Goal: Use online tool/utility: Utilize a website feature to perform a specific function

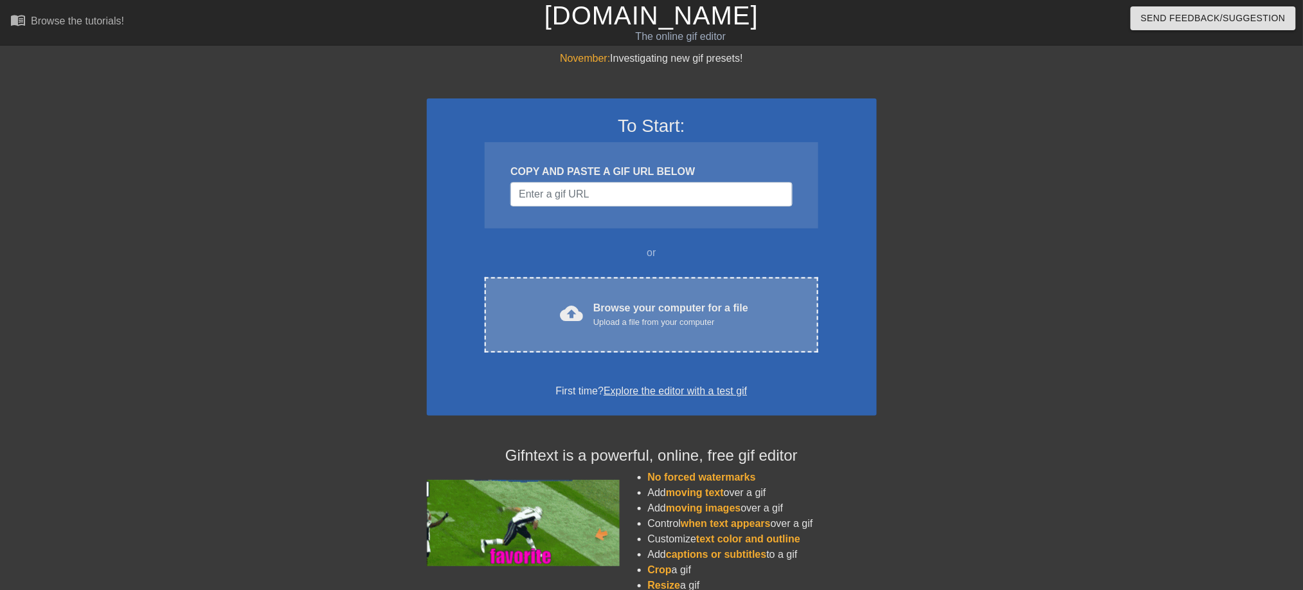
click at [681, 309] on div "Browse your computer for a file Upload a file from your computer" at bounding box center [670, 314] width 155 height 28
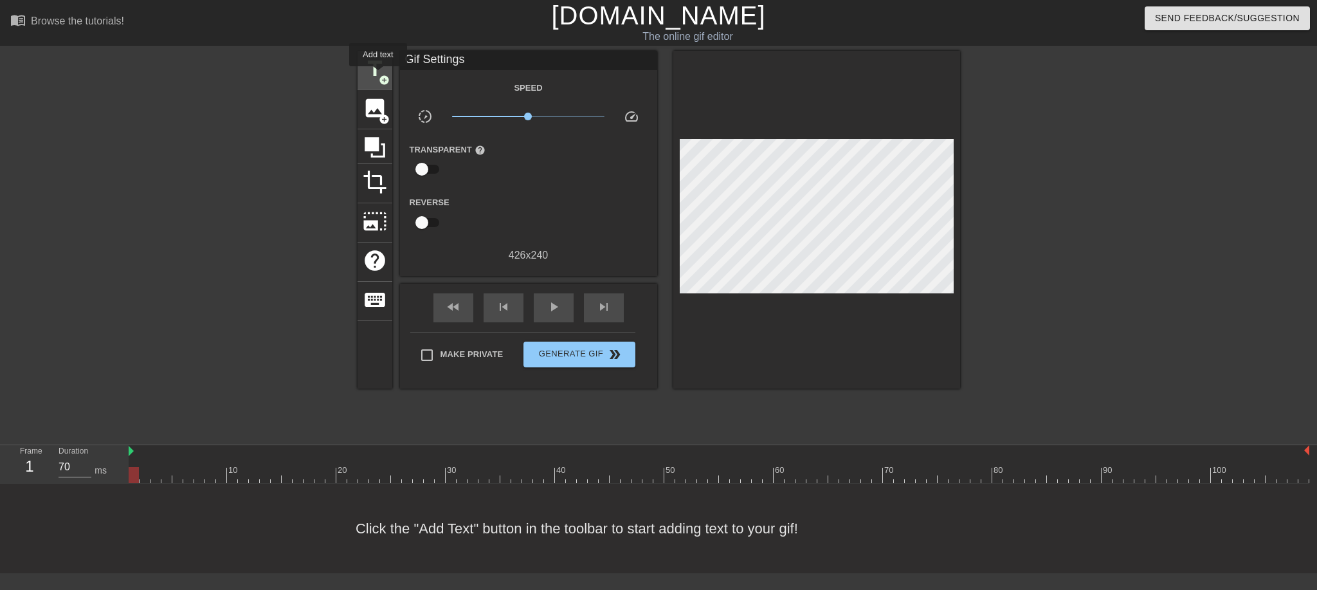
click at [379, 75] on span "add_circle" at bounding box center [384, 80] width 11 height 11
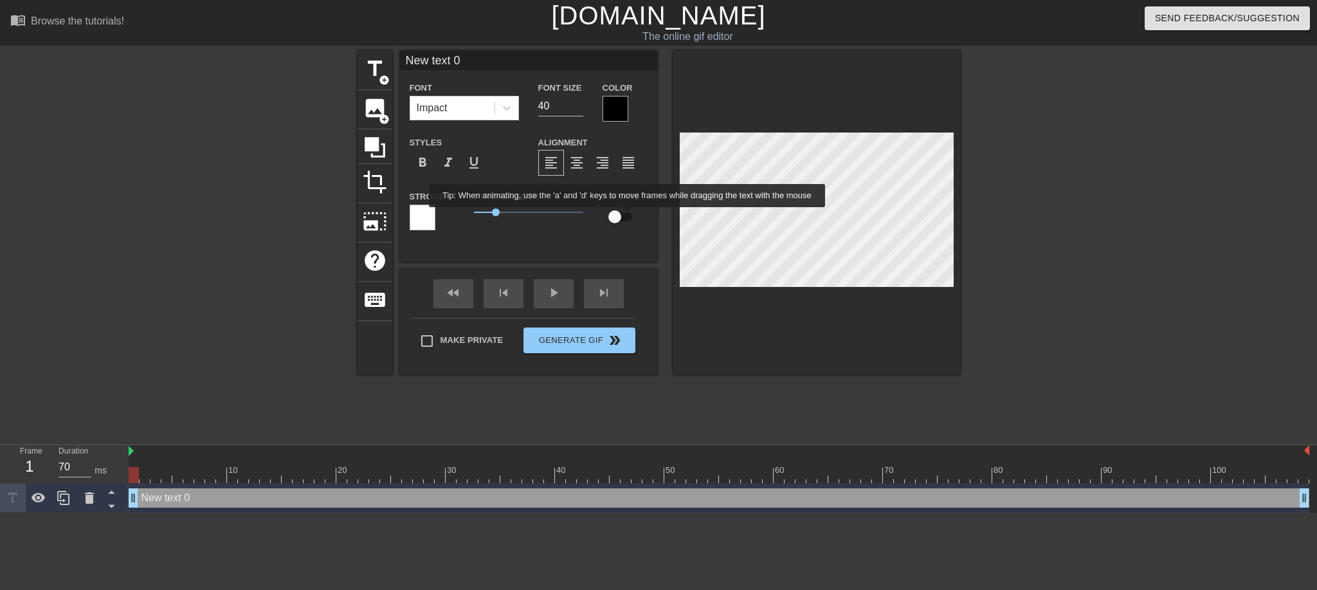
click at [624, 216] on input "checkbox" at bounding box center [614, 216] width 73 height 24
checkbox input "true"
click at [387, 75] on span "add_circle" at bounding box center [384, 80] width 11 height 11
type input "New text 1"
checkbox input "false"
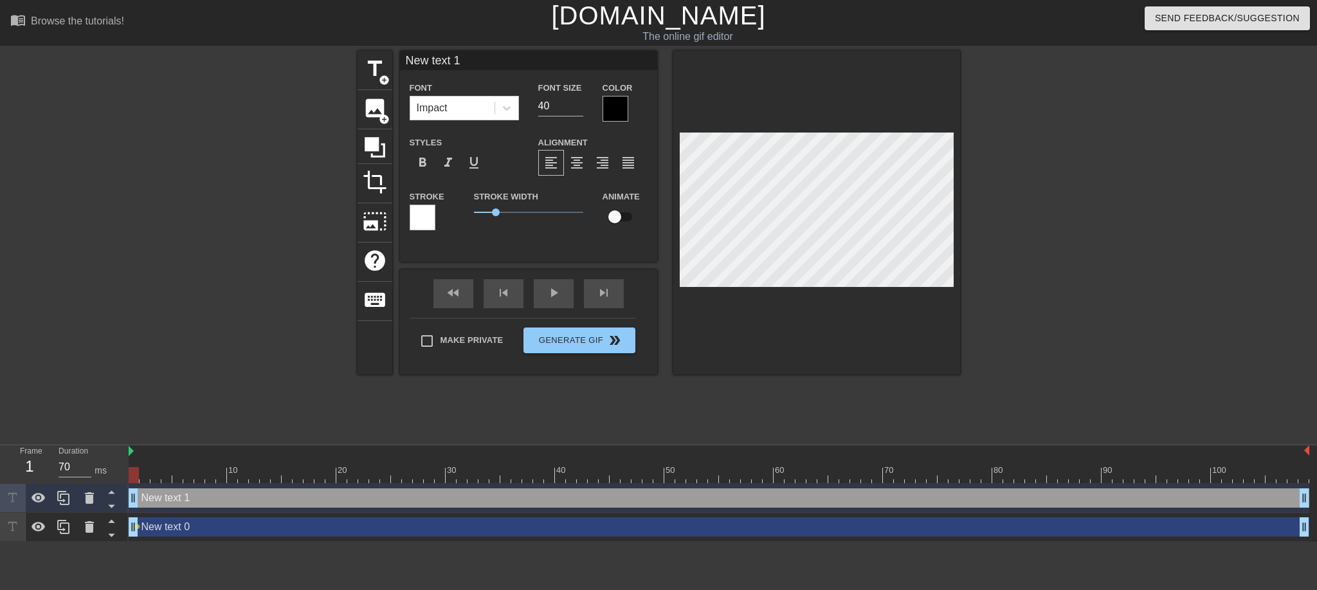
scroll to position [1, 3]
click at [89, 507] on div at bounding box center [90, 498] width 26 height 28
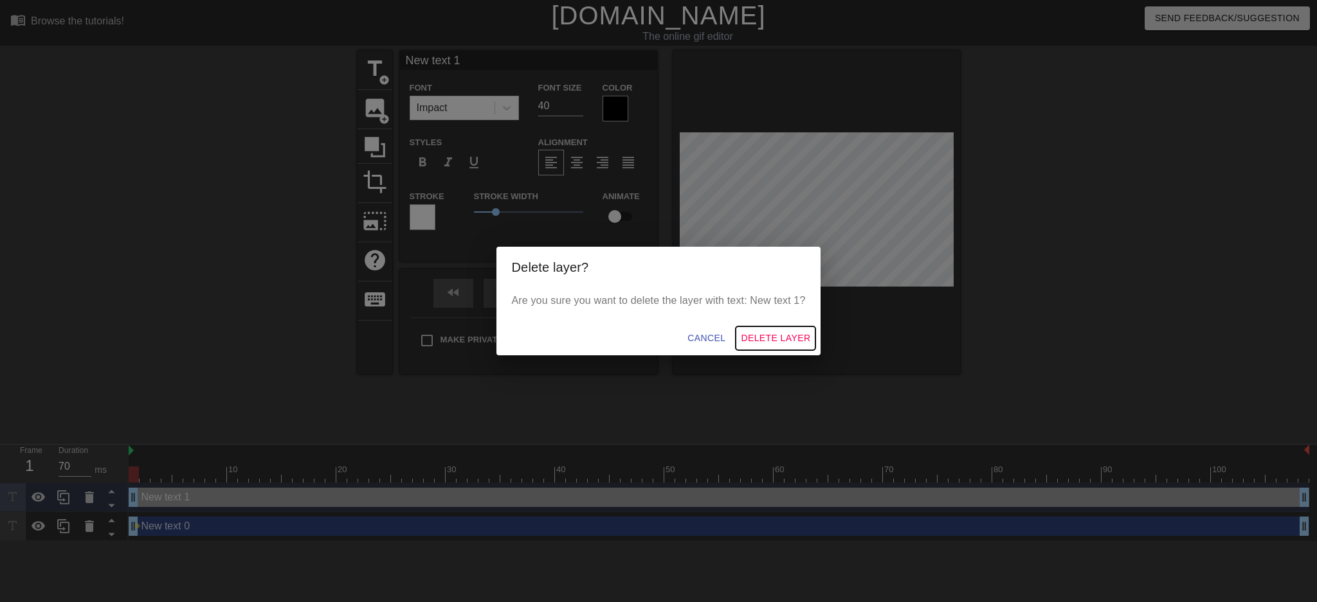
click at [782, 339] on span "Delete Layer" at bounding box center [775, 338] width 69 height 16
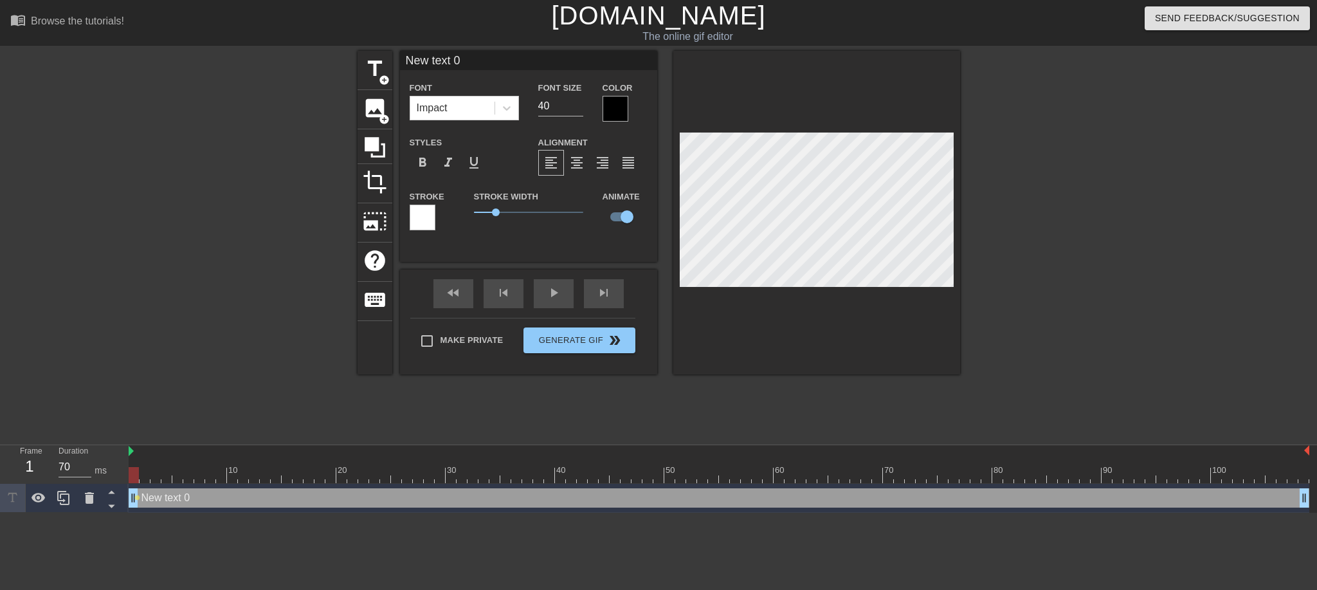
click at [612, 109] on div at bounding box center [615, 109] width 26 height 26
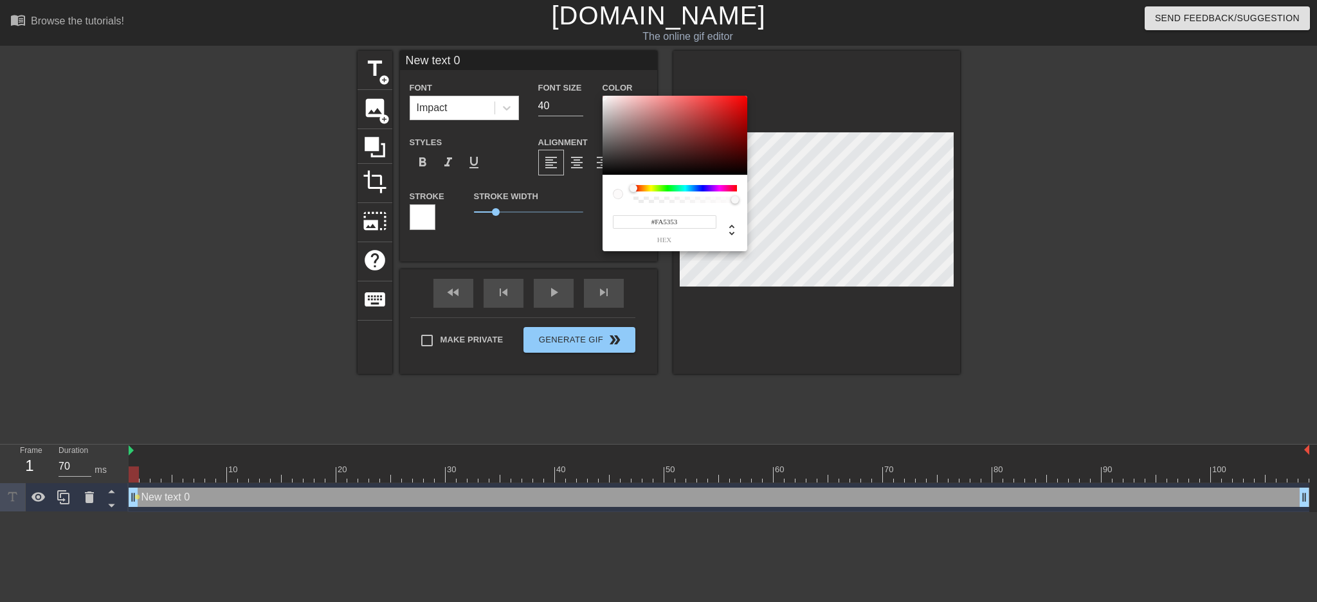
click at [603, 97] on div at bounding box center [674, 136] width 145 height 80
click at [603, 98] on div at bounding box center [674, 136] width 145 height 80
click at [608, 100] on div at bounding box center [674, 136] width 145 height 80
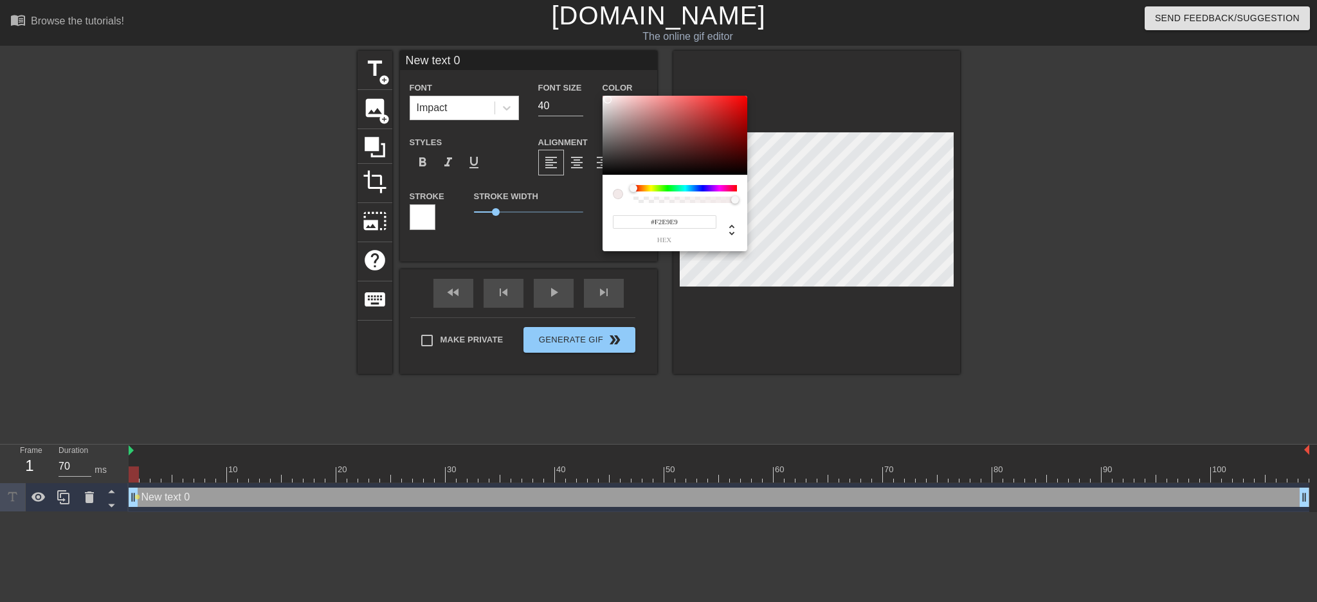
type input "#F0E6E6"
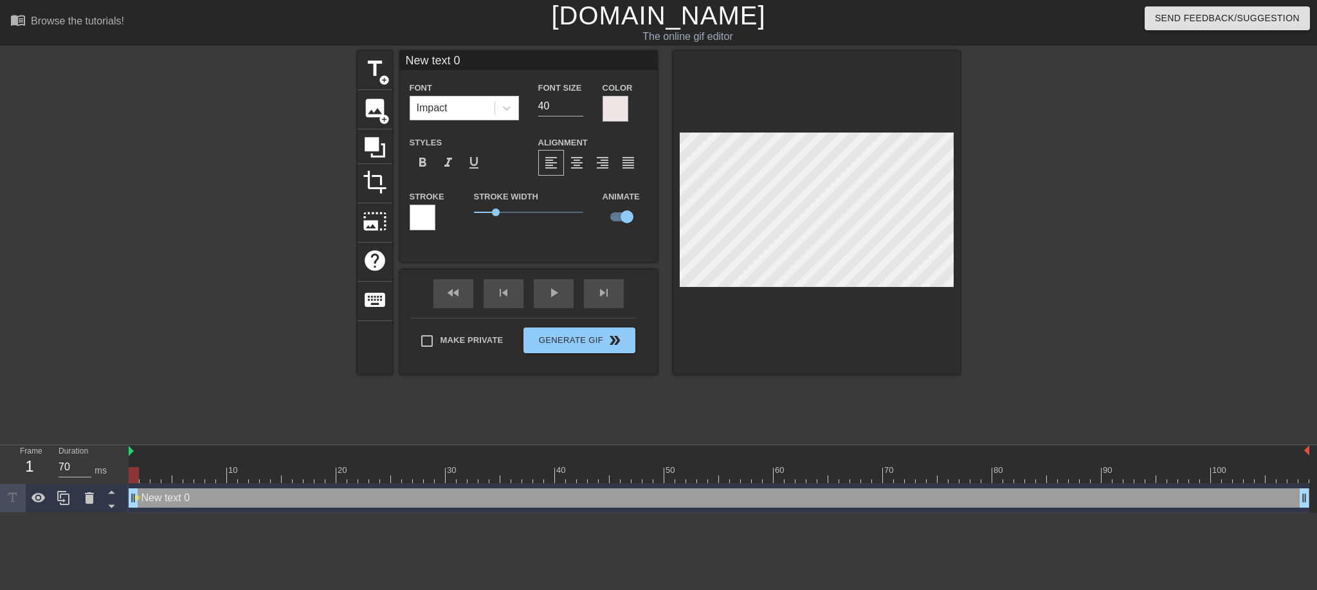
click at [428, 222] on div at bounding box center [423, 217] width 26 height 26
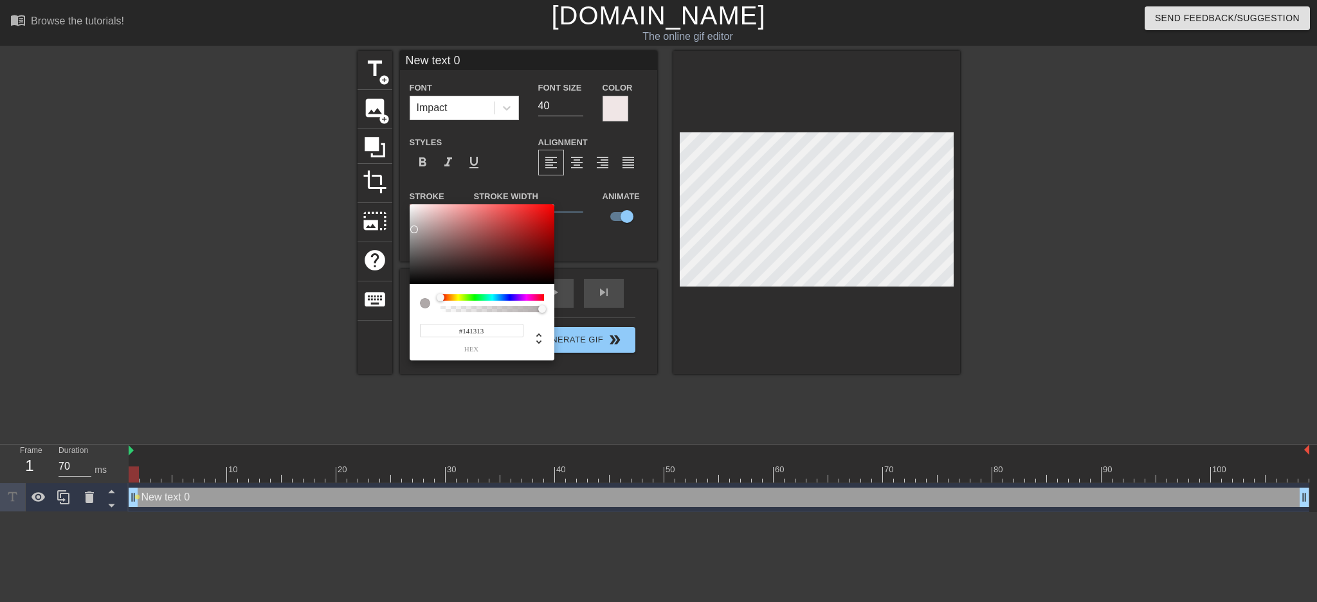
drag, startPoint x: 428, startPoint y: 272, endPoint x: 417, endPoint y: 278, distance: 11.8
click at [417, 278] on div at bounding box center [482, 244] width 145 height 80
click at [417, 281] on div at bounding box center [482, 244] width 145 height 80
type input "#0C0C0C"
drag, startPoint x: 422, startPoint y: 278, endPoint x: 416, endPoint y: 280, distance: 6.7
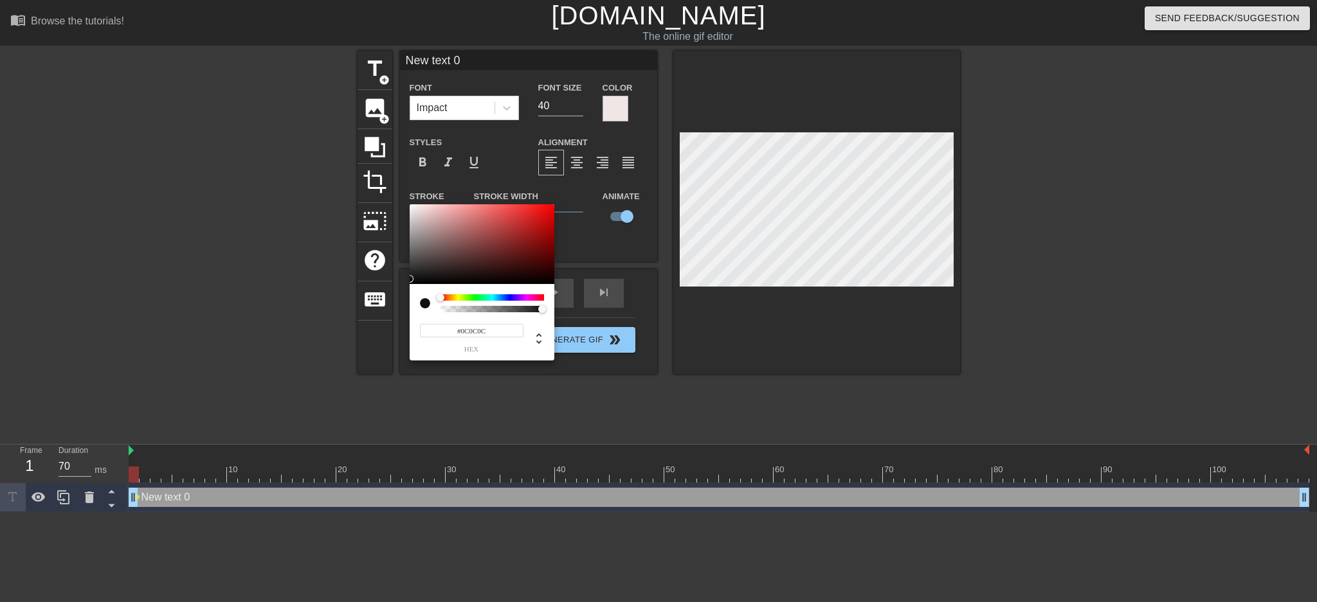
click at [413, 280] on div at bounding box center [410, 279] width 8 height 8
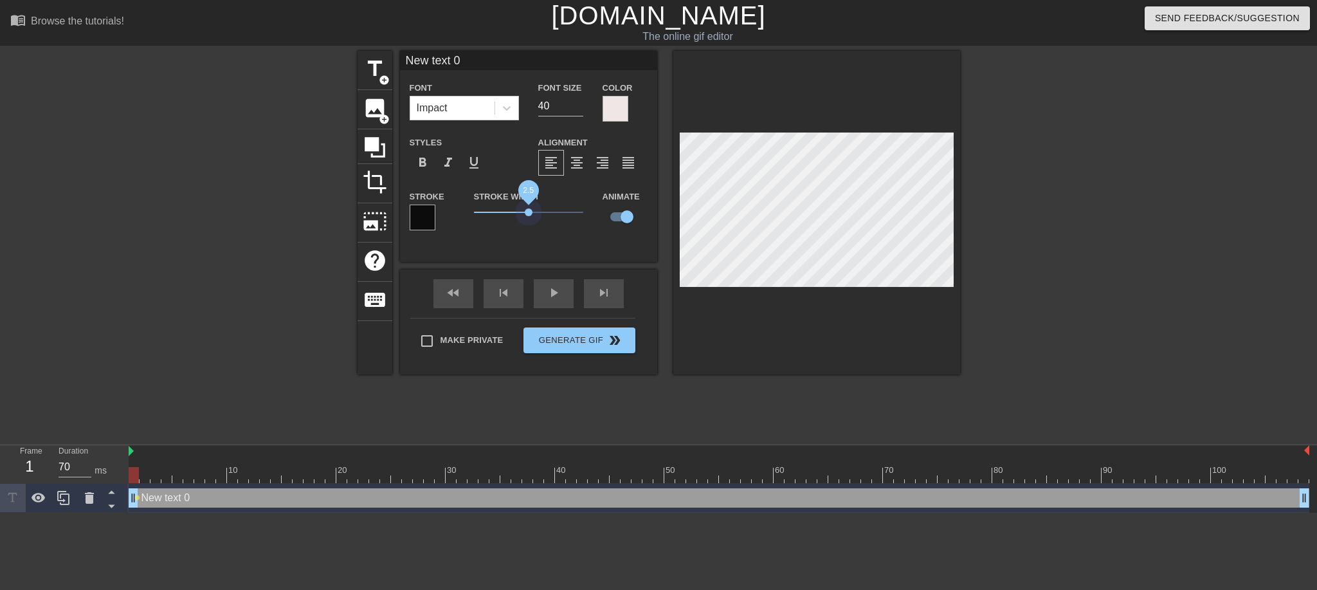
drag, startPoint x: 499, startPoint y: 215, endPoint x: 529, endPoint y: 220, distance: 30.0
click at [529, 220] on div "Stroke Width 2.5" at bounding box center [528, 214] width 129 height 53
drag, startPoint x: 529, startPoint y: 212, endPoint x: 518, endPoint y: 214, distance: 11.9
click at [518, 214] on span "2" at bounding box center [518, 212] width 8 height 8
click at [508, 107] on icon at bounding box center [506, 108] width 13 height 13
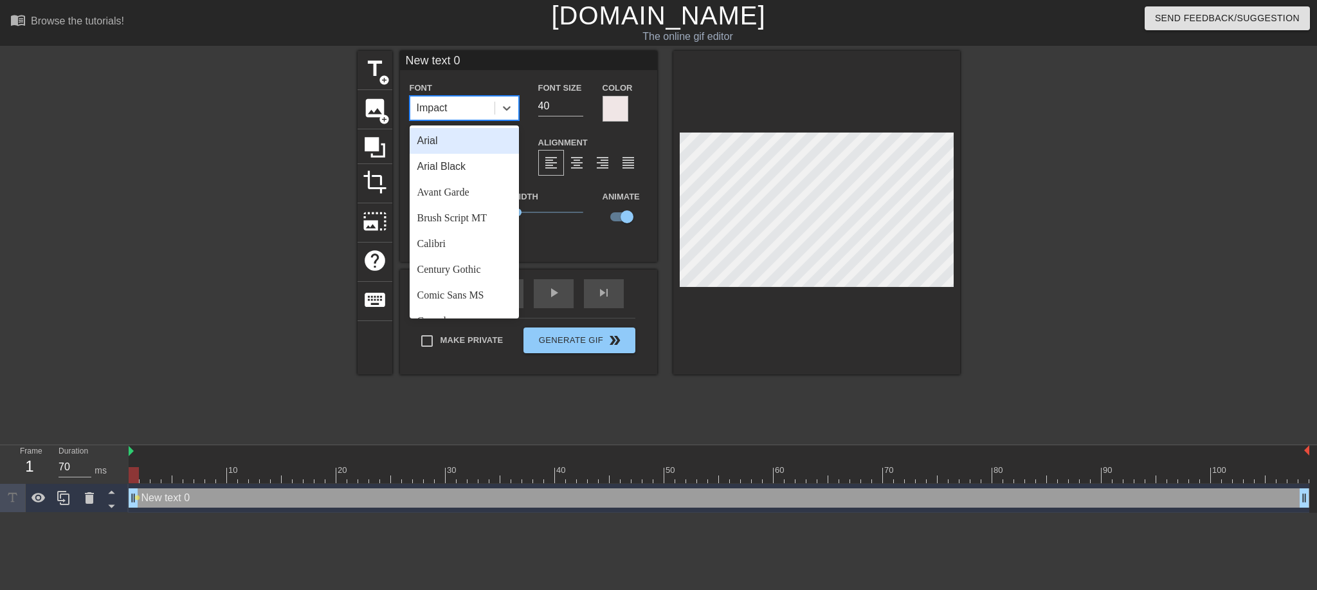
click at [465, 142] on div "Arial" at bounding box center [464, 141] width 109 height 26
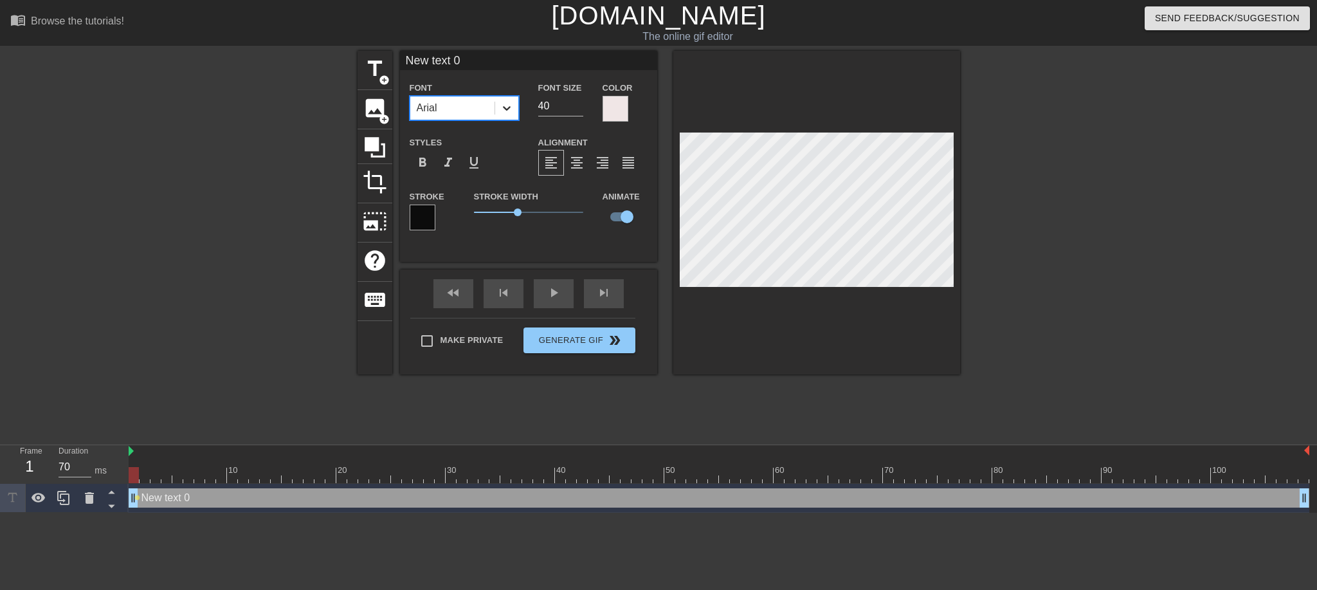
click at [506, 109] on icon at bounding box center [507, 108] width 8 height 5
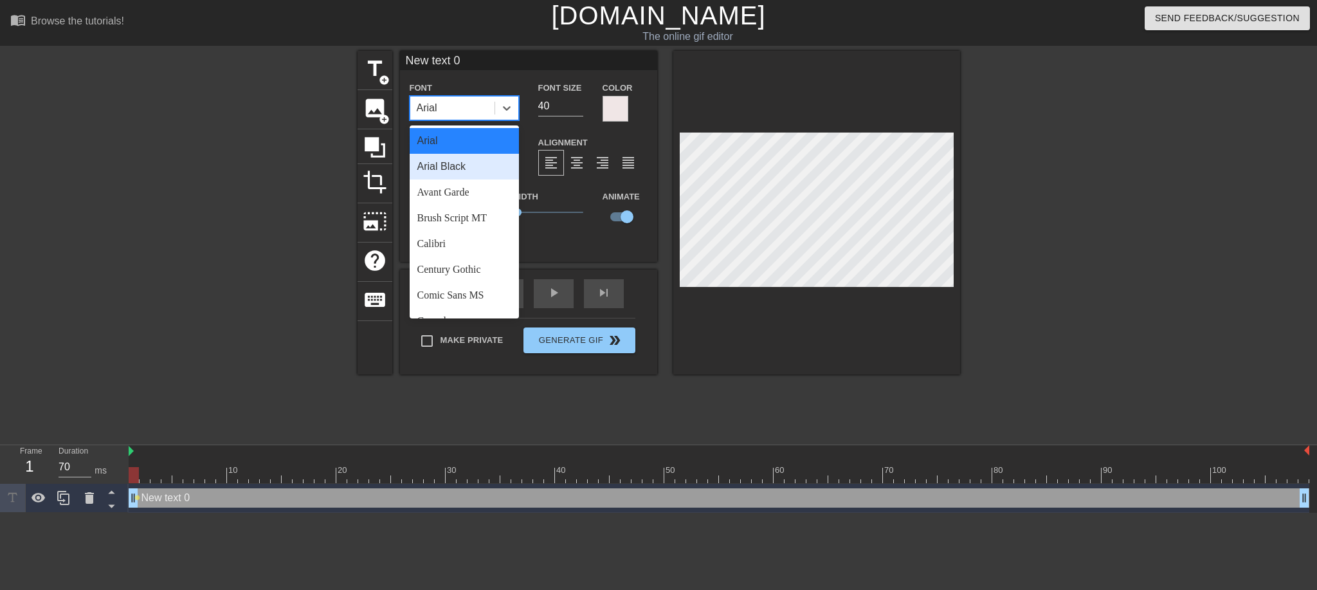
click at [470, 169] on div "Arial Black" at bounding box center [464, 167] width 109 height 26
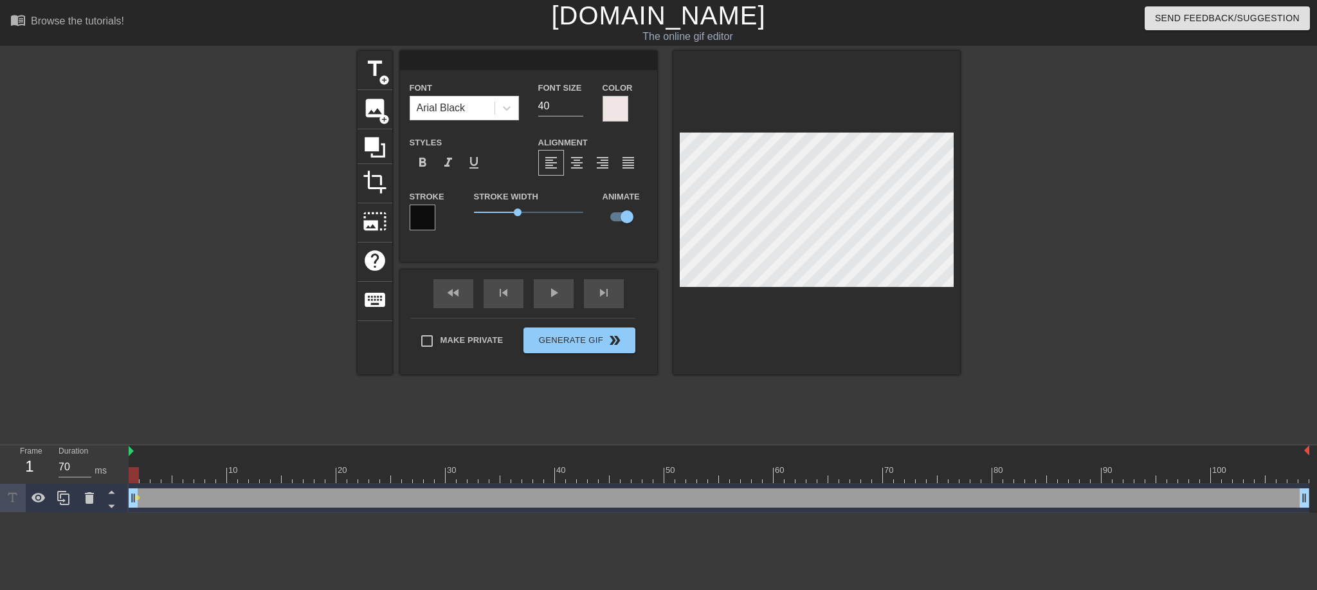
type input "C"
type textarea "C"
type input "Cy"
type textarea "Cy"
type input "Cyb"
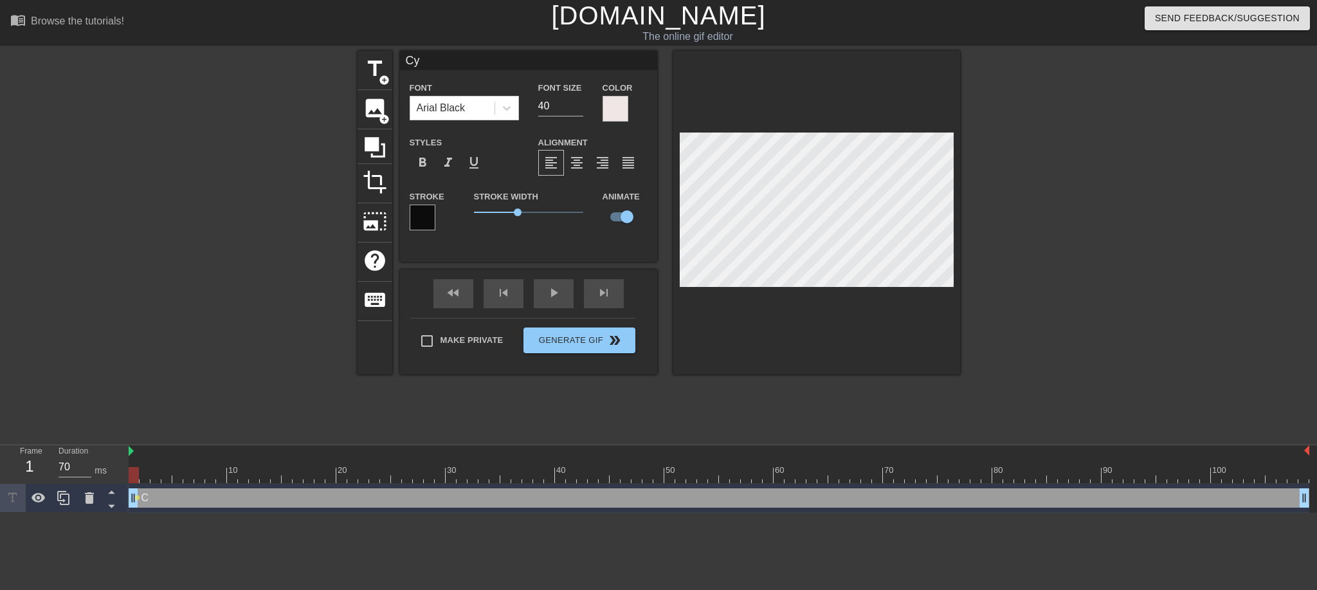
type textarea "Cyb"
type input "Cybe"
type textarea "Cybe"
type input "Cyber"
type textarea "Cyber"
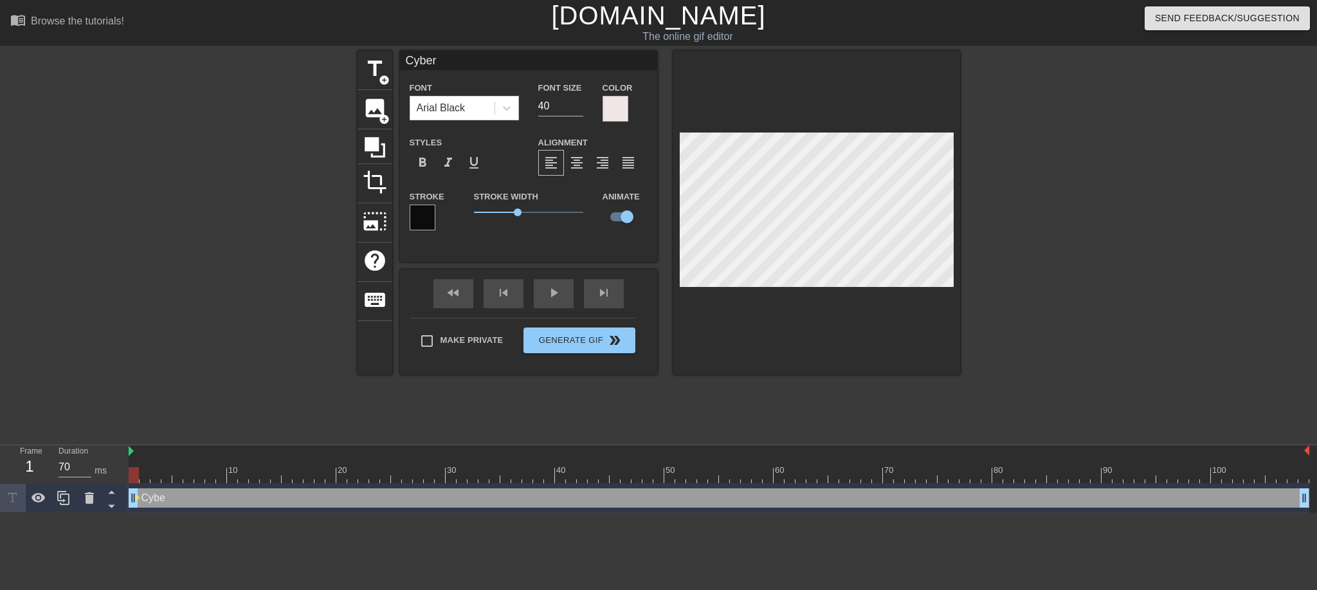
scroll to position [1, 2]
type input "Cyber"
type textarea "Cyber"
type input "Cyber S"
type textarea "Cyber S"
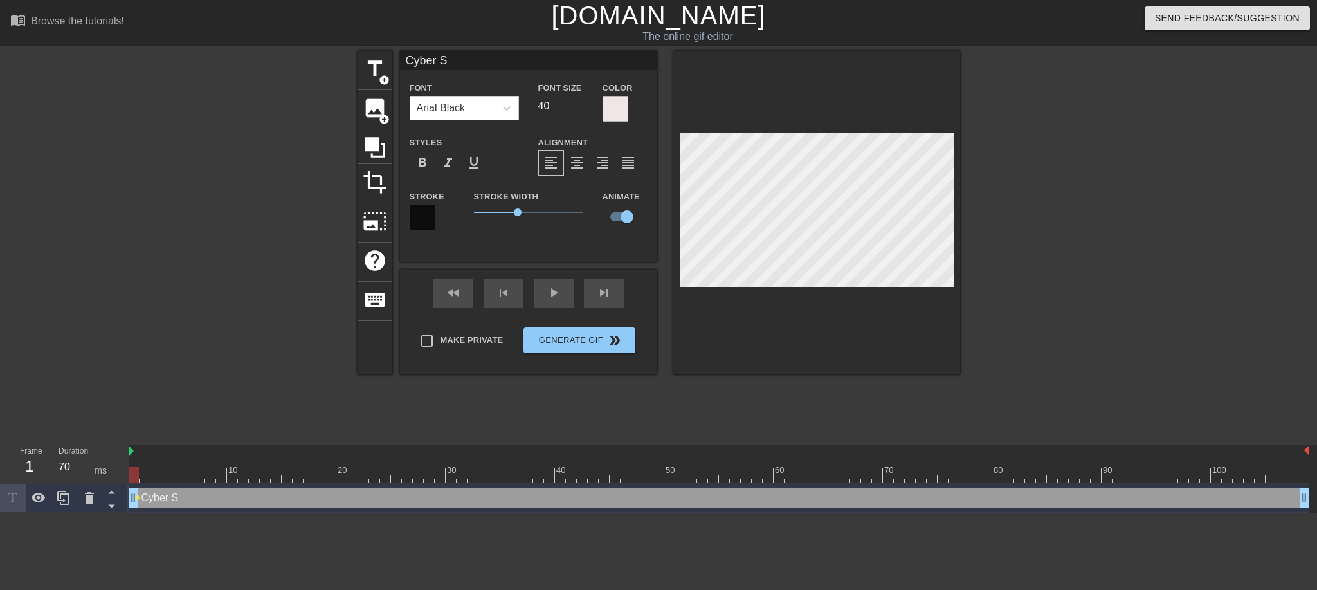
type input "Cyber Se"
type textarea "Cyber Se"
type input "Cyber Sec"
type textarea "Cyber Sec"
type input "Cyber Secu"
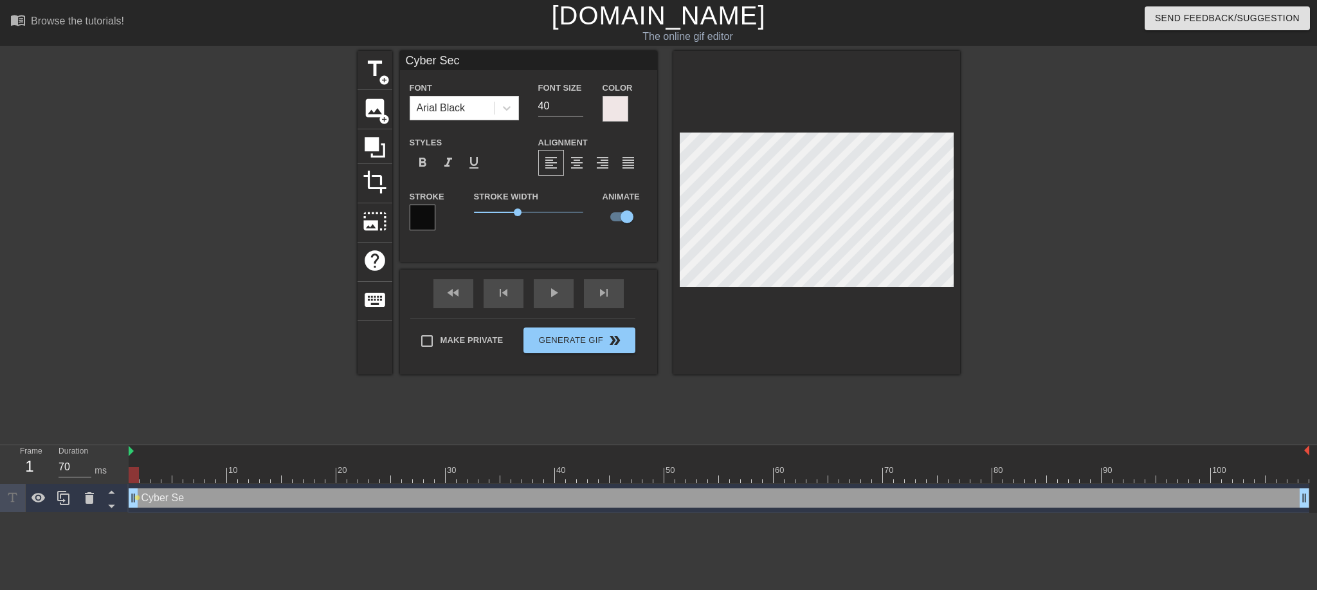
type textarea "Cyber Secu"
type input "Cyber Secur"
type textarea "Cyber Secur"
type input "Cyber Securi"
type textarea "Cyber Securi"
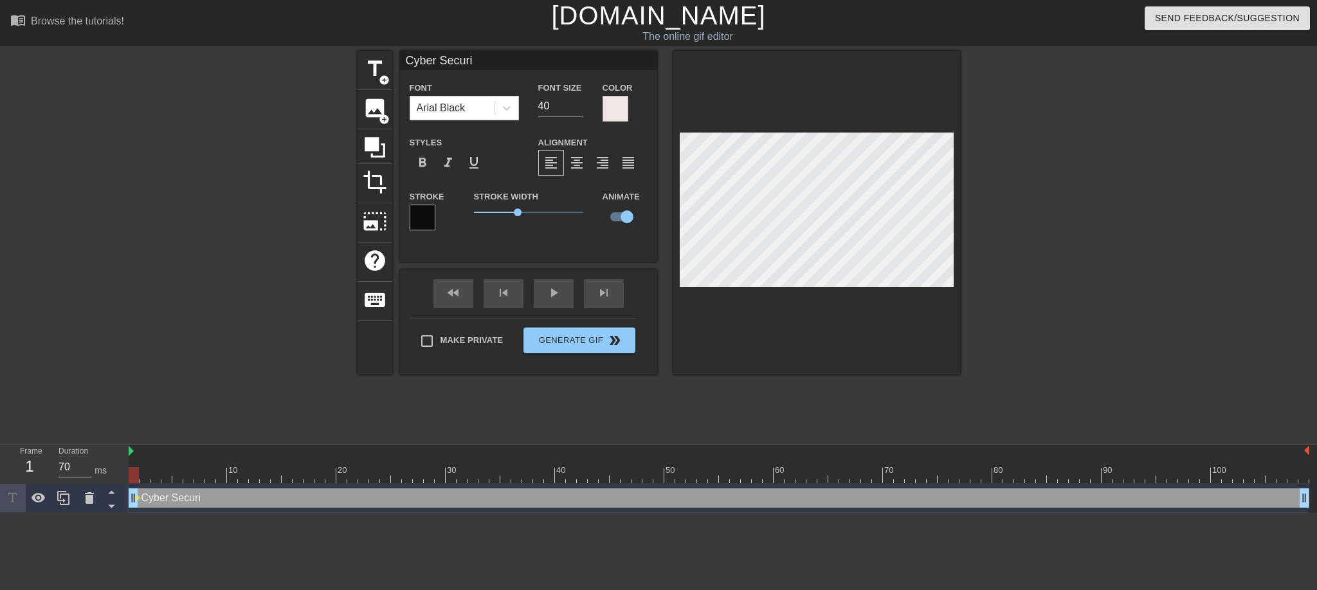
type input "Cyber Securit"
type textarea "Cyber Securit"
type input "Cyber Security"
type textarea "Cyber Security"
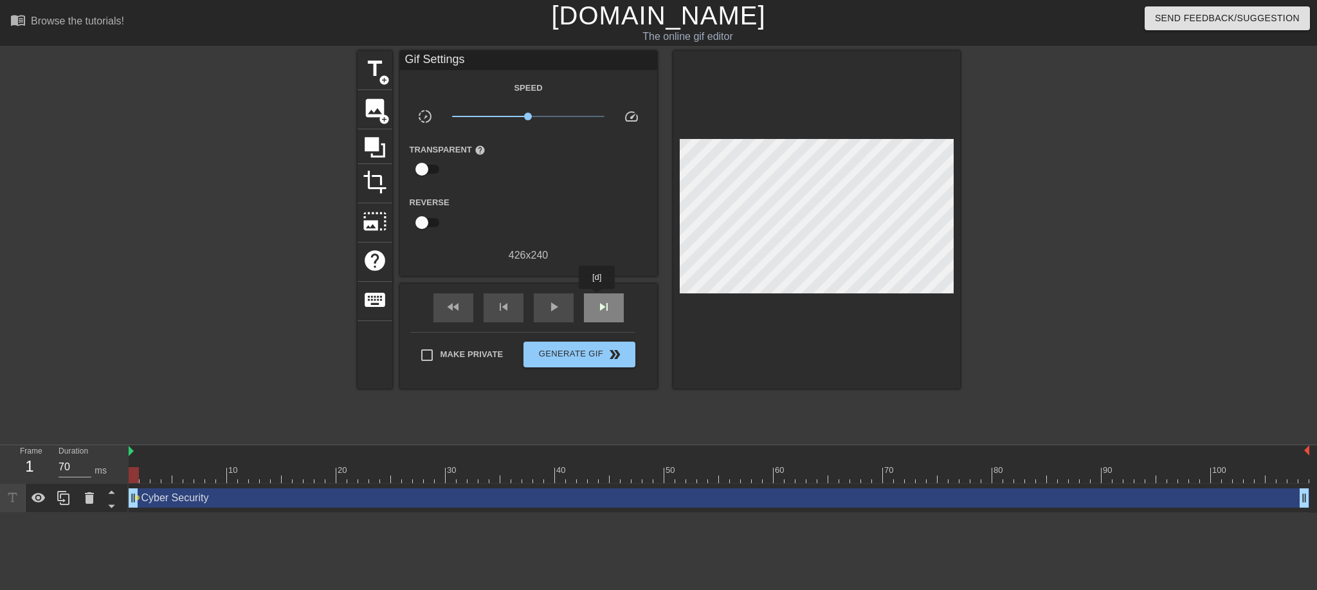
click at [597, 299] on span "skip_next" at bounding box center [603, 306] width 15 height 15
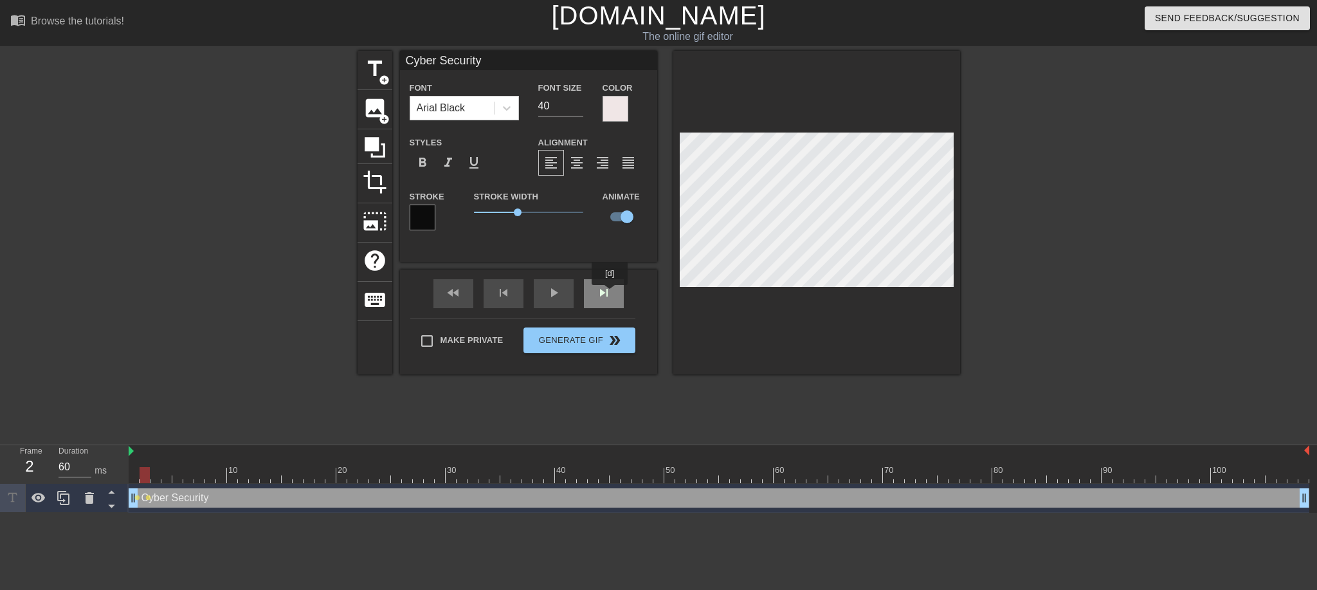
click at [610, 294] on div "skip_next" at bounding box center [604, 293] width 40 height 29
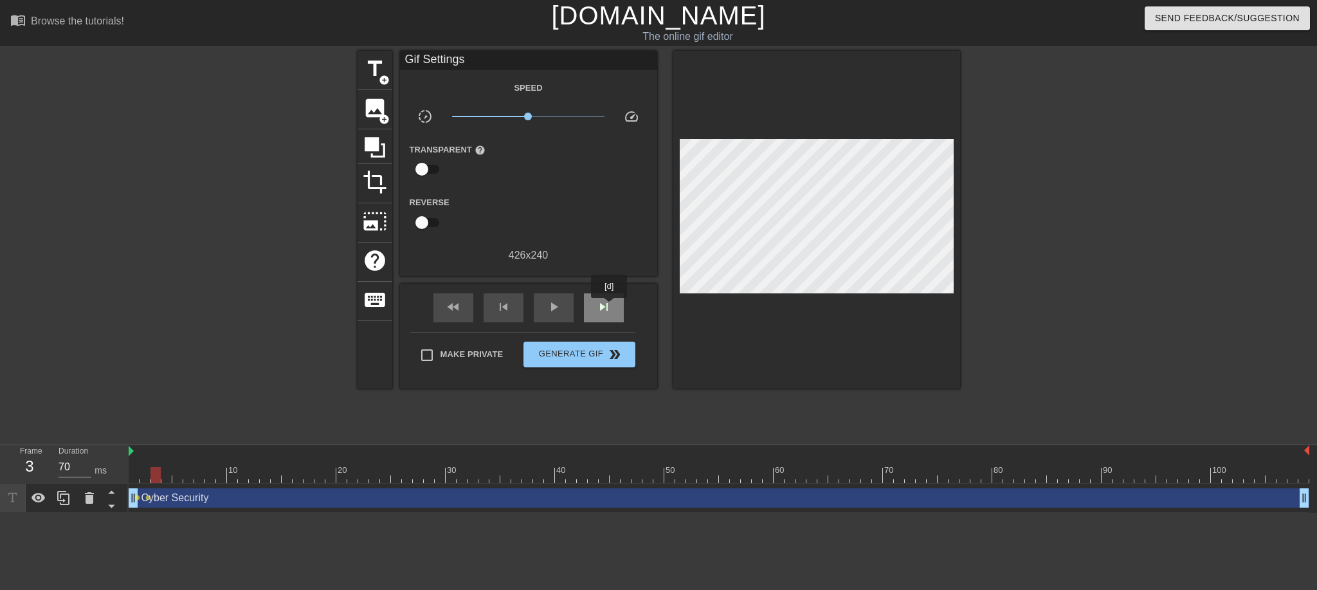
click at [610, 307] on span "skip_next" at bounding box center [603, 306] width 15 height 15
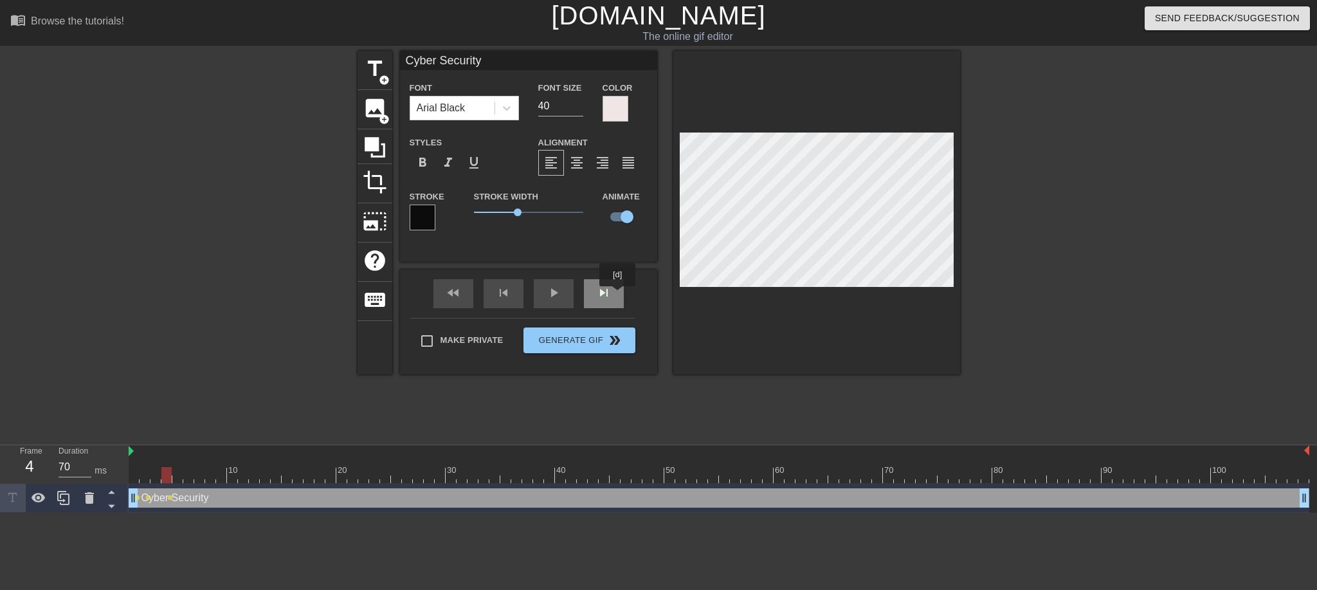
click at [617, 295] on div "skip_next" at bounding box center [604, 293] width 40 height 29
click at [608, 293] on div "skip_next" at bounding box center [604, 293] width 40 height 29
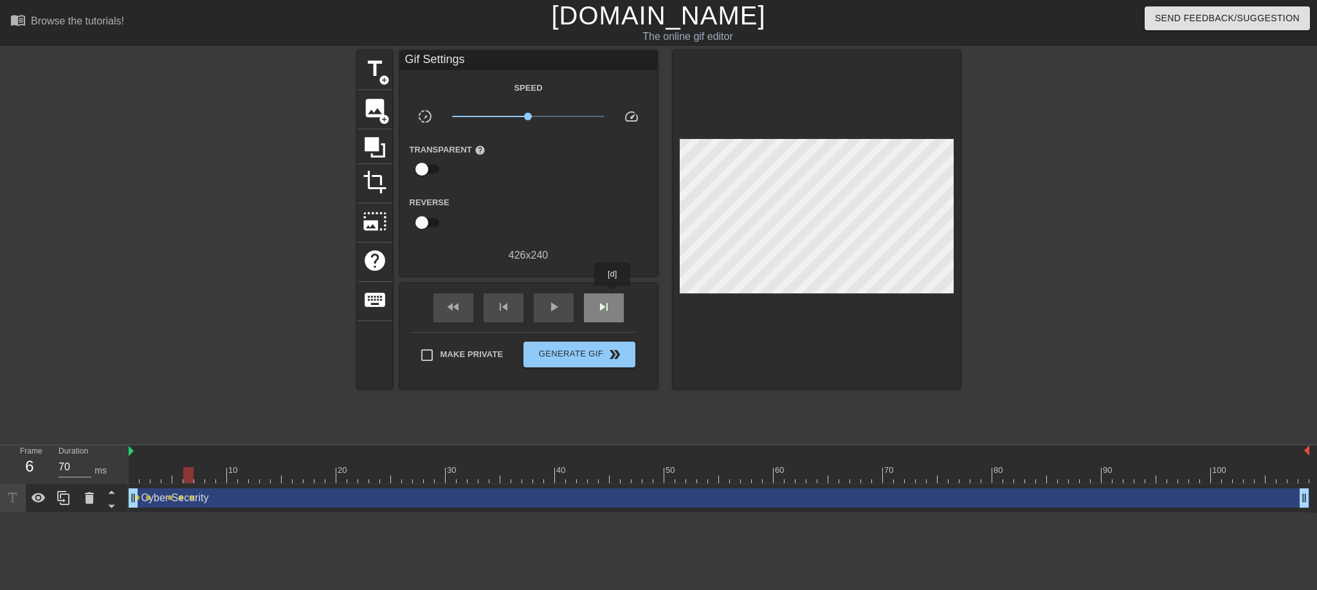
click at [613, 294] on div "skip_next" at bounding box center [604, 307] width 40 height 29
click at [601, 299] on span "skip_next" at bounding box center [603, 306] width 15 height 15
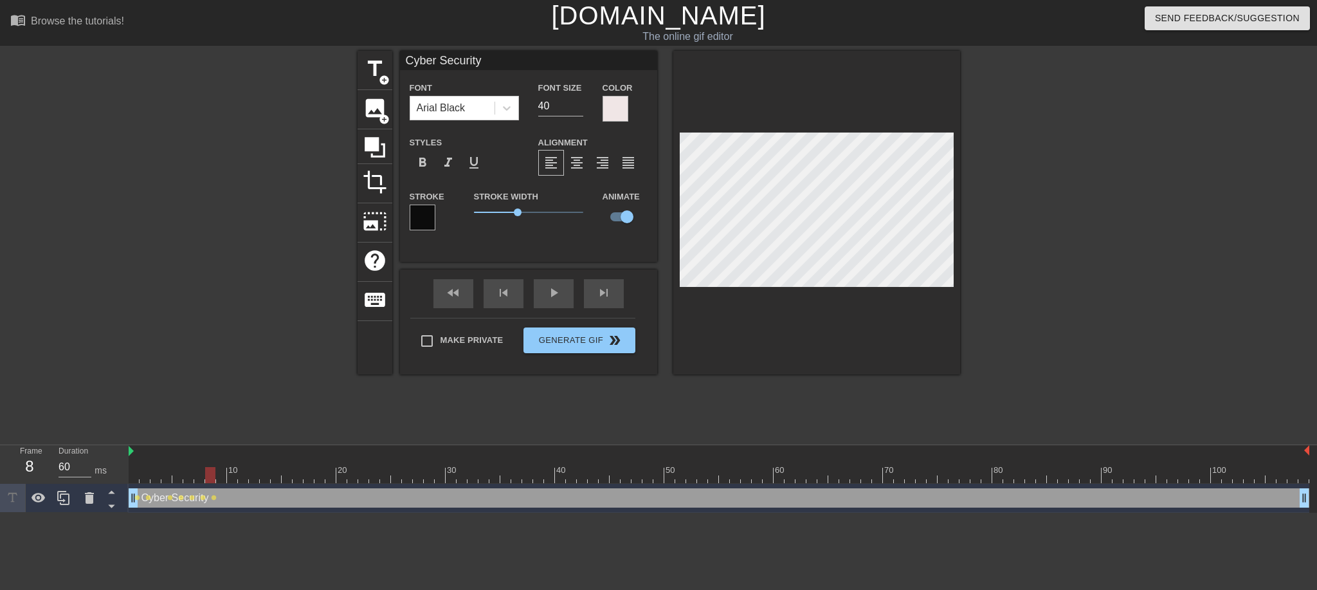
click at [989, 198] on div "title add_circle image add_circle crop photo_size_select_large help keyboard Cy…" at bounding box center [658, 244] width 1317 height 386
click at [511, 295] on div "skip_previous" at bounding box center [504, 293] width 40 height 29
type input "70"
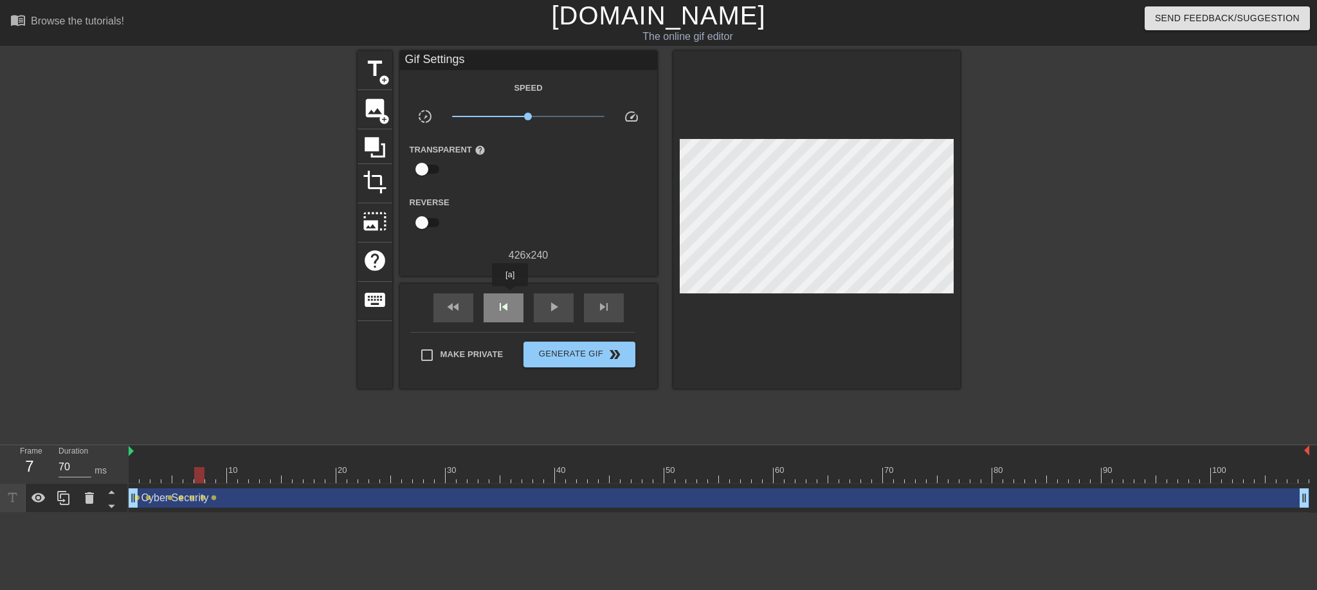
click at [510, 295] on div "skip_previous" at bounding box center [504, 307] width 40 height 29
click at [602, 305] on span "skip_next" at bounding box center [603, 306] width 15 height 15
click at [383, 82] on span "add_circle" at bounding box center [384, 80] width 11 height 11
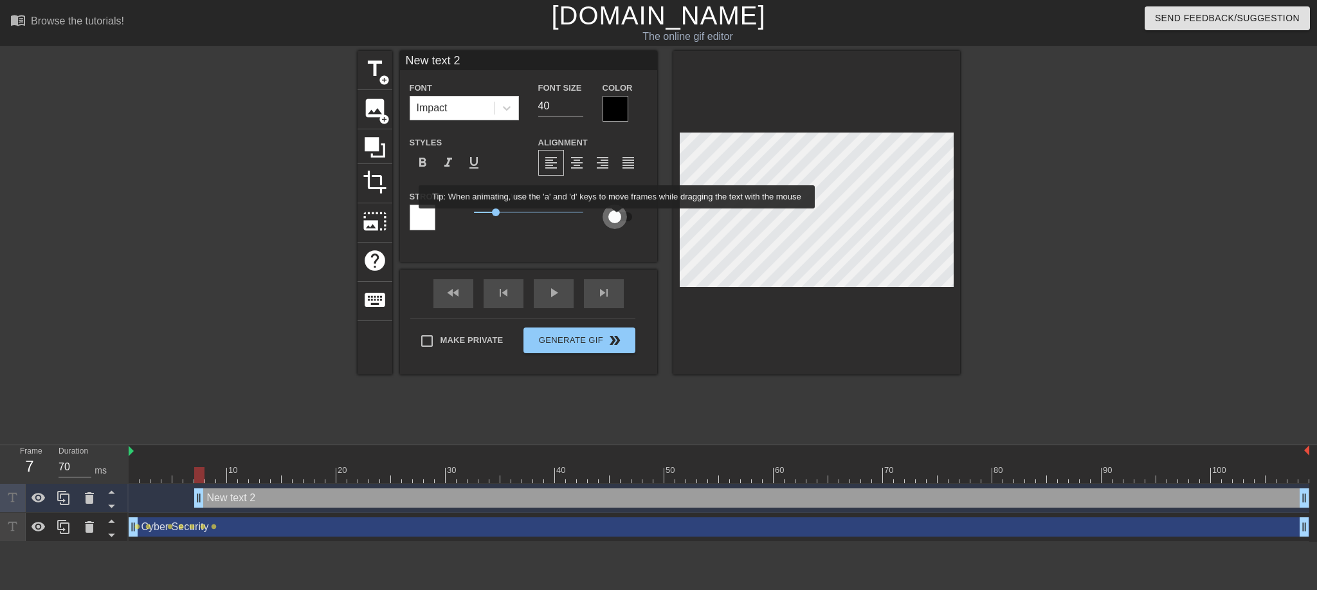
click at [618, 217] on input "checkbox" at bounding box center [614, 216] width 73 height 24
checkbox input "true"
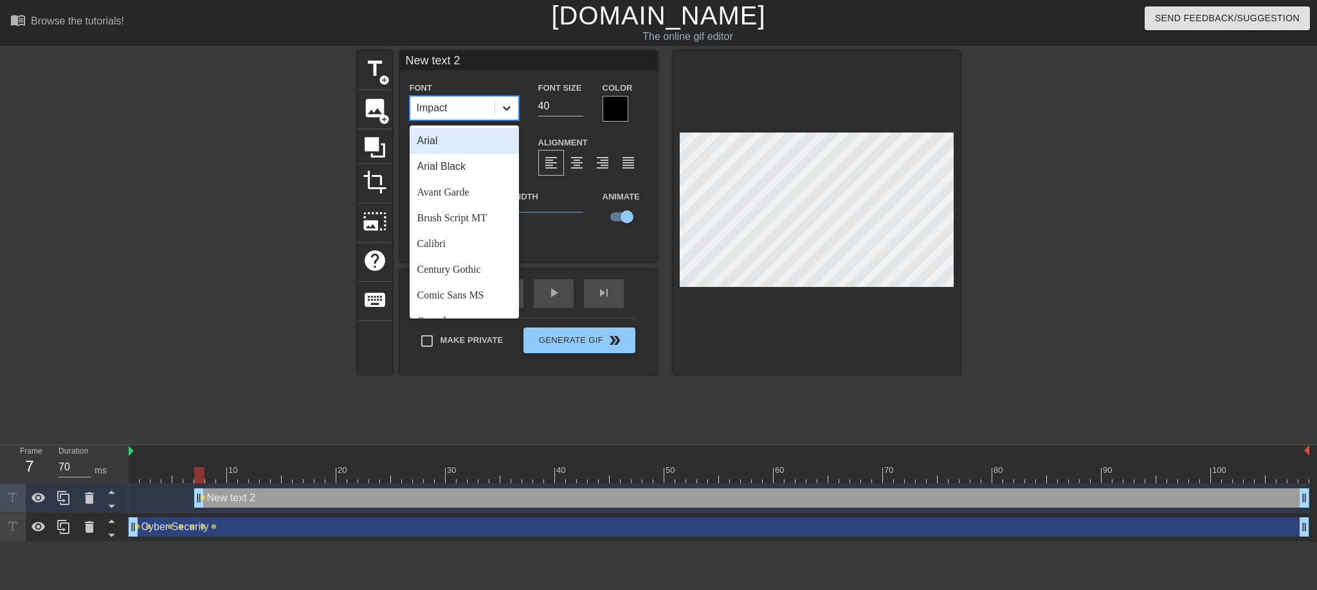
click at [516, 109] on div at bounding box center [506, 107] width 23 height 23
click at [463, 149] on div "Arial" at bounding box center [464, 141] width 109 height 26
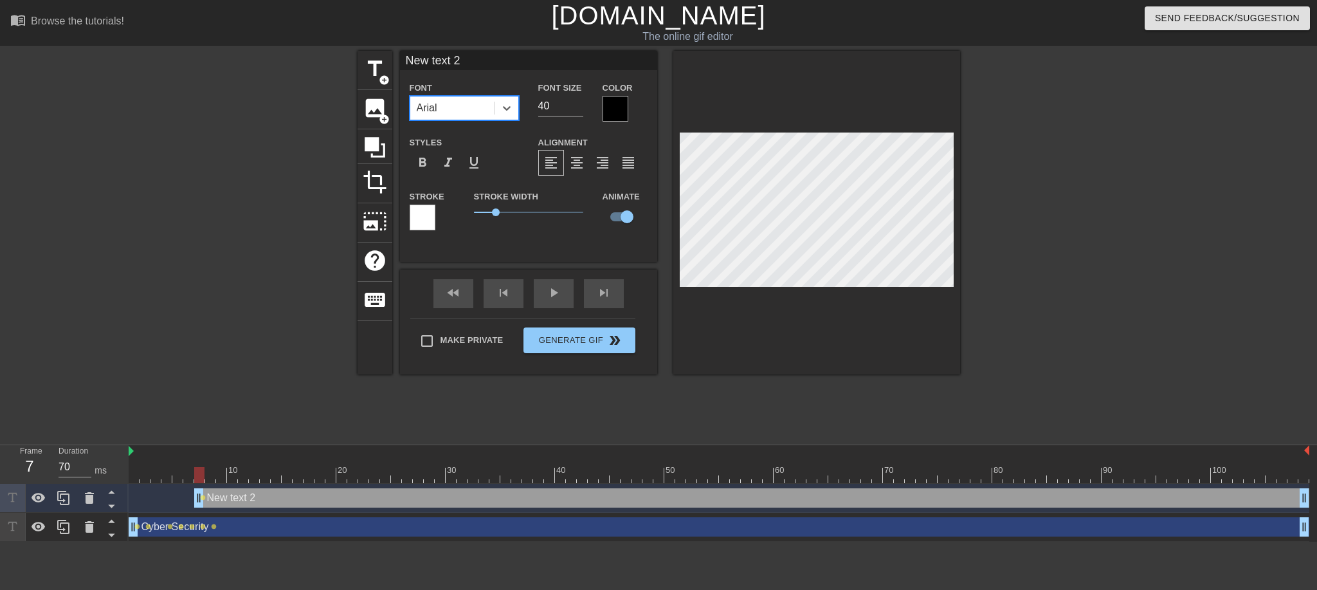
click at [615, 109] on div at bounding box center [615, 109] width 26 height 26
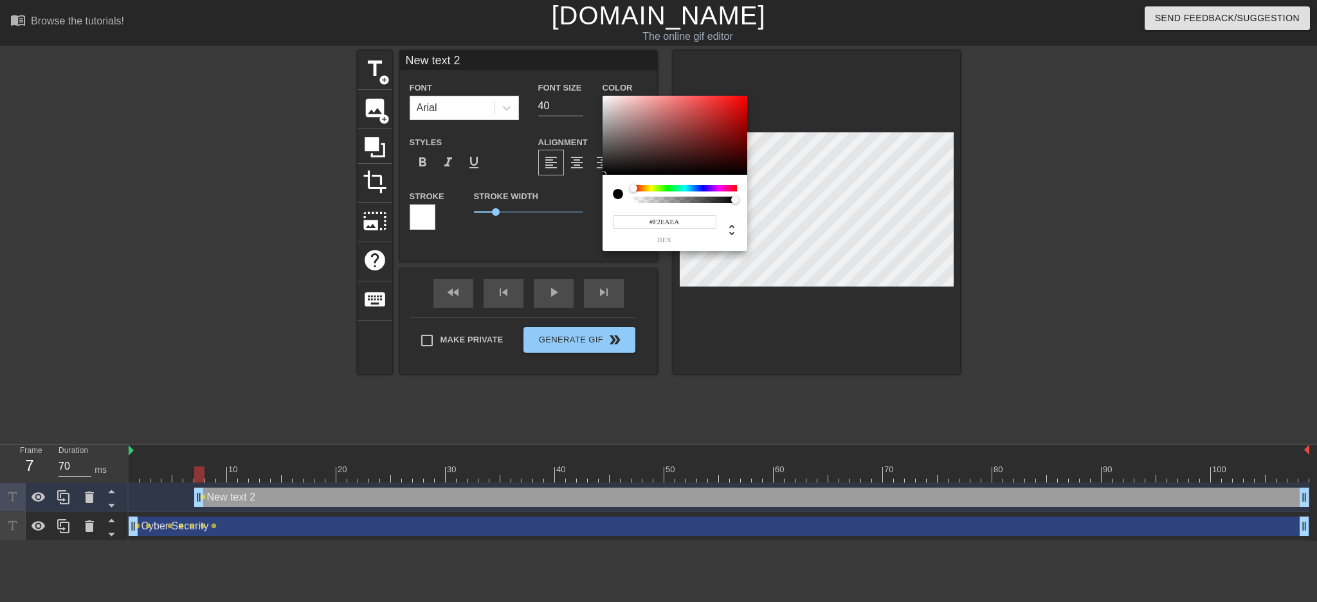
type input "#F4ECEC"
click at [607, 99] on div at bounding box center [674, 136] width 145 height 80
click at [607, 99] on div at bounding box center [607, 99] width 8 height 8
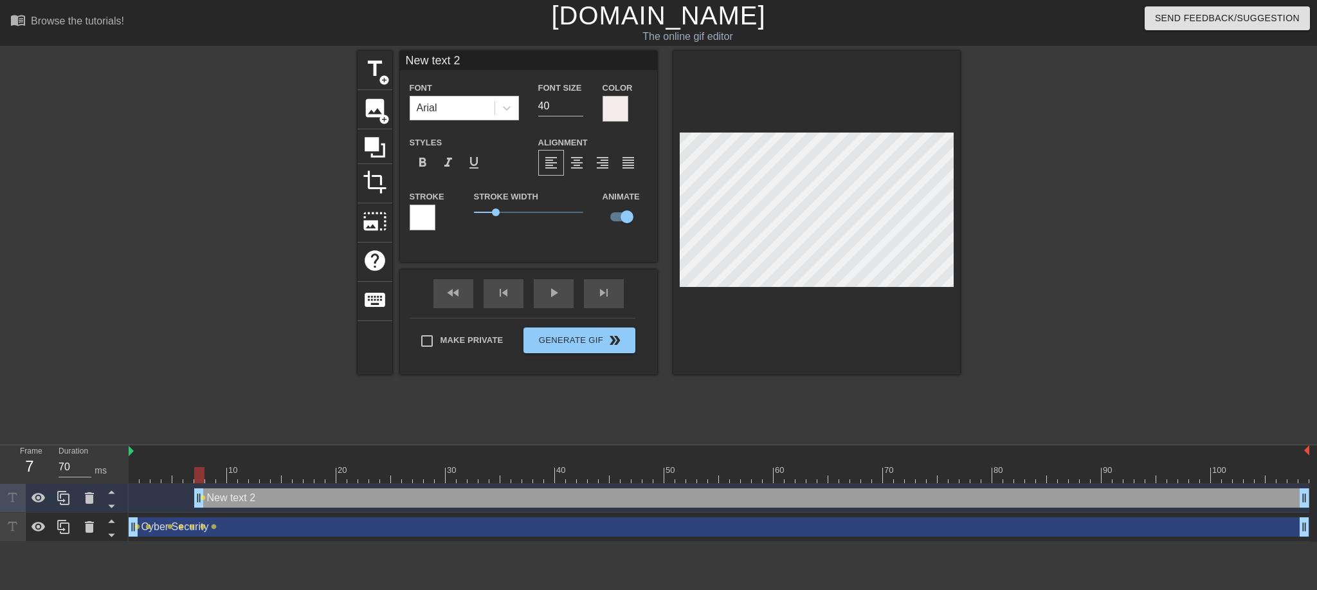
click at [425, 216] on div at bounding box center [423, 217] width 26 height 26
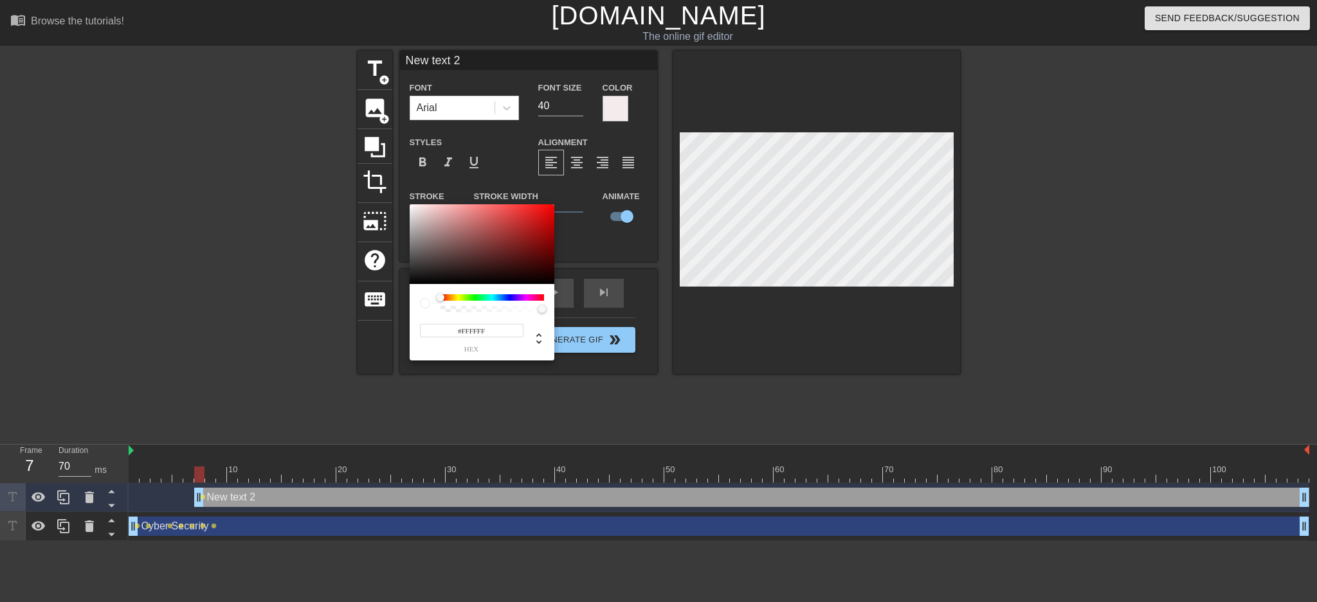
type input "#0C0C0C"
click at [415, 280] on div at bounding box center [482, 244] width 145 height 80
click at [412, 280] on div at bounding box center [410, 280] width 8 height 8
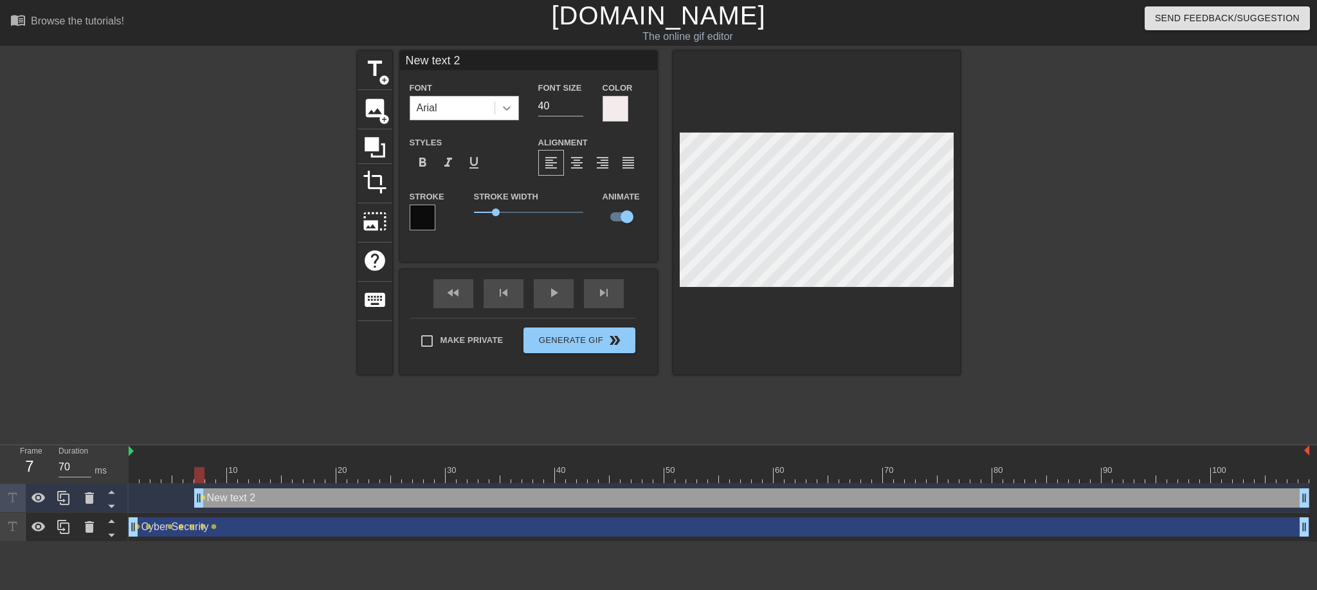
click at [507, 111] on icon at bounding box center [506, 108] width 13 height 13
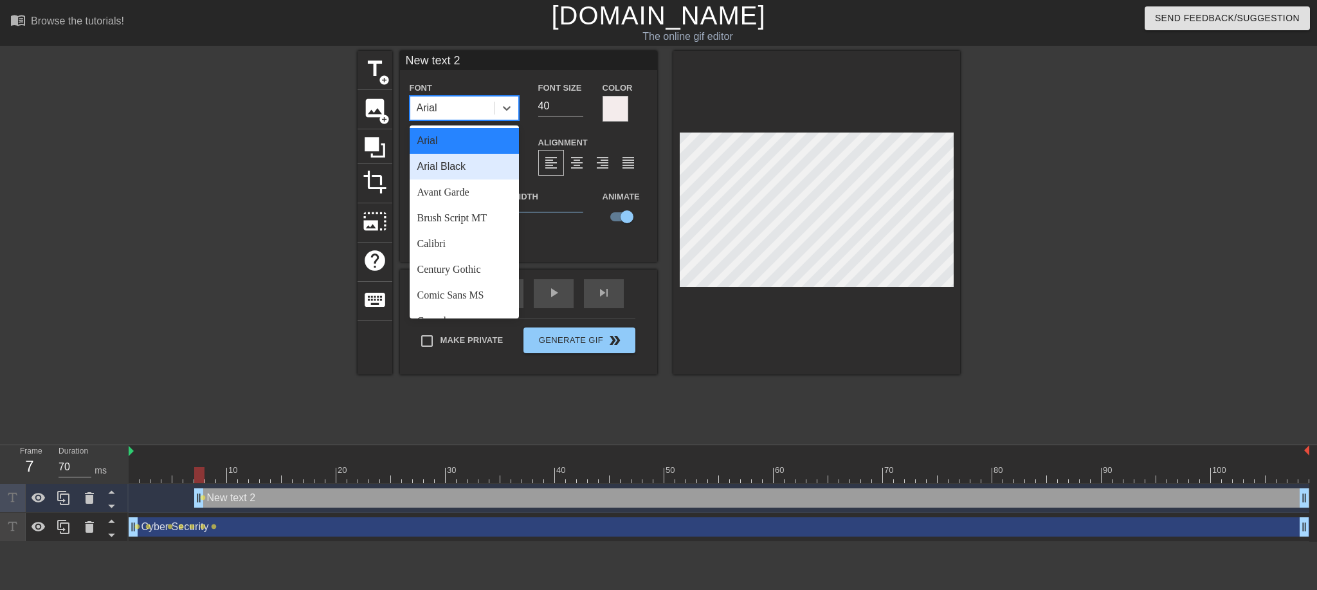
click at [446, 172] on div "Arial Black" at bounding box center [464, 167] width 109 height 26
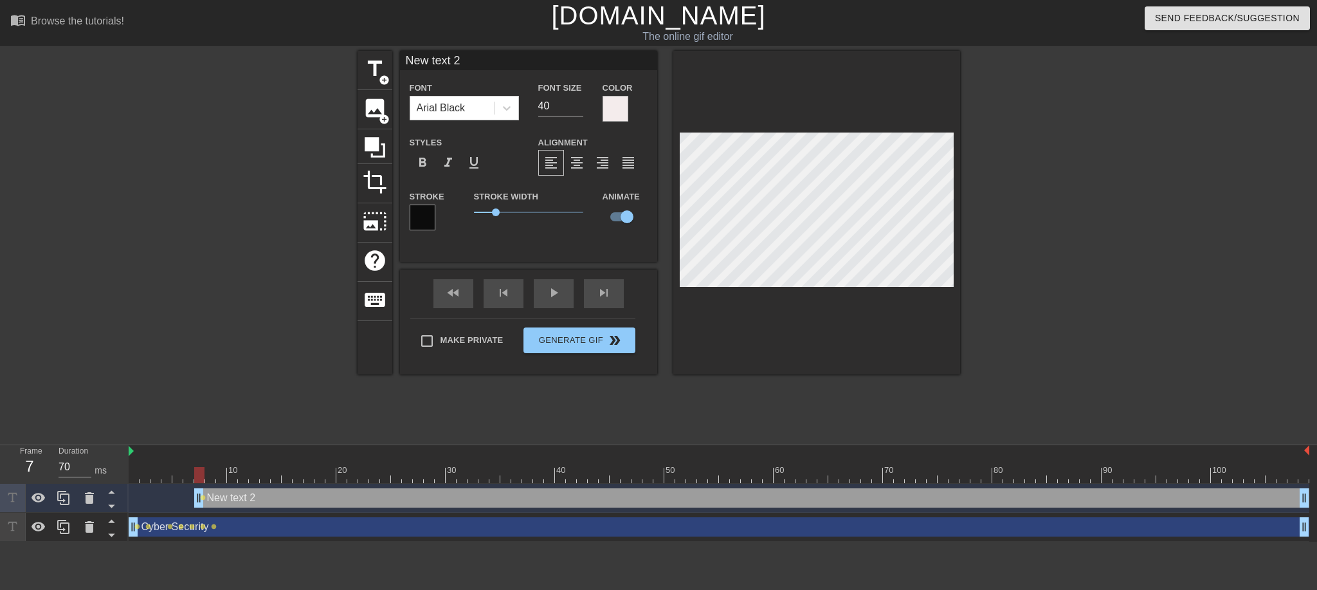
scroll to position [2, 3]
drag, startPoint x: 501, startPoint y: 209, endPoint x: 523, endPoint y: 212, distance: 22.1
click at [523, 212] on span "2.25" at bounding box center [528, 211] width 109 height 15
type input "U"
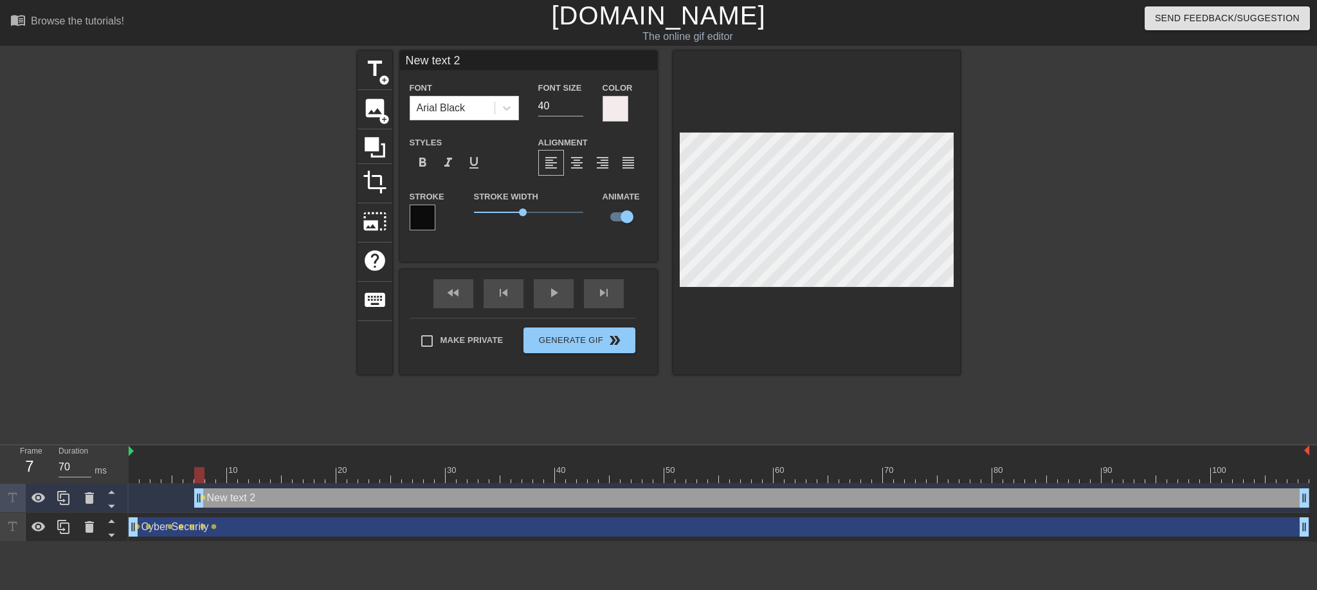
type textarea "U"
type input "Us"
type textarea "Us"
type input "Use"
type textarea "Use"
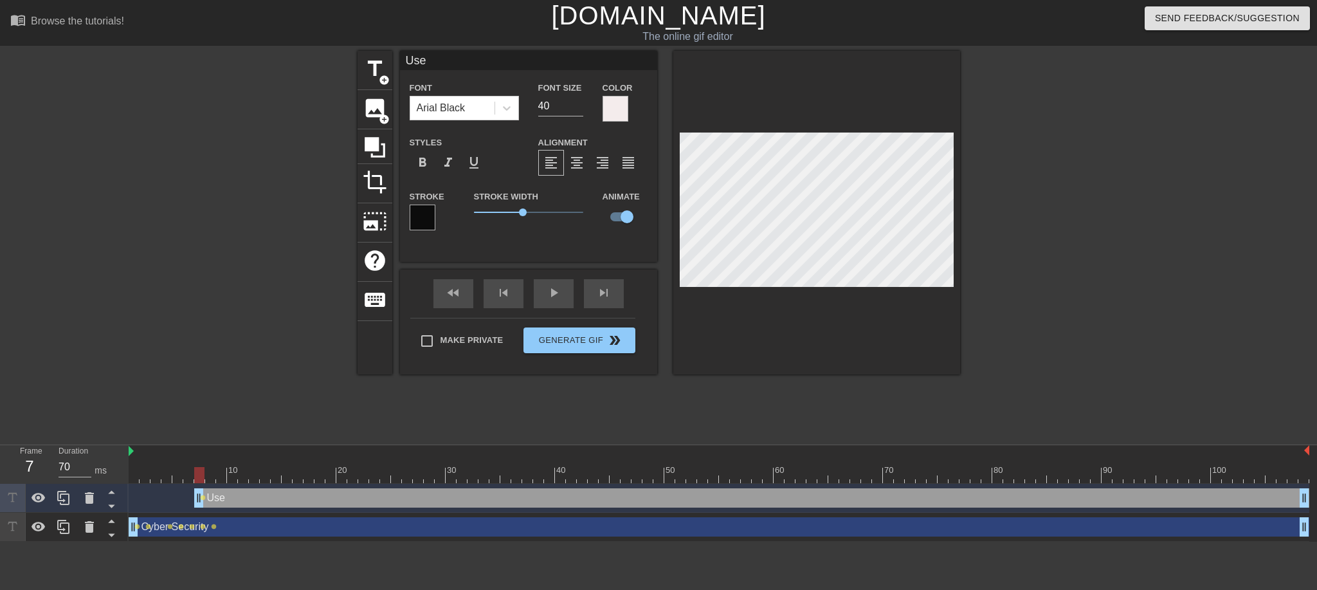
type input "User"
type textarea "User"
type input "Users"
type textarea "Users"
type input "Users"
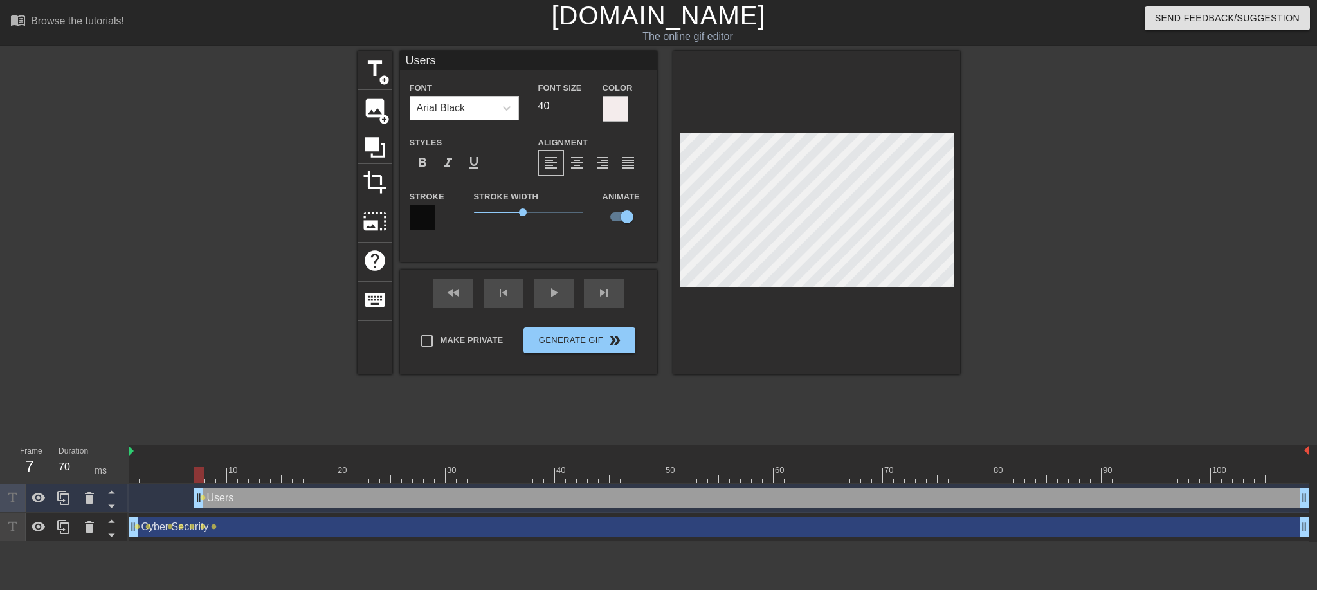
type textarea "Users"
type input "Users w"
type textarea "Users w"
type input "Users wa"
type textarea "Users wa"
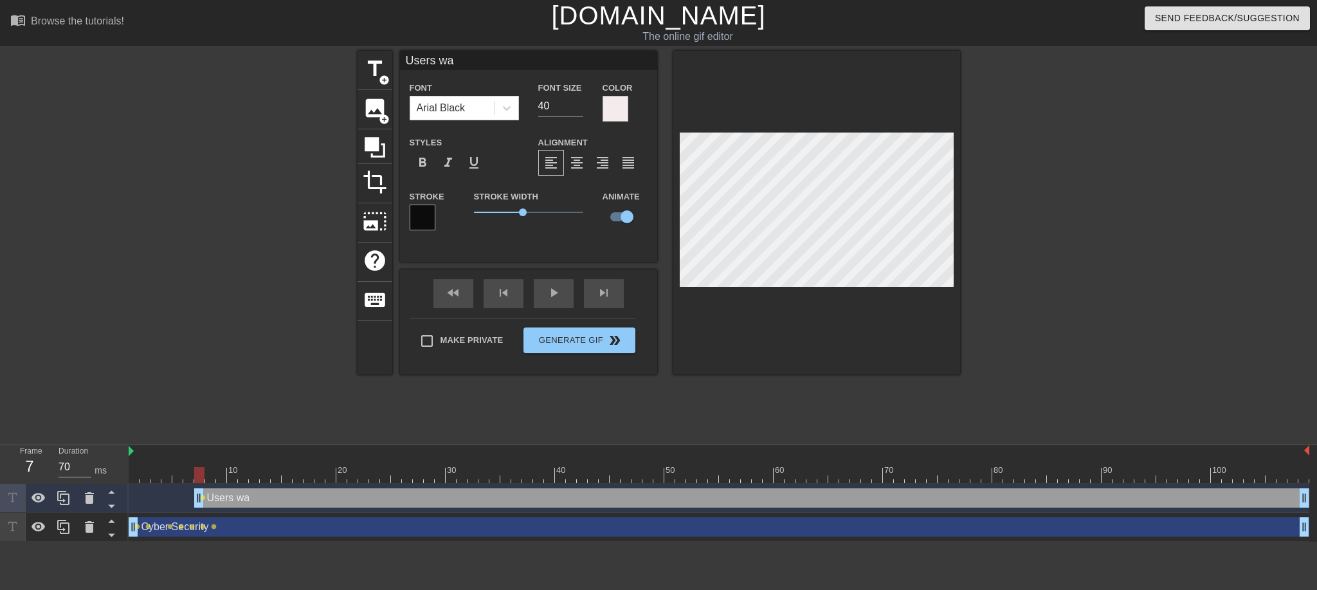
type input "Users wan"
type textarea "Users wan"
type input "Users want"
type textarea "Users want"
type input "Users wanti"
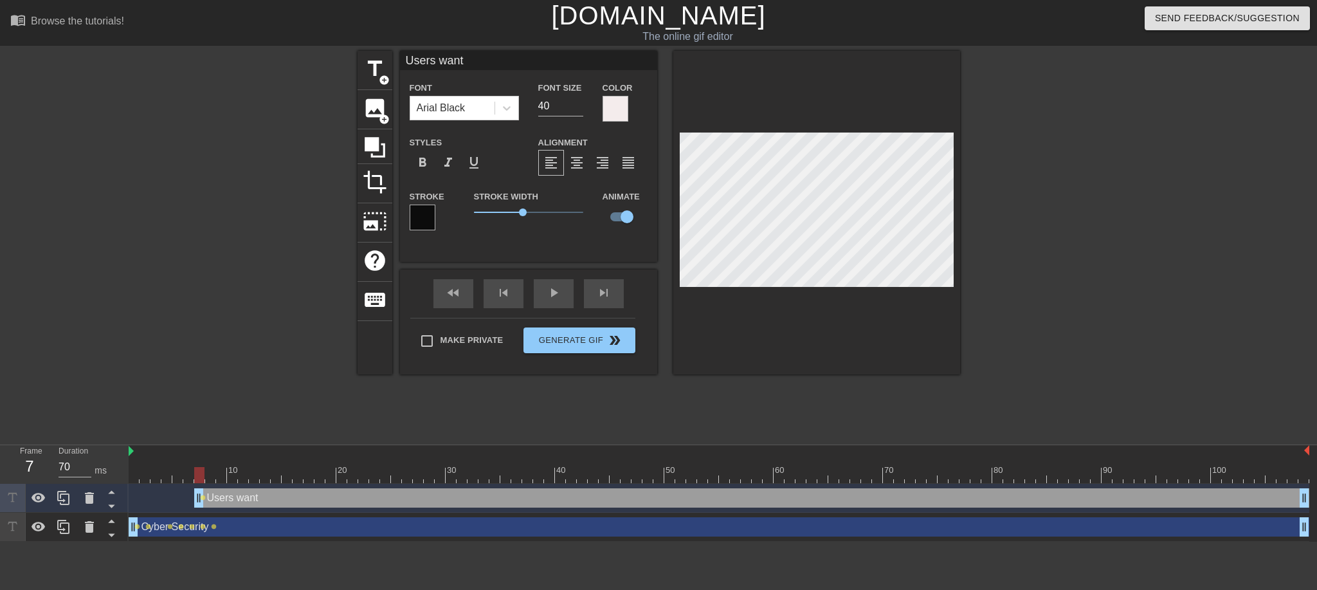
type textarea "Users wanti"
type input "Users wantin"
type textarea "Users wantin"
type input "Users wanting"
type textarea "Users wanting"
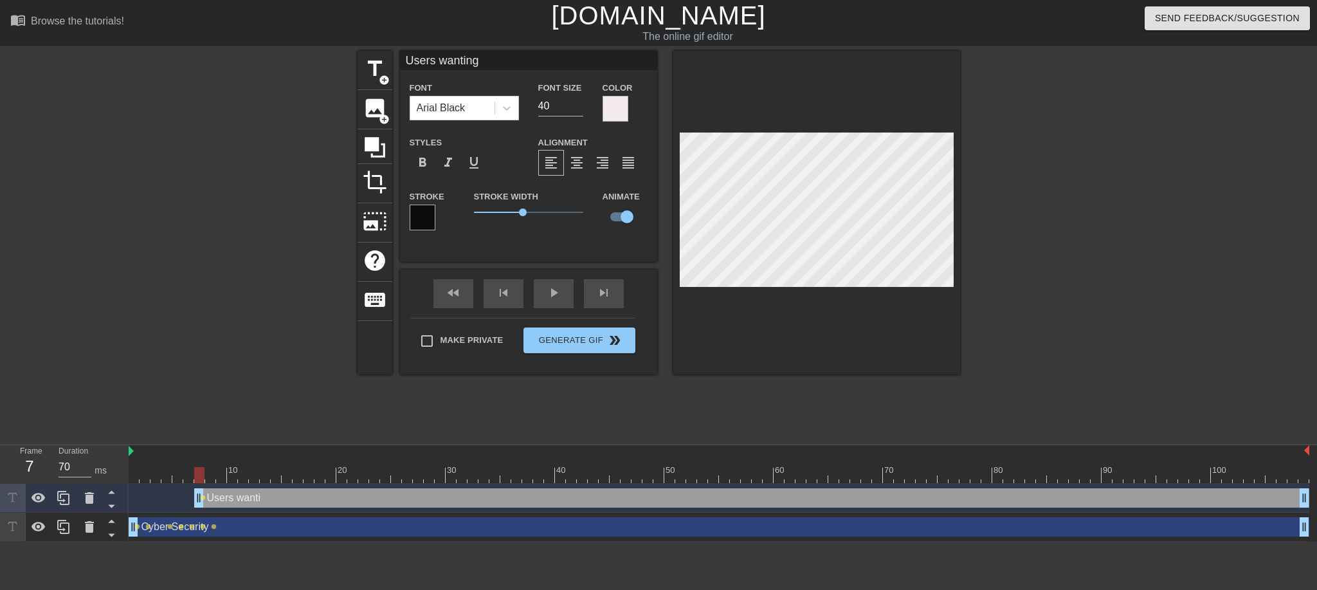
type input "Users wanting"
type textarea "Users wanting"
type input "Users wanting l"
type textarea "Users wanting l"
type input "Users wanting lo"
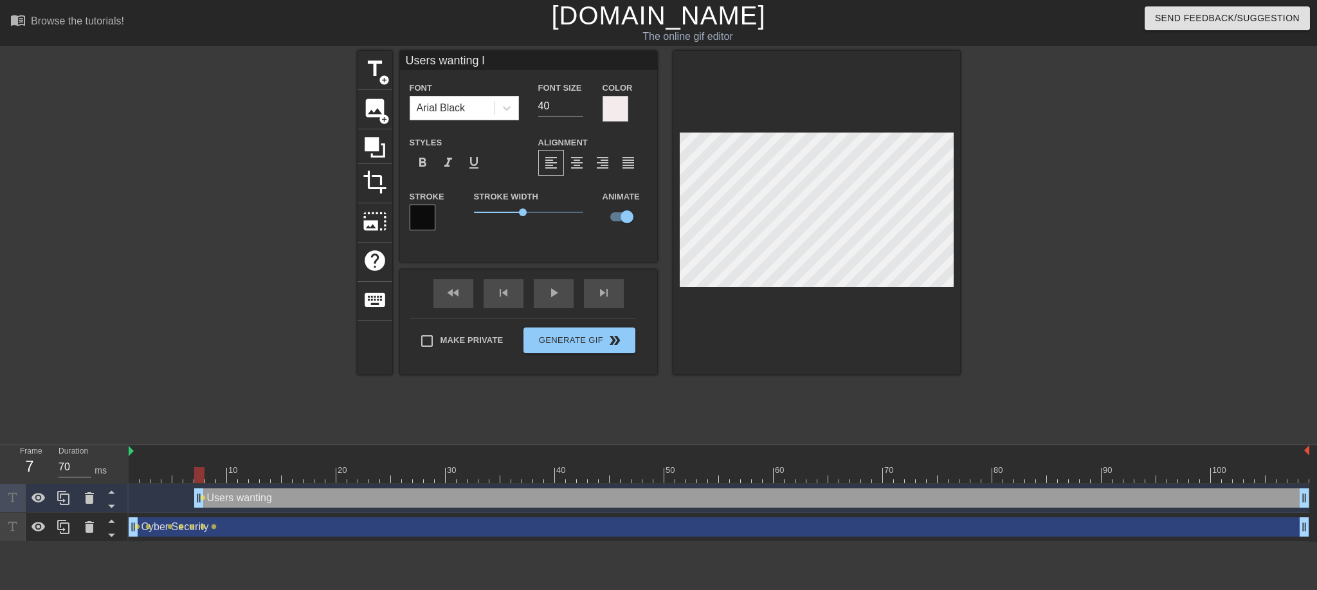
type textarea "Users wanting lo"
type input "Users wanting loc"
type textarea "Users wanting loc"
type input "Users wanting loca"
type textarea "Users wanting loca"
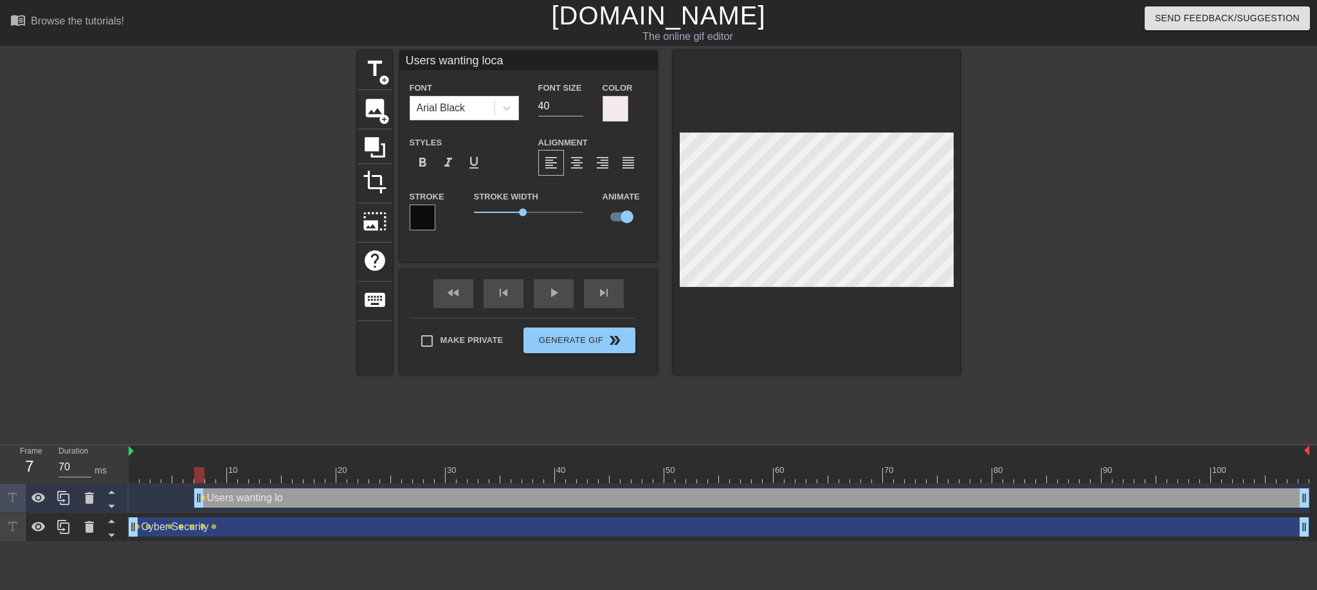
type input "Users wanting local"
type textarea "Users wanting local"
type input "Users wanting local"
type textarea "Users wanting local"
type input "Users wanting local a"
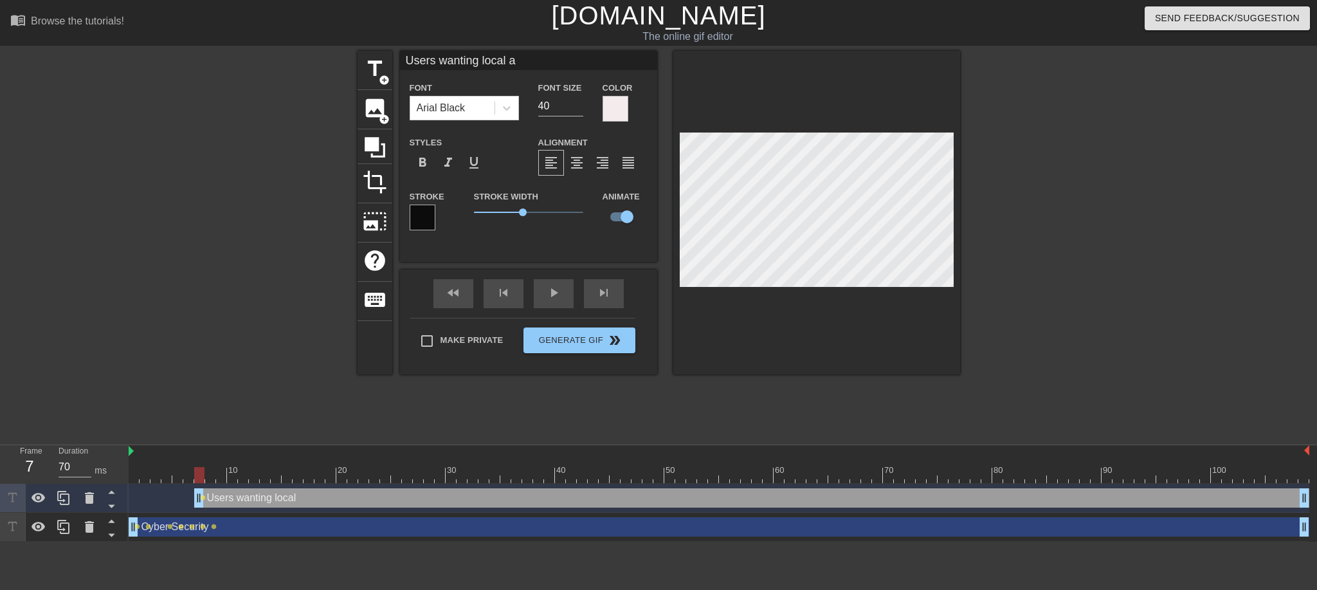
type textarea "Users wanting local a"
type input "Users wanting local ad"
type textarea "Users wanting local ad"
type input "Users wanting local adm"
type textarea "Users wanting local adm"
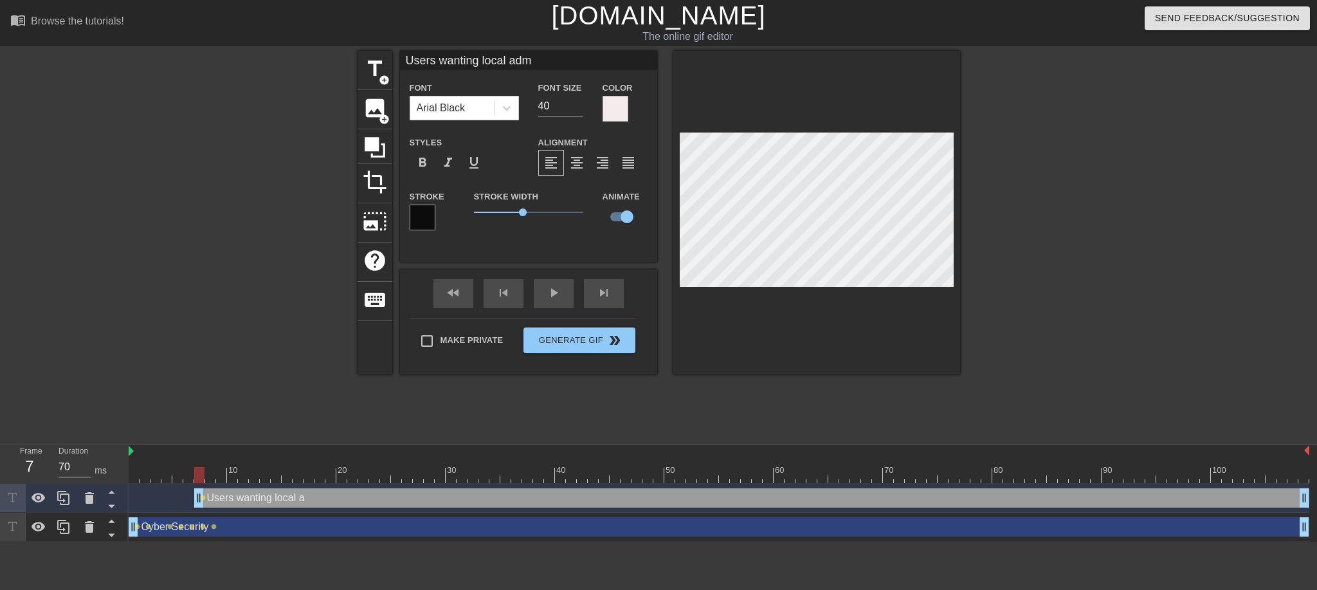
type input "Users wanting local admi"
type textarea "Users wanting local admi"
type input "Users wanting local admin"
type textarea "Users wanting local admin"
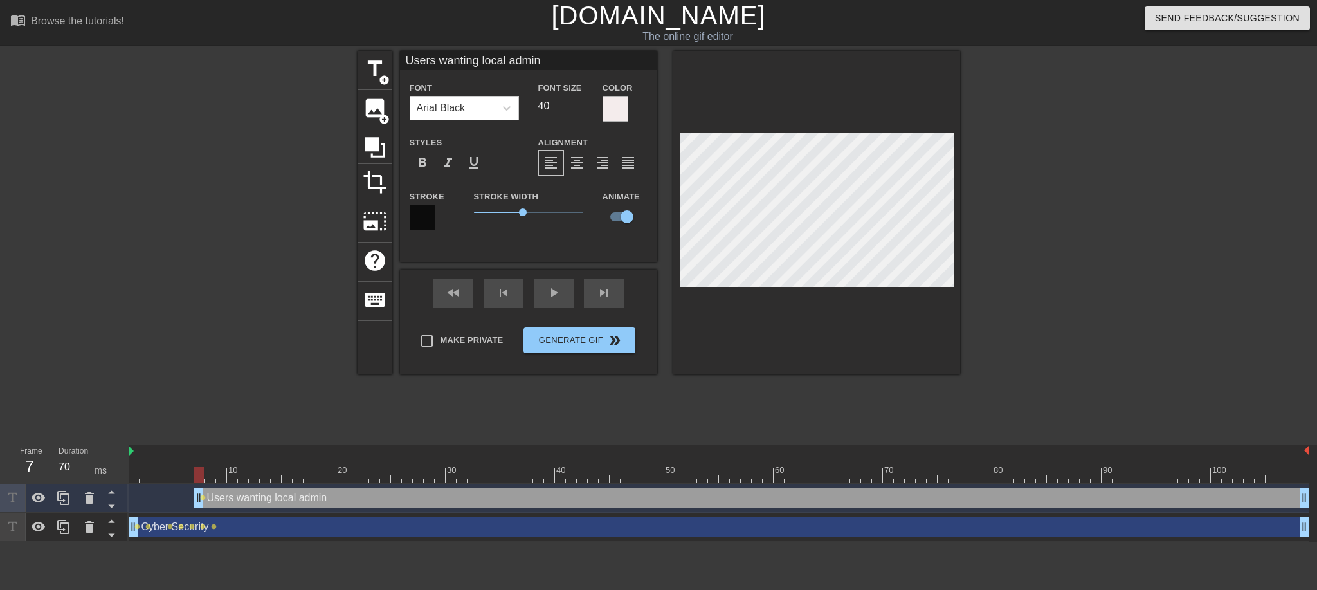
type input "Users wantinglocal admin"
type textarea "Users wantinglocal admin"
type input "Users wantinglocal admin"
type textarea "Users wanting local admin"
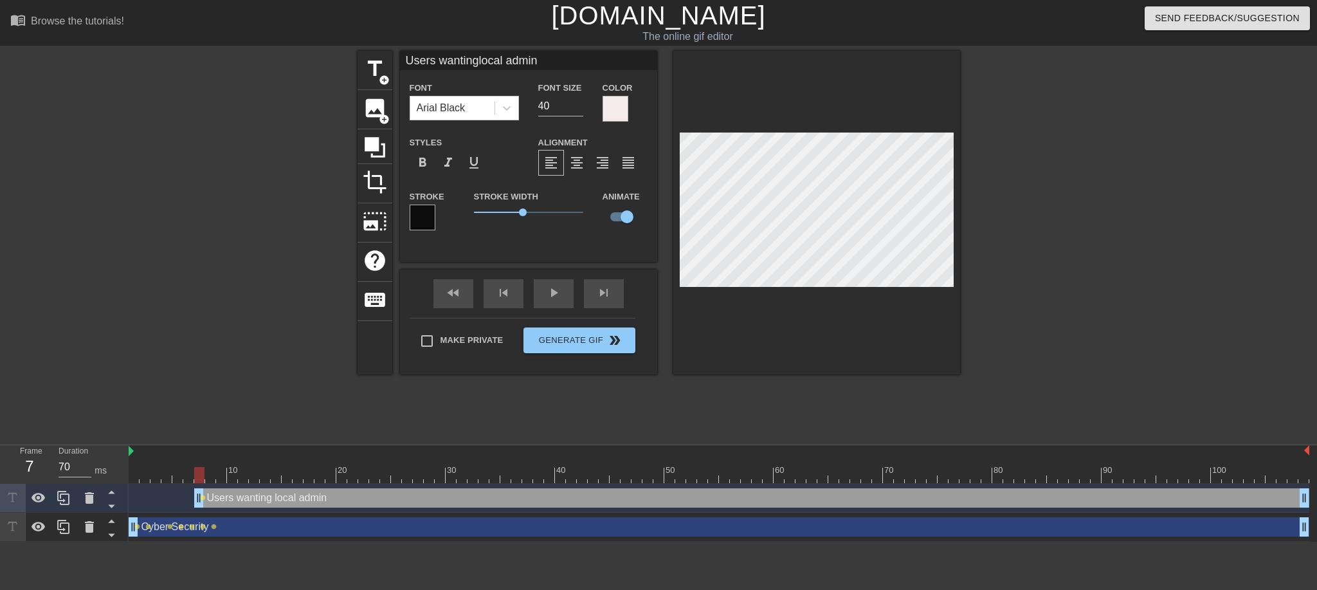
scroll to position [3, 4]
type input "Users wantinglocal admin"
type textarea "Users wanting local admin"
type input "Users wantinglocal admin p"
type textarea "Users wanting local admin p"
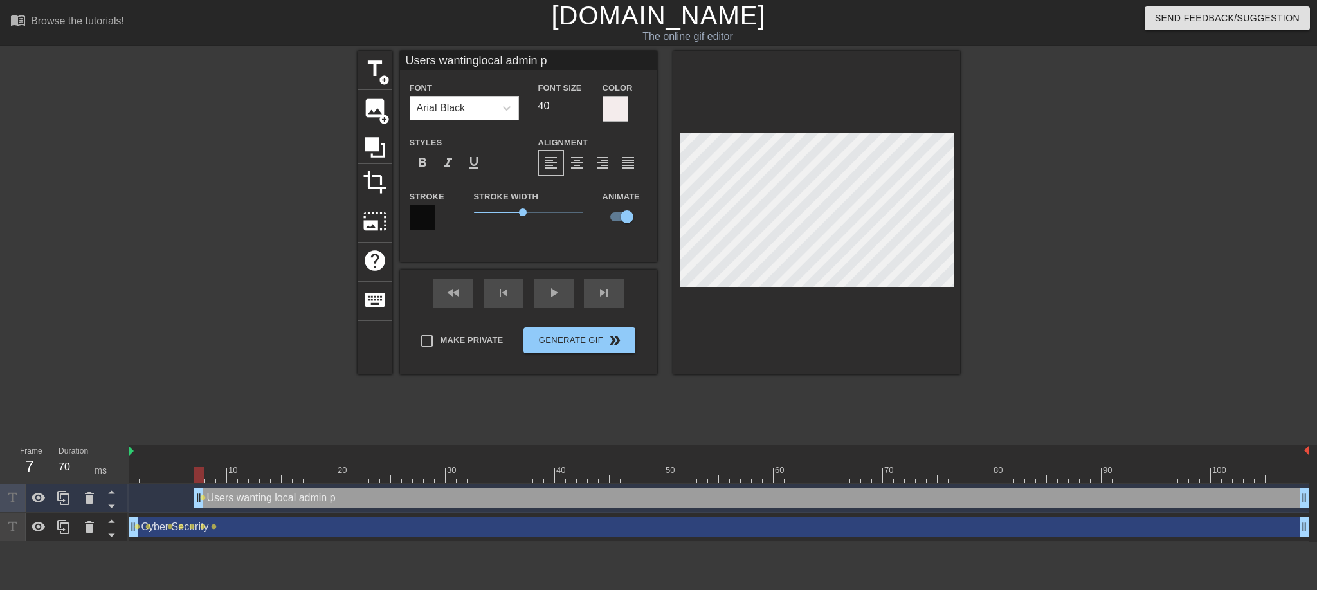
type input "Users wantinglocal admin pr"
type textarea "Users wanting local admin pri"
type input "Users wantinglocal admin prio"
type textarea "Users wanting local admin prio"
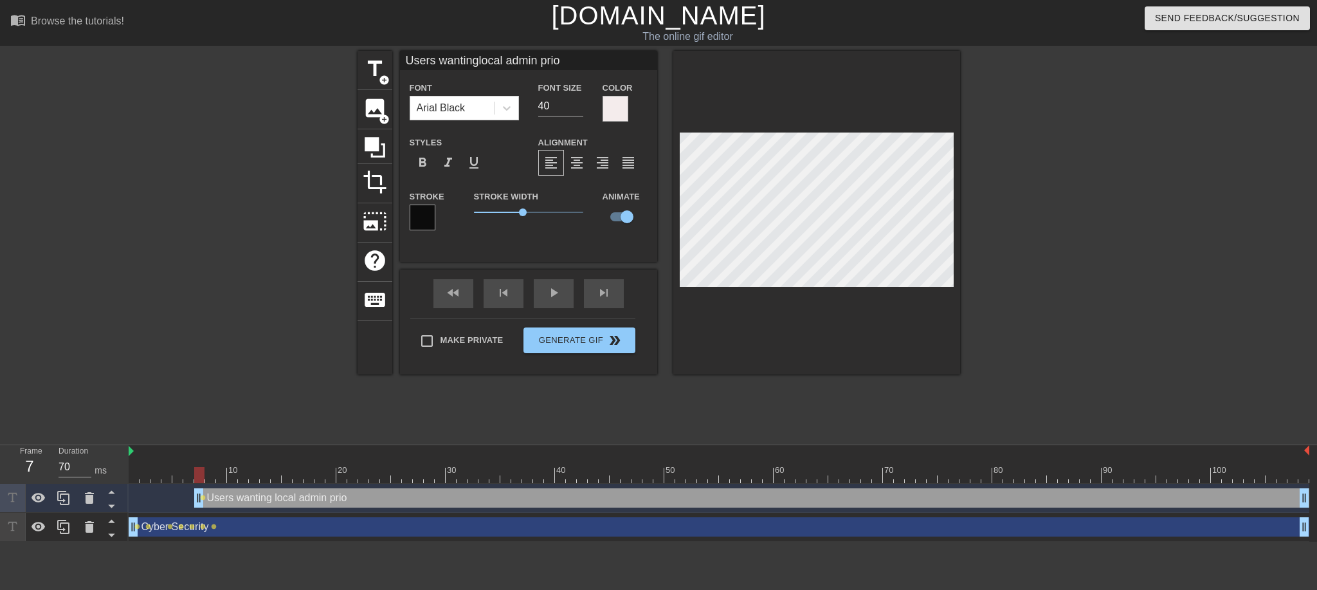
type input "Users wantinglocal admin pri"
type textarea "Users wanting local admin pri"
type input "Users wantinglocal admin priv"
type textarea "Users wanting local admin priv"
type input "Users wantinglocal admin privi"
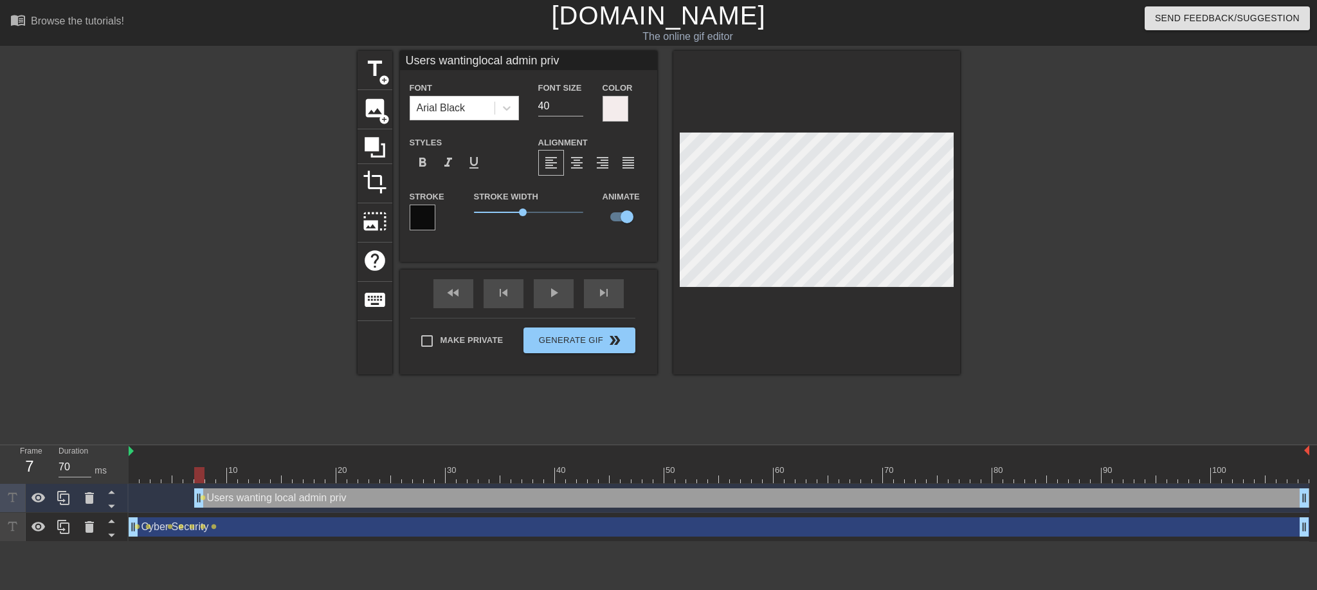
type textarea "Users wanting local admin privi"
type input "Users wantinglocal admin privil"
type textarea "Users wanting local admin privil"
type input "Users wantinglocal admin privili"
type textarea "Users wanting local admin privili"
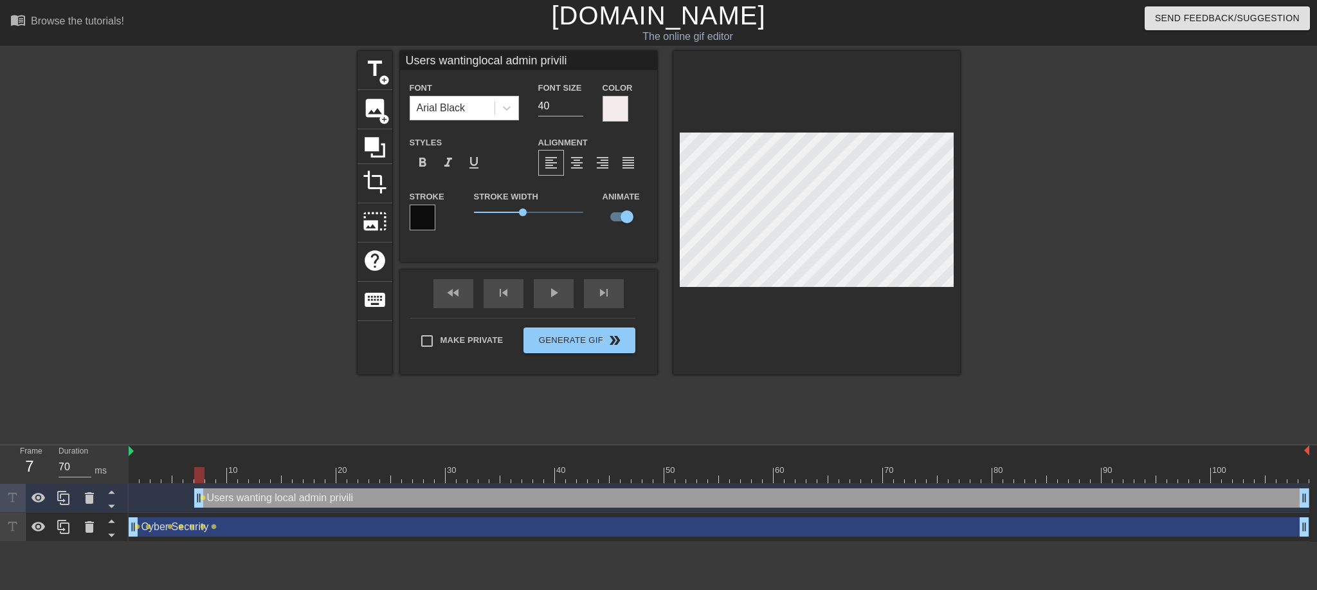
type input "Users wantinglocal admin privil"
type textarea "Users wanting local admin privil"
type input "Users wantinglocal admin privile"
type textarea "Users wanting local admin privile"
type input "Users wantinglocal admin privileg"
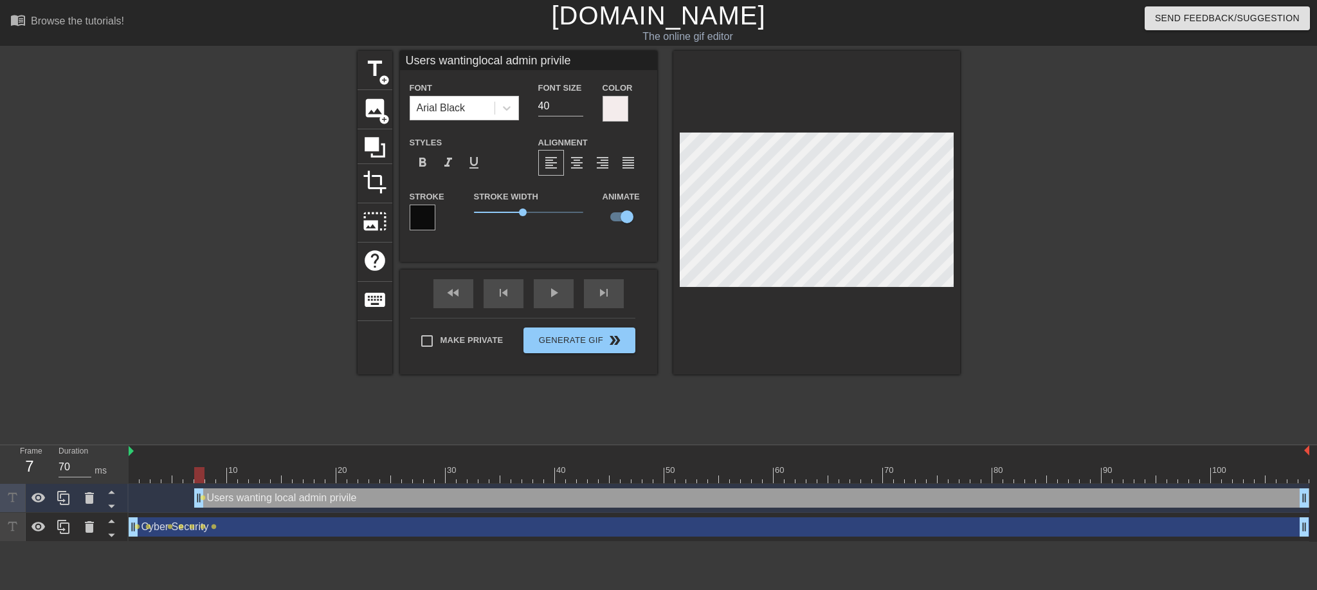
type textarea "Users wanting local admin privileg"
type input "Users wantinglocal admin privilege"
type textarea "Users wanting local admin privilege"
type input "Users wantinglocal admin privileges"
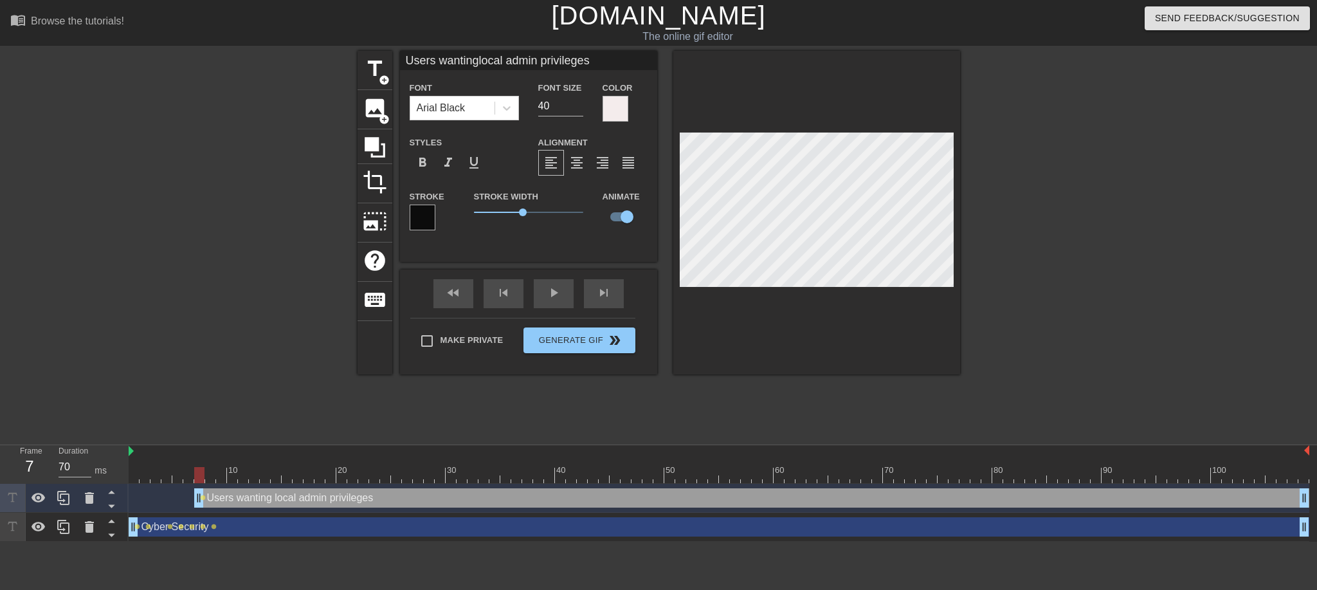
type textarea "Users wanting local admin privileges"
drag, startPoint x: 554, startPoint y: 107, endPoint x: 533, endPoint y: 107, distance: 20.6
click at [533, 107] on div "Font Size 40" at bounding box center [561, 101] width 64 height 42
type input "Users wantinglocal admin privileges"
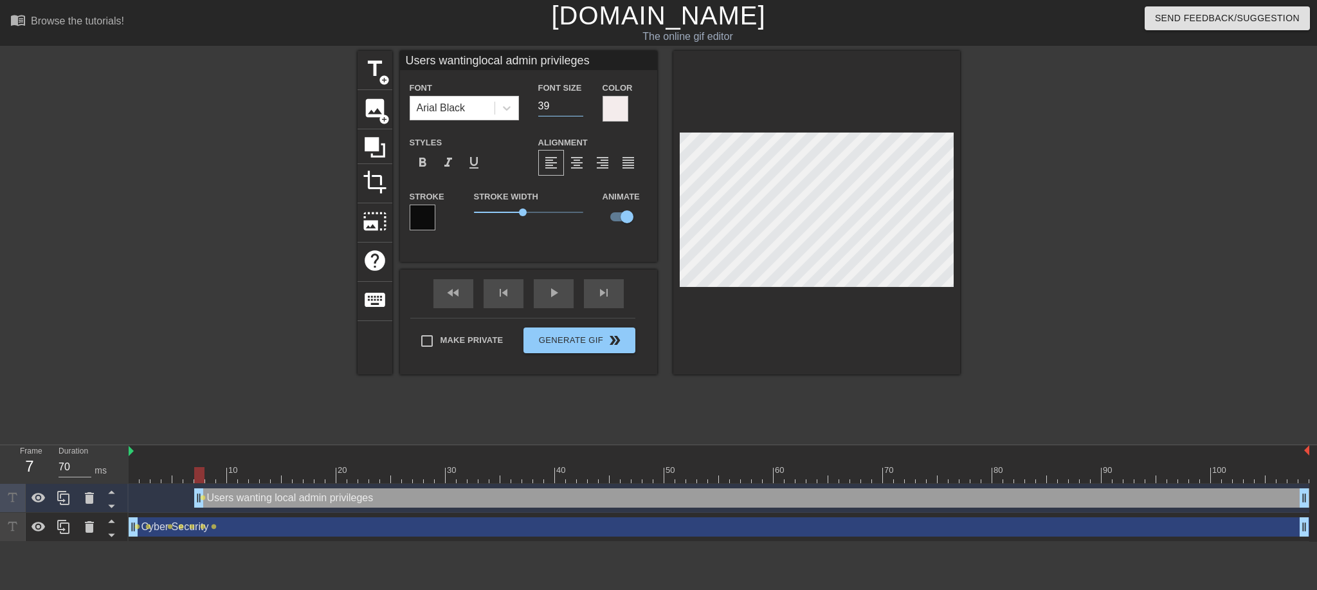
type input "39"
click at [580, 109] on input "39" at bounding box center [560, 106] width 45 height 21
type input "Users wantinglocal admin privileges"
type input "38"
click at [580, 109] on input "38" at bounding box center [560, 106] width 45 height 21
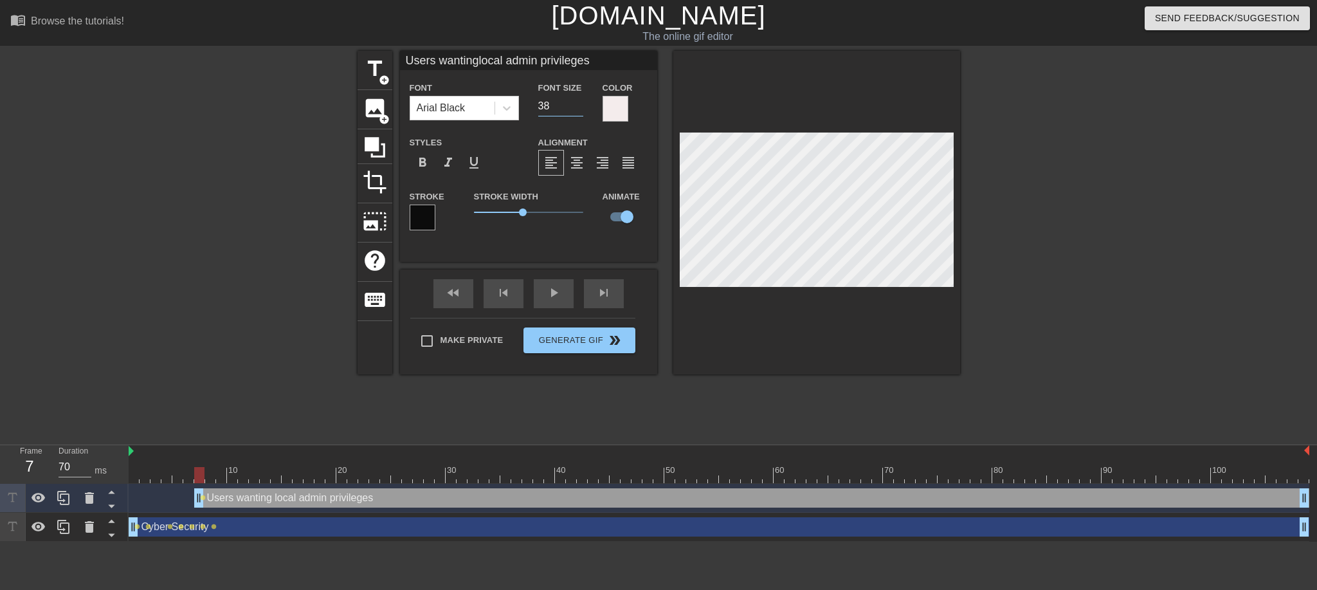
type input "Users wantinglocal admin privileges"
type input "37"
click at [580, 109] on input "37" at bounding box center [560, 106] width 45 height 21
type input "Users wantinglocal admin privileges"
type input "36"
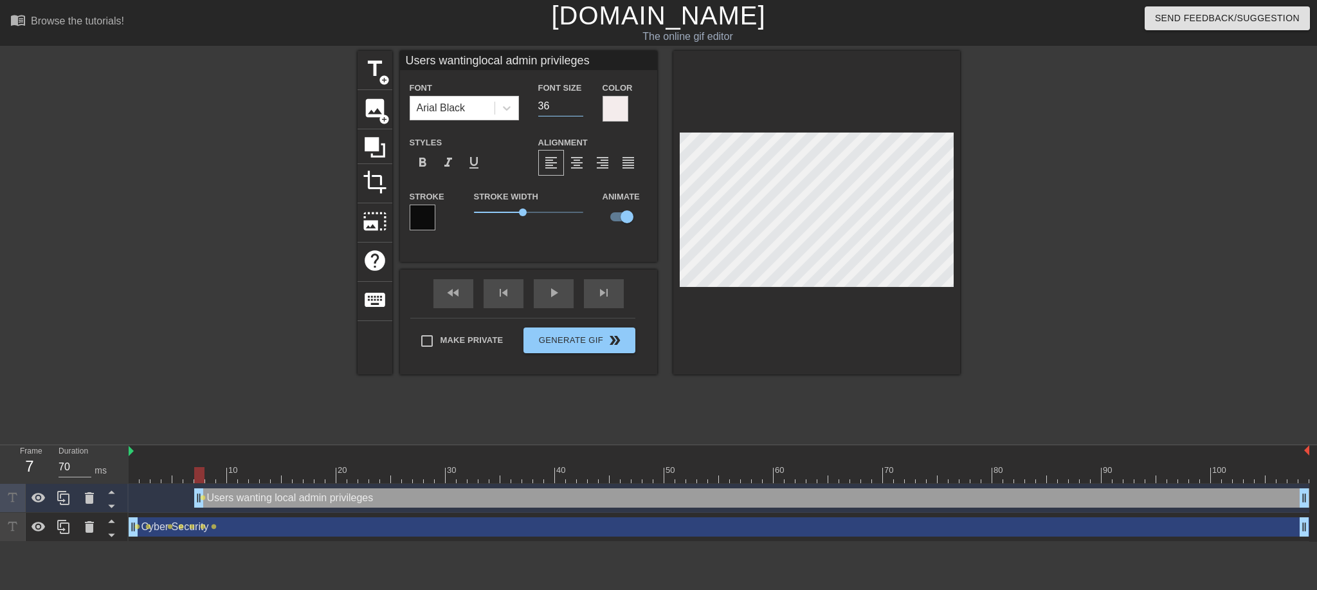
click at [580, 109] on input "36" at bounding box center [560, 106] width 45 height 21
type input "Users wantinglocal admin privileges"
type input "35"
click at [580, 109] on input "35" at bounding box center [560, 106] width 45 height 21
type input "Users wantinglocal admin privileges"
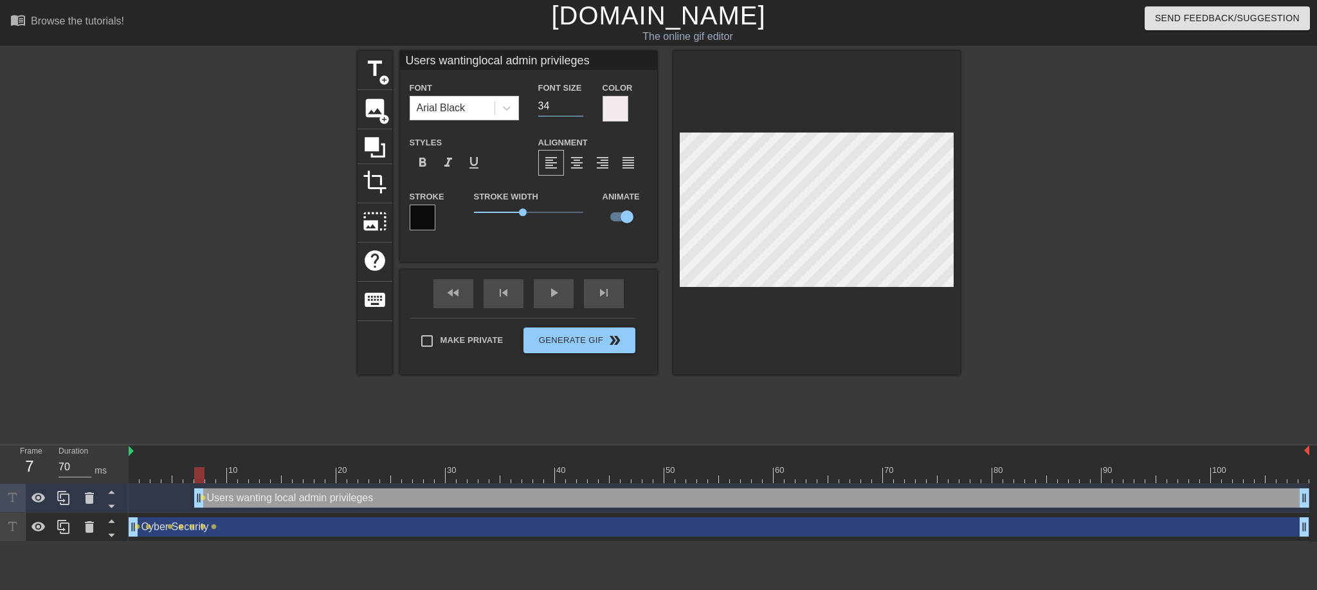
type input "34"
click at [580, 109] on input "34" at bounding box center [560, 106] width 45 height 21
type input "Users wantinglocal admin privileges"
type input "33"
click at [580, 109] on input "33" at bounding box center [560, 106] width 45 height 21
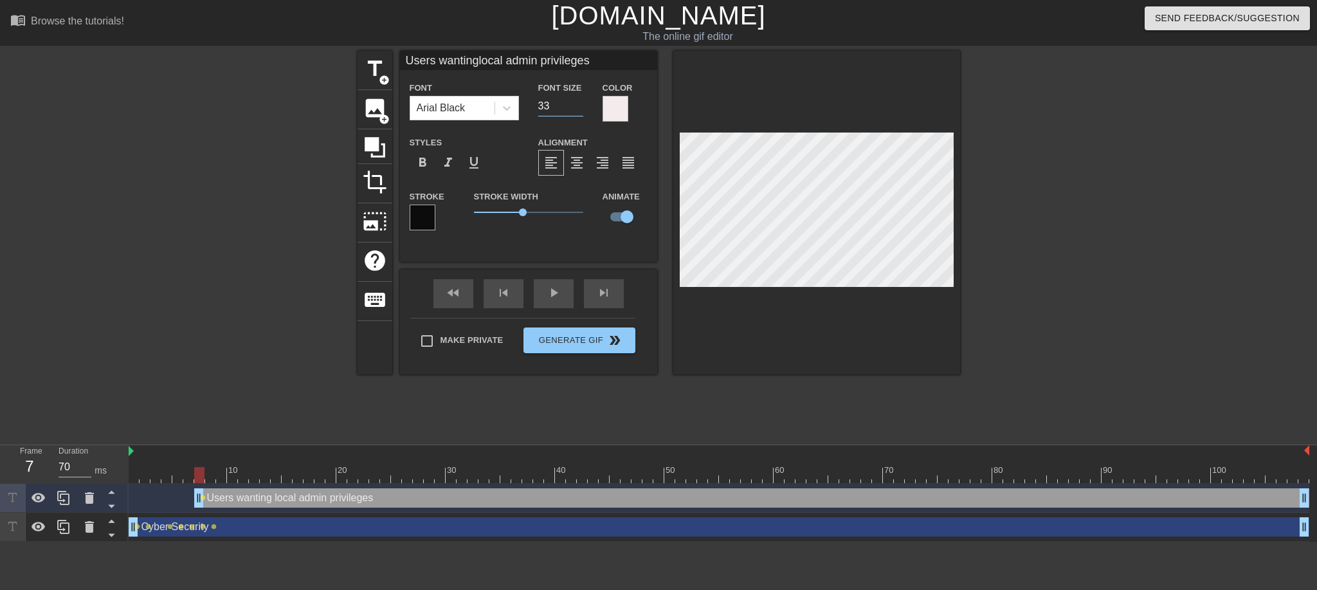
type input "Users wantinglocal admin privileges"
type input "32"
click at [580, 109] on input "32" at bounding box center [560, 106] width 45 height 21
type input "Users wantinglocal admin privileges"
type input "31"
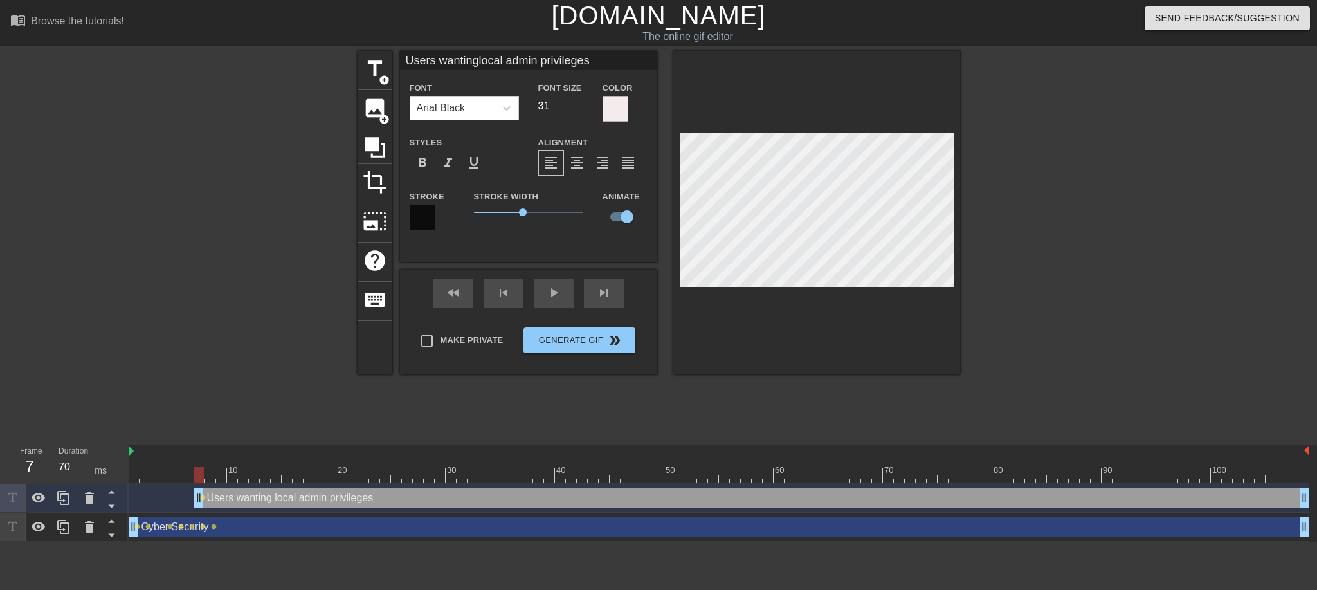
click at [580, 109] on input "31" at bounding box center [560, 106] width 45 height 21
type input "Users wantinglocal admin privileges"
type input "30"
click at [580, 109] on input "30" at bounding box center [560, 106] width 45 height 21
type input "Users wantinglocal admin privileges"
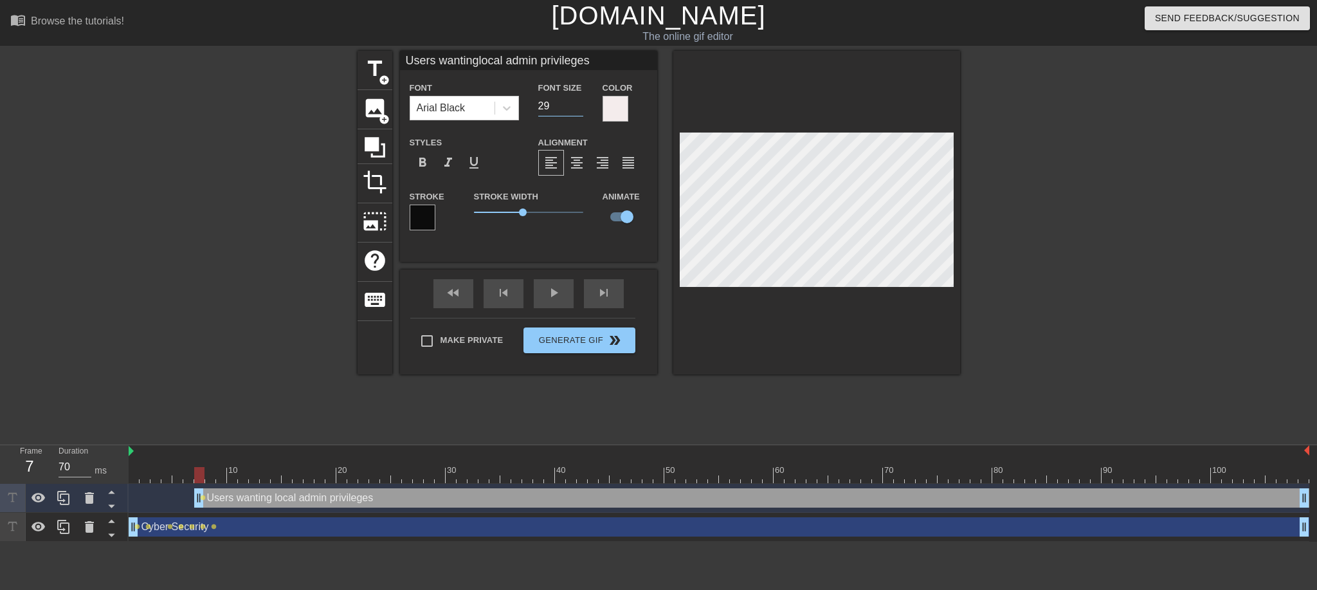
type input "29"
click at [580, 109] on input "29" at bounding box center [560, 106] width 45 height 21
type input "sers wantinglocal admin privileges"
type textarea "sers wanting local admin privileges"
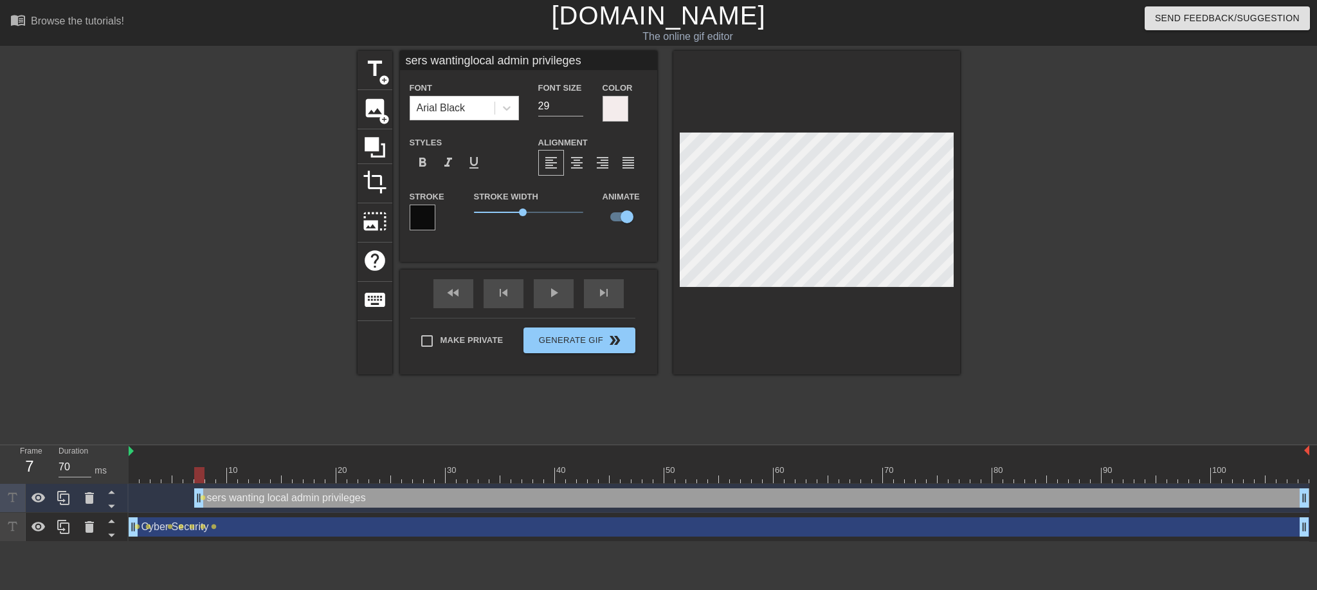
type input "users wantinglocal admin privileges"
type textarea "users wantinglocal admin privileges"
type input "users wanting local admin privileges"
type textarea "users wanting local admin privileges"
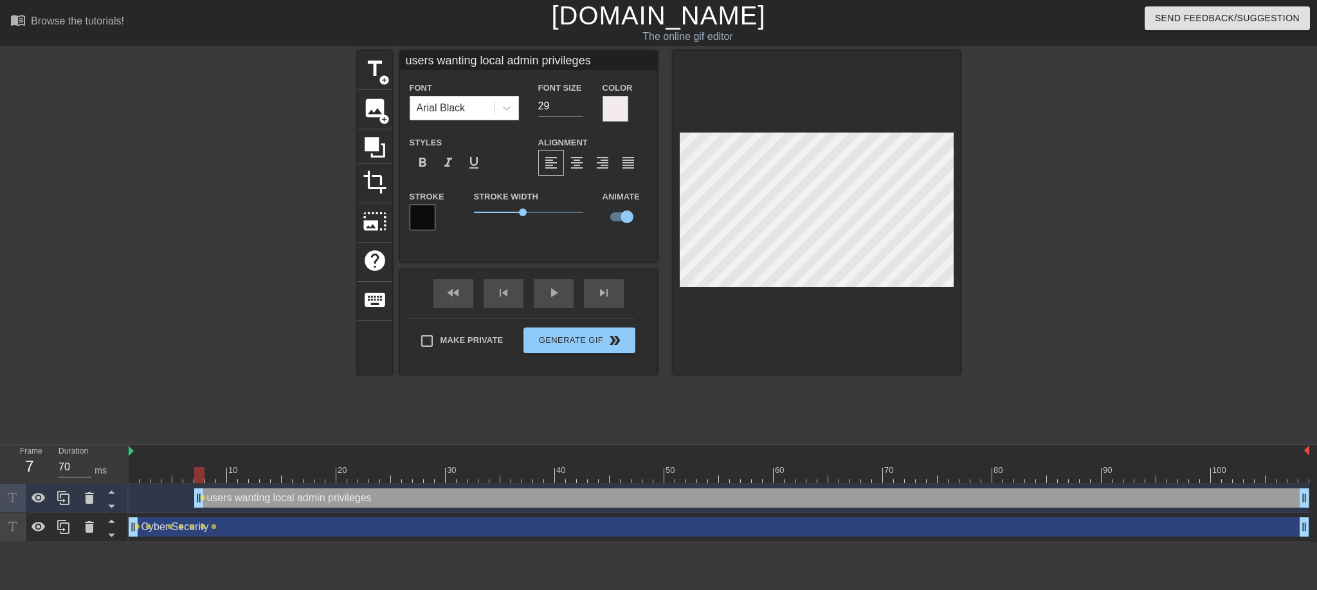
type input "users wanting localadmin privileges"
type textarea "users wanting localadmin privileges"
type input "users wanting localadmin privileges"
type textarea "users wanting local admin privileges"
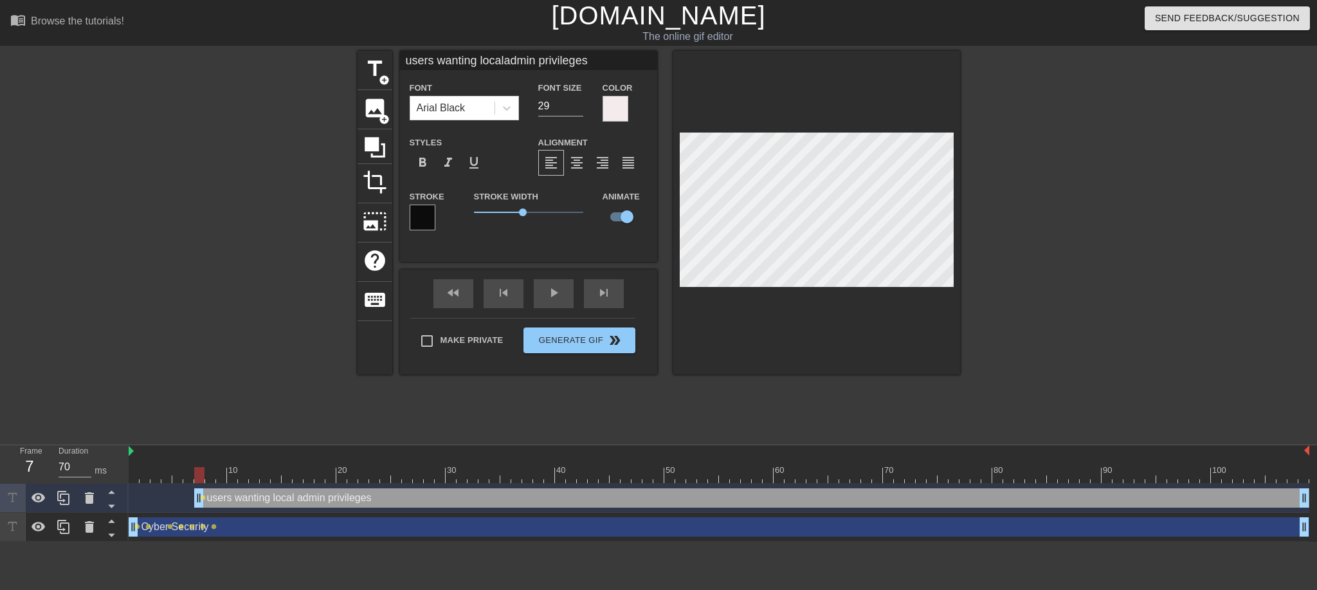
type input "Cyber Security"
type input "40"
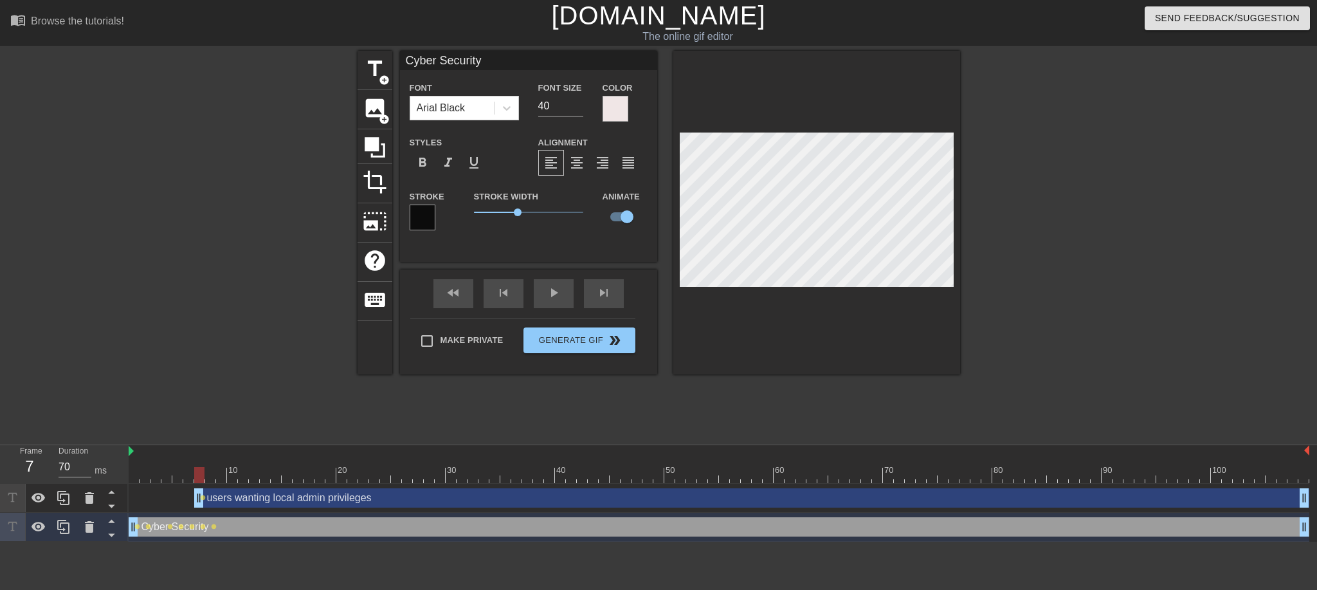
type input "users wanting localadmin privileges"
type input "29"
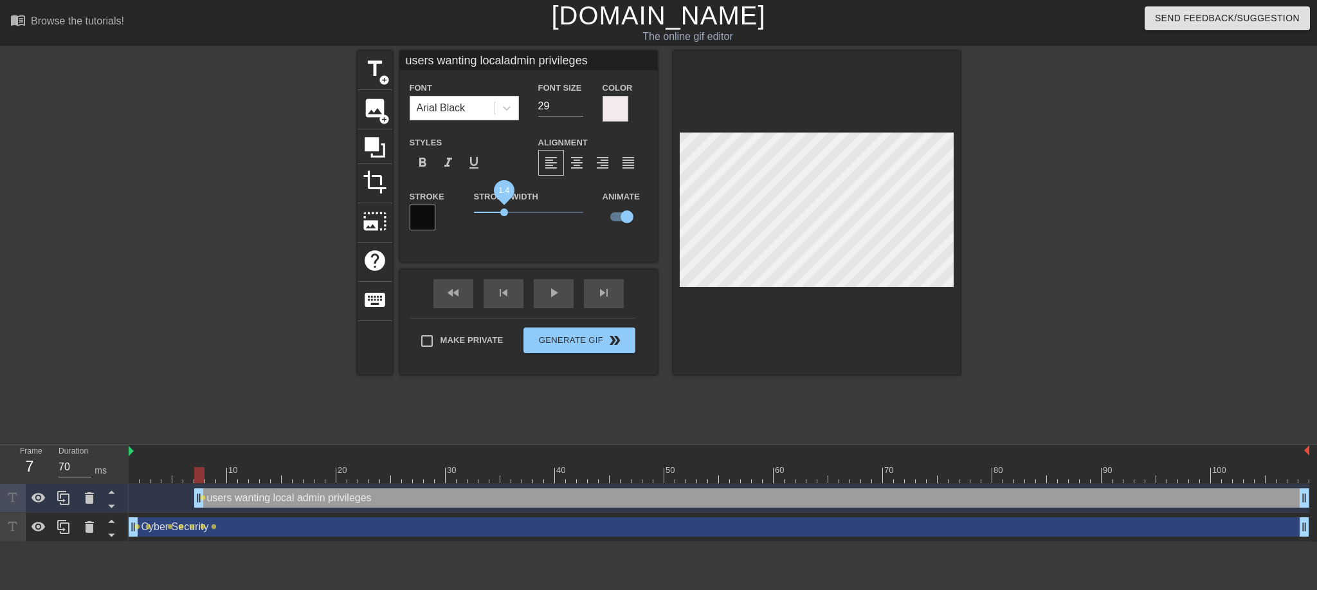
type input "users wanting localadmin privileges"
drag, startPoint x: 522, startPoint y: 214, endPoint x: 503, endPoint y: 215, distance: 19.3
click at [503, 215] on span "1.35" at bounding box center [503, 212] width 8 height 8
click at [1044, 223] on div at bounding box center [1071, 244] width 193 height 386
click at [602, 294] on div "skip_next" at bounding box center [604, 293] width 40 height 29
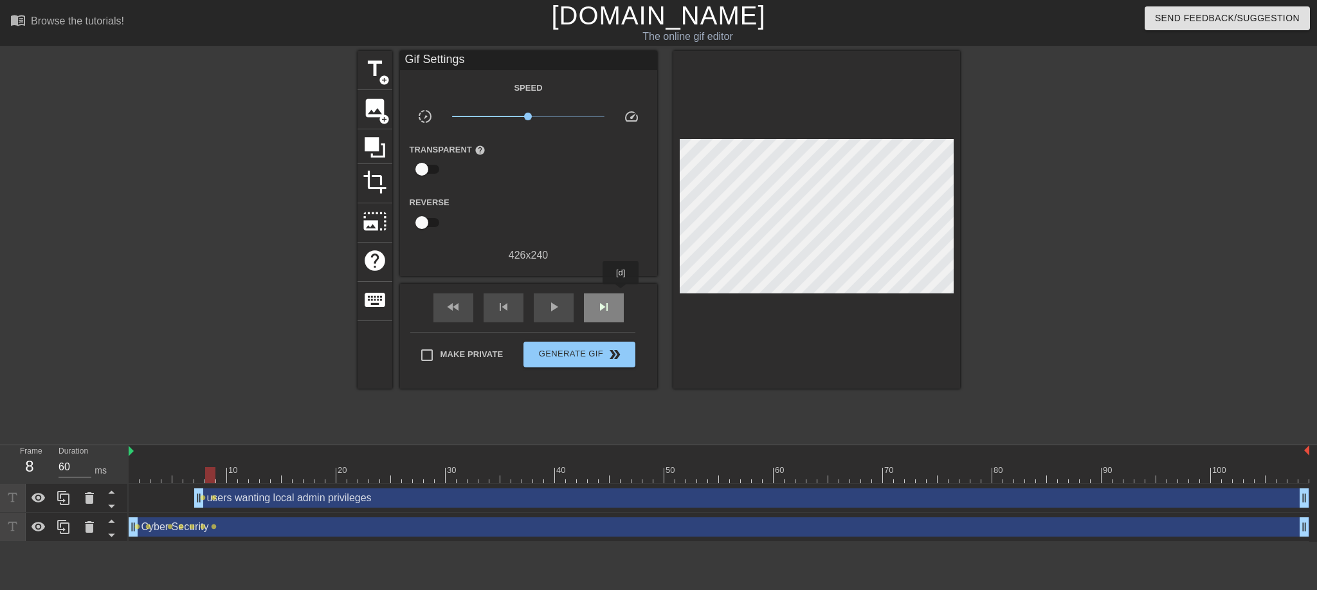
click at [621, 293] on div "skip_next" at bounding box center [604, 307] width 40 height 29
click at [612, 307] on div "skip_next" at bounding box center [604, 307] width 40 height 29
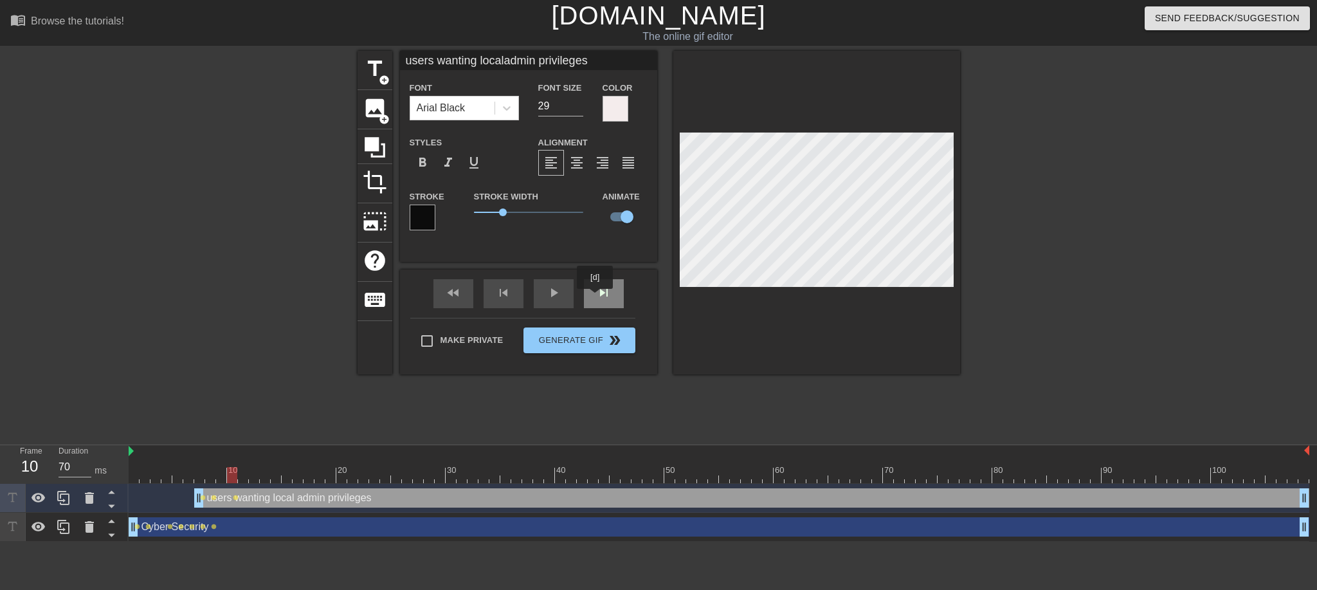
click at [605, 293] on div "skip_next" at bounding box center [604, 293] width 40 height 29
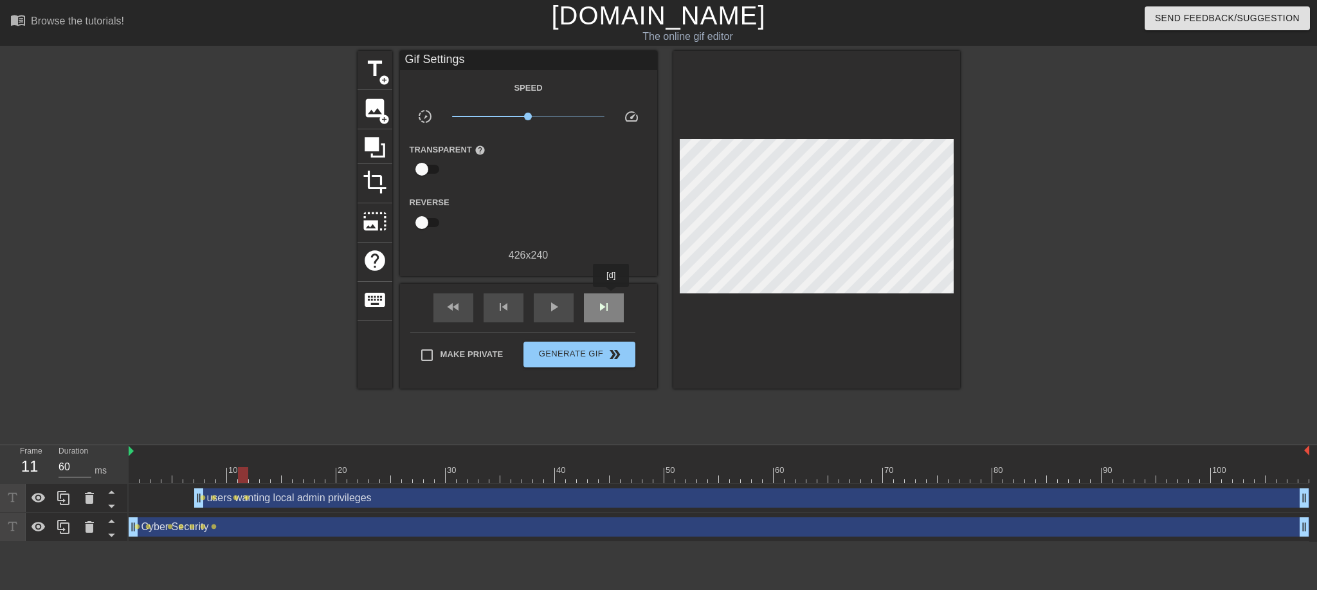
click at [611, 296] on div "skip_next" at bounding box center [604, 307] width 40 height 29
click at [605, 302] on span "skip_next" at bounding box center [603, 306] width 15 height 15
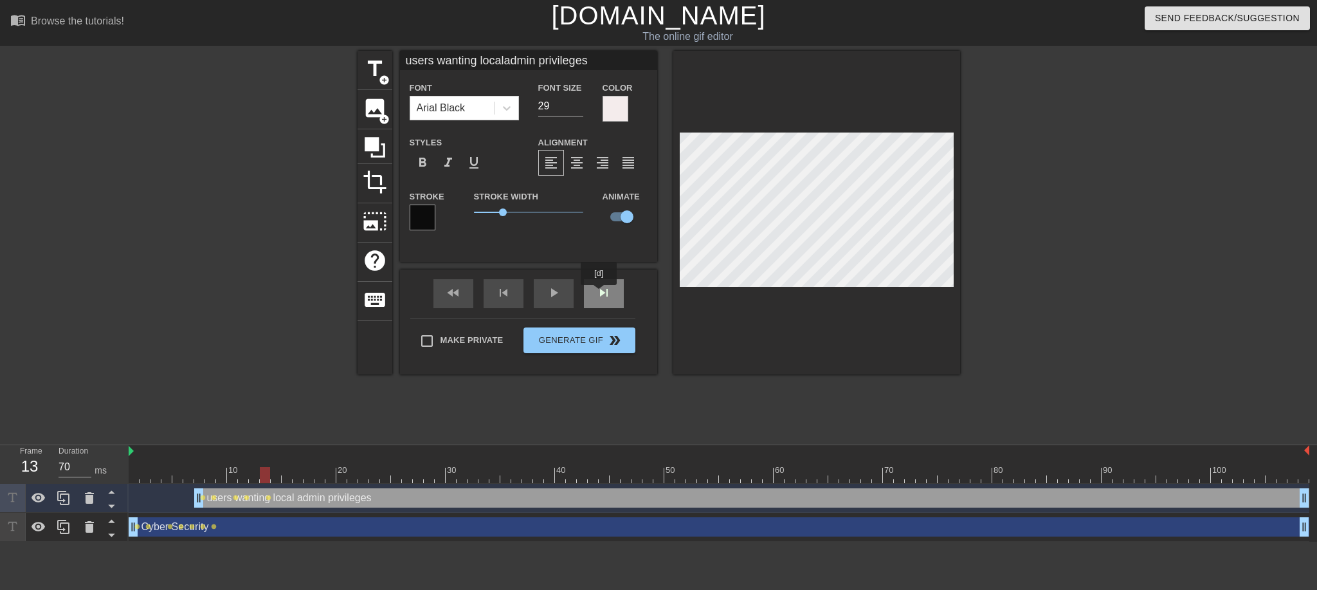
click at [599, 294] on div "skip_next" at bounding box center [604, 293] width 40 height 29
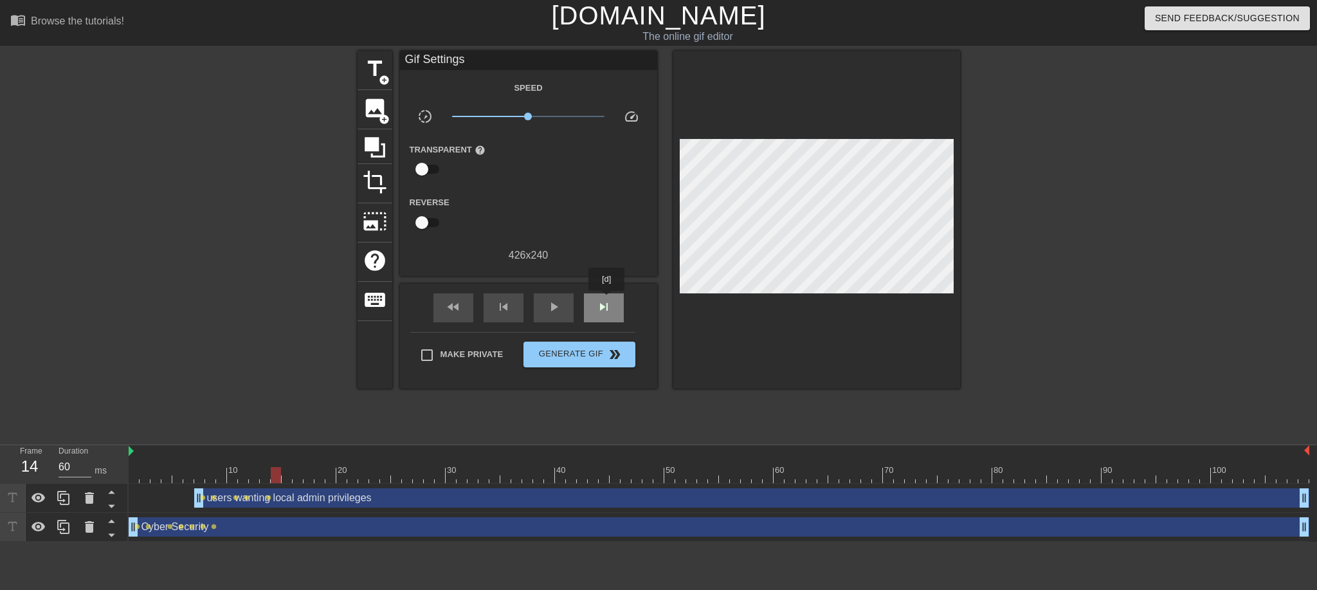
click at [607, 300] on span "skip_next" at bounding box center [603, 306] width 15 height 15
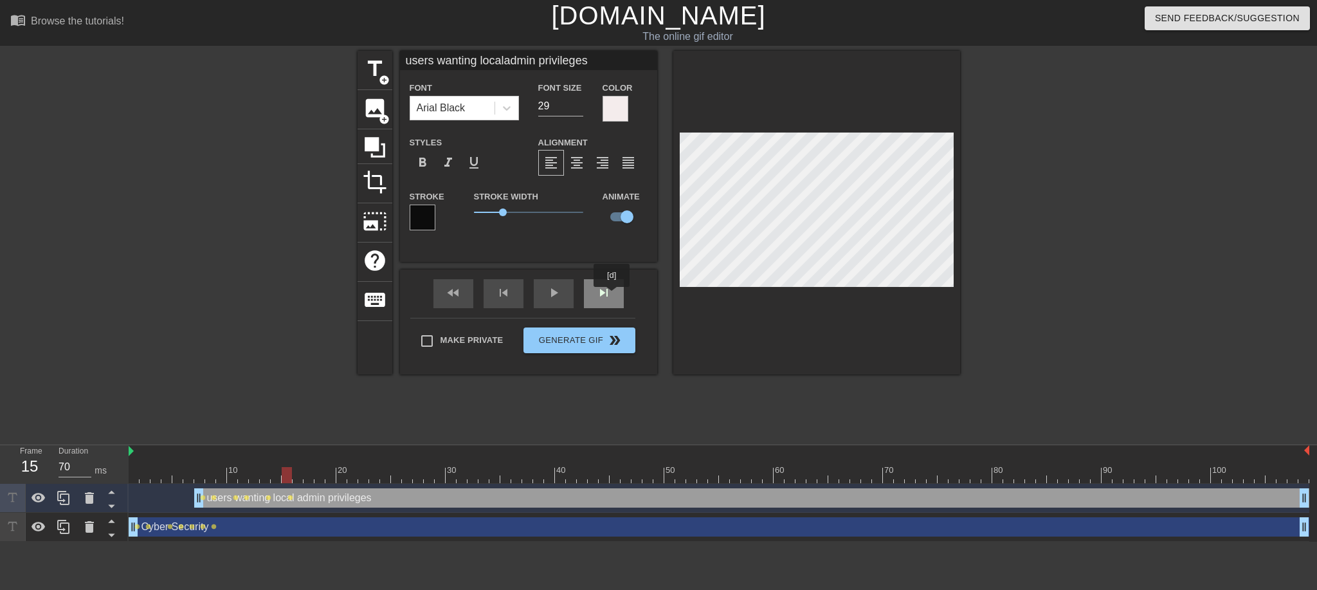
click at [612, 296] on div "skip_next" at bounding box center [604, 293] width 40 height 29
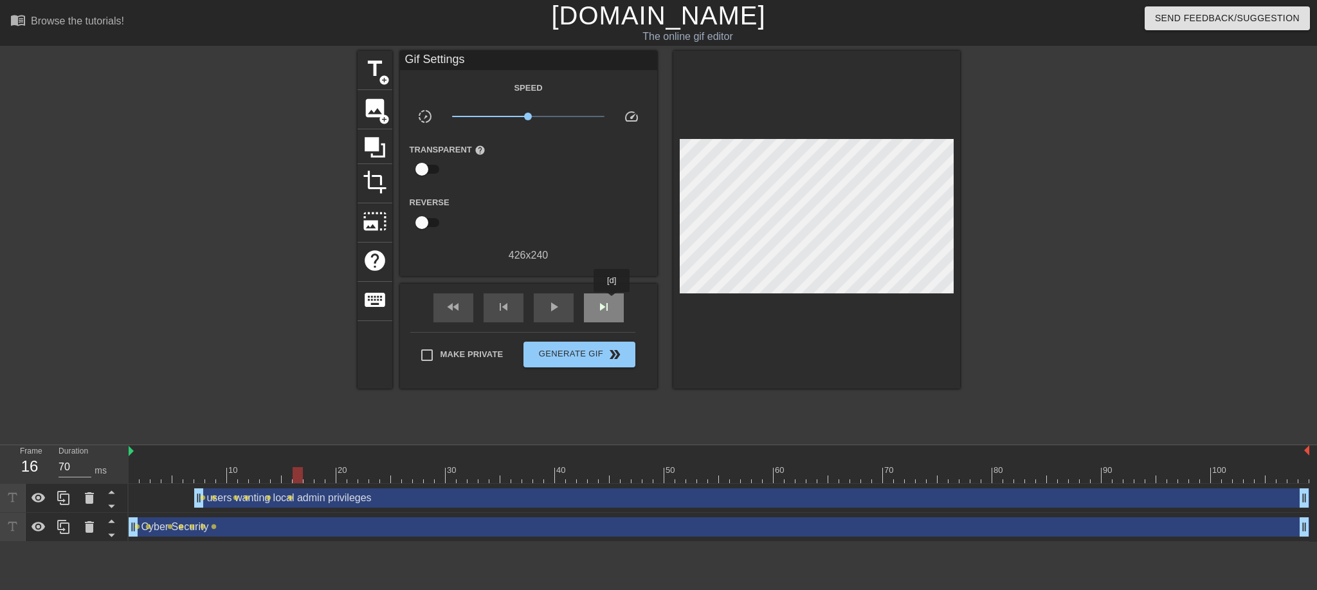
click at [612, 301] on div "skip_next" at bounding box center [604, 307] width 40 height 29
click at [617, 296] on div "skip_next" at bounding box center [604, 307] width 40 height 29
drag, startPoint x: 619, startPoint y: 303, endPoint x: 619, endPoint y: 311, distance: 7.7
click at [619, 307] on div "skip_next" at bounding box center [604, 307] width 40 height 29
click at [619, 311] on div "skip_next" at bounding box center [604, 307] width 40 height 29
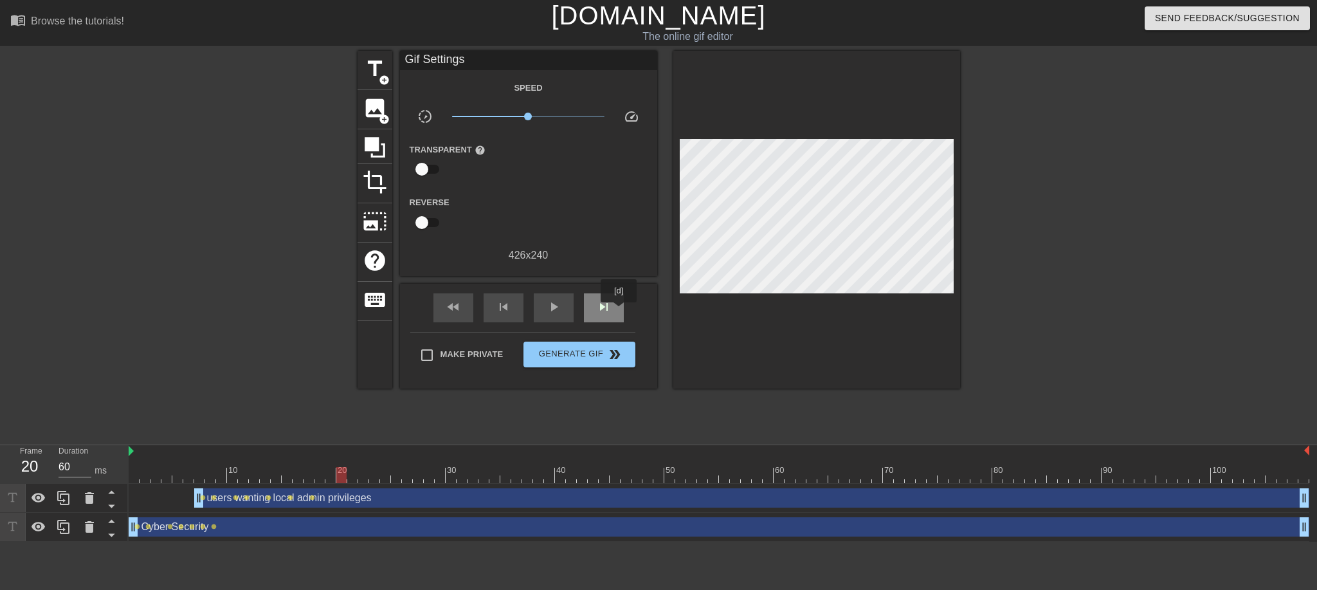
click at [619, 311] on div "skip_next" at bounding box center [604, 307] width 40 height 29
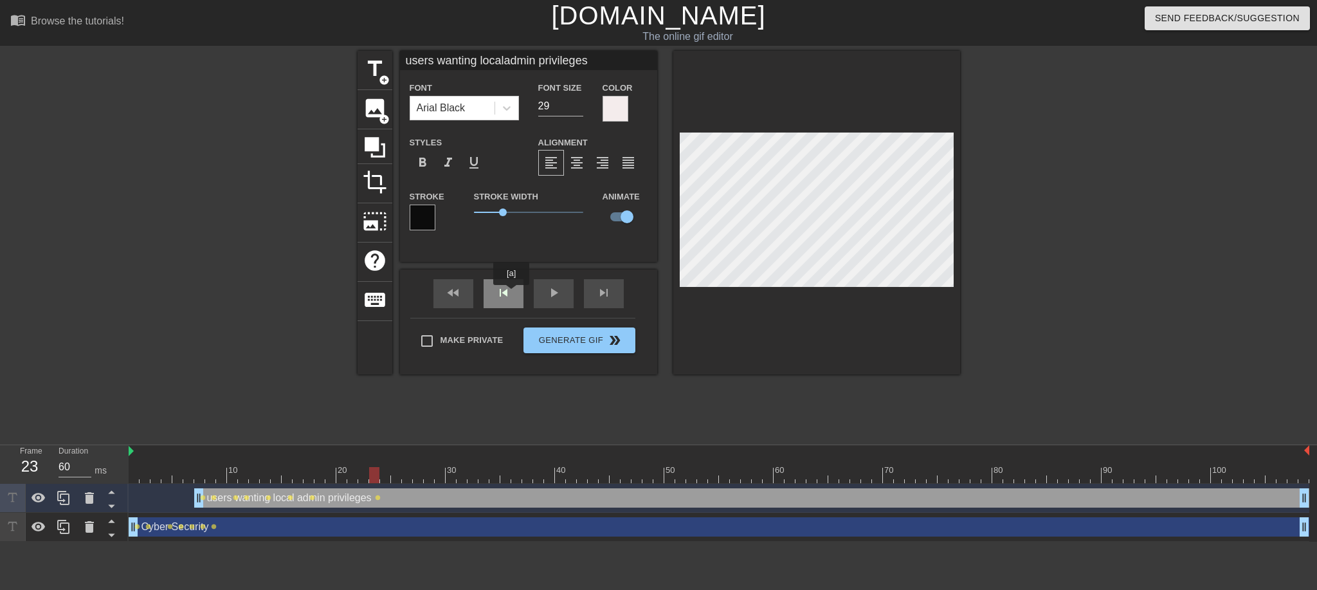
click at [511, 294] on div "skip_previous" at bounding box center [504, 293] width 40 height 29
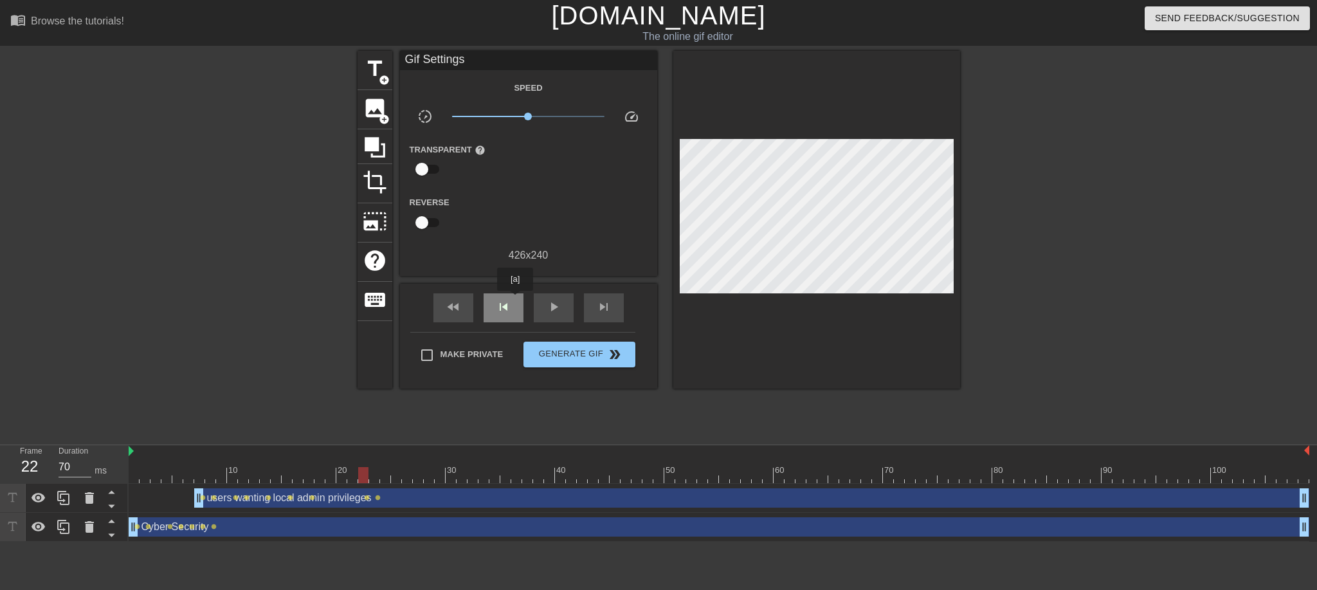
click at [515, 300] on div "skip_previous" at bounding box center [504, 307] width 40 height 29
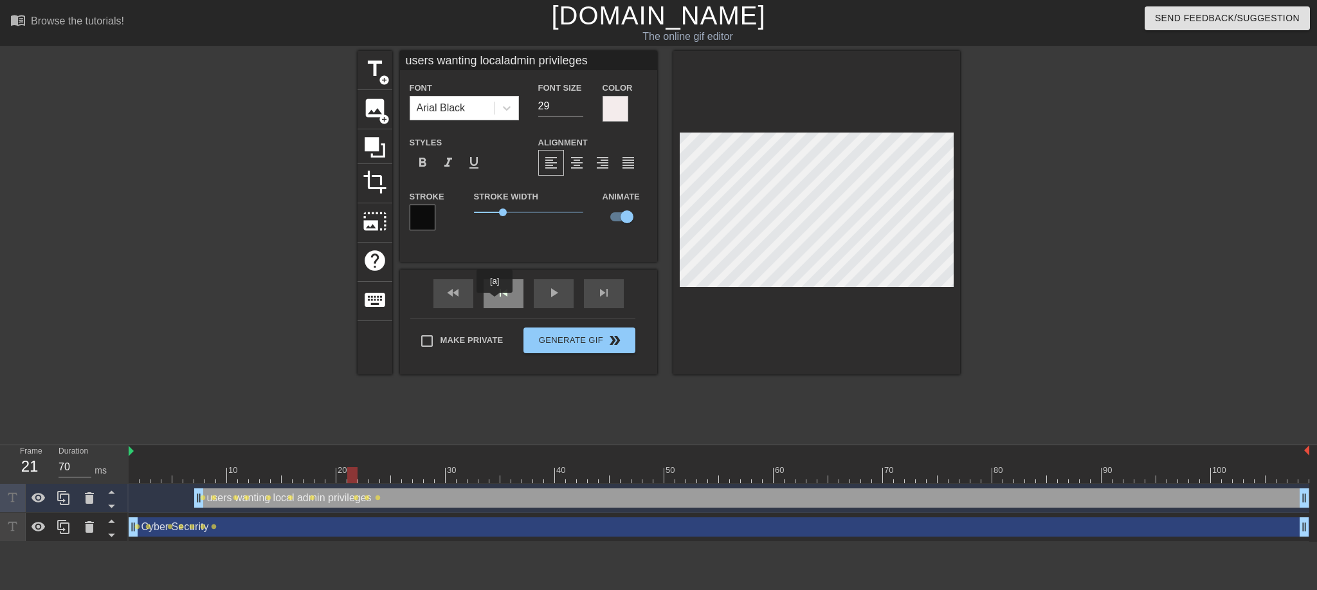
click at [496, 300] on span "skip_previous" at bounding box center [503, 292] width 15 height 15
click at [514, 297] on div "skip_previous" at bounding box center [504, 293] width 40 height 29
click at [601, 287] on div "fast_rewind skip_previous play_arrow skip_next" at bounding box center [529, 293] width 210 height 48
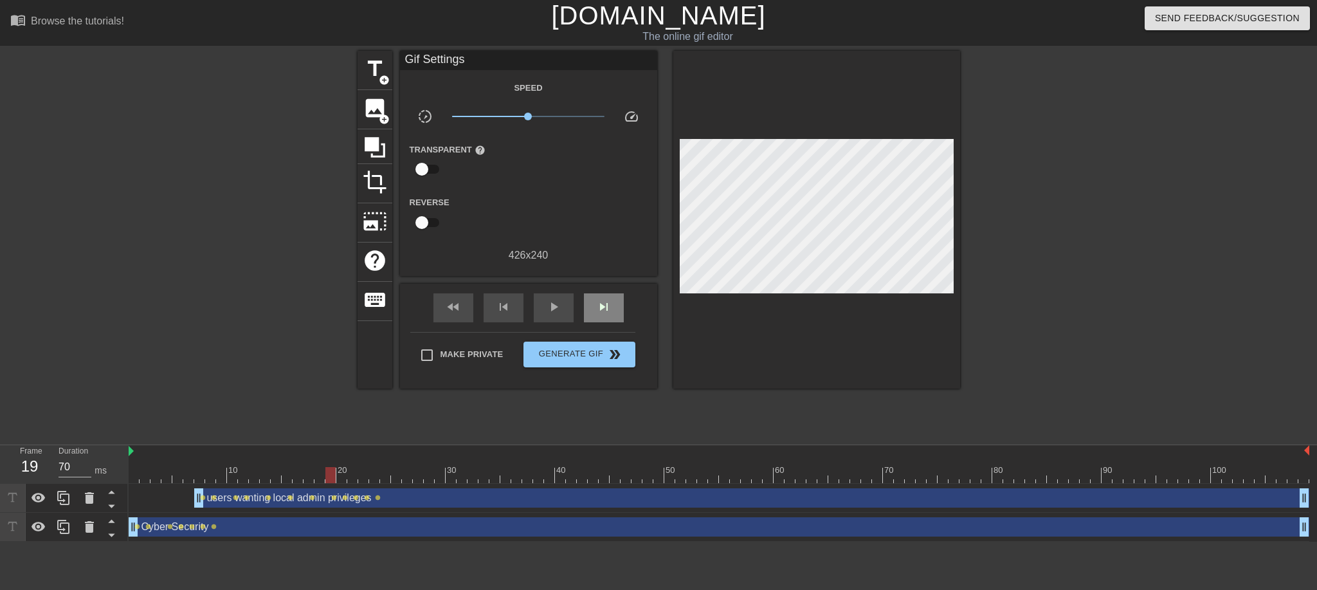
click at [601, 287] on div "fast_rewind skip_previous play_arrow skip_next" at bounding box center [529, 308] width 210 height 48
click at [602, 299] on span "skip_next" at bounding box center [603, 306] width 15 height 15
click at [604, 304] on span "skip_next" at bounding box center [603, 306] width 15 height 15
click at [507, 305] on span "skip_previous" at bounding box center [503, 306] width 15 height 15
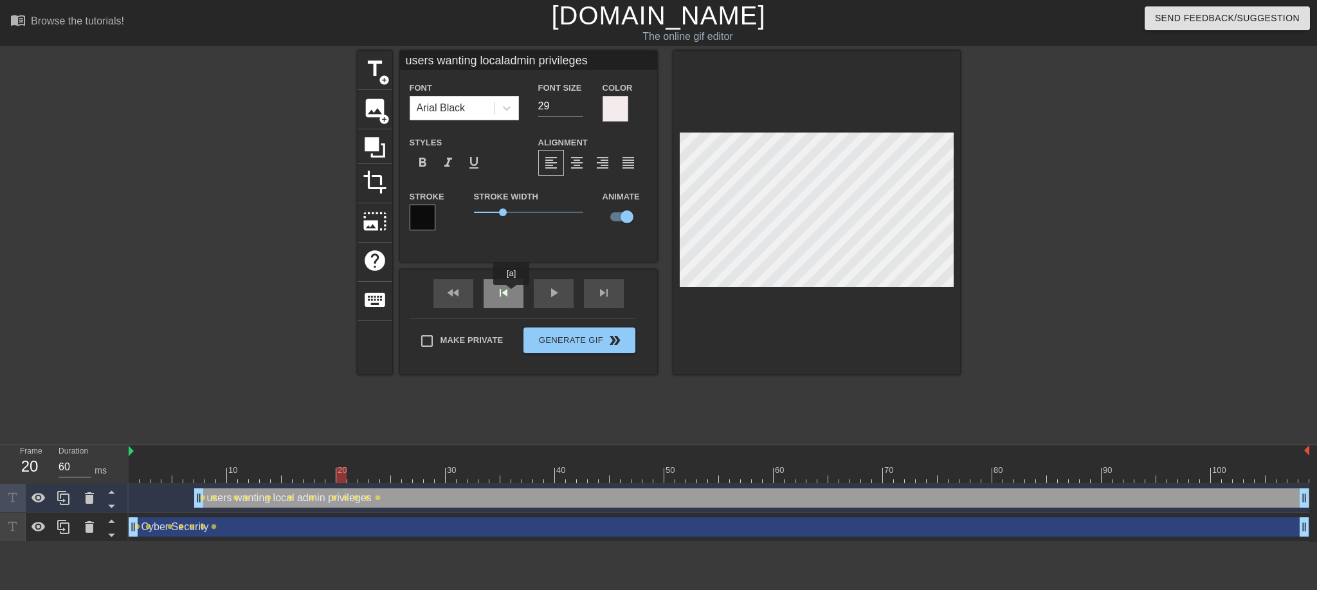
click at [511, 294] on div "skip_previous" at bounding box center [504, 293] width 40 height 29
click at [502, 300] on span "skip_previous" at bounding box center [503, 292] width 15 height 15
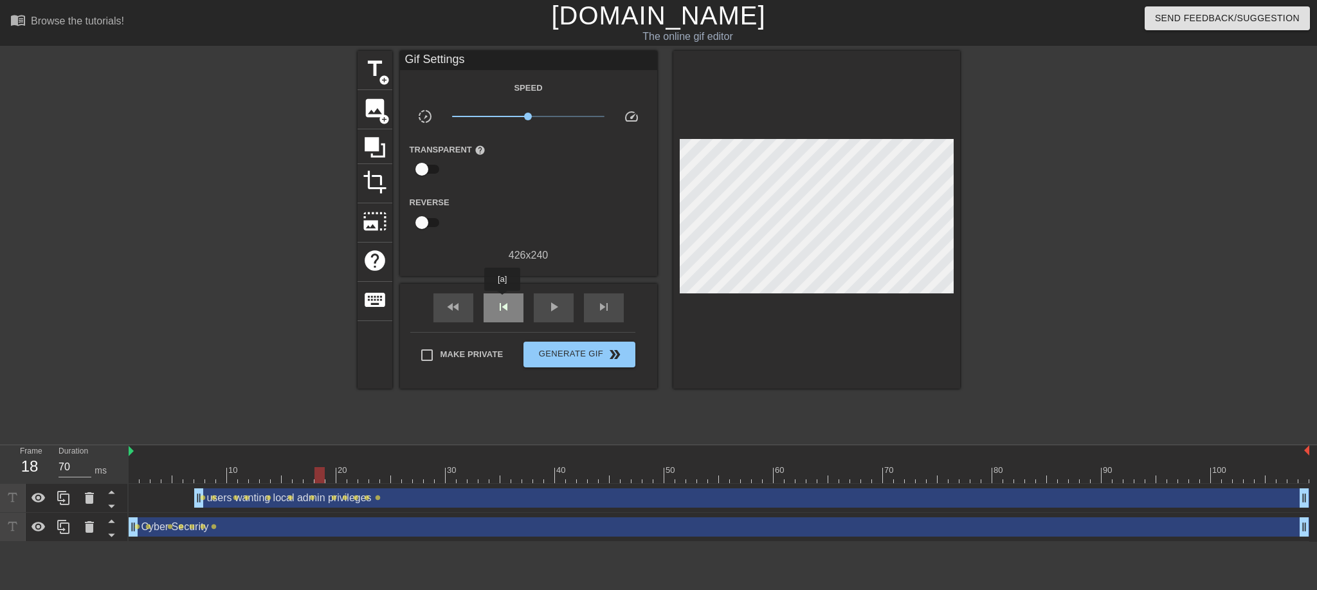
click at [502, 300] on span "skip_previous" at bounding box center [503, 306] width 15 height 15
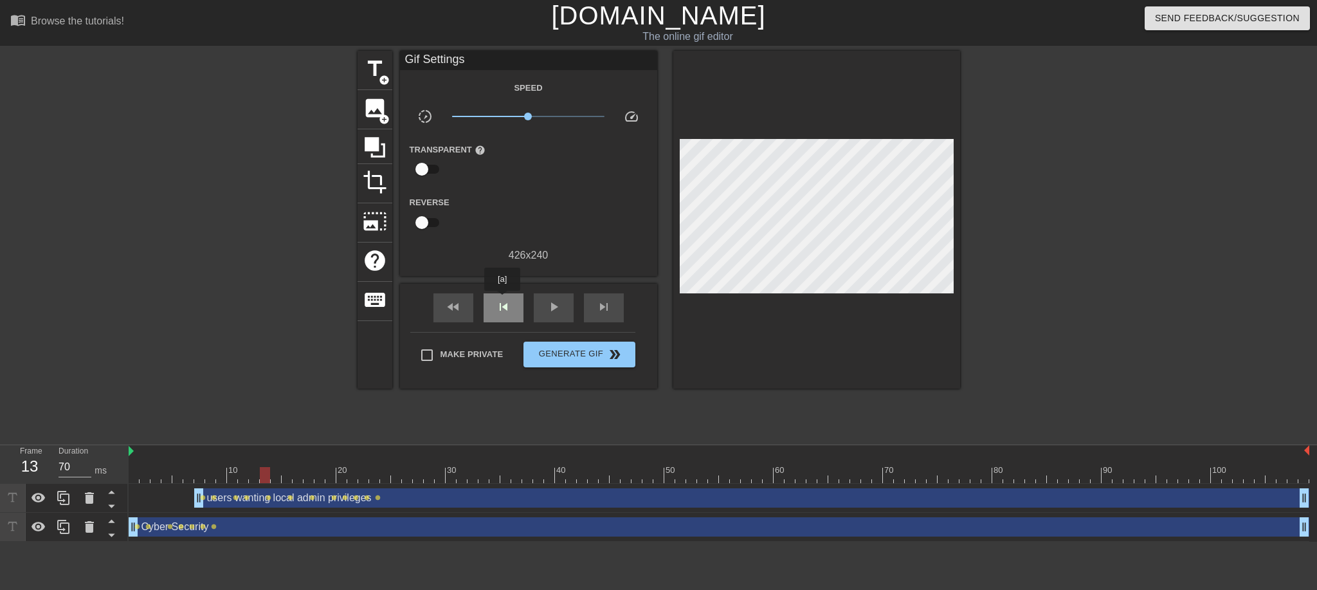
click at [502, 300] on span "skip_previous" at bounding box center [503, 306] width 15 height 15
click at [609, 305] on span "skip_next" at bounding box center [603, 306] width 15 height 15
click at [610, 307] on span "skip_next" at bounding box center [603, 306] width 15 height 15
click at [609, 307] on span "skip_next" at bounding box center [603, 306] width 15 height 15
click at [608, 307] on span "skip_next" at bounding box center [603, 306] width 15 height 15
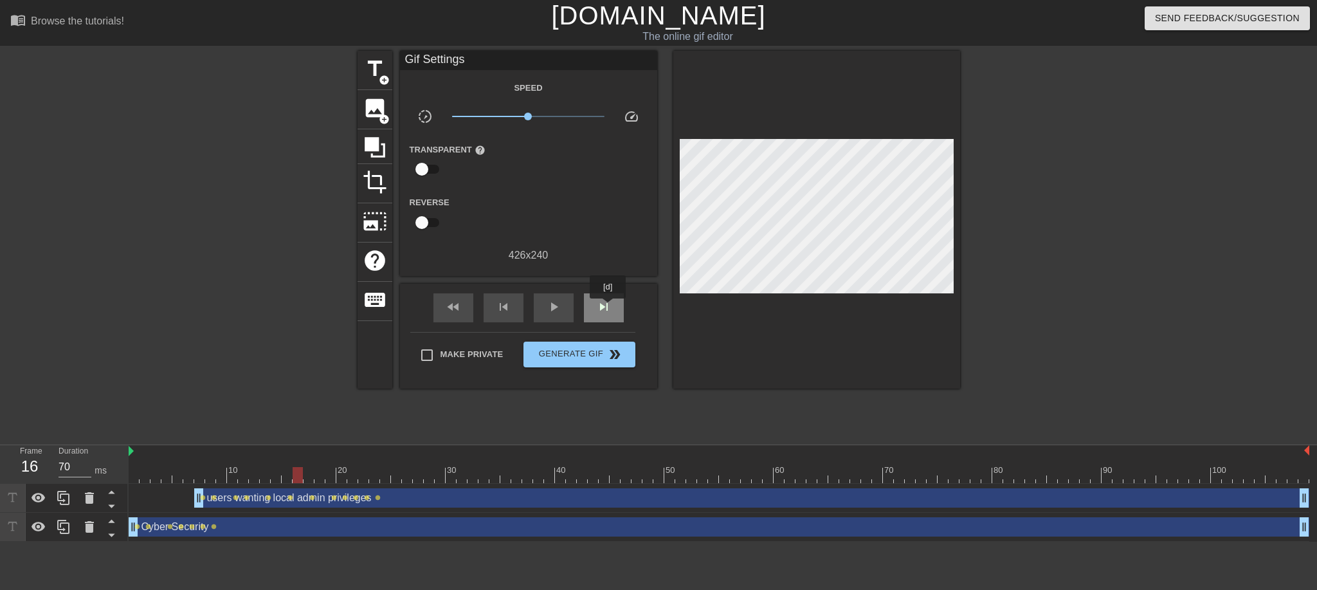
click at [608, 307] on span "skip_next" at bounding box center [603, 306] width 15 height 15
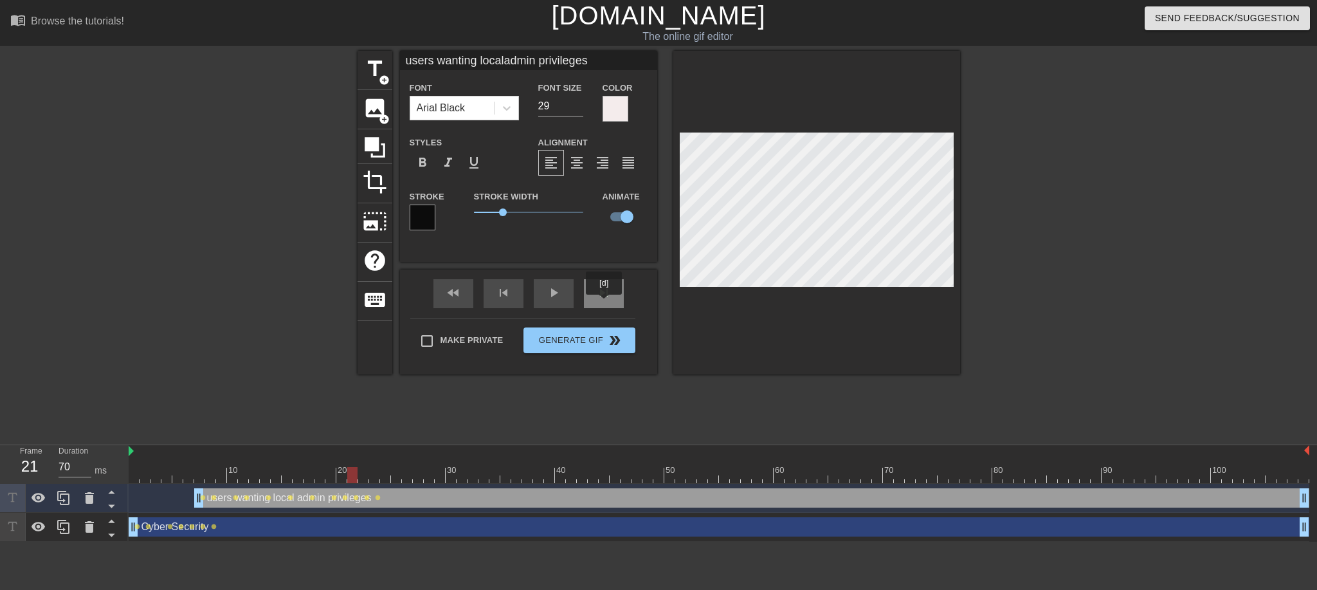
click at [605, 302] on div "skip_next" at bounding box center [604, 293] width 40 height 29
click at [608, 300] on span "skip_next" at bounding box center [603, 292] width 15 height 15
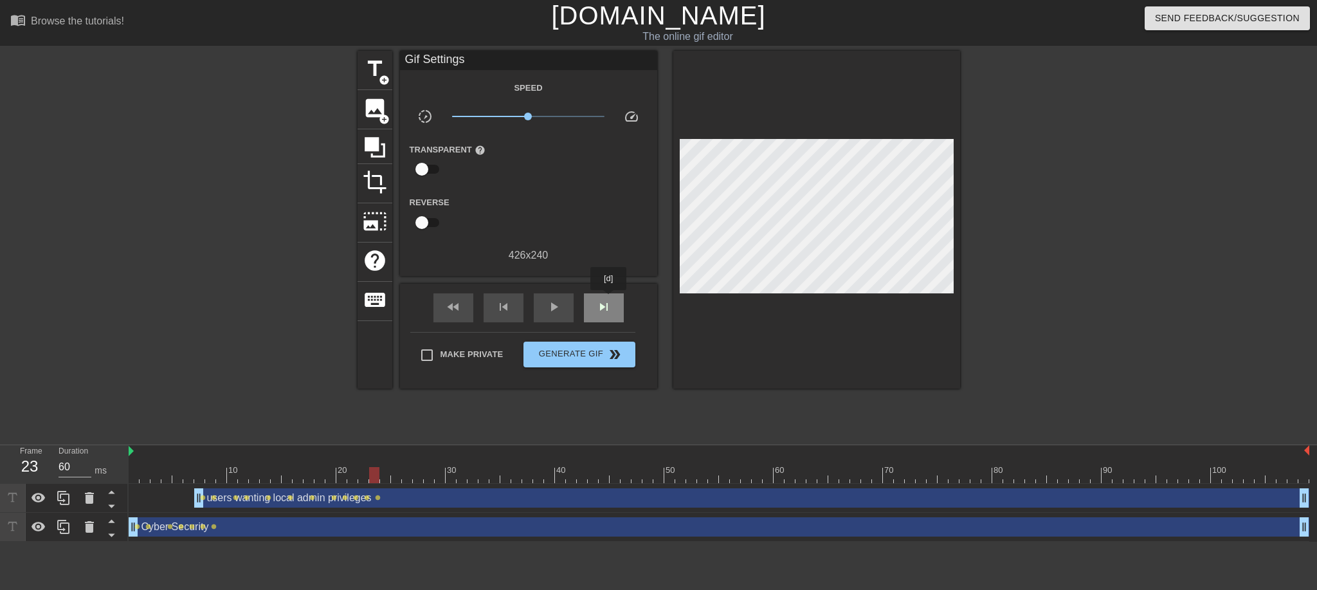
click at [609, 299] on span "skip_next" at bounding box center [603, 306] width 15 height 15
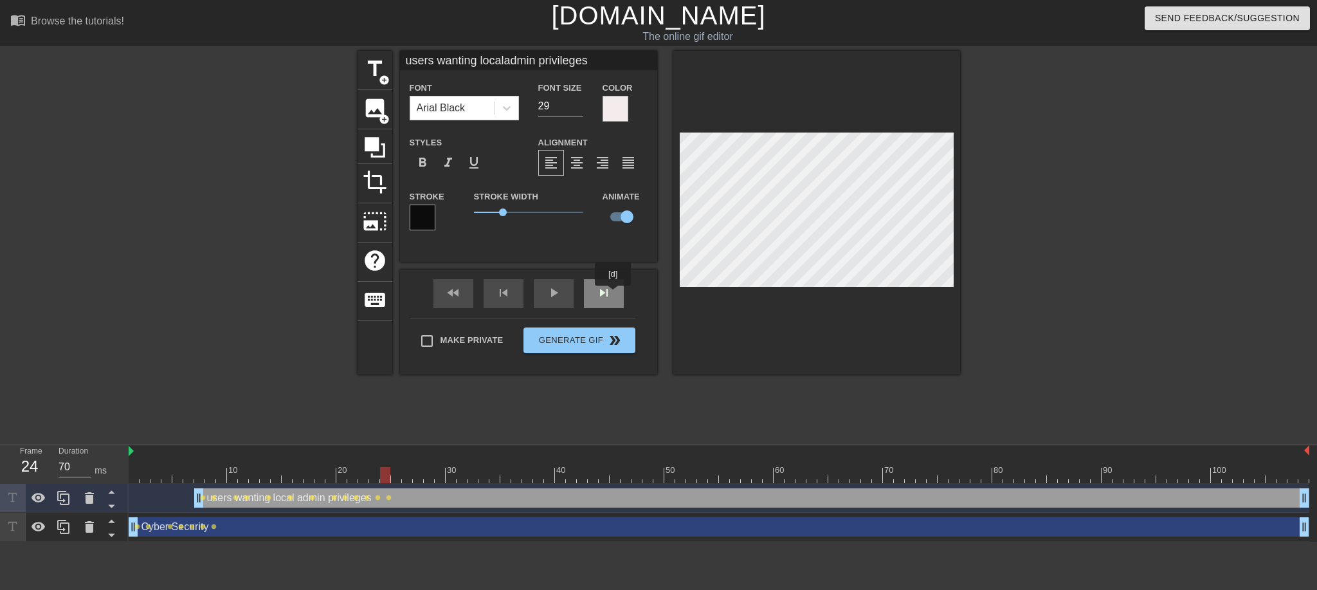
click at [612, 295] on div "skip_next" at bounding box center [604, 293] width 40 height 29
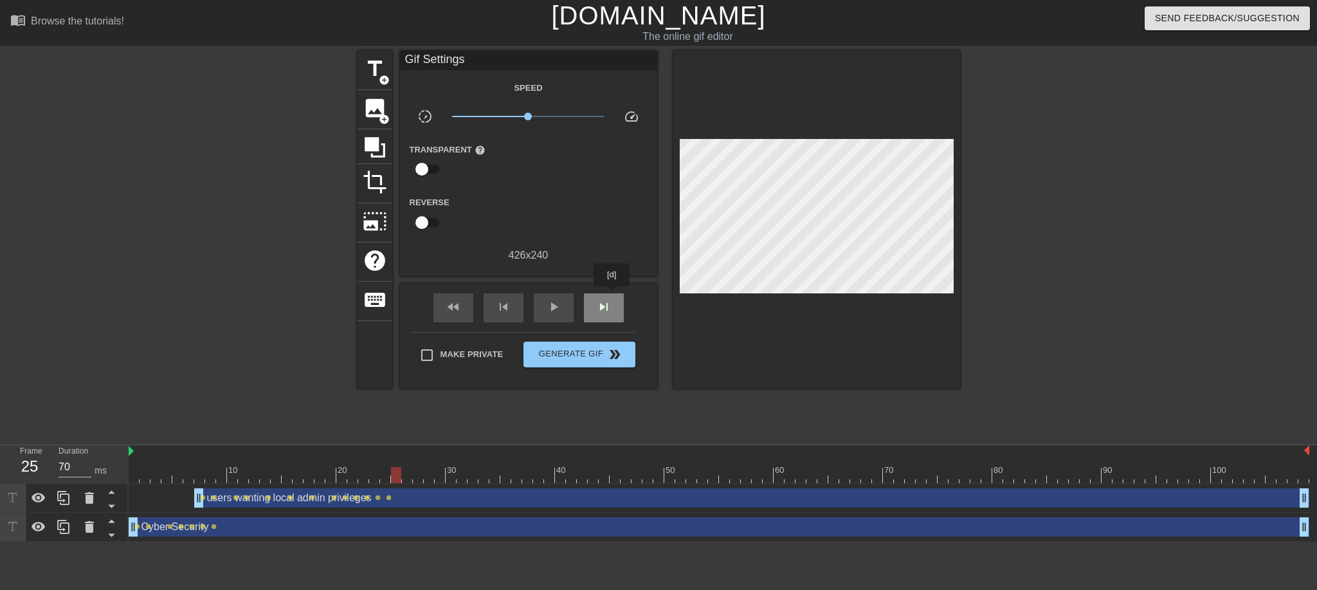
click at [612, 295] on div "skip_next" at bounding box center [604, 307] width 40 height 29
click at [614, 296] on div "skip_next" at bounding box center [604, 307] width 40 height 29
click at [615, 296] on div "skip_next" at bounding box center [604, 307] width 40 height 29
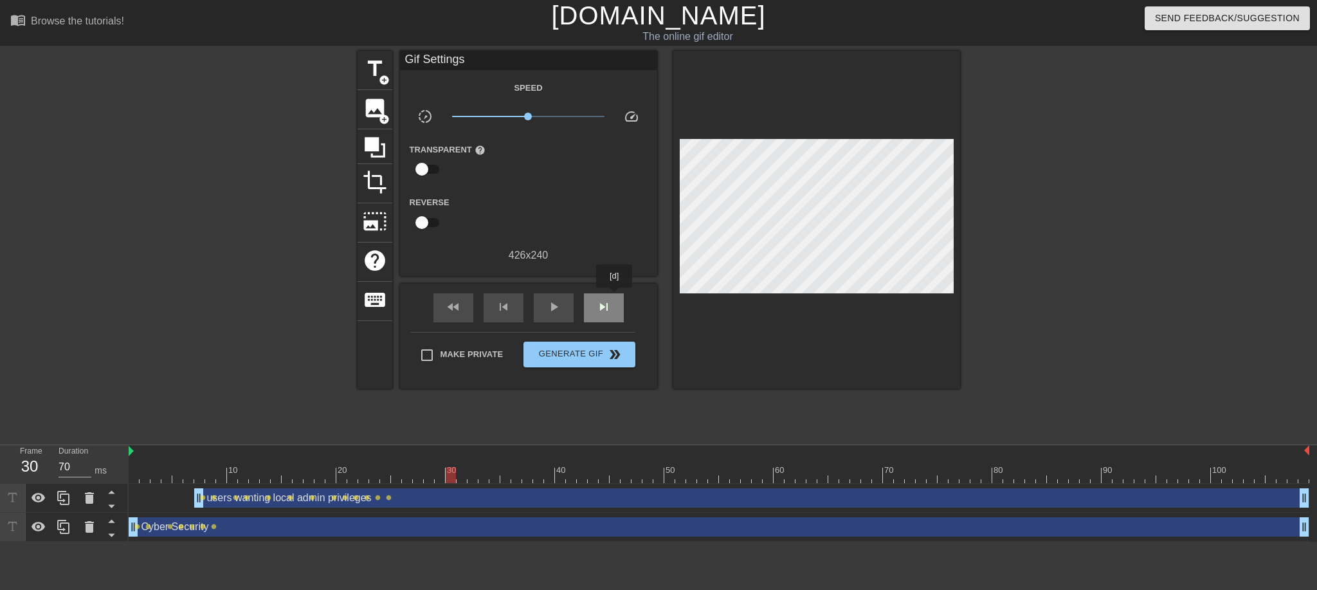
click at [615, 296] on div "skip_next" at bounding box center [604, 307] width 40 height 29
click at [616, 296] on div "skip_next" at bounding box center [604, 307] width 40 height 29
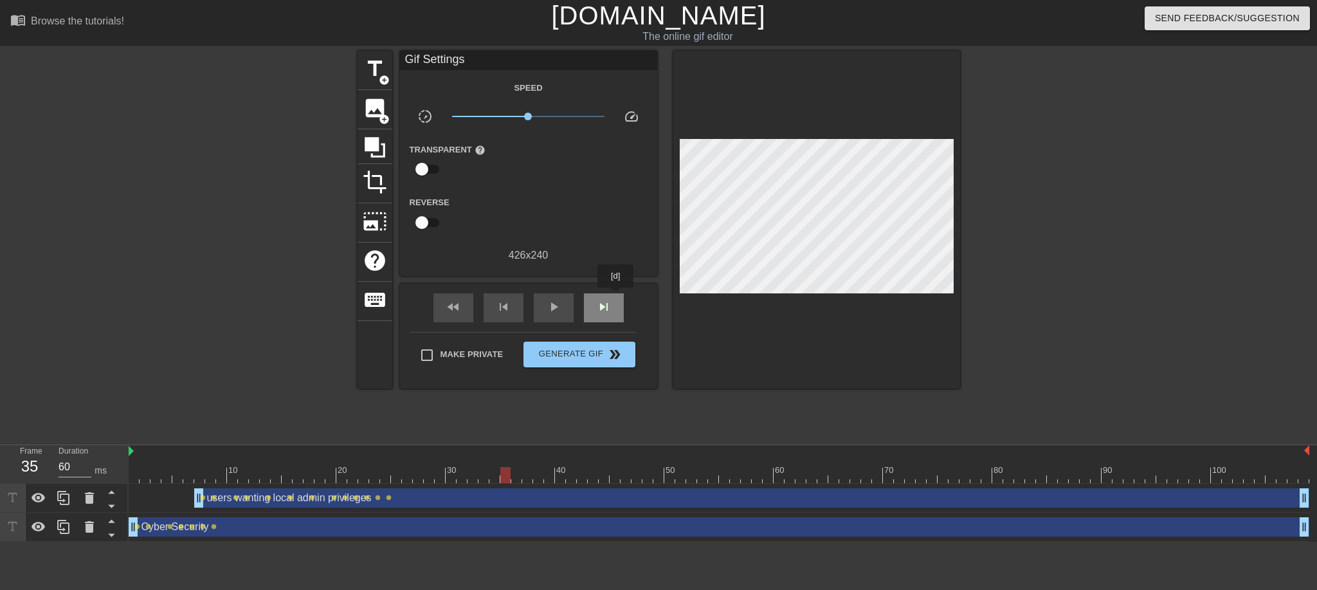
click at [616, 296] on div "skip_next" at bounding box center [604, 307] width 40 height 29
click at [509, 299] on span "skip_previous" at bounding box center [503, 306] width 15 height 15
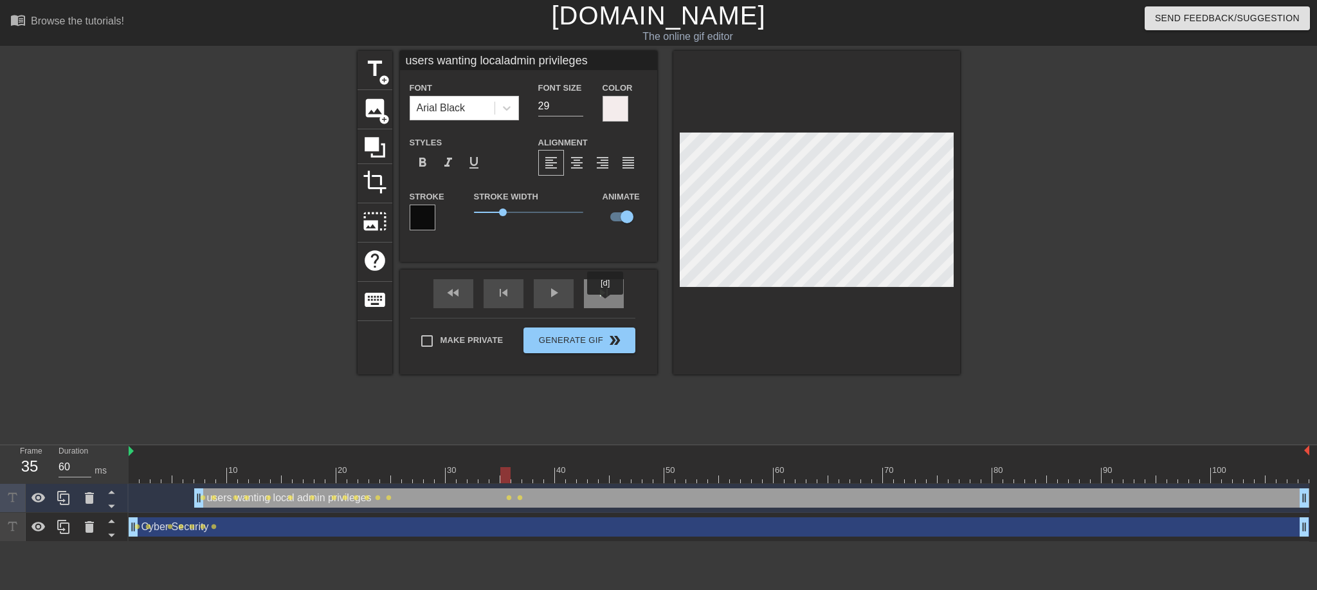
click at [606, 303] on div "skip_next" at bounding box center [604, 293] width 40 height 29
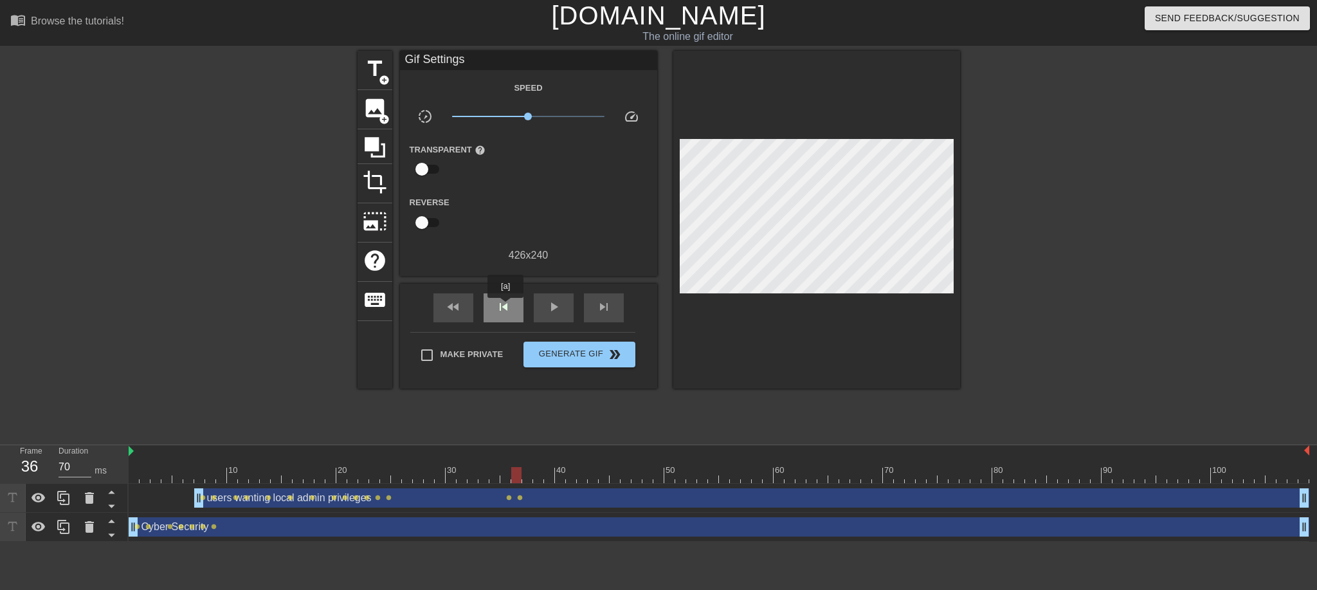
click at [505, 307] on span "skip_previous" at bounding box center [503, 306] width 15 height 15
click at [506, 307] on span "skip_previous" at bounding box center [503, 306] width 15 height 15
click at [509, 296] on div "skip_previous" at bounding box center [504, 307] width 40 height 29
click at [503, 294] on div "skip_previous" at bounding box center [504, 307] width 40 height 29
click at [506, 294] on div "skip_previous" at bounding box center [504, 307] width 40 height 29
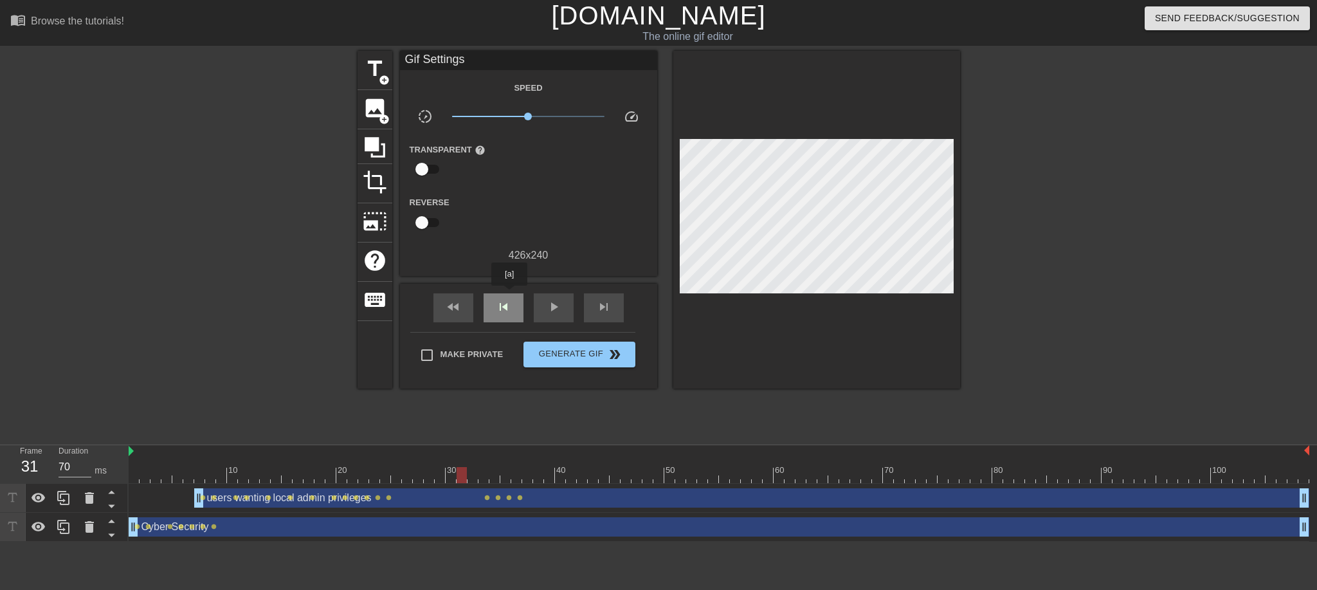
click at [509, 294] on div "skip_previous" at bounding box center [504, 307] width 40 height 29
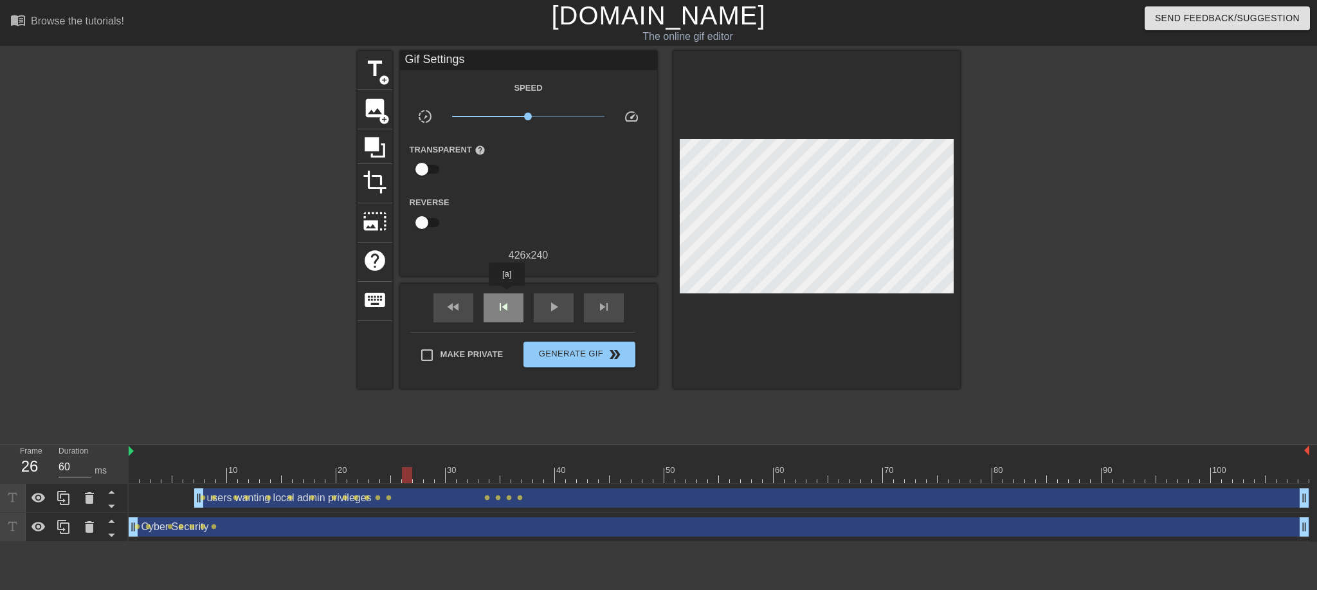
click at [507, 294] on div "skip_previous" at bounding box center [504, 307] width 40 height 29
click at [611, 304] on span "skip_next" at bounding box center [603, 306] width 15 height 15
click at [512, 300] on div "skip_previous" at bounding box center [504, 307] width 40 height 29
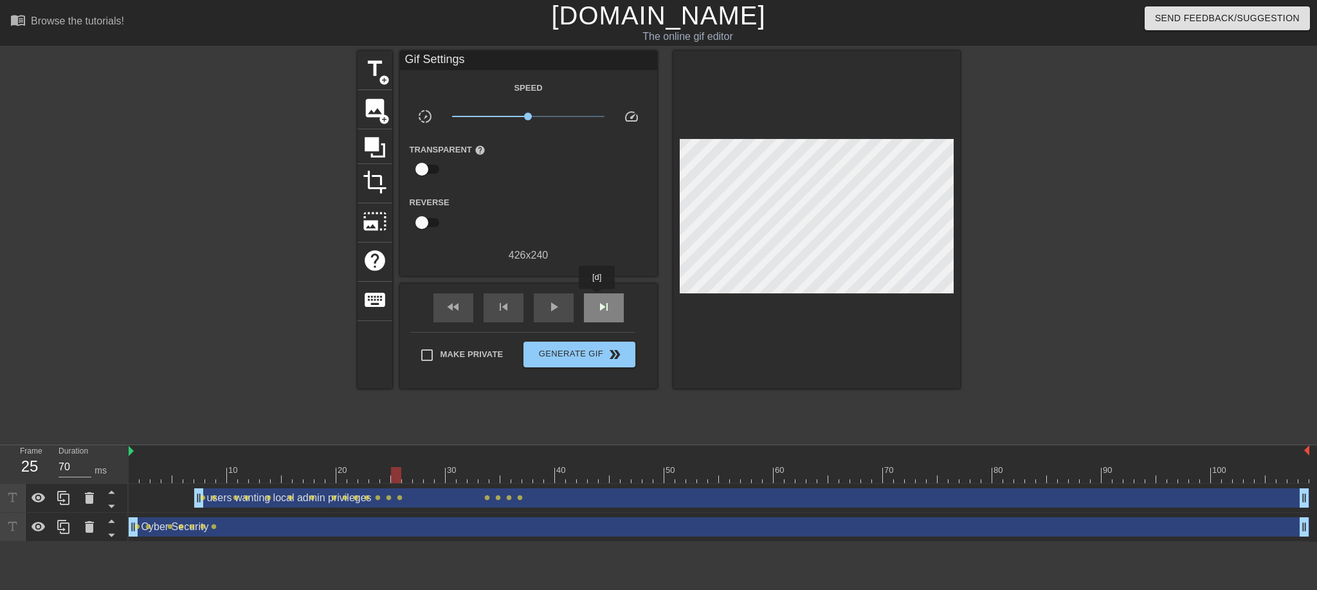
click at [597, 299] on span "skip_next" at bounding box center [603, 306] width 15 height 15
click at [603, 294] on div "skip_next" at bounding box center [604, 307] width 40 height 29
click at [600, 306] on span "skip_next" at bounding box center [603, 306] width 15 height 15
click at [520, 294] on div "skip_previous" at bounding box center [504, 307] width 40 height 29
click at [592, 305] on div "skip_next" at bounding box center [604, 307] width 40 height 29
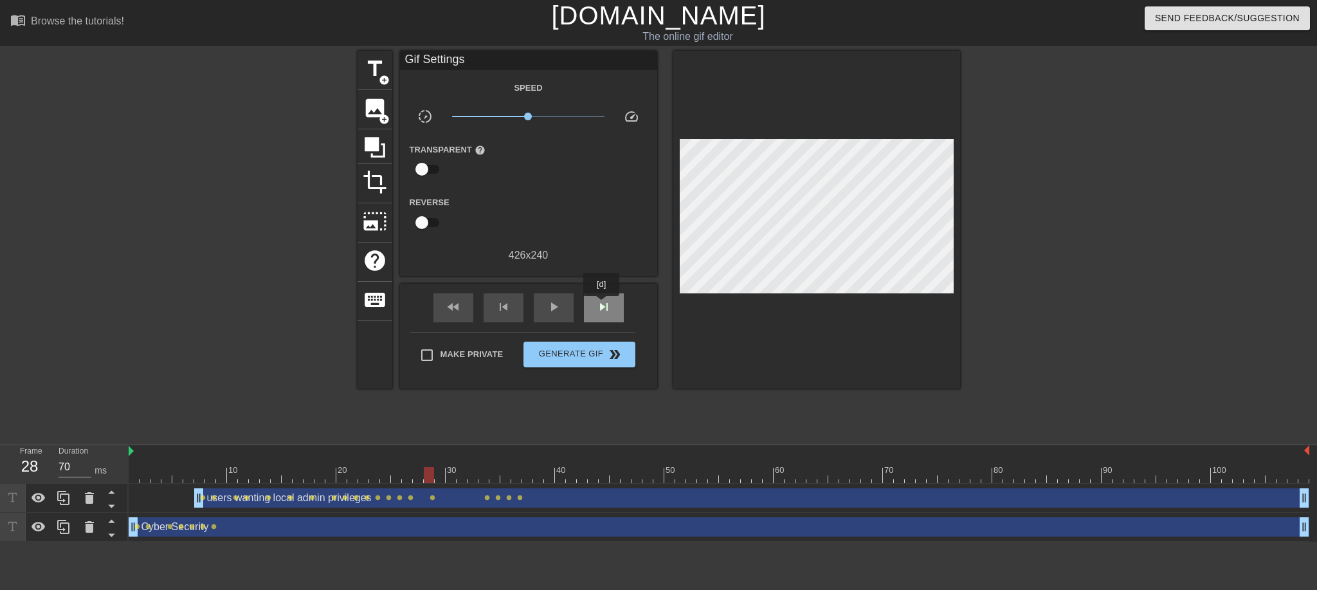
click at [602, 305] on span "skip_next" at bounding box center [603, 306] width 15 height 15
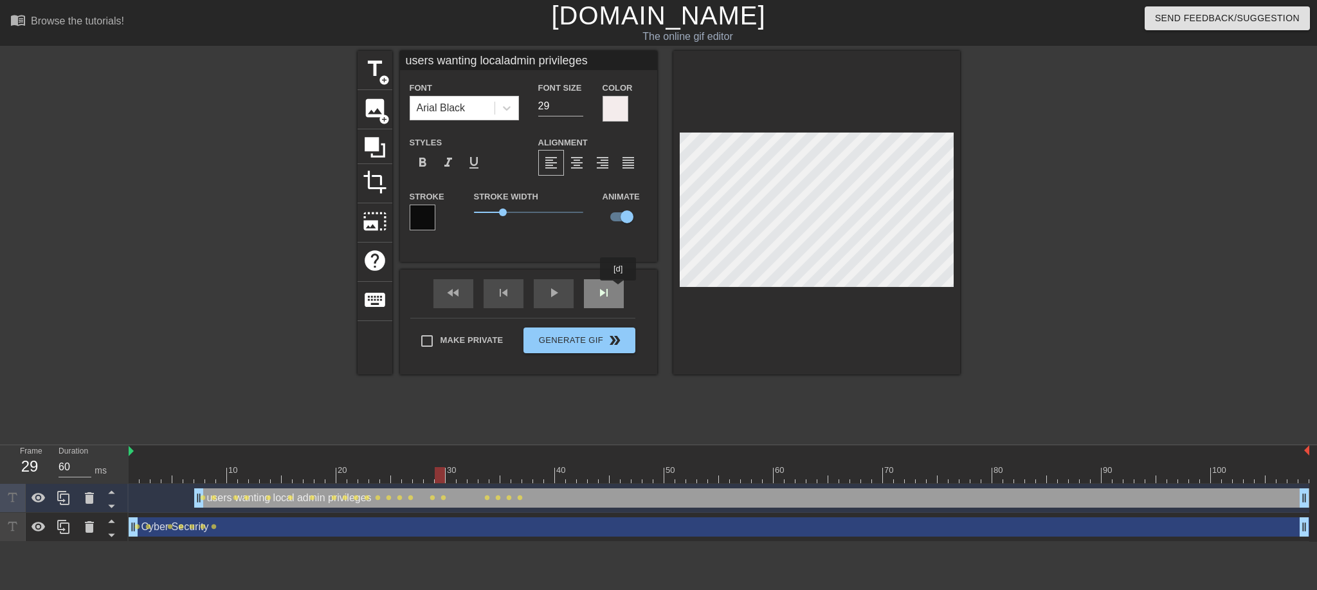
click at [615, 293] on div "skip_next" at bounding box center [604, 293] width 40 height 29
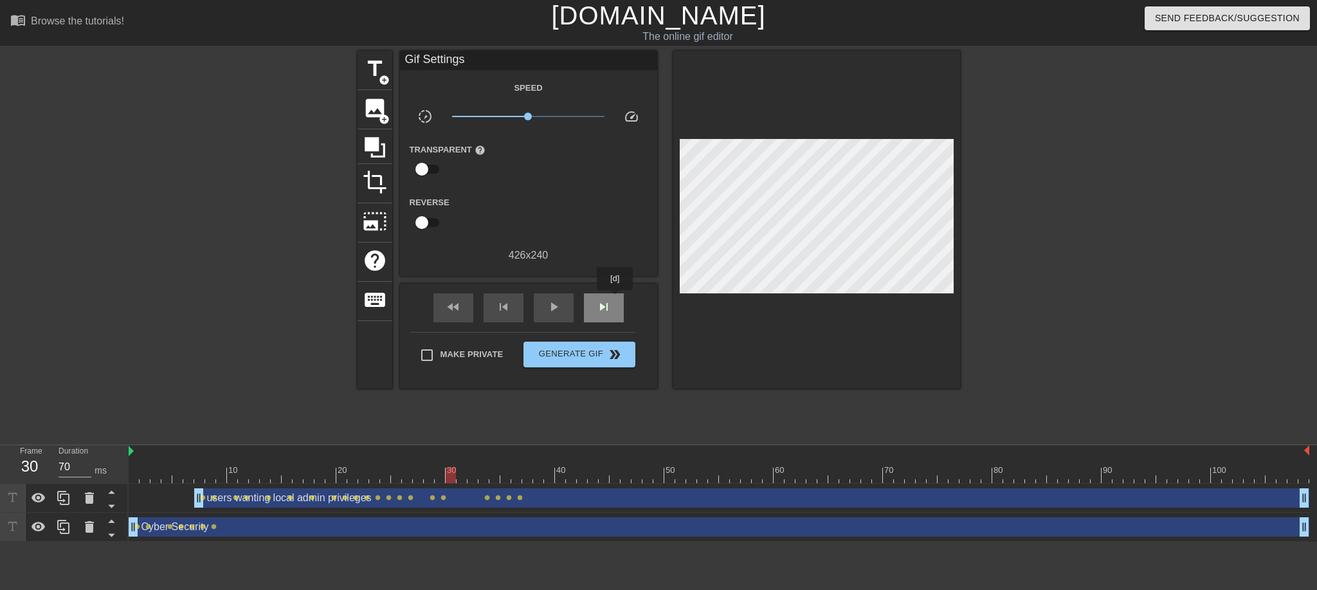
click at [615, 303] on div "skip_next" at bounding box center [604, 307] width 40 height 29
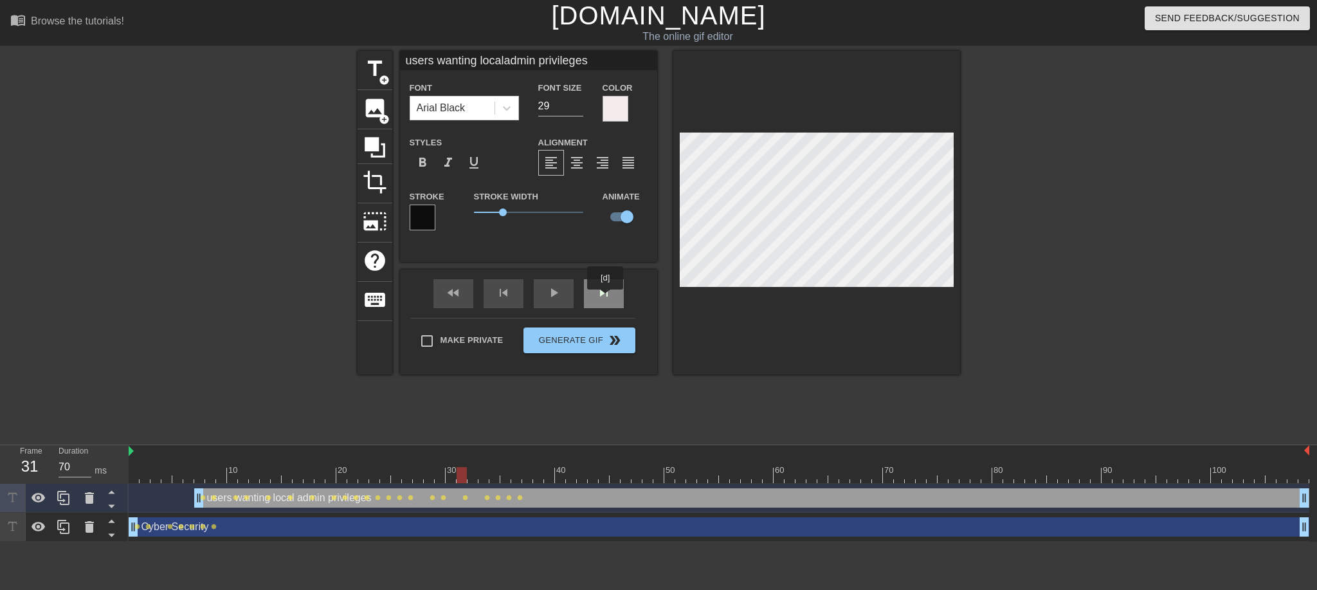
click at [605, 298] on span "skip_next" at bounding box center [603, 292] width 15 height 15
click at [611, 299] on div "skip_next" at bounding box center [604, 293] width 40 height 29
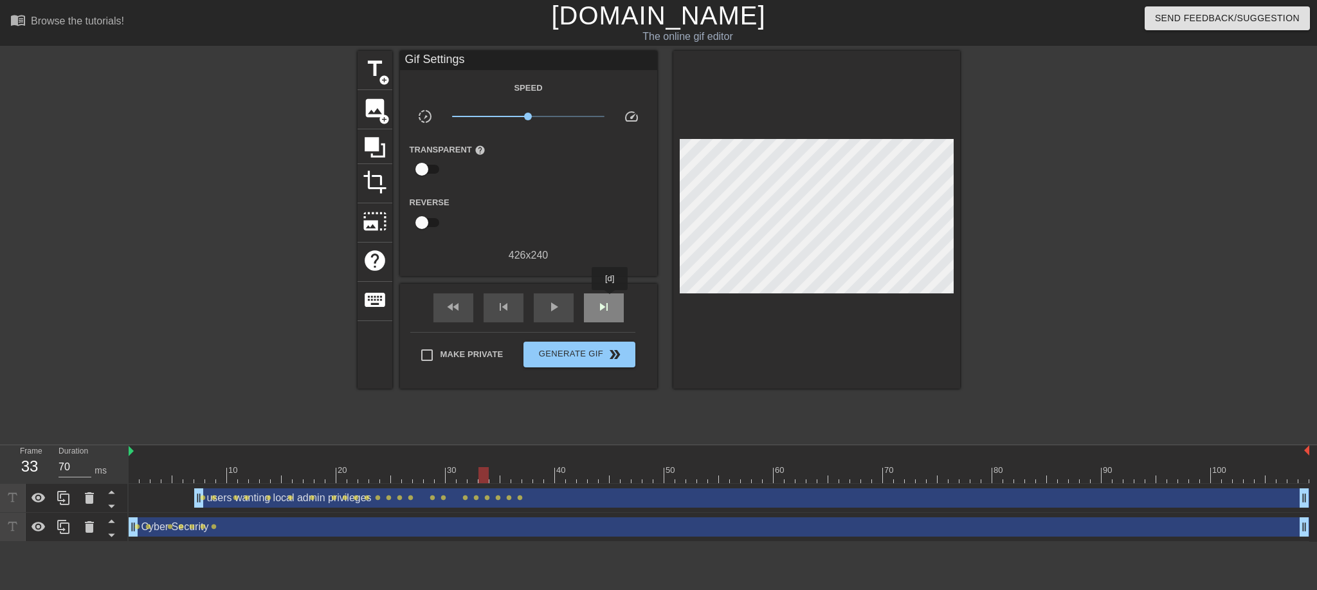
click at [610, 299] on span "skip_next" at bounding box center [603, 306] width 15 height 15
click at [602, 305] on span "skip_next" at bounding box center [603, 306] width 15 height 15
click at [604, 304] on span "skip_next" at bounding box center [603, 306] width 15 height 15
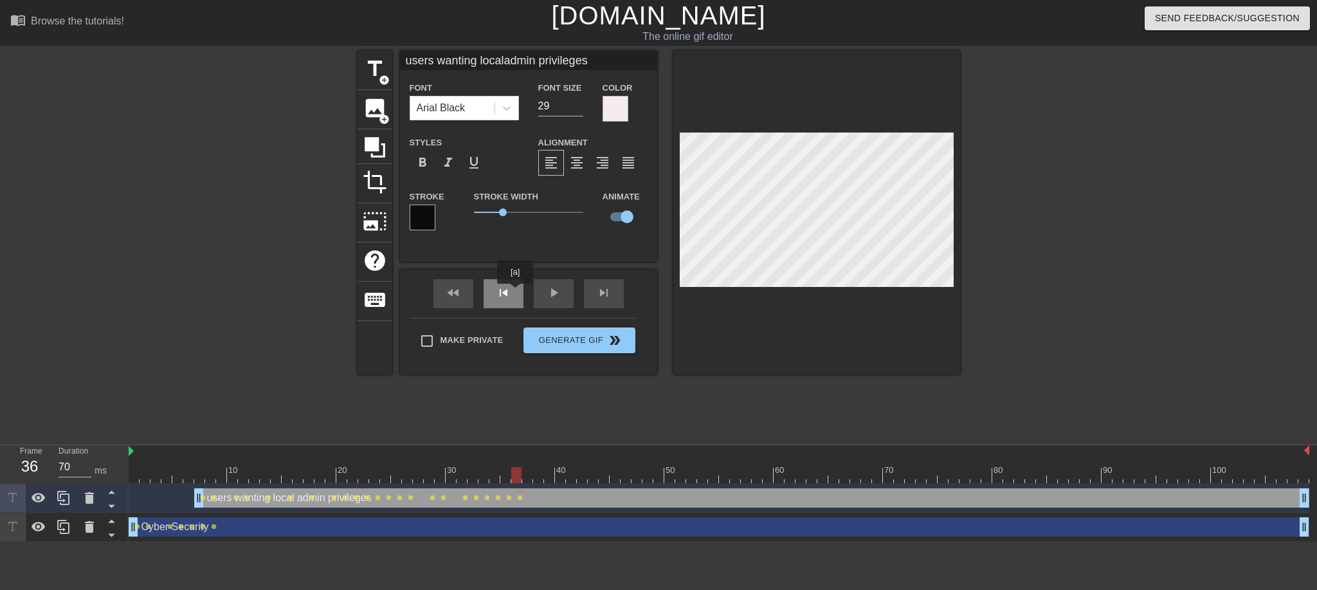
click at [514, 293] on div "skip_previous" at bounding box center [504, 293] width 40 height 29
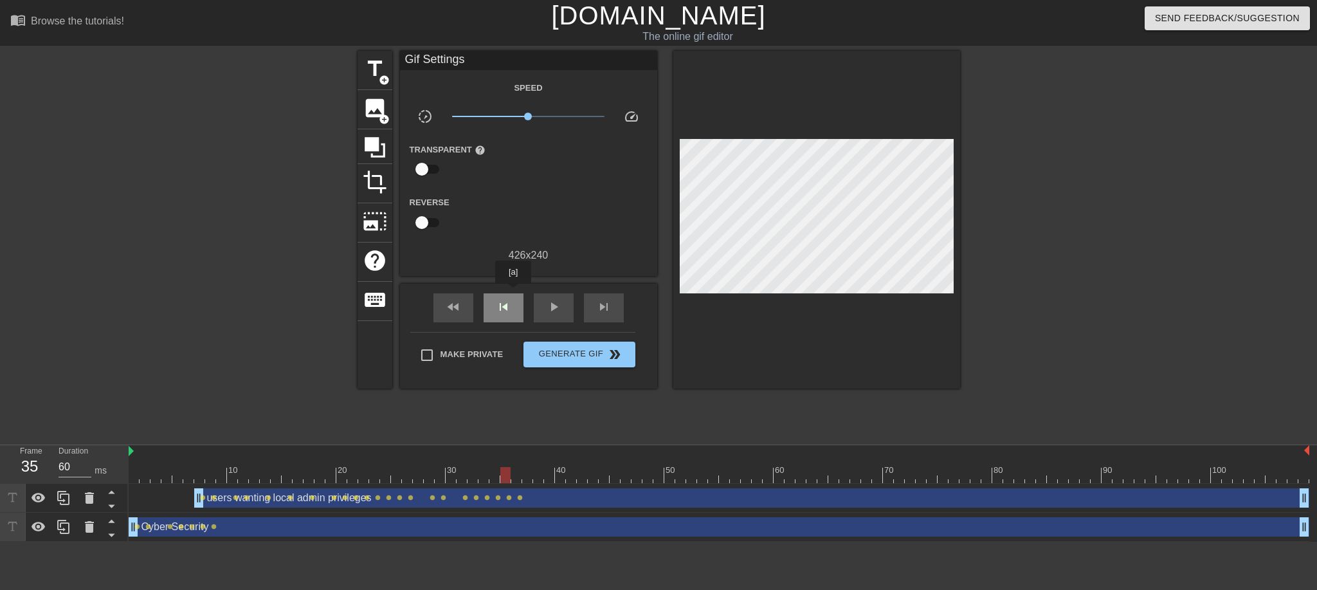
click at [513, 293] on div "skip_previous" at bounding box center [504, 307] width 40 height 29
click at [601, 307] on span "skip_next" at bounding box center [603, 306] width 15 height 15
click at [600, 307] on span "skip_next" at bounding box center [603, 306] width 15 height 15
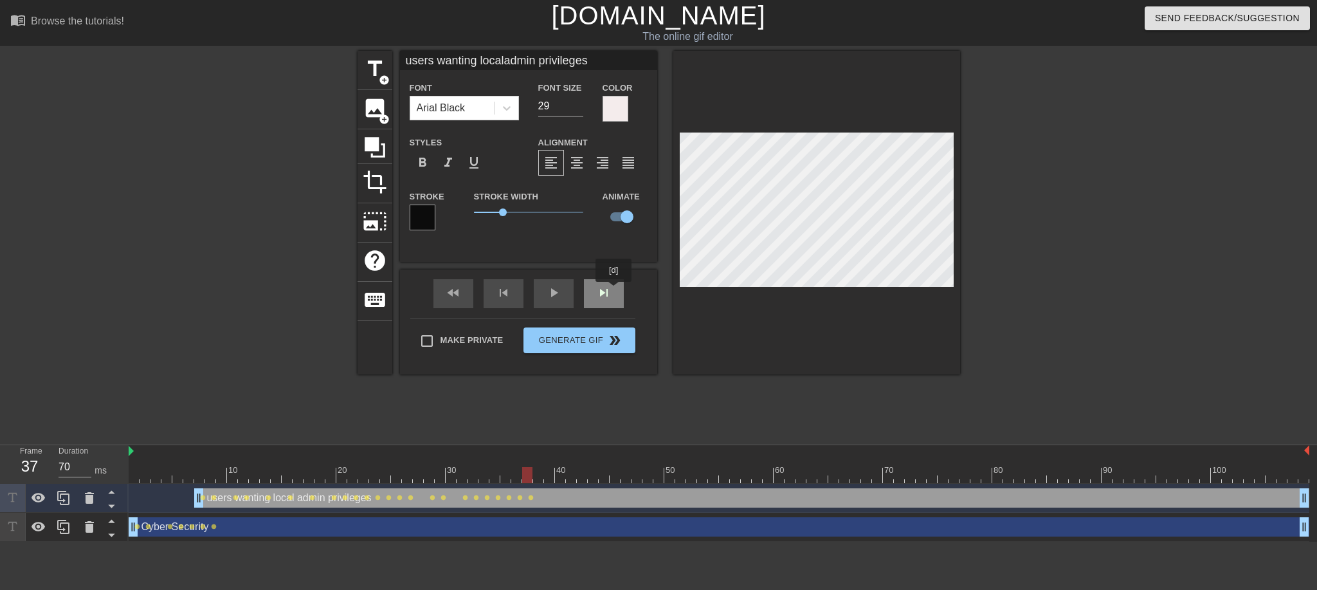
click at [614, 291] on div "fast_rewind skip_previous play_arrow skip_next" at bounding box center [529, 293] width 210 height 48
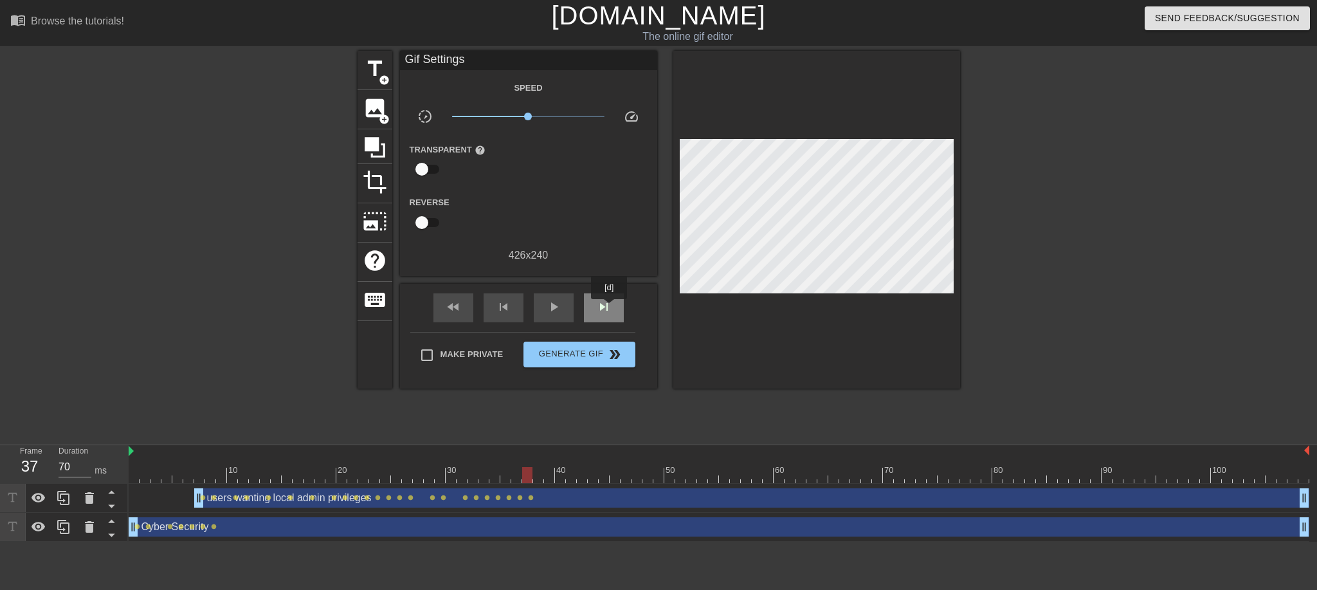
click at [610, 308] on span "skip_next" at bounding box center [603, 306] width 15 height 15
type input "60"
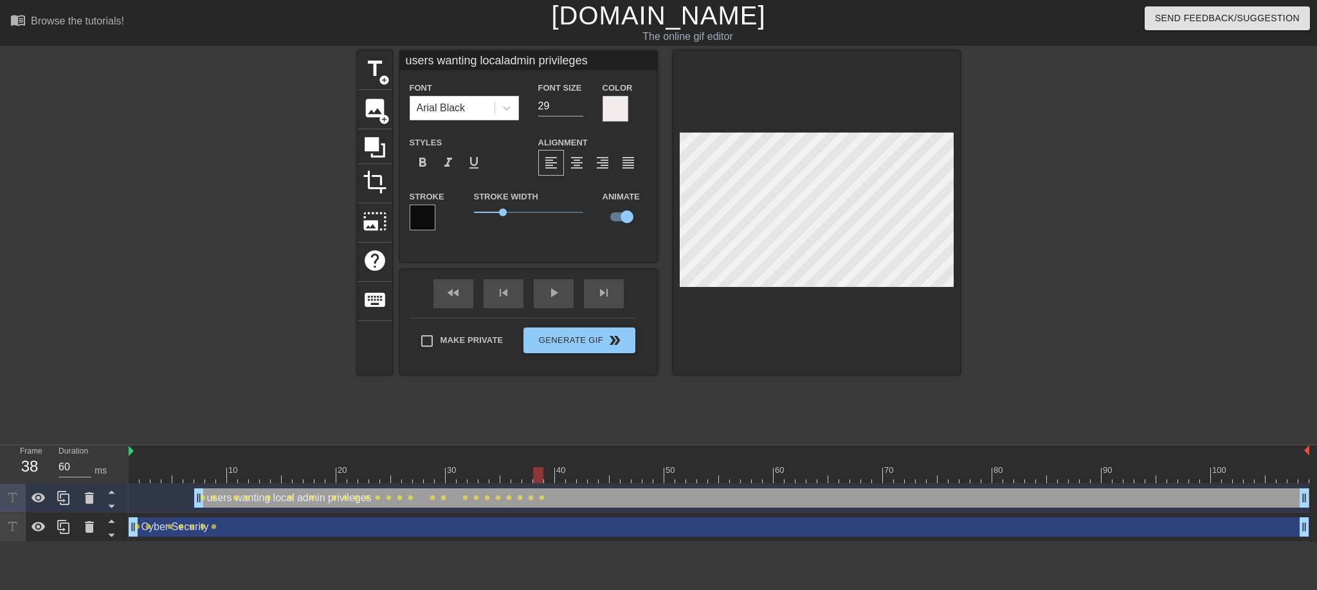
click at [957, 203] on div at bounding box center [816, 212] width 287 height 323
click at [377, 75] on div "title add_circle" at bounding box center [374, 70] width 35 height 39
type input "New text 3"
type input "40"
checkbox input "false"
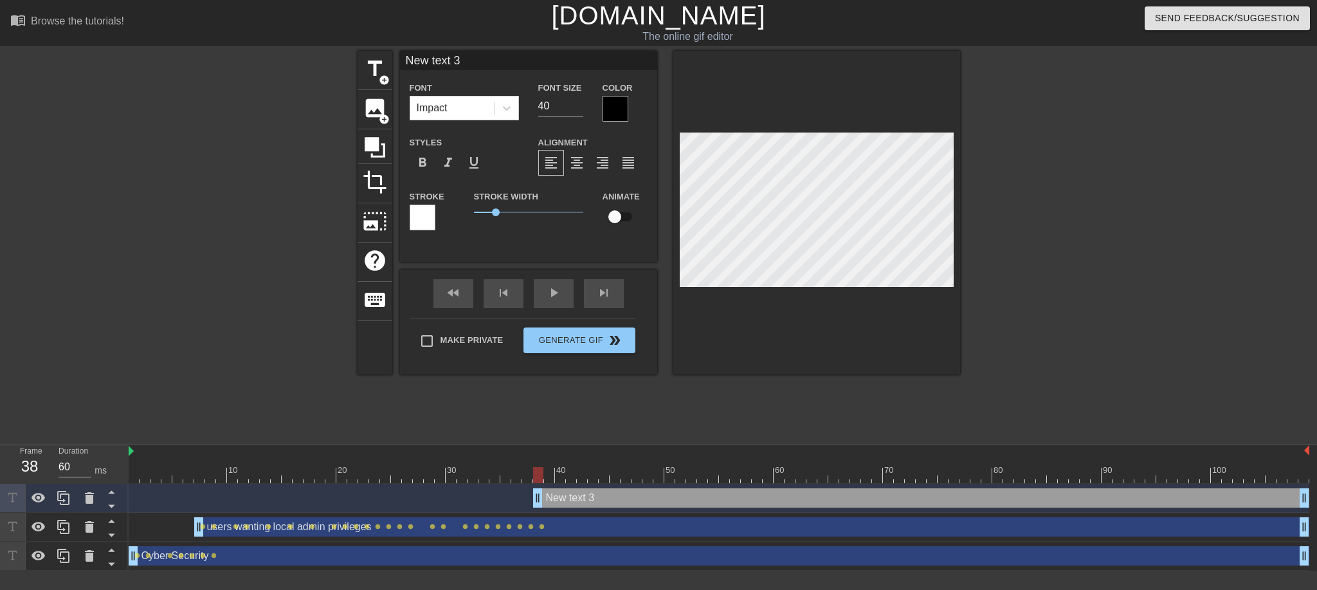
click at [619, 109] on div at bounding box center [615, 109] width 26 height 26
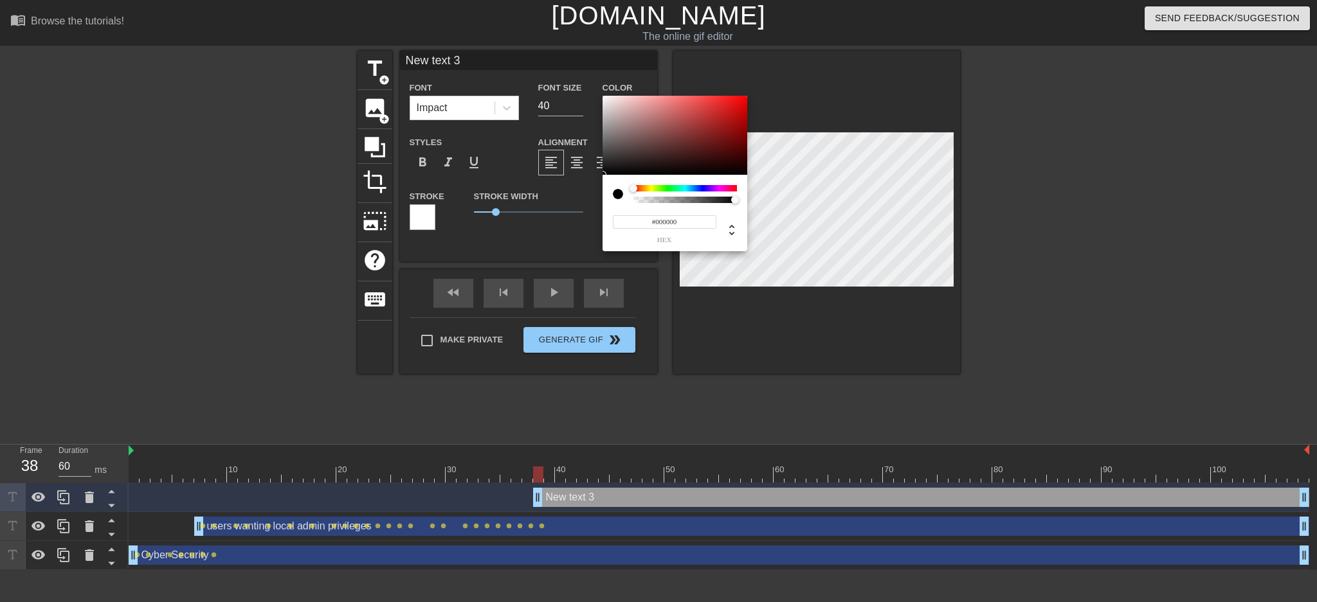
type input "#F8F4F4"
click at [604, 98] on div at bounding box center [674, 136] width 145 height 80
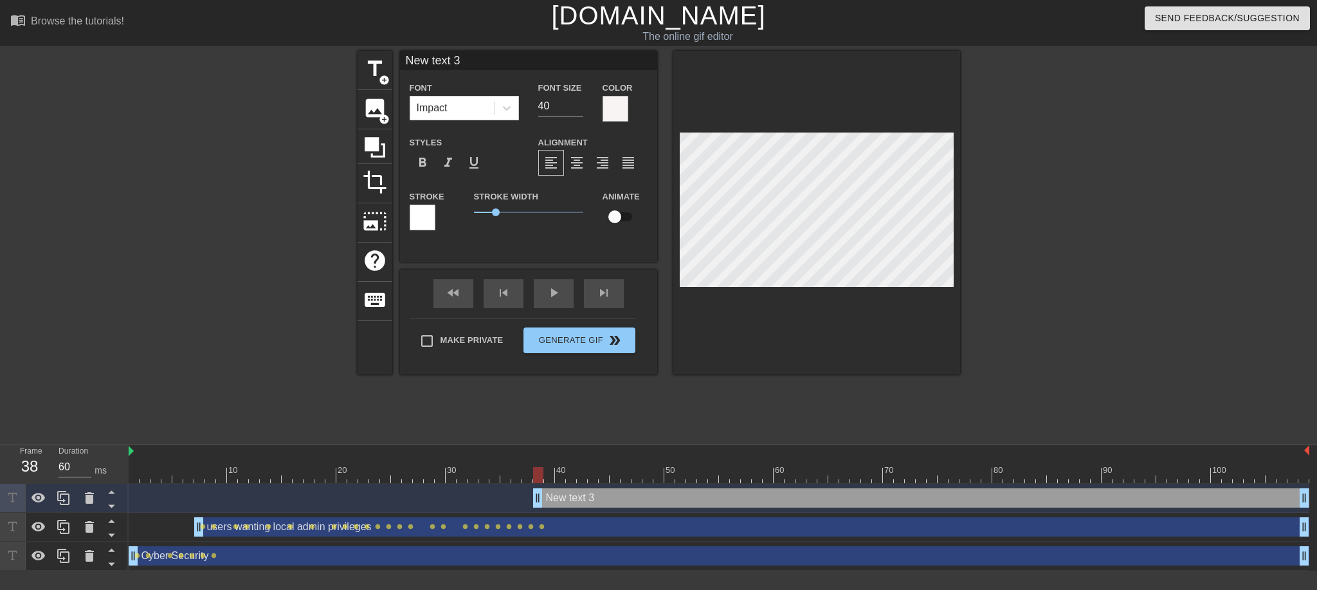
click at [432, 219] on div at bounding box center [423, 217] width 26 height 26
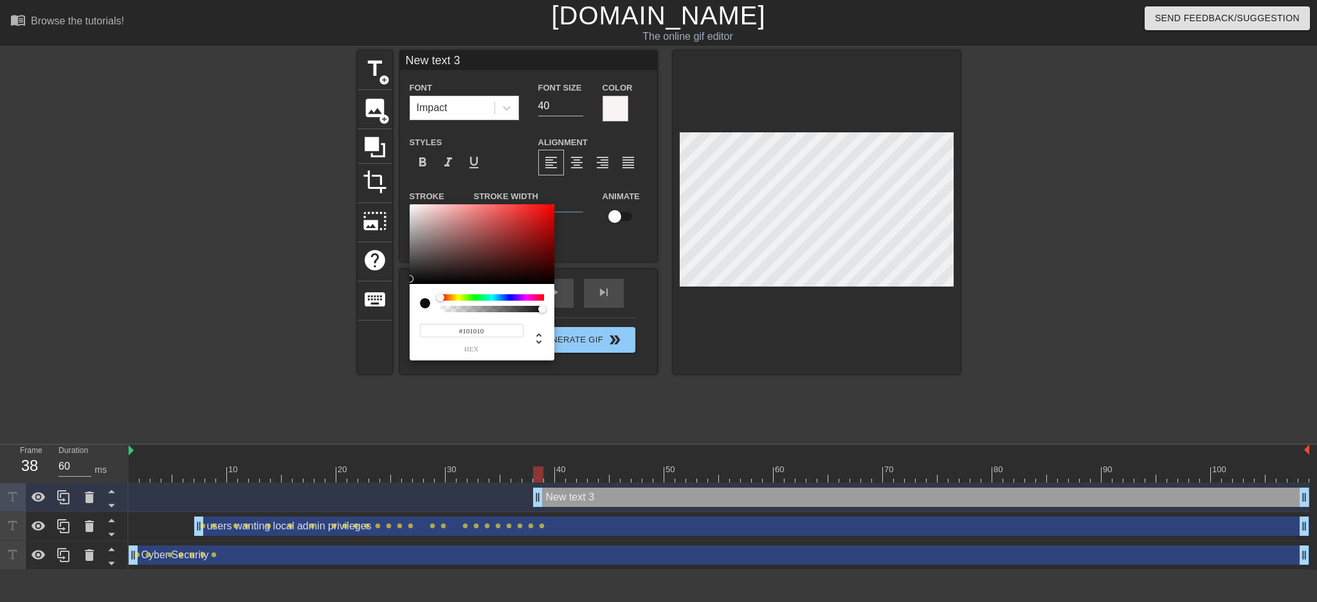
click at [410, 280] on div at bounding box center [482, 244] width 145 height 80
type input "#0C0C0C"
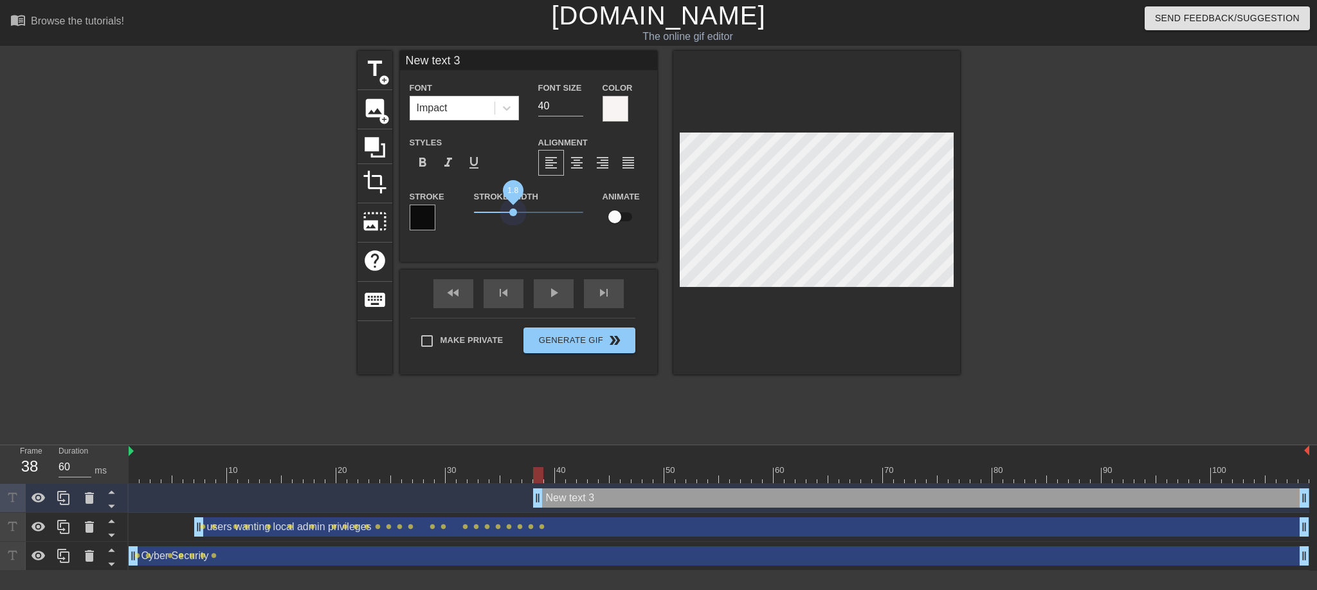
drag, startPoint x: 498, startPoint y: 216, endPoint x: 601, endPoint y: 229, distance: 104.3
click at [514, 216] on span "1.8" at bounding box center [528, 211] width 109 height 15
click at [619, 220] on input "checkbox" at bounding box center [614, 216] width 73 height 24
checkbox input "true"
type input "F"
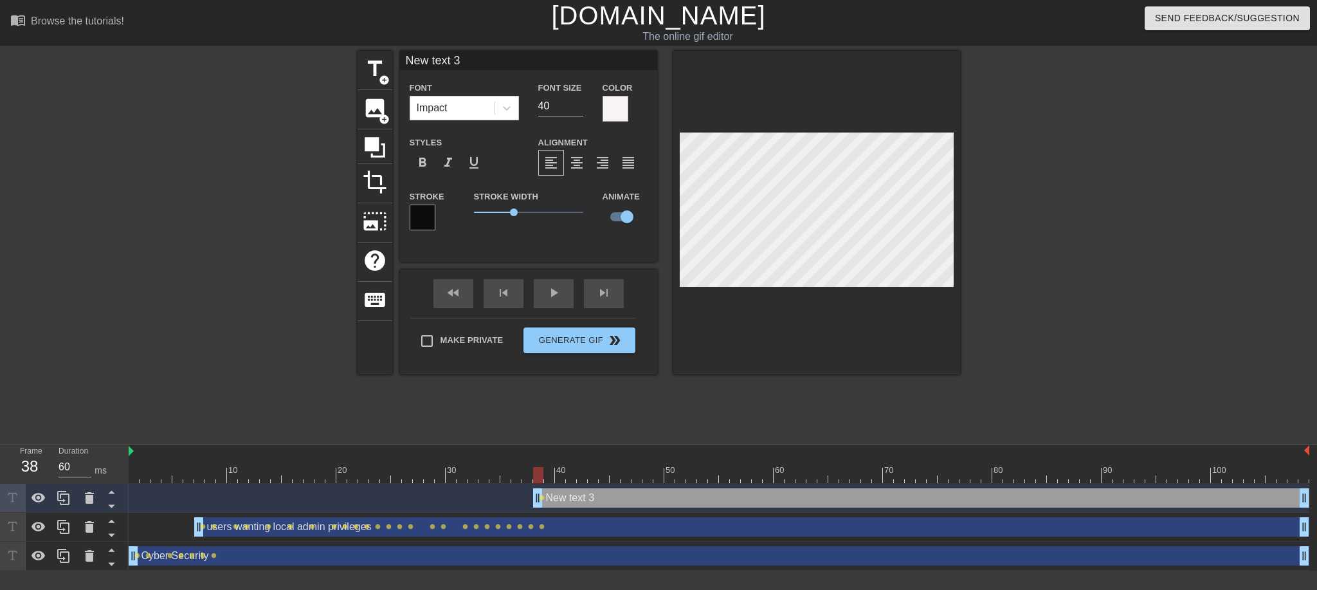
type textarea "F"
type input "Fi"
type textarea "Fi"
type input "Fin"
type textarea "Fin"
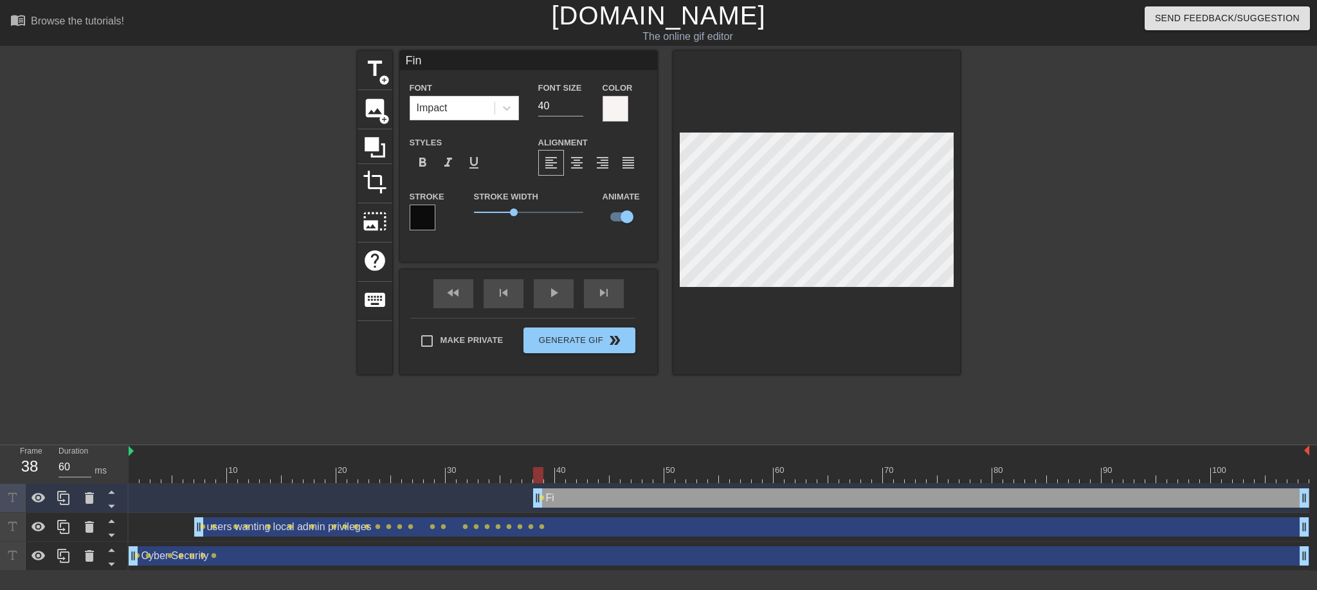
type input "Fina"
type textarea "Fina"
type input "[PERSON_NAME]"
type textarea "[PERSON_NAME]"
type input "Financ"
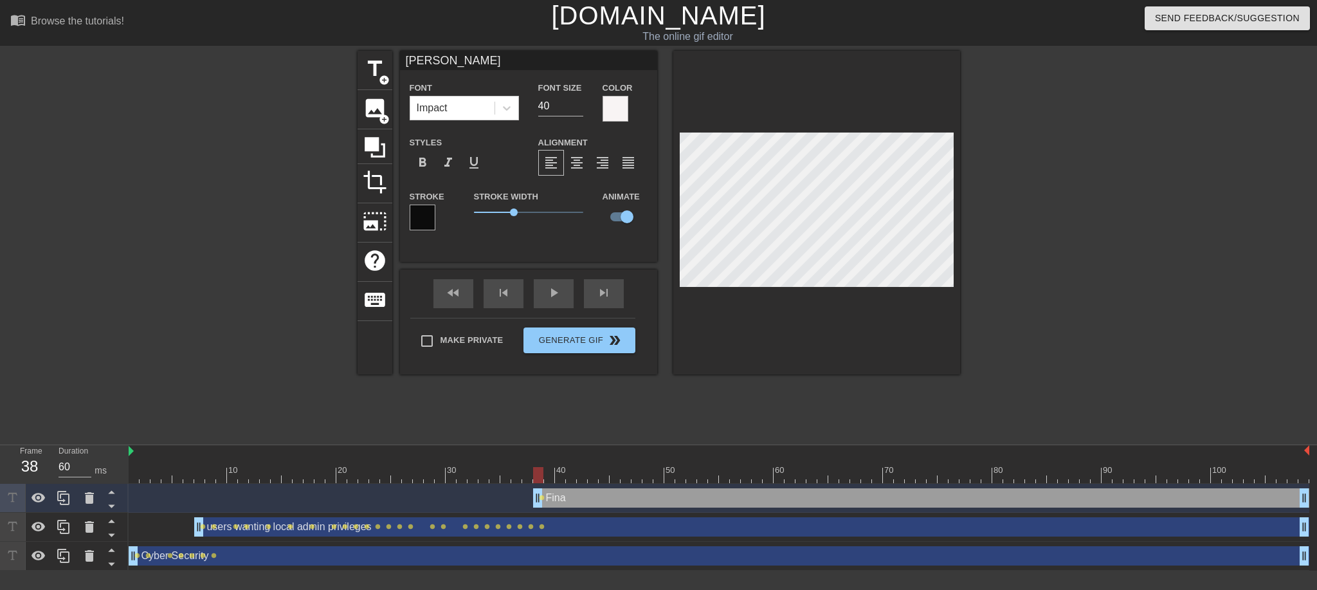
type textarea "Financ"
type input "Finance"
type textarea "Finance"
type input "Finance w"
type textarea "Finance w"
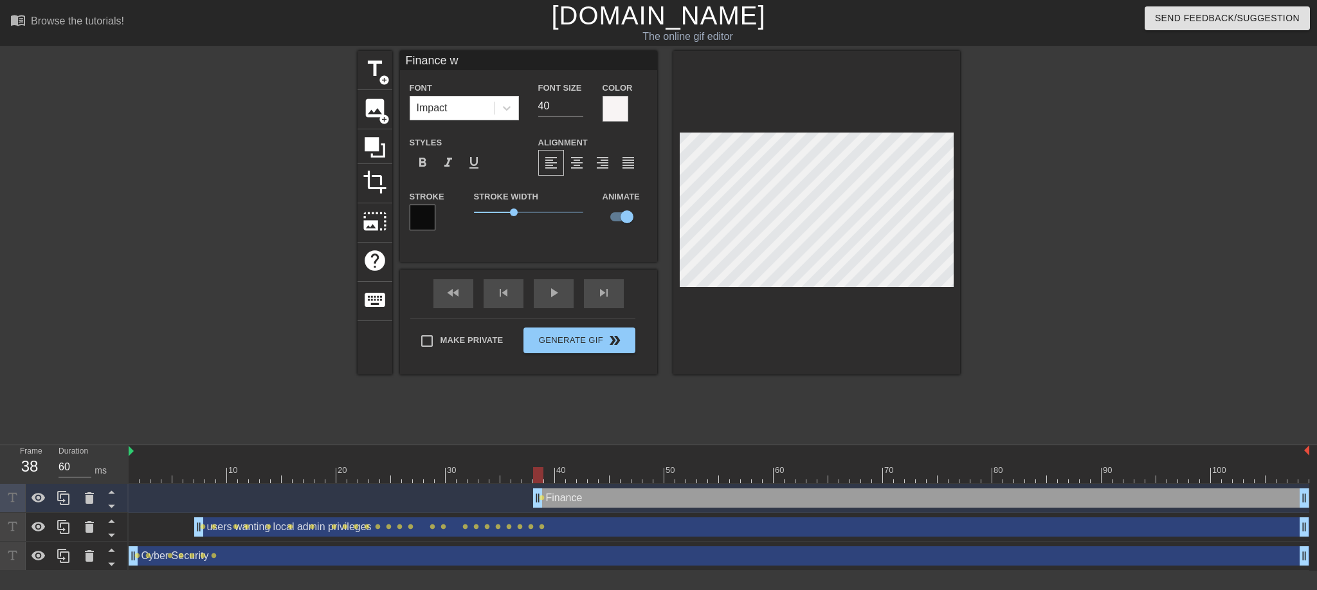
type input "Finance wa"
type textarea "Finance wa"
type input "Finance wan"
type textarea "Finance wan"
type input "Finance want"
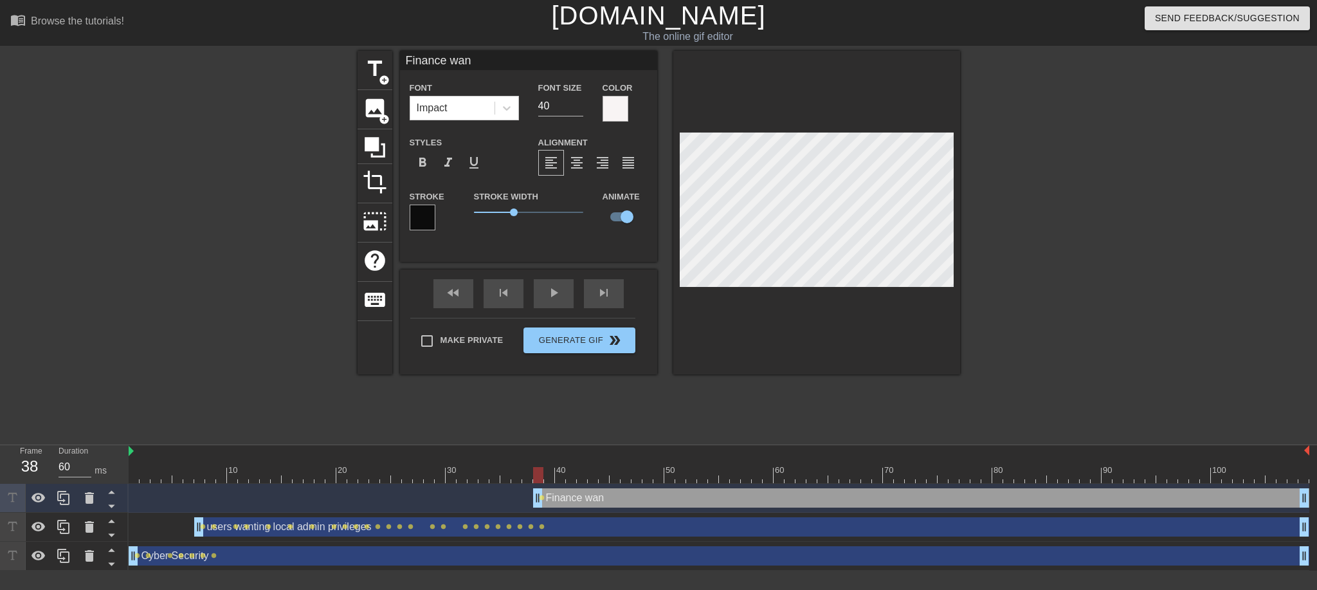
type textarea "Finance want"
type input "Finance wanti"
type textarea "Finance wanti"
type input "Finance wantin"
type textarea "Finance wanting"
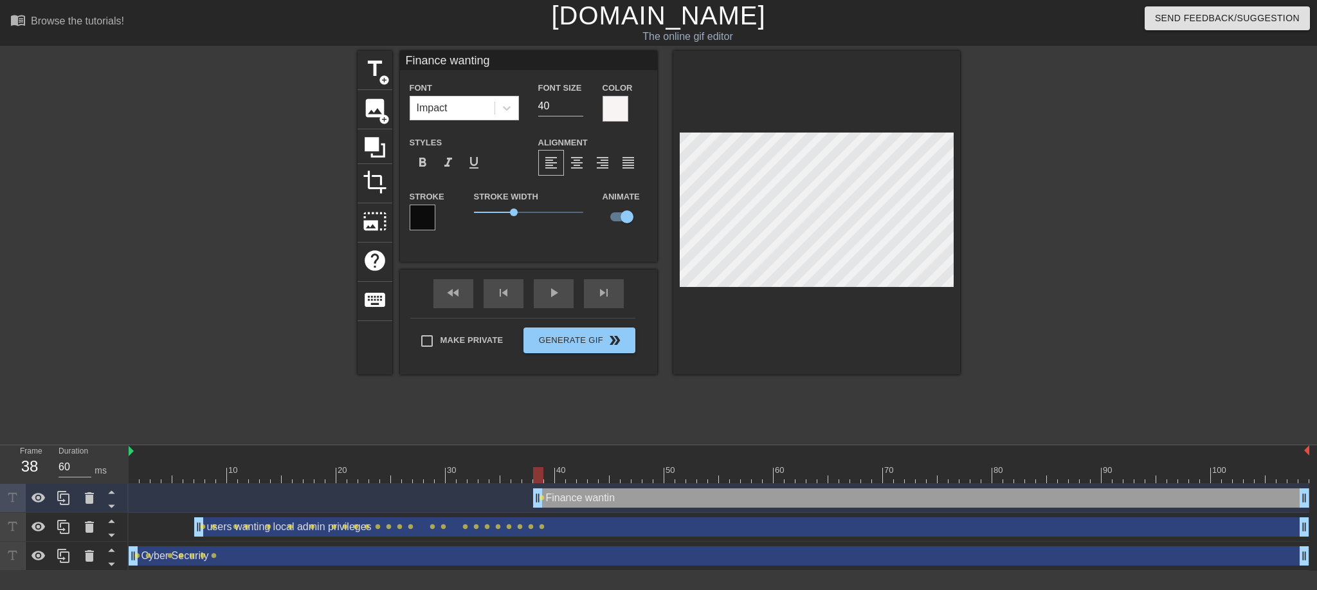
scroll to position [2, 5]
type input "Finance wanting"
type textarea "Finance wanting"
type input "Finance wanting"
type textarea "Finance wanting"
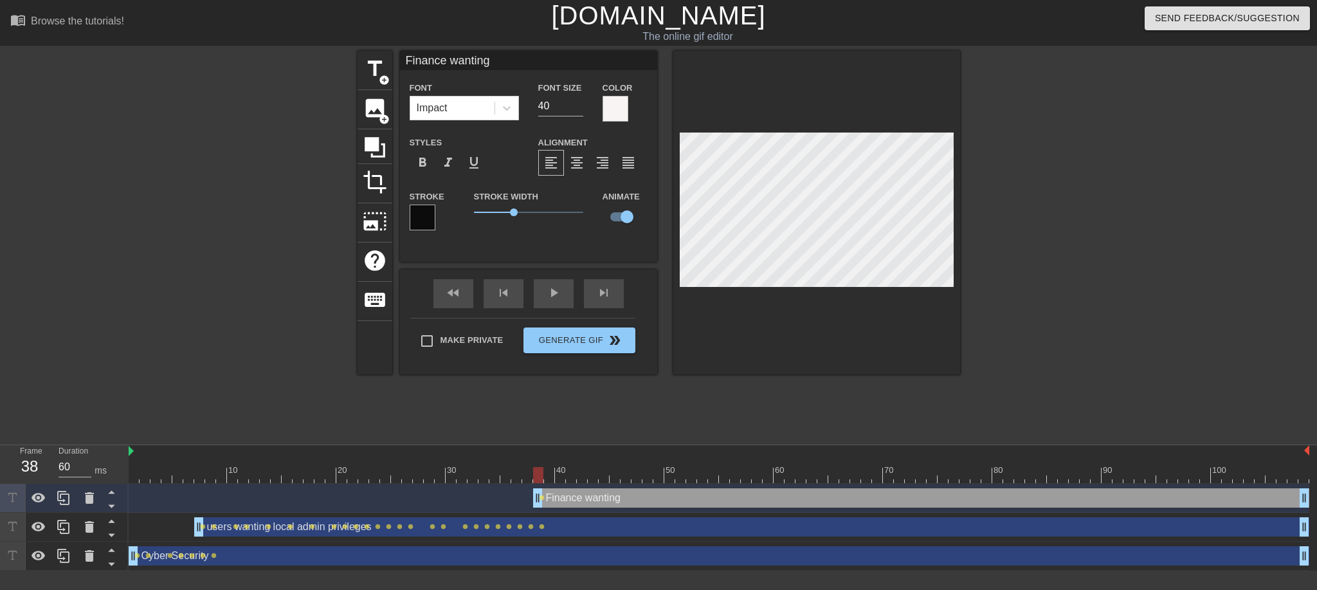
scroll to position [2, 1]
type input "Finance wanting 4"
type textarea "Finance wanting 4"
type input "Finance wanting 4"
type textarea "Finance wanting 4"
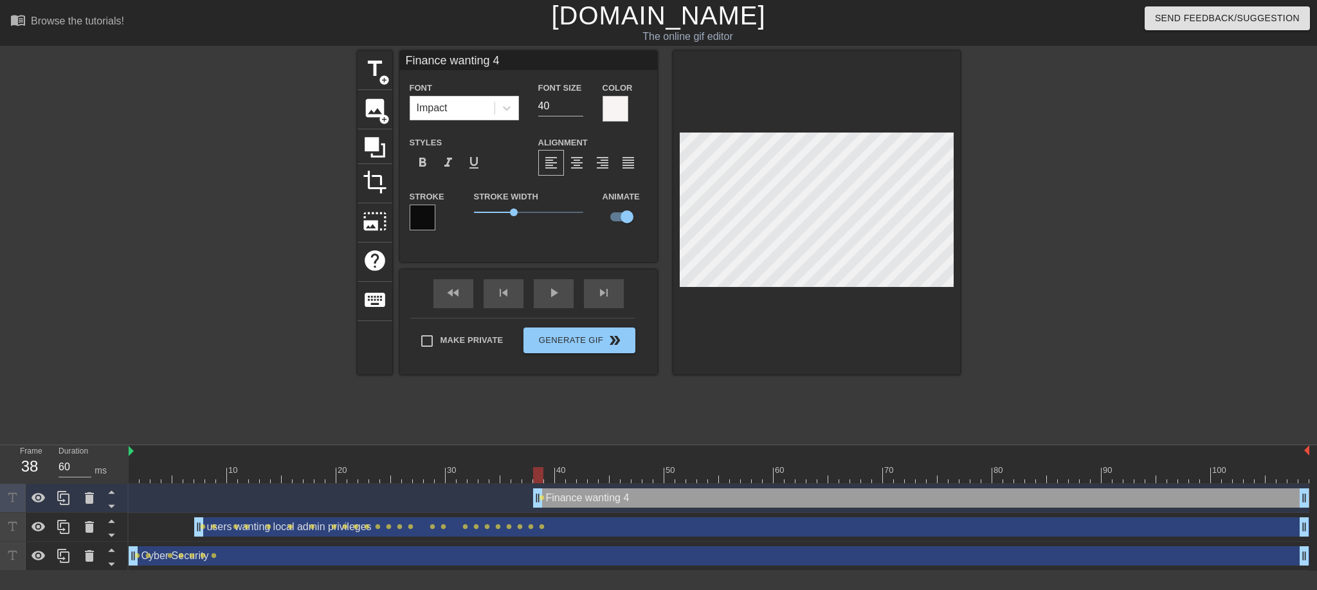
type input "Finance wanting 4 c"
click at [583, 159] on span "format_align_center" at bounding box center [576, 162] width 15 height 15
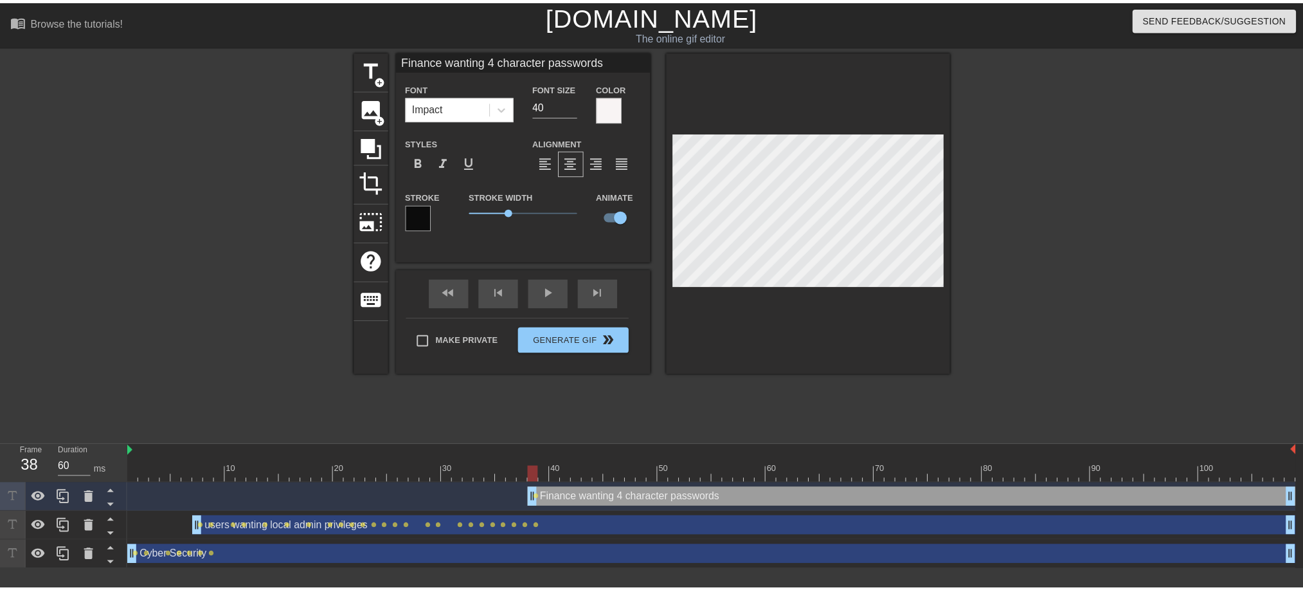
scroll to position [2, 3]
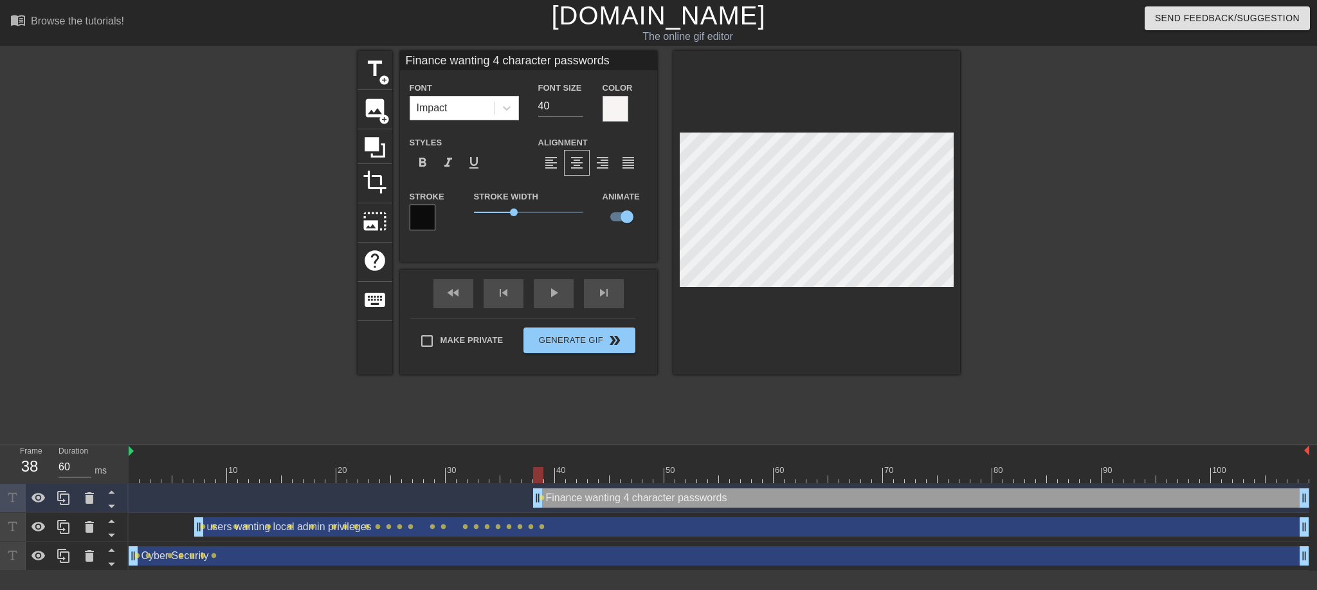
click at [637, 188] on div "title add_circle image add_circle crop photo_size_select_large help keyboard Fi…" at bounding box center [658, 212] width 602 height 323
click at [602, 291] on div "fast_rewind skip_previous play_arrow skip_next" at bounding box center [529, 293] width 210 height 48
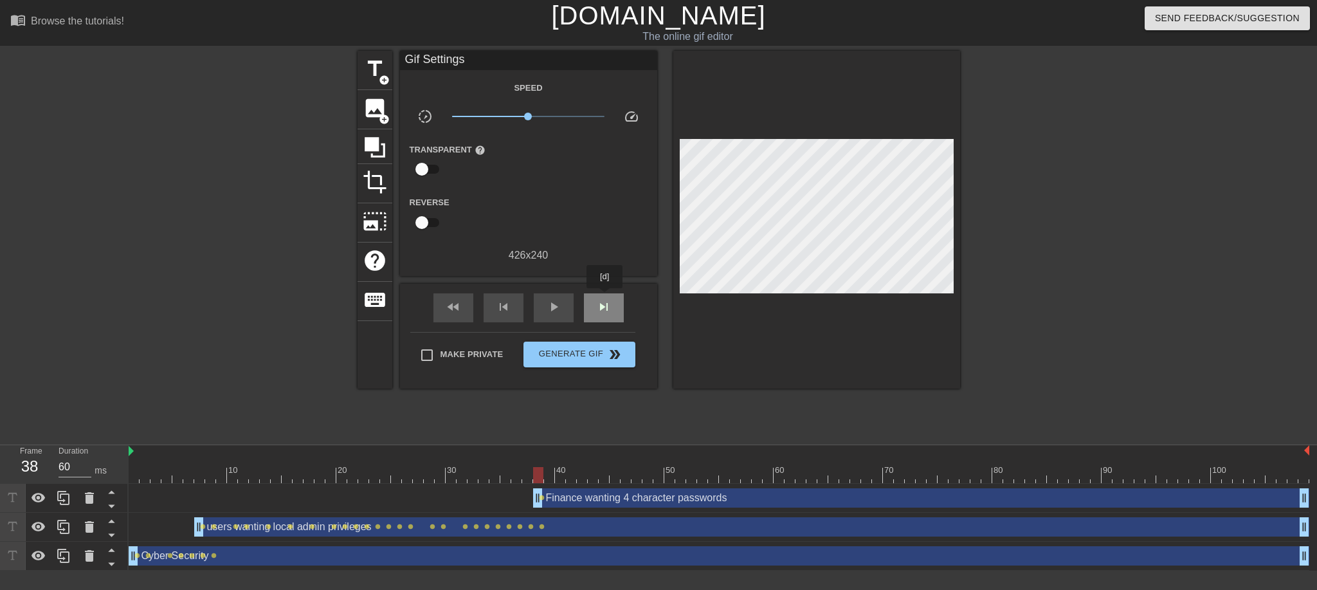
click at [605, 297] on div "skip_next" at bounding box center [604, 307] width 40 height 29
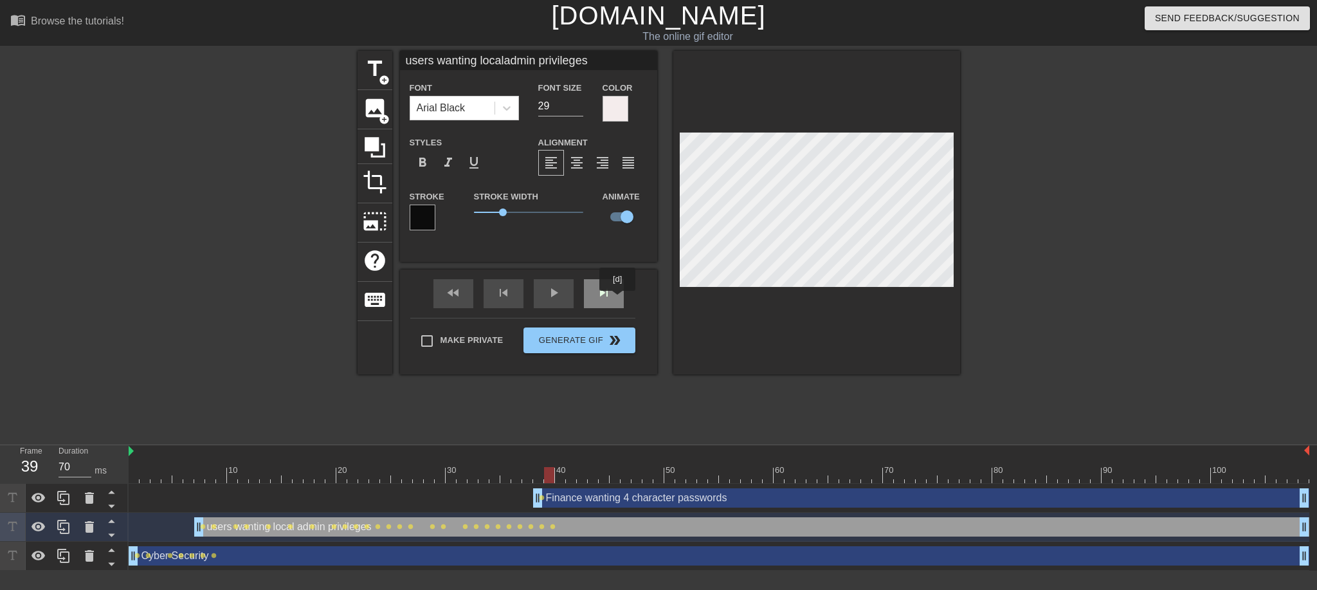
click at [617, 300] on div "skip_next" at bounding box center [604, 293] width 40 height 29
click at [1010, 210] on div "title add_circle image add_circle crop photo_size_select_large help keyboard us…" at bounding box center [658, 244] width 1317 height 386
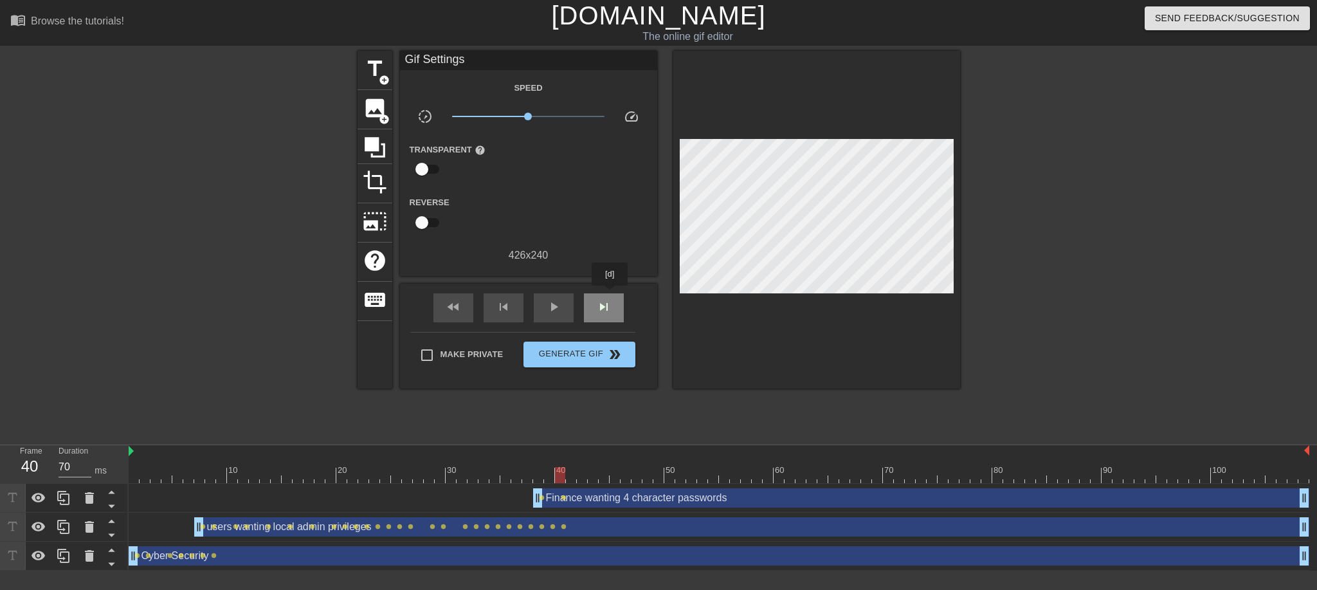
click at [610, 294] on div "skip_next" at bounding box center [604, 307] width 40 height 29
click at [597, 296] on div "skip_next" at bounding box center [604, 307] width 40 height 29
drag, startPoint x: 606, startPoint y: 301, endPoint x: 625, endPoint y: 302, distance: 19.3
click at [607, 302] on span "skip_next" at bounding box center [603, 306] width 15 height 15
click at [604, 291] on div "fast_rewind skip_previous play_arrow skip_next" at bounding box center [529, 308] width 210 height 48
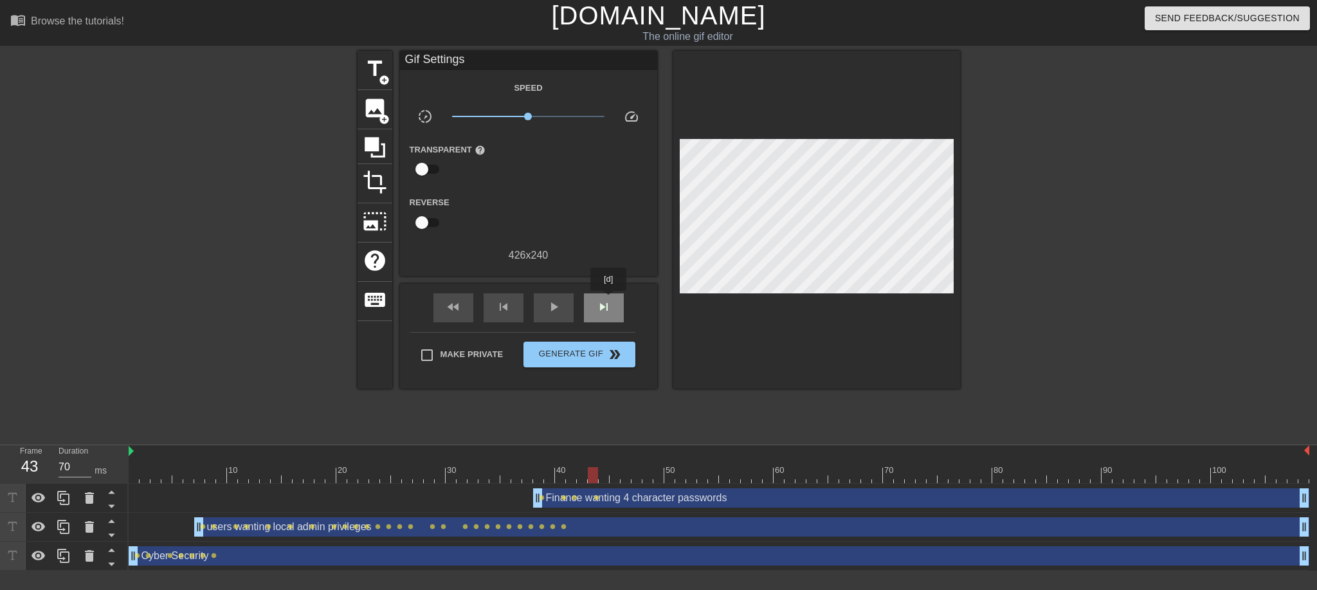
click at [609, 300] on span "skip_next" at bounding box center [603, 306] width 15 height 15
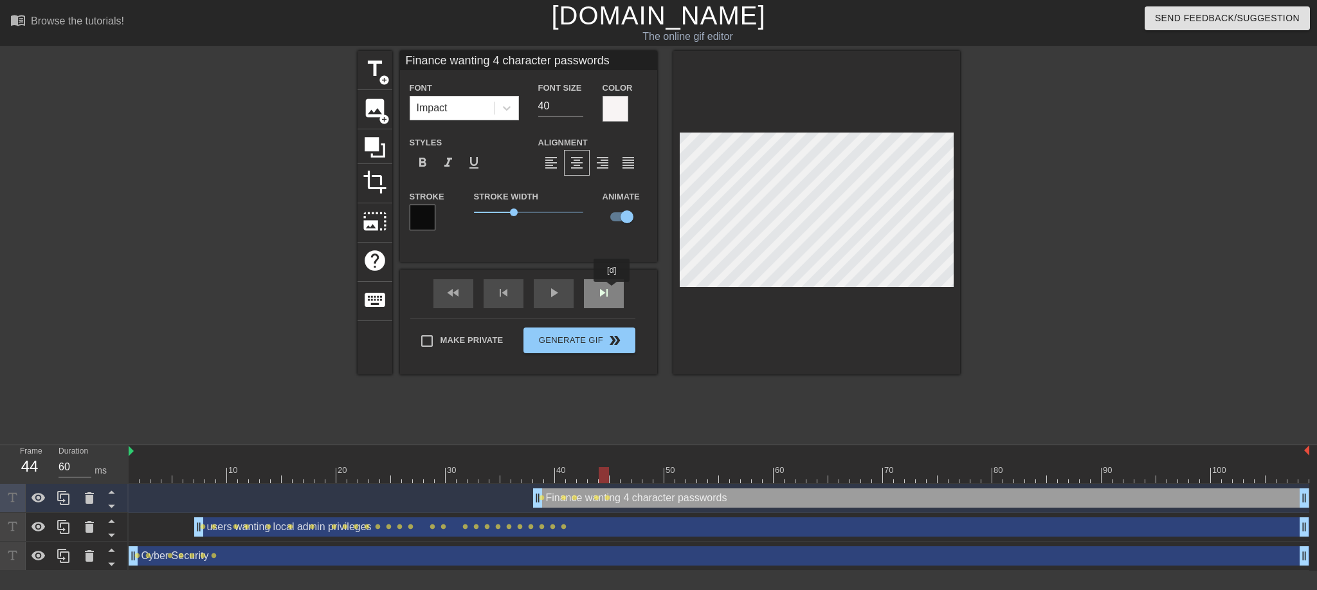
click at [612, 291] on div "fast_rewind skip_previous play_arrow skip_next" at bounding box center [529, 293] width 210 height 48
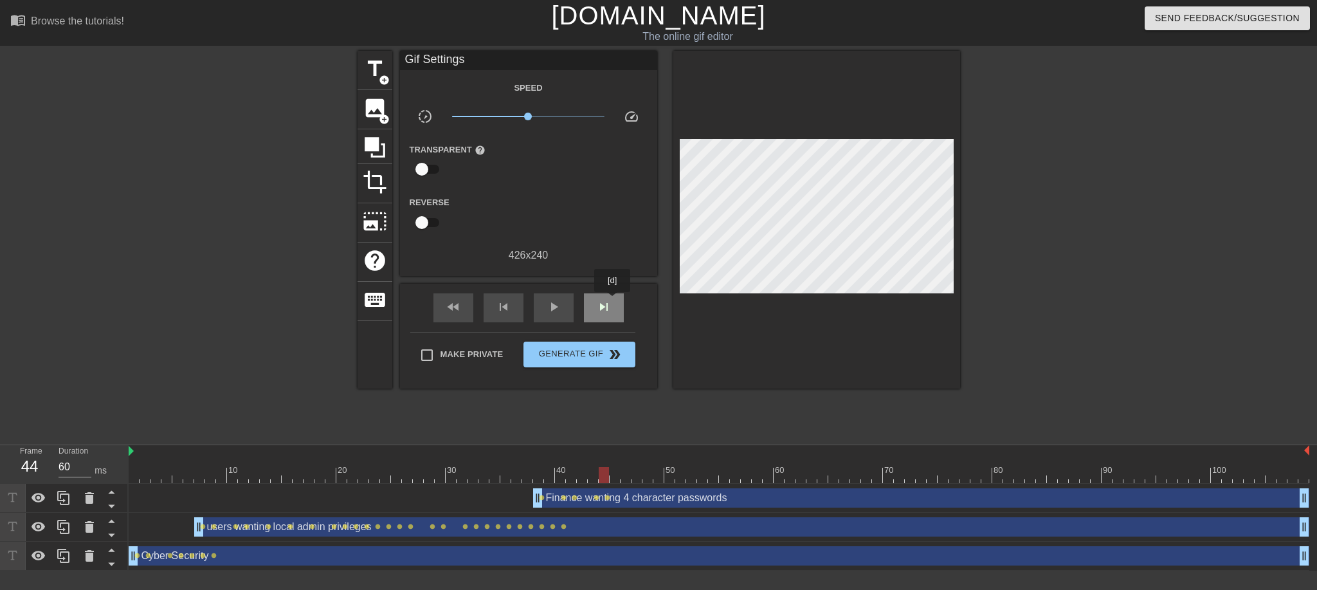
click at [613, 301] on div "skip_next" at bounding box center [604, 307] width 40 height 29
click at [602, 294] on div "skip_next" at bounding box center [604, 307] width 40 height 29
click at [617, 301] on div "skip_next" at bounding box center [604, 307] width 40 height 29
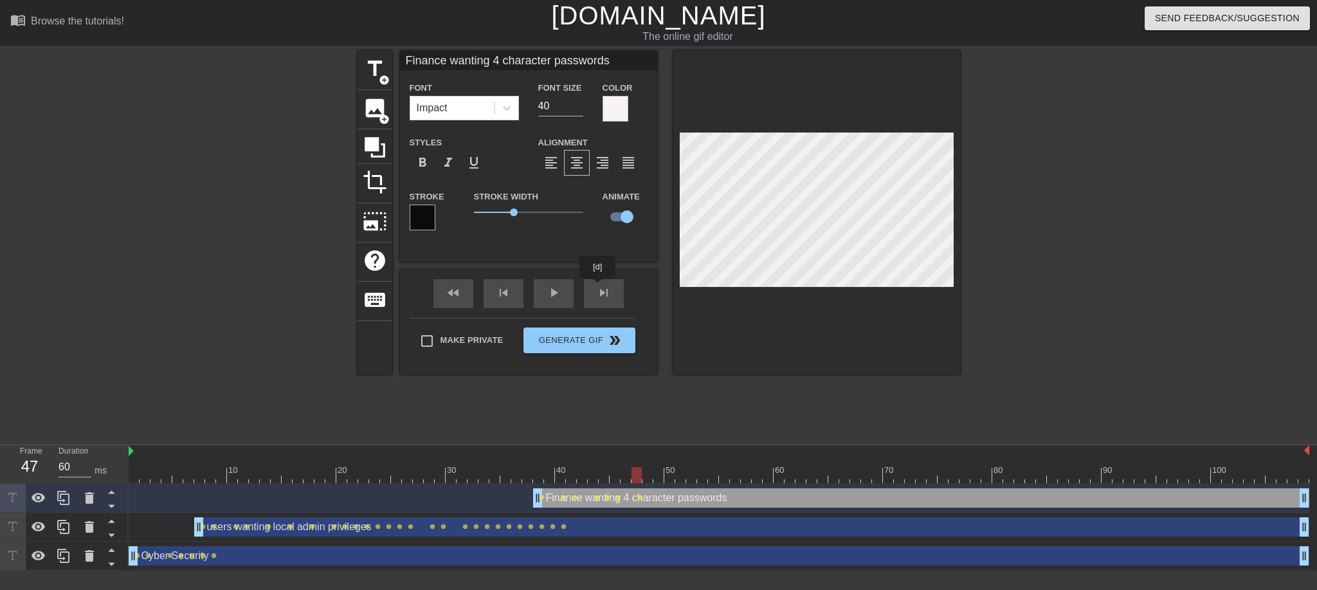
drag, startPoint x: 598, startPoint y: 287, endPoint x: 604, endPoint y: 288, distance: 6.5
click at [602, 288] on div "fast_rewind skip_previous play_arrow skip_next" at bounding box center [529, 293] width 210 height 48
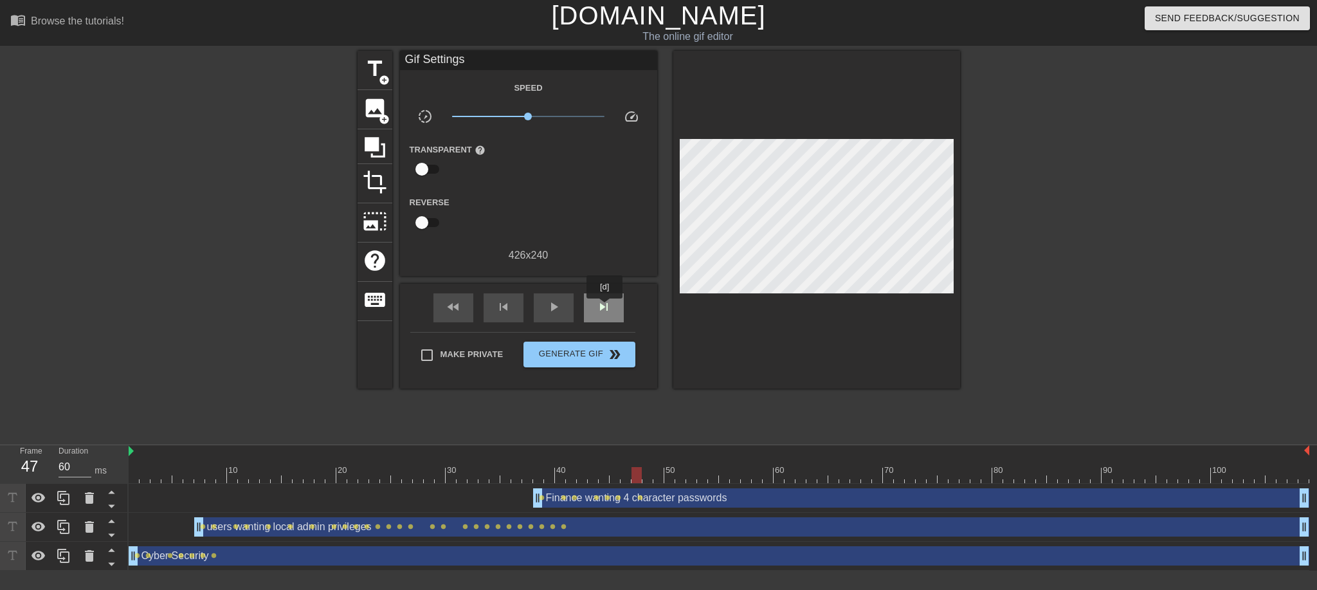
click at [605, 307] on span "skip_next" at bounding box center [603, 306] width 15 height 15
click at [617, 294] on div "skip_next" at bounding box center [604, 307] width 40 height 29
click at [605, 306] on span "skip_next" at bounding box center [603, 306] width 15 height 15
click at [613, 293] on div "skip_next" at bounding box center [604, 307] width 40 height 29
click at [612, 304] on div "skip_next" at bounding box center [604, 307] width 40 height 29
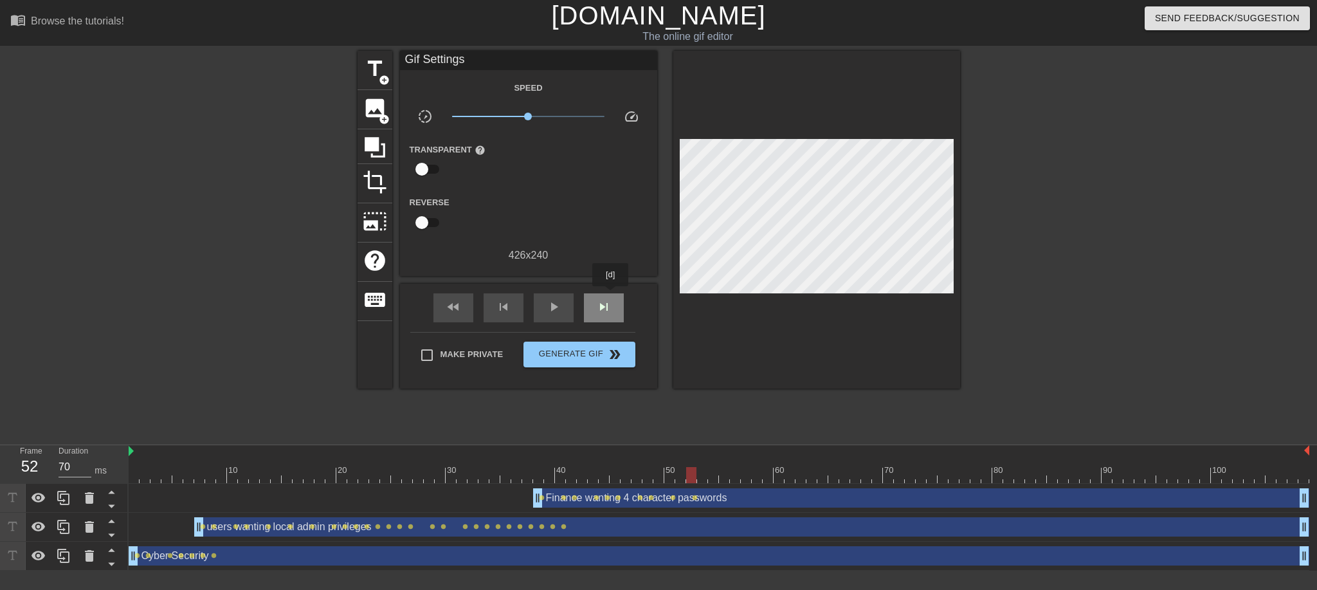
click at [610, 295] on div "skip_next" at bounding box center [604, 307] width 40 height 29
click at [610, 298] on div "skip_next" at bounding box center [604, 307] width 40 height 29
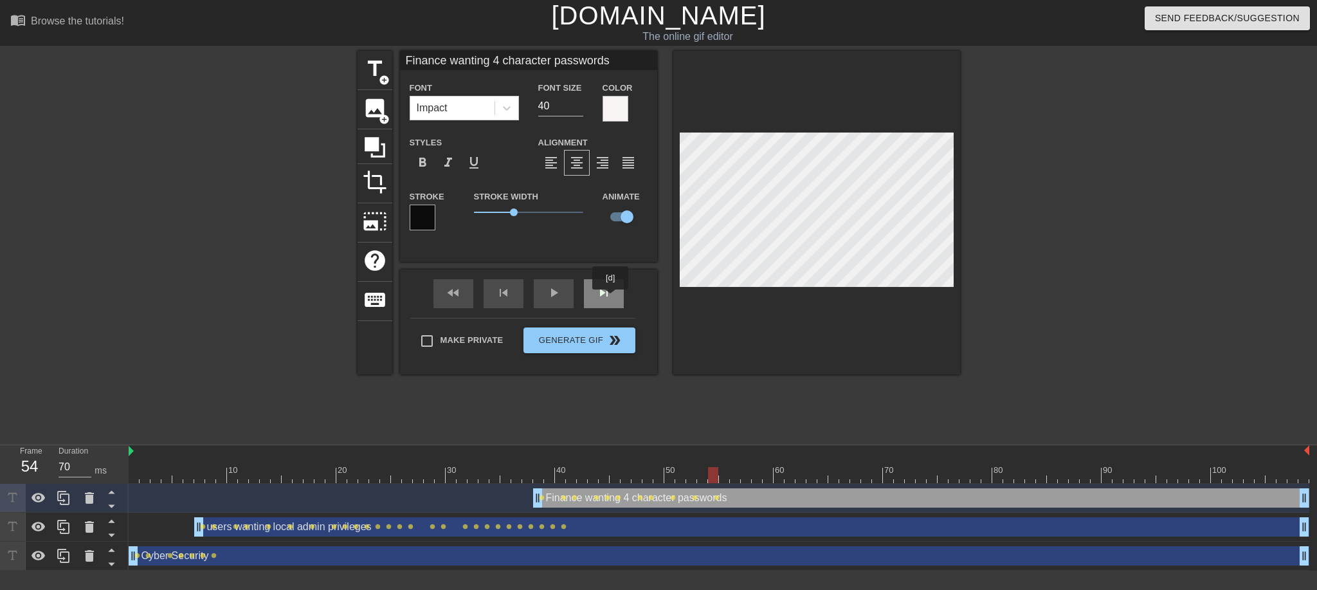
click at [610, 298] on span "skip_next" at bounding box center [603, 292] width 15 height 15
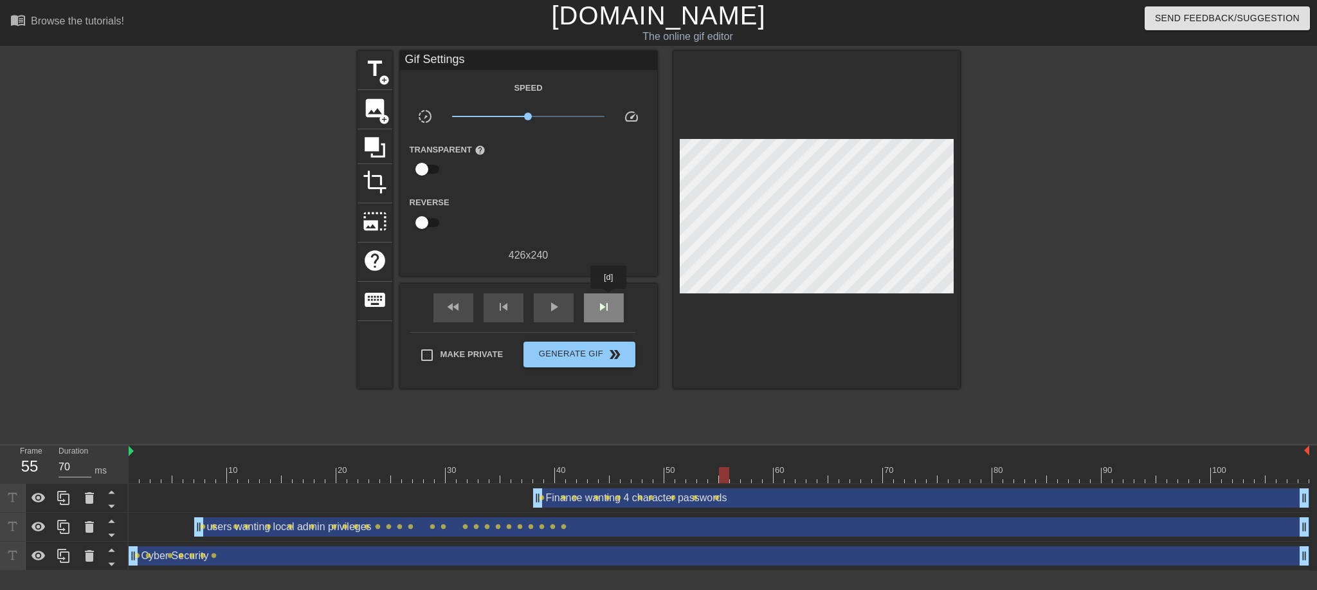
click at [609, 299] on span "skip_next" at bounding box center [603, 306] width 15 height 15
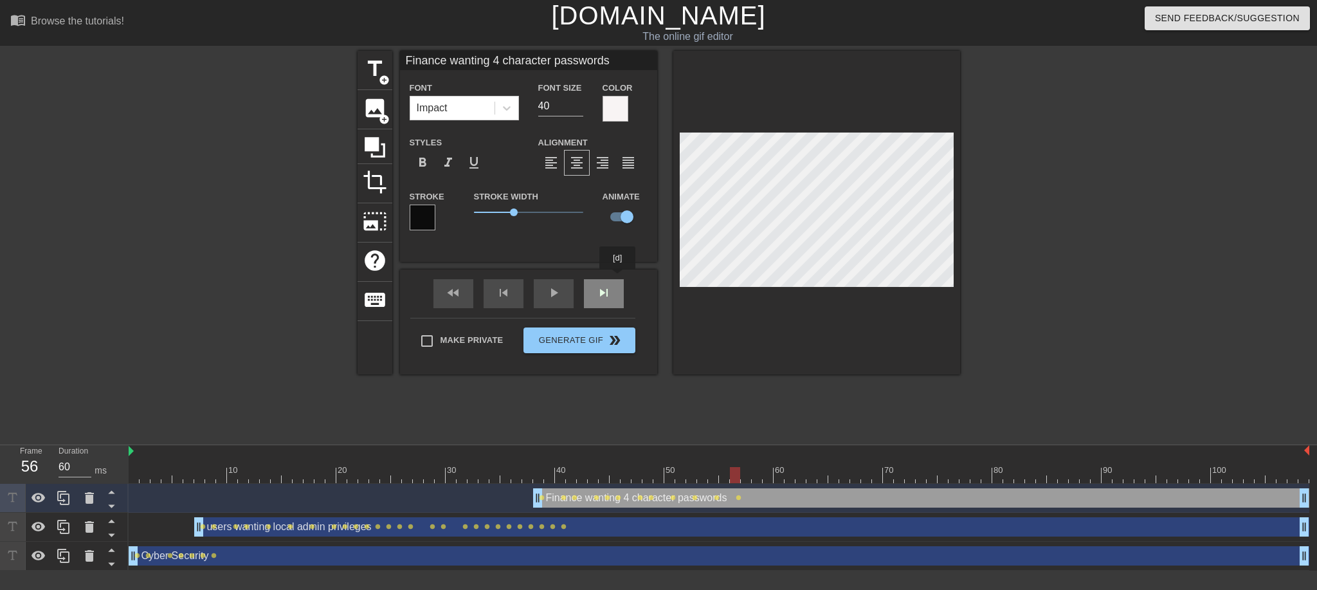
click at [605, 285] on div "fast_rewind skip_previous play_arrow skip_next" at bounding box center [529, 293] width 210 height 48
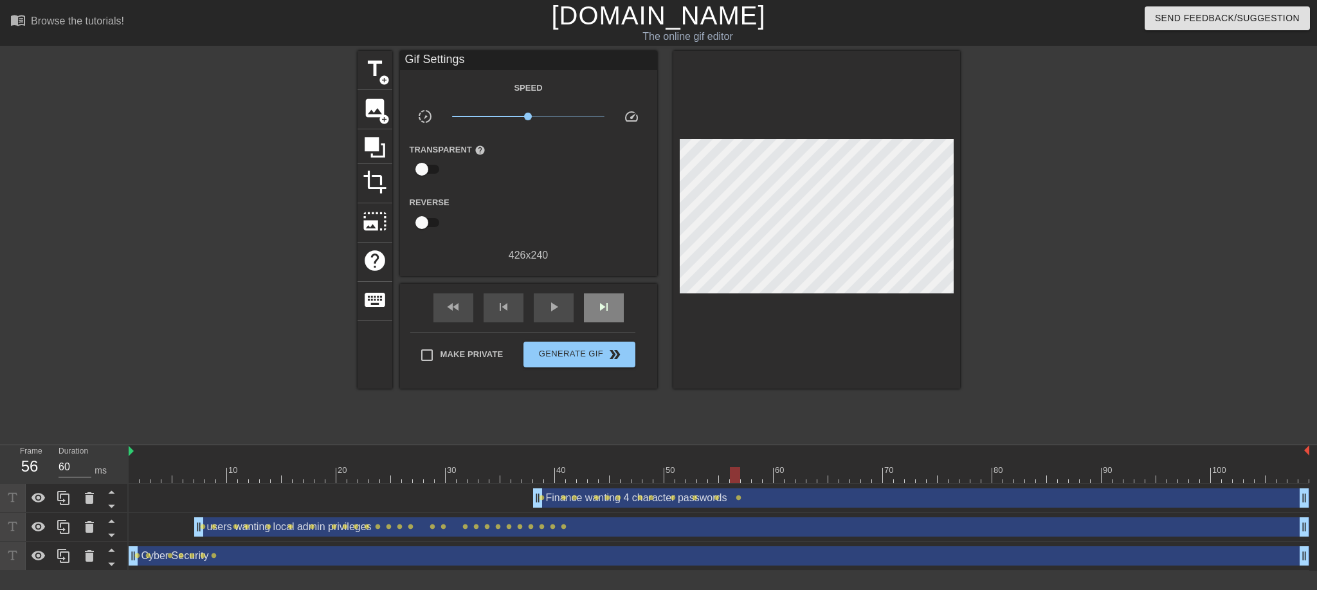
click at [611, 294] on div "fast_rewind skip_previous play_arrow skip_next" at bounding box center [529, 308] width 210 height 48
click at [609, 305] on span "skip_next" at bounding box center [603, 306] width 15 height 15
click at [607, 308] on span "skip_next" at bounding box center [603, 306] width 15 height 15
click at [616, 289] on div "fast_rewind skip_previous play_arrow skip_next" at bounding box center [529, 308] width 210 height 48
click at [612, 294] on div "skip_next" at bounding box center [604, 307] width 40 height 29
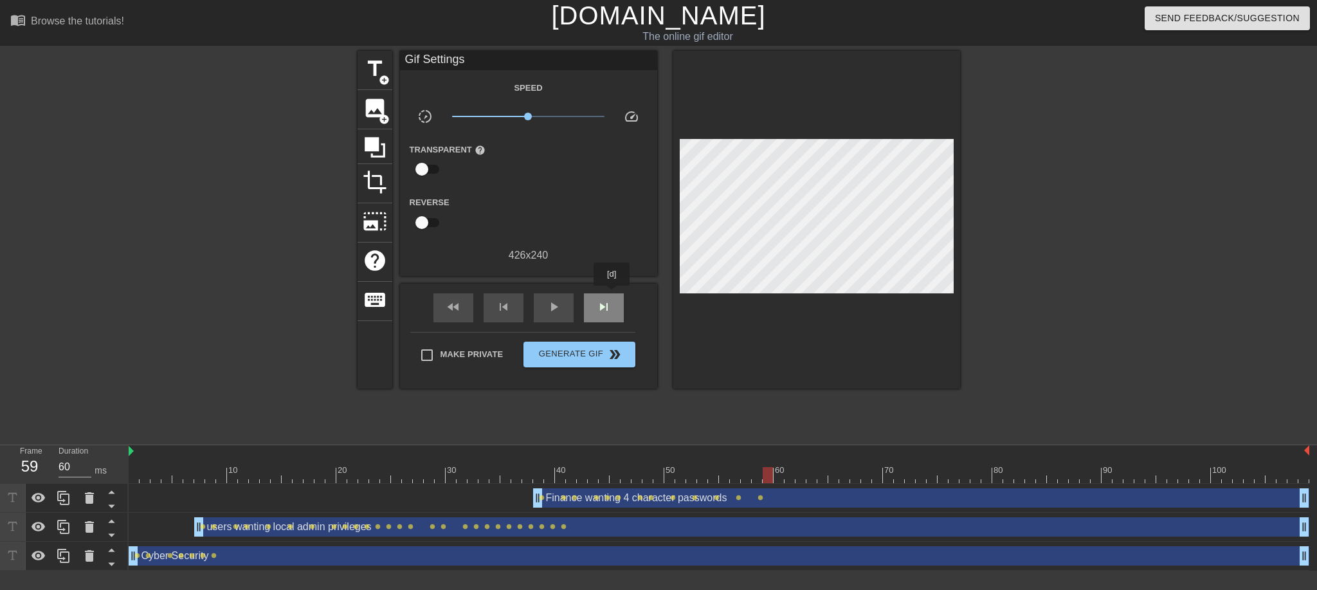
click at [612, 294] on div "skip_next" at bounding box center [604, 307] width 40 height 29
click at [613, 296] on div "skip_next" at bounding box center [604, 307] width 40 height 29
click at [607, 299] on span "skip_next" at bounding box center [603, 306] width 15 height 15
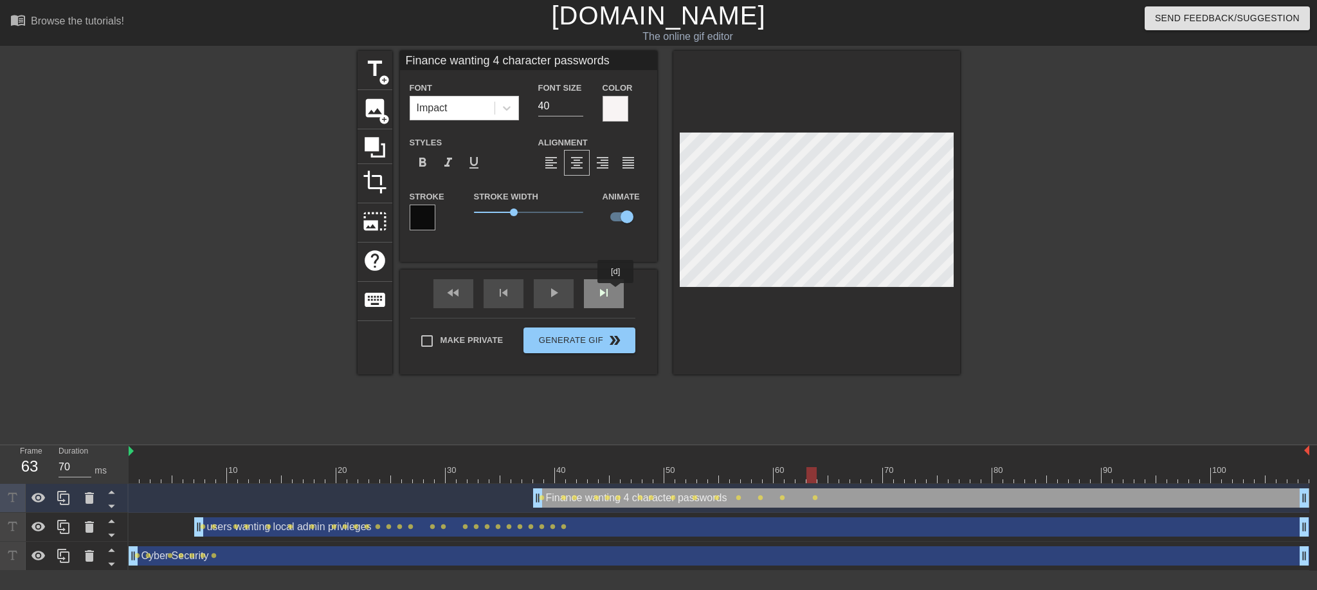
click at [615, 292] on div "skip_next" at bounding box center [604, 293] width 40 height 29
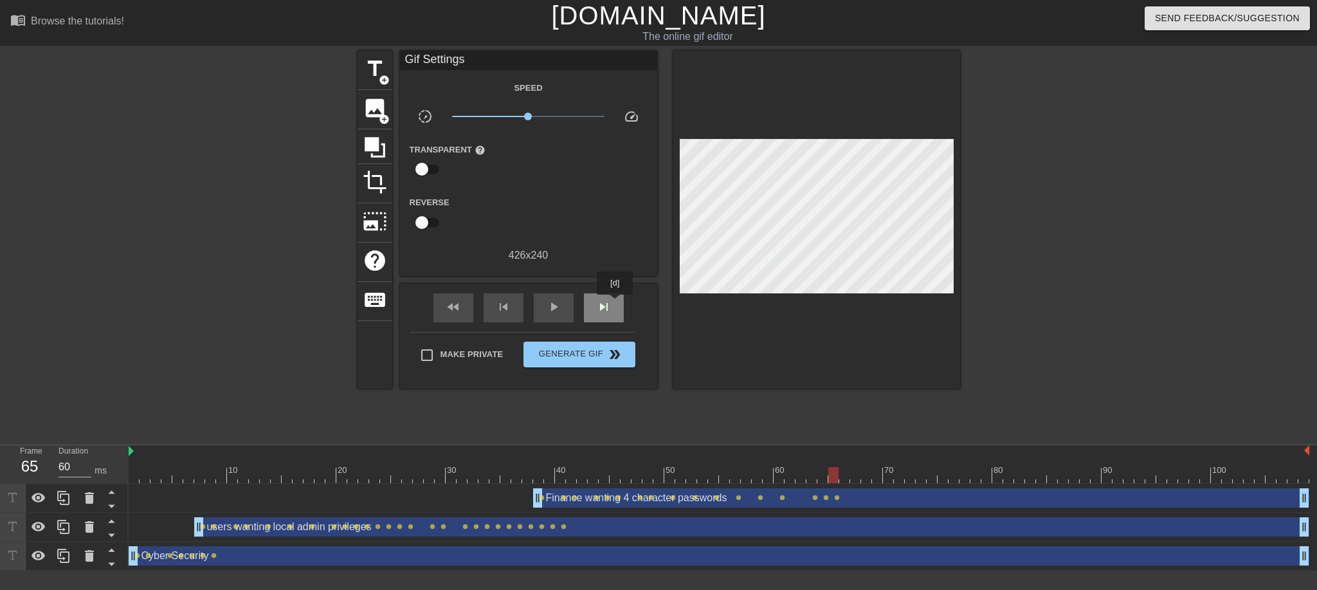
click at [615, 304] on div "skip_next" at bounding box center [604, 307] width 40 height 29
click at [594, 310] on div "skip_next" at bounding box center [604, 307] width 40 height 29
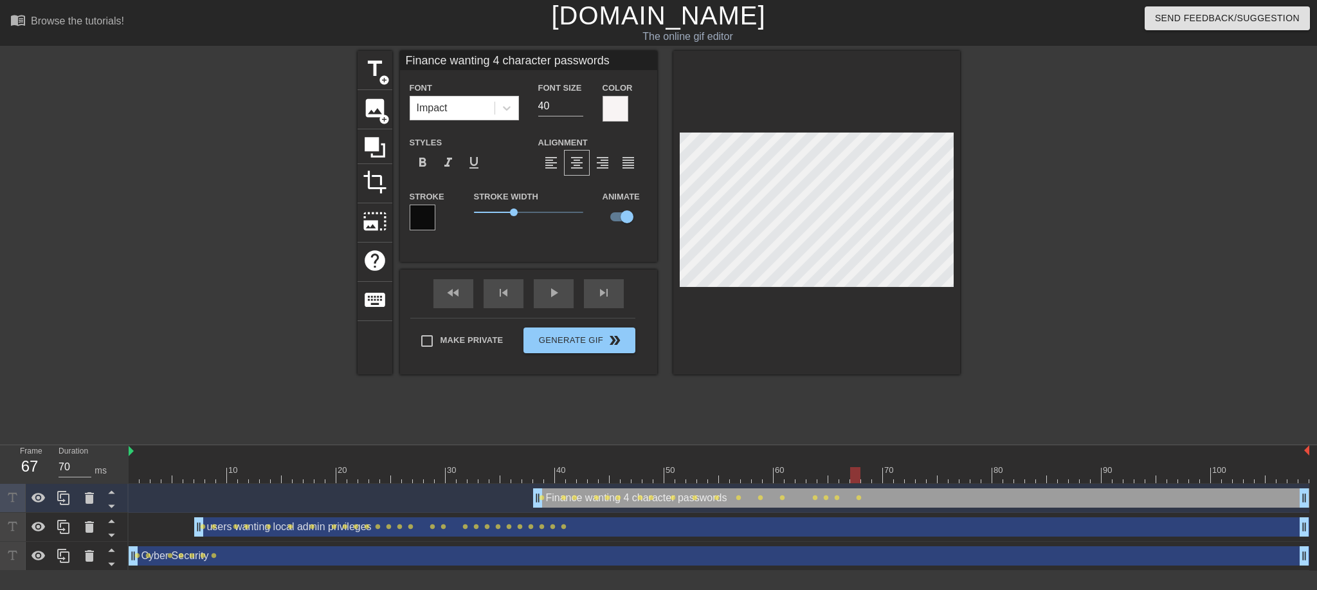
click at [960, 188] on div "title add_circle image add_circle crop photo_size_select_large help keyboard Fi…" at bounding box center [658, 244] width 1317 height 386
click at [611, 302] on div "skip_next" at bounding box center [604, 293] width 40 height 29
click at [1011, 198] on div "title add_circle image add_circle crop photo_size_select_large help keyboard Fi…" at bounding box center [658, 244] width 1317 height 386
click at [615, 298] on div "skip_next" at bounding box center [604, 293] width 40 height 29
click at [989, 236] on div "title add_circle image add_circle crop photo_size_select_large help keyboard Fi…" at bounding box center [658, 244] width 1317 height 386
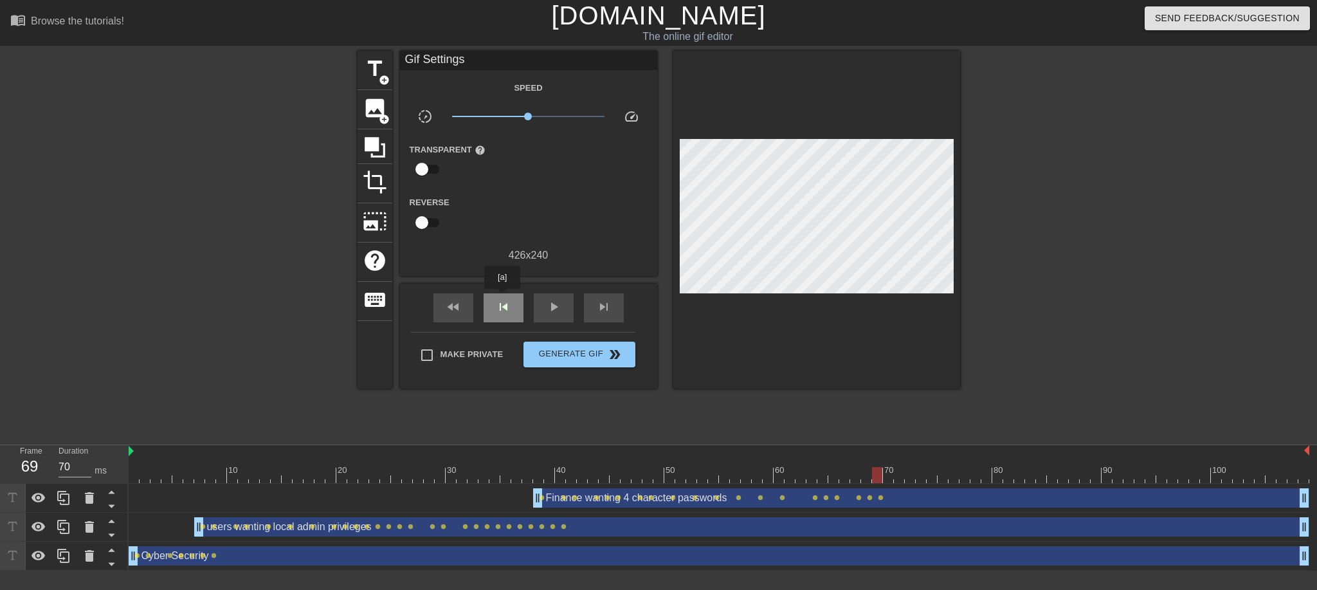
click at [502, 299] on span "skip_previous" at bounding box center [503, 306] width 15 height 15
click at [376, 78] on div "title add_circle" at bounding box center [374, 70] width 35 height 39
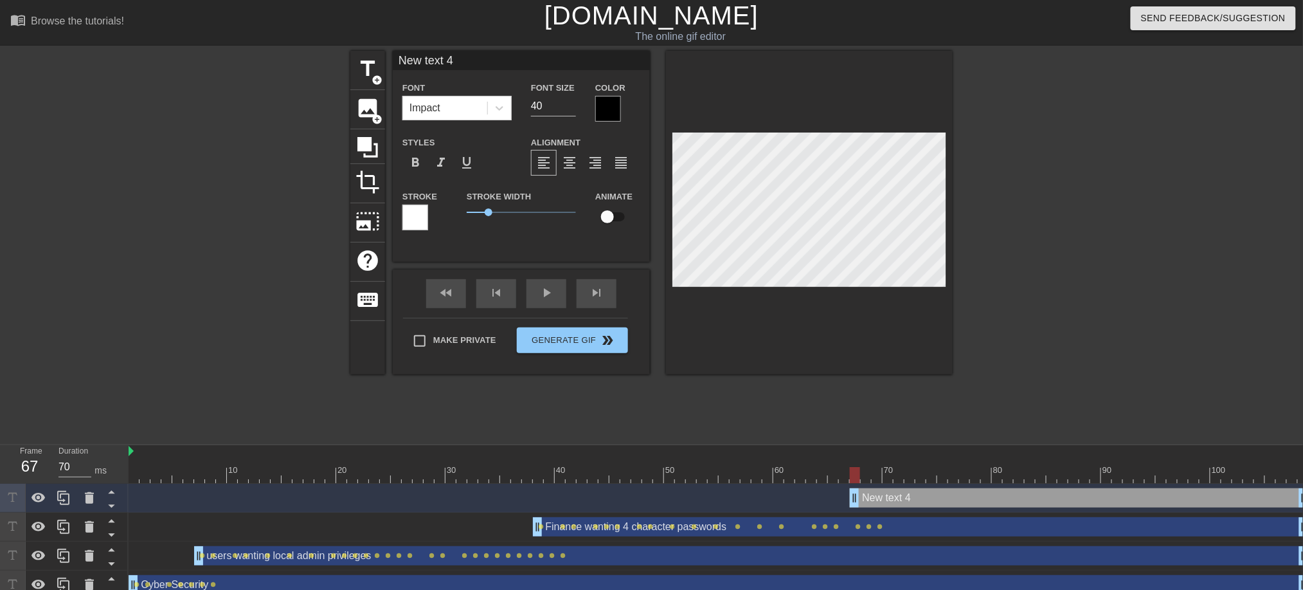
click at [608, 105] on div at bounding box center [608, 109] width 26 height 26
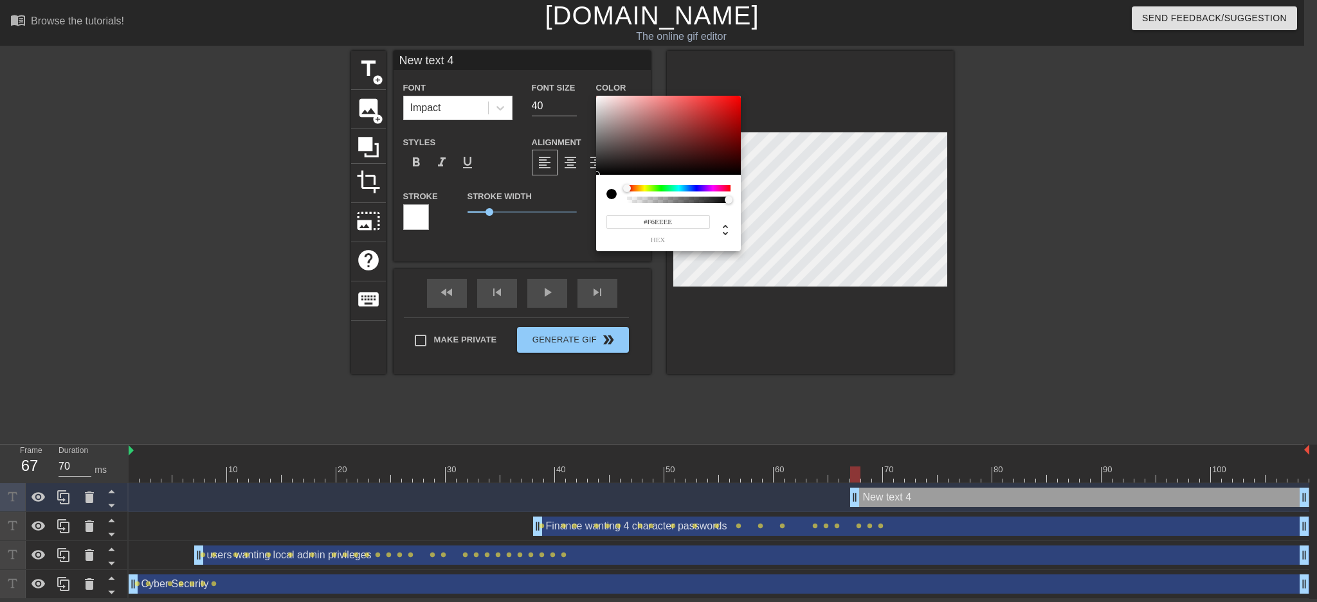
click at [600, 99] on div at bounding box center [668, 136] width 145 height 80
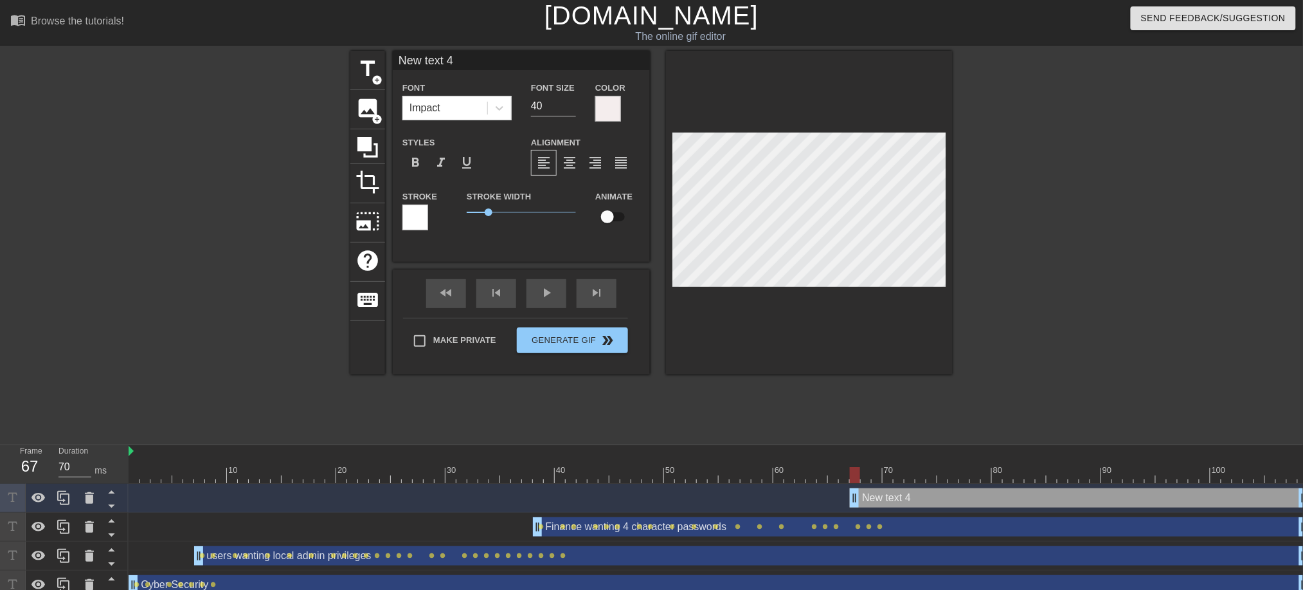
click at [420, 221] on div at bounding box center [416, 217] width 26 height 26
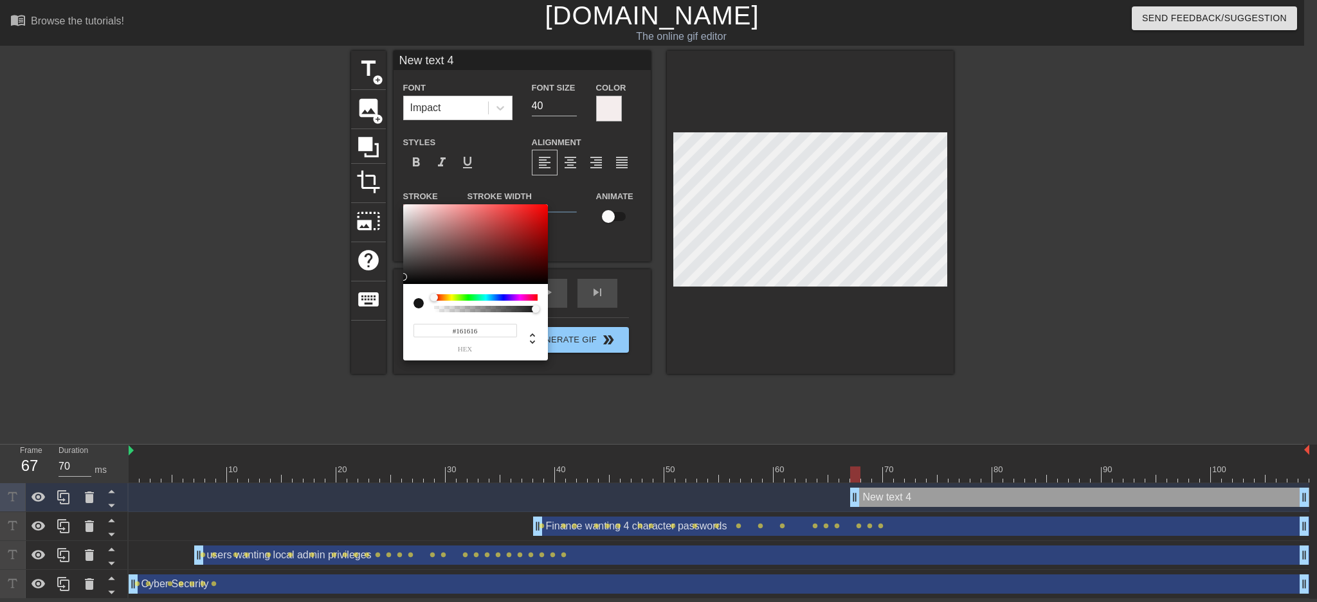
click at [406, 277] on div at bounding box center [475, 244] width 145 height 80
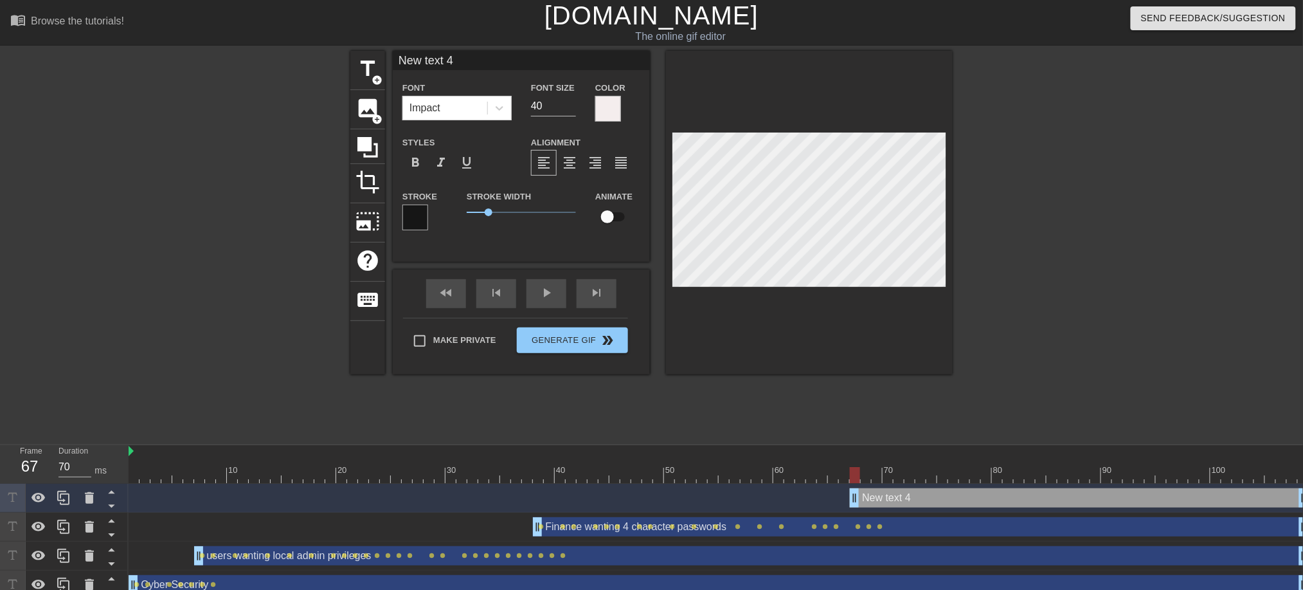
click at [613, 217] on input "checkbox" at bounding box center [607, 216] width 73 height 24
click at [502, 113] on icon at bounding box center [499, 108] width 13 height 13
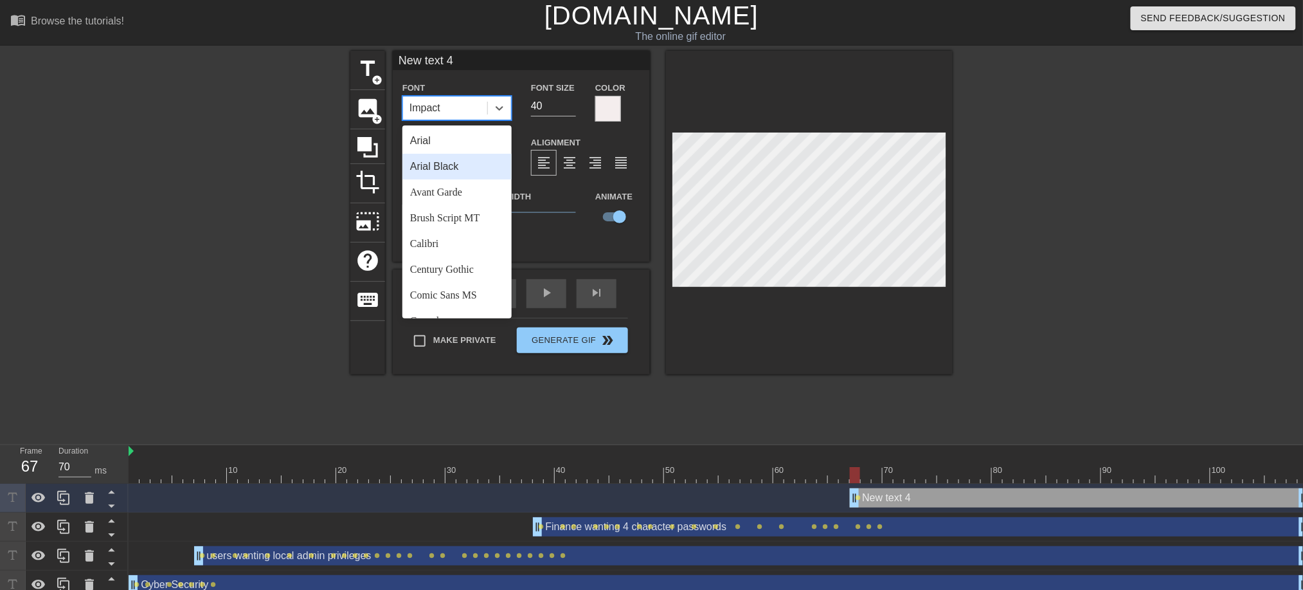
click at [442, 171] on div "Arial Black" at bounding box center [457, 167] width 109 height 26
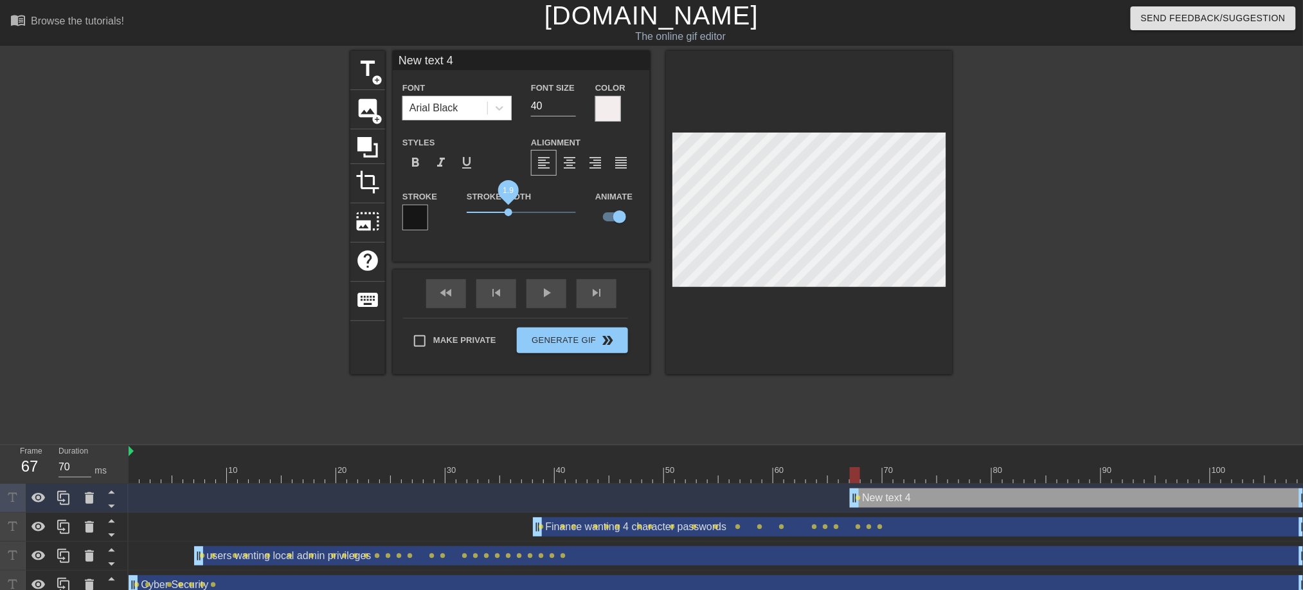
drag, startPoint x: 494, startPoint y: 213, endPoint x: 509, endPoint y: 214, distance: 14.8
click at [509, 214] on span "1.9" at bounding box center [521, 211] width 109 height 15
click at [656, 217] on div "title add_circle image add_circle crop photo_size_select_large help keyboard Ne…" at bounding box center [651, 212] width 602 height 323
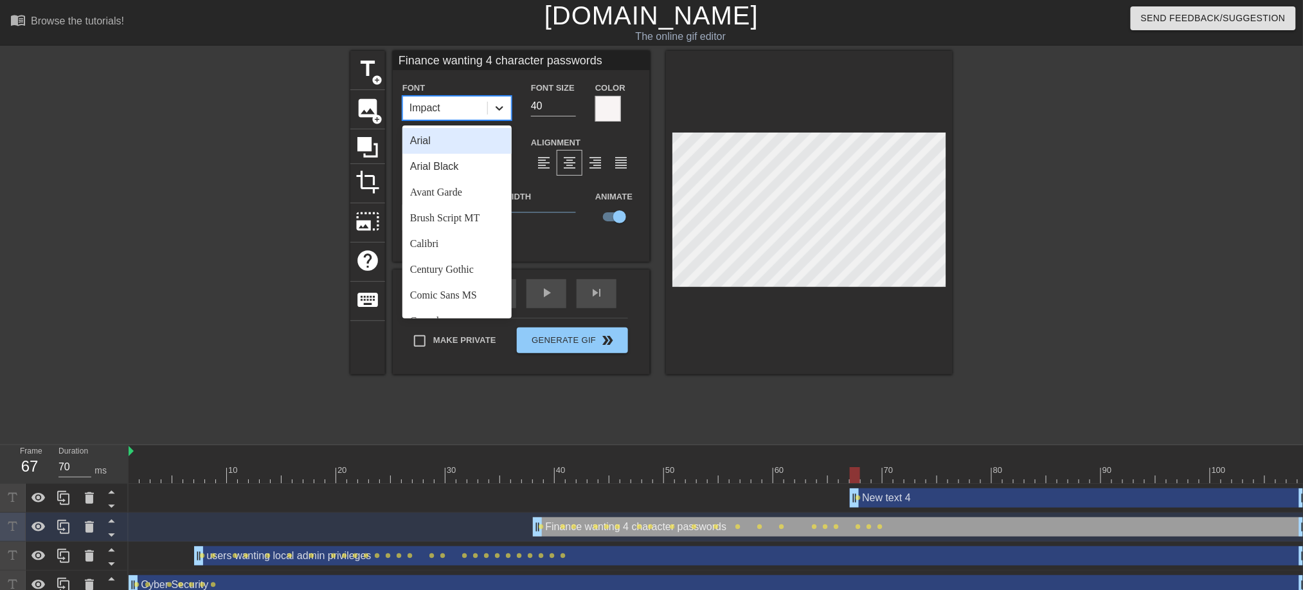
click at [501, 112] on icon at bounding box center [499, 108] width 13 height 13
click at [472, 171] on div "Arial Black" at bounding box center [457, 167] width 109 height 26
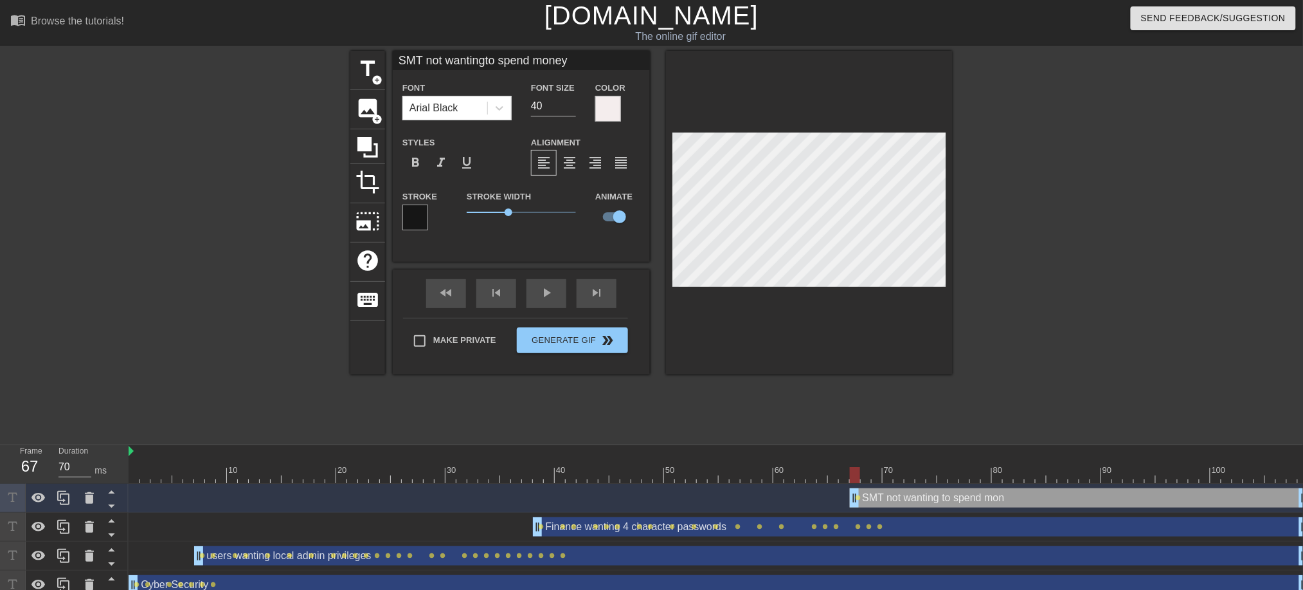
scroll to position [2, 5]
click at [570, 161] on span "format_align_center" at bounding box center [569, 162] width 15 height 15
click at [656, 206] on div "title add_circle image add_circle crop photo_size_select_large help keyboard SM…" at bounding box center [651, 212] width 602 height 323
click at [608, 286] on div "fast_rewind skip_previous play_arrow skip_next" at bounding box center [522, 293] width 210 height 48
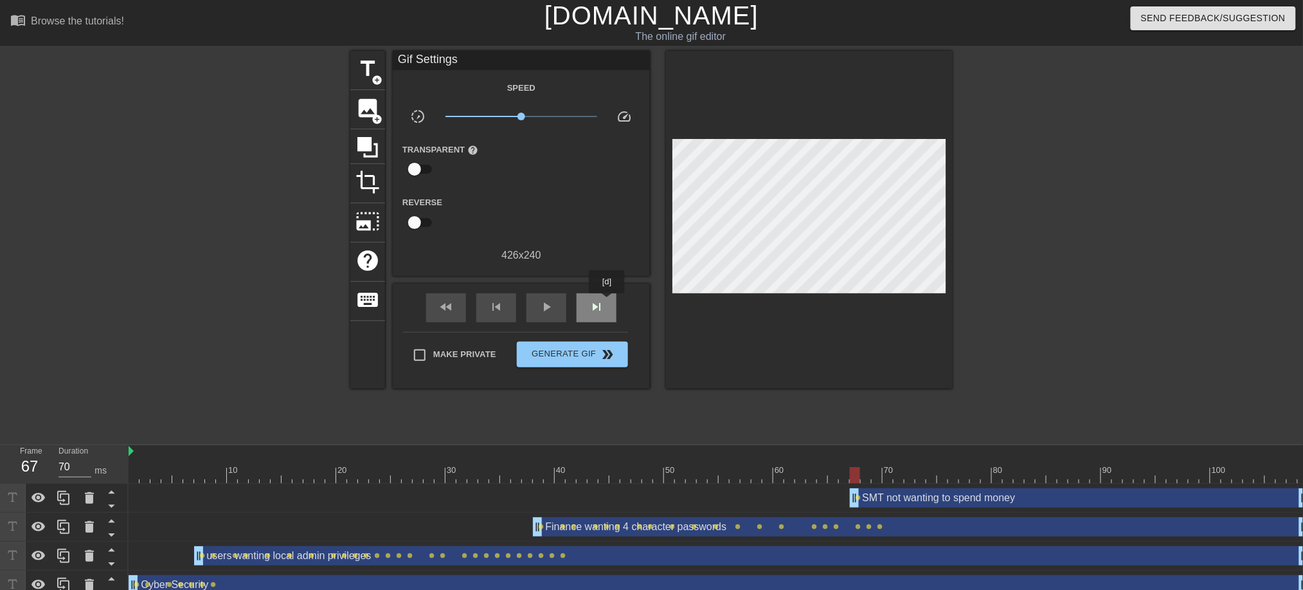
click at [608, 302] on div "skip_next" at bounding box center [597, 307] width 40 height 29
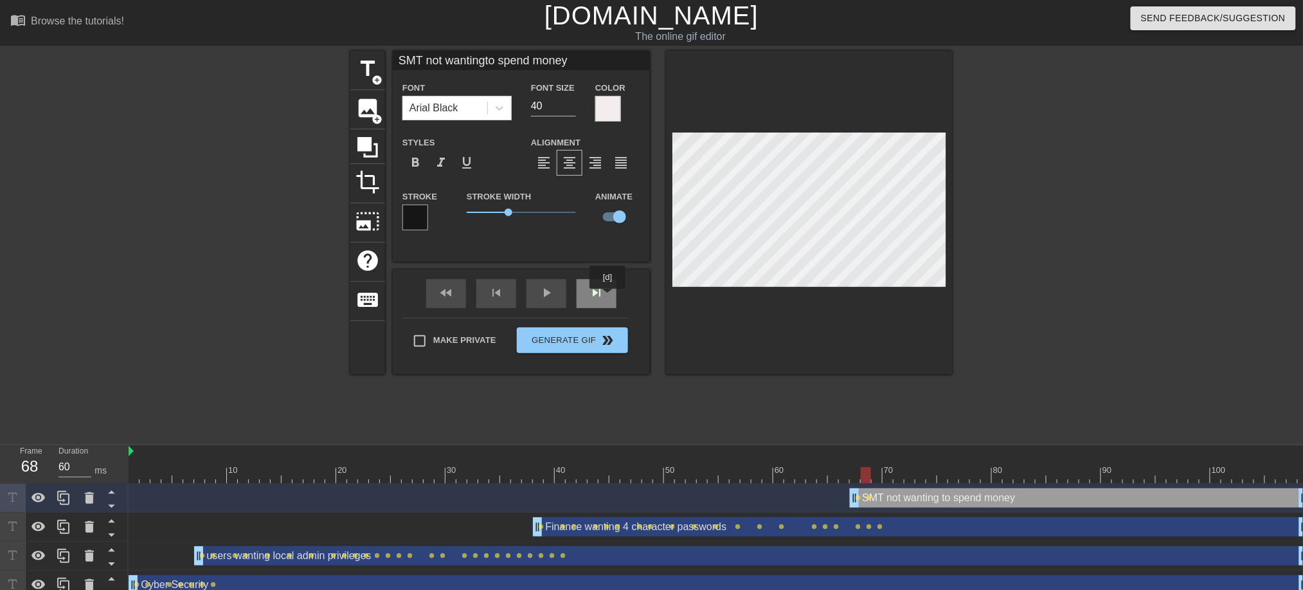
click at [608, 298] on div "skip_next" at bounding box center [597, 293] width 40 height 29
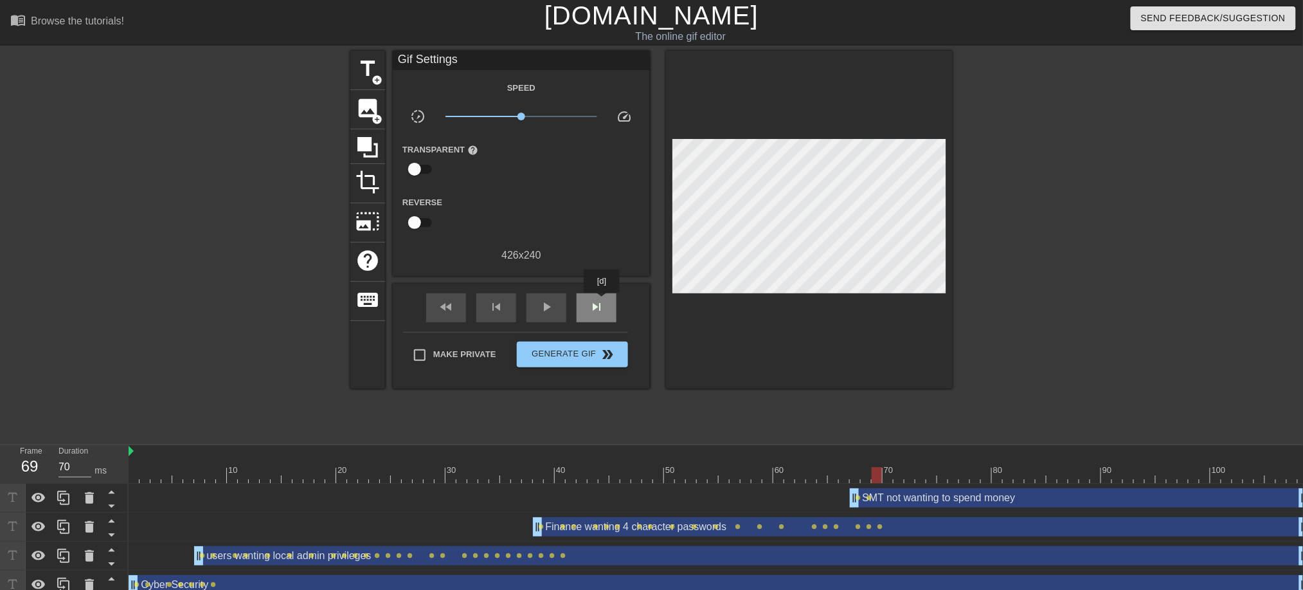
click at [602, 302] on span "skip_next" at bounding box center [596, 306] width 15 height 15
click at [602, 293] on div "skip_next" at bounding box center [597, 307] width 40 height 29
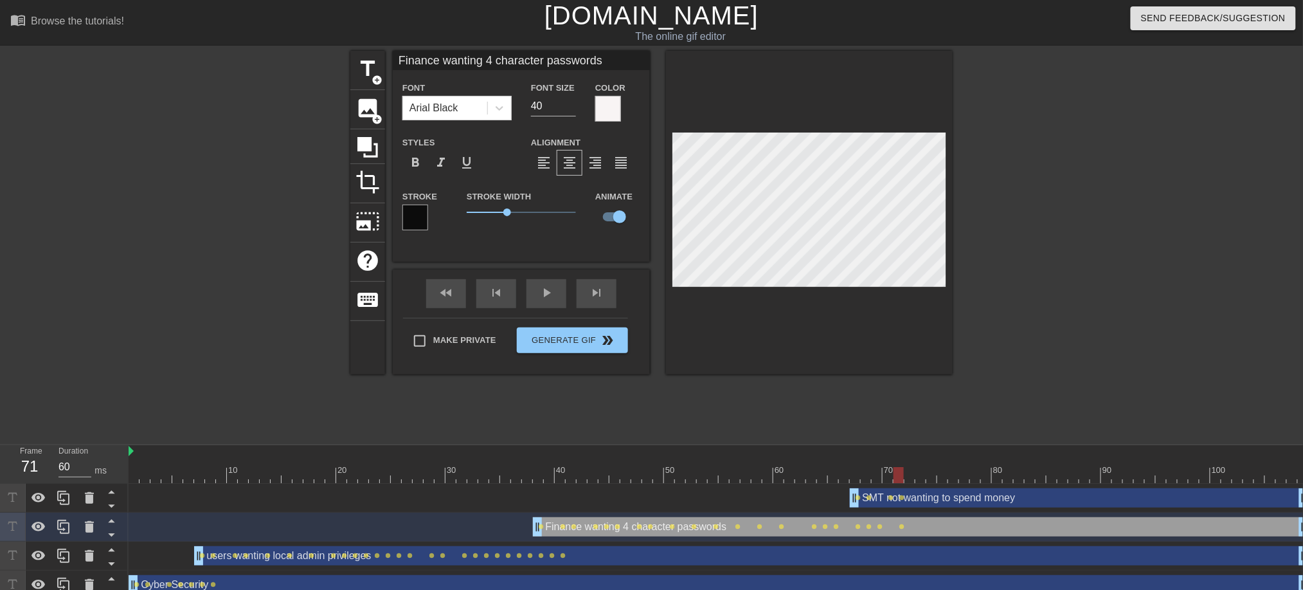
click at [978, 248] on div "title add_circle image add_circle crop photo_size_select_large help keyboard Fi…" at bounding box center [651, 244] width 1303 height 386
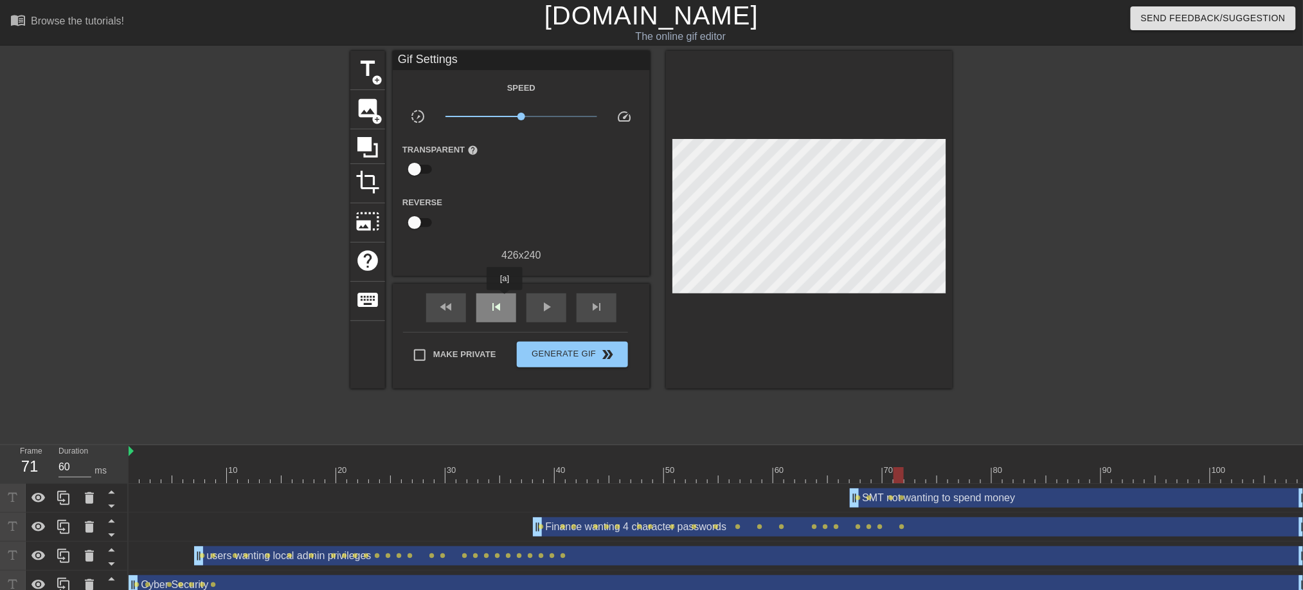
click at [505, 299] on div "skip_previous" at bounding box center [496, 307] width 40 height 29
click at [500, 300] on span "skip_previous" at bounding box center [496, 306] width 15 height 15
click at [499, 312] on span "skip_previous" at bounding box center [496, 306] width 15 height 15
click at [602, 314] on div "skip_next" at bounding box center [597, 307] width 40 height 29
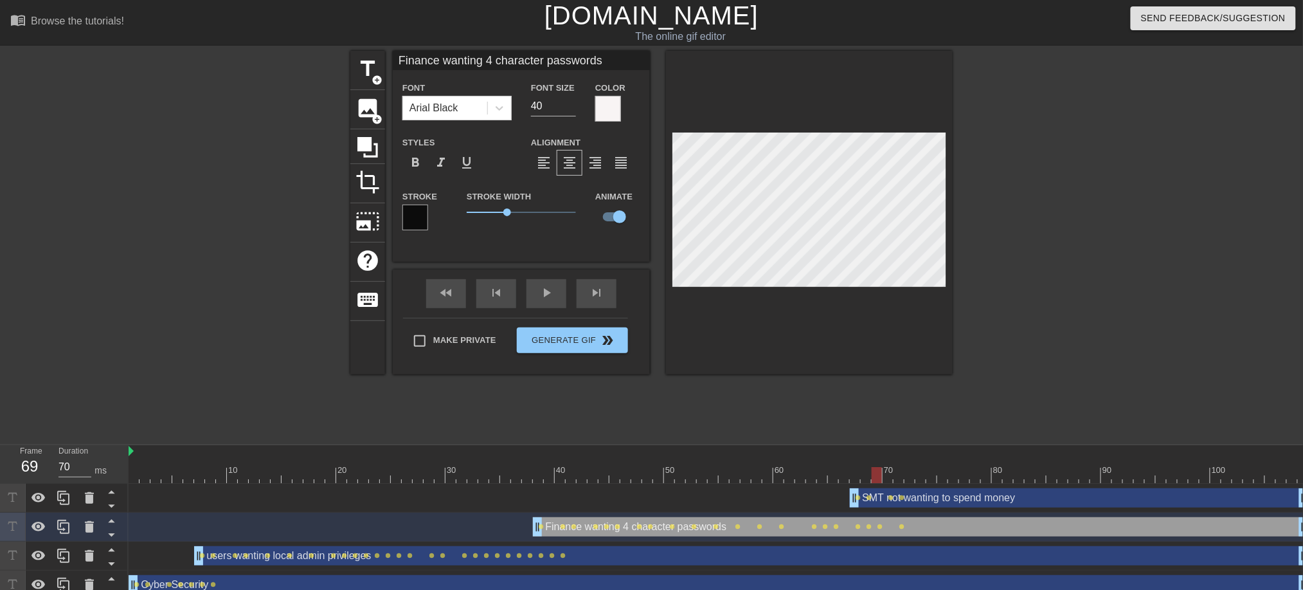
click at [974, 237] on div "title add_circle image add_circle crop photo_size_select_large help keyboard Fi…" at bounding box center [651, 244] width 1303 height 386
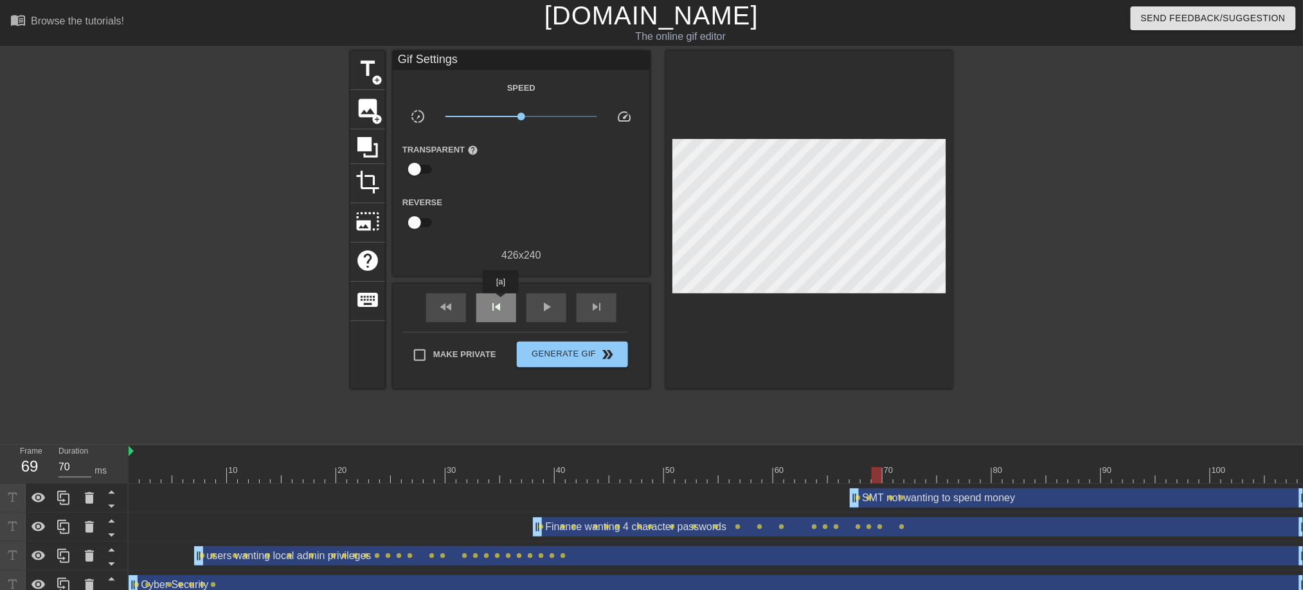
click at [501, 302] on div "skip_previous" at bounding box center [496, 307] width 40 height 29
click at [601, 308] on span "skip_next" at bounding box center [596, 306] width 15 height 15
click at [610, 316] on div "skip_next" at bounding box center [597, 307] width 40 height 29
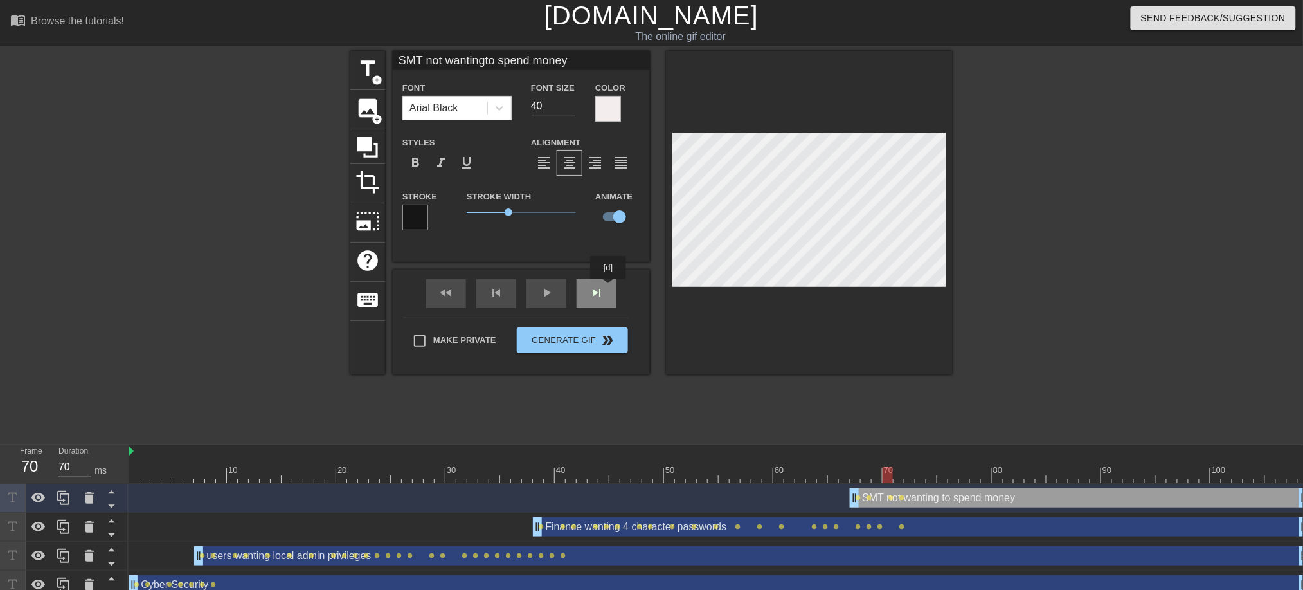
click at [604, 293] on div "skip_next" at bounding box center [597, 293] width 40 height 29
click at [605, 292] on div "skip_next" at bounding box center [597, 293] width 40 height 29
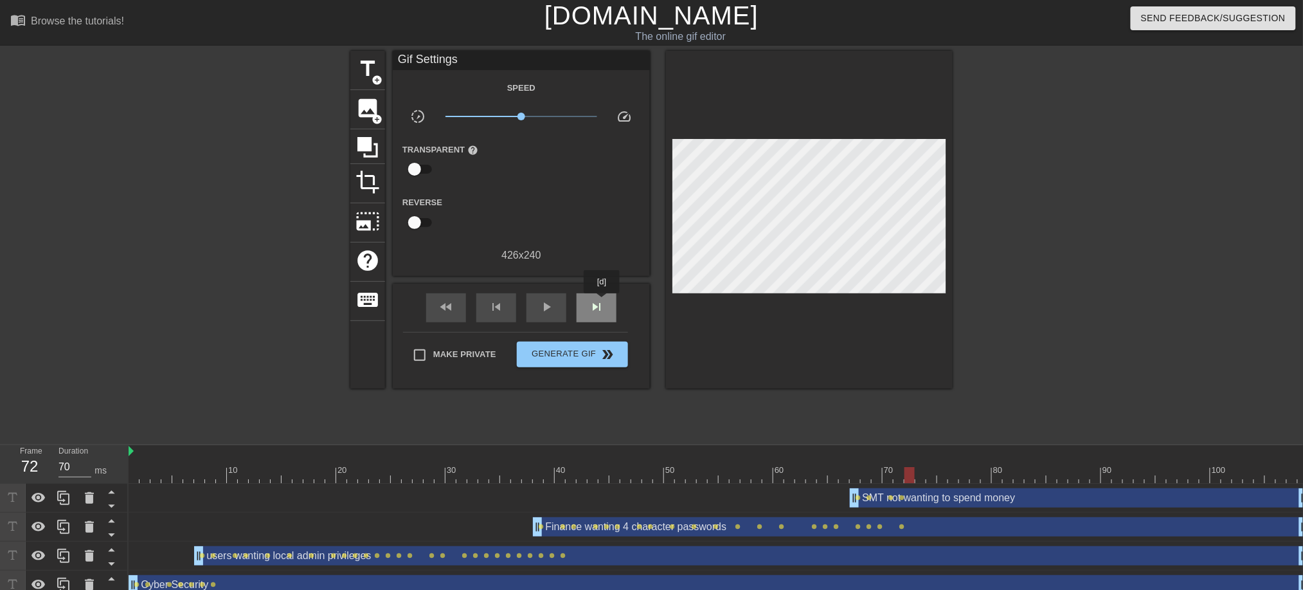
click at [602, 302] on span "skip_next" at bounding box center [596, 306] width 15 height 15
click at [608, 295] on div "skip_next" at bounding box center [597, 307] width 40 height 29
click at [599, 294] on div "skip_next" at bounding box center [597, 307] width 40 height 29
click at [595, 295] on div "skip_next" at bounding box center [597, 307] width 40 height 29
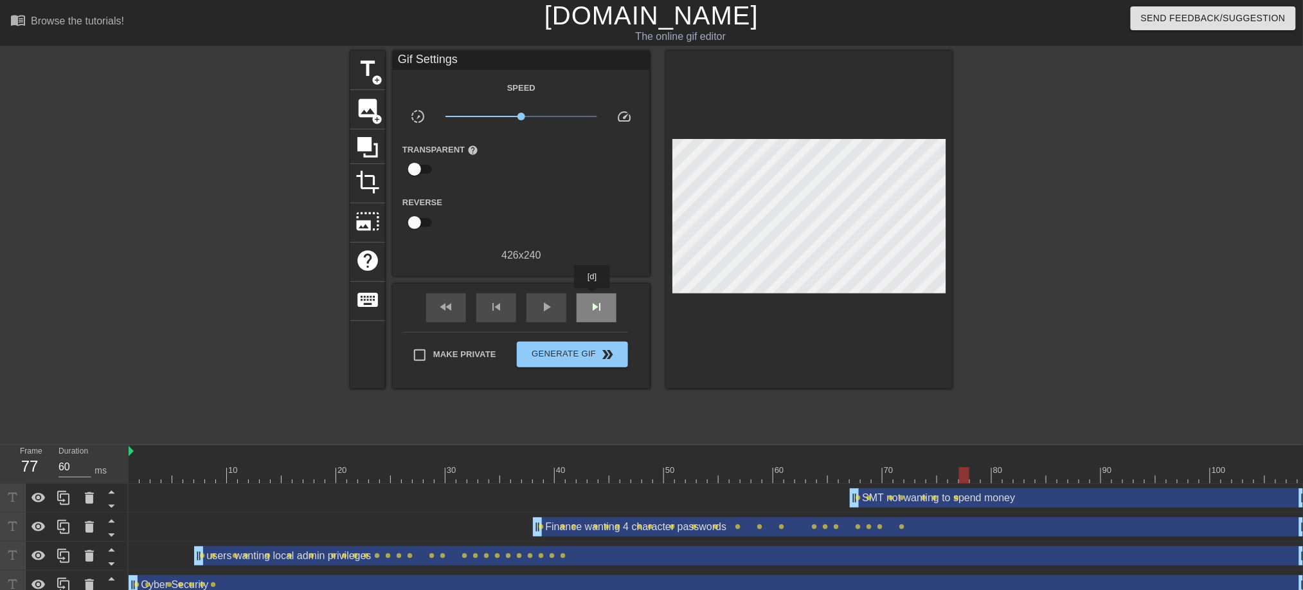
click at [593, 299] on span "skip_next" at bounding box center [596, 306] width 15 height 15
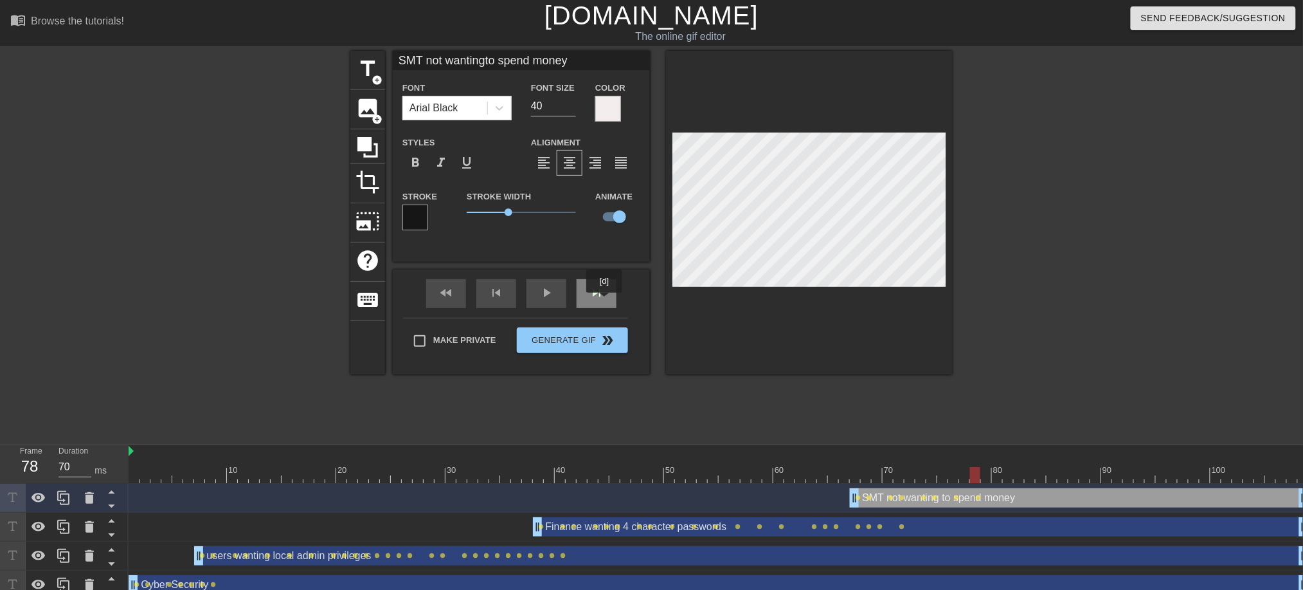
click at [605, 302] on div "skip_next" at bounding box center [597, 293] width 40 height 29
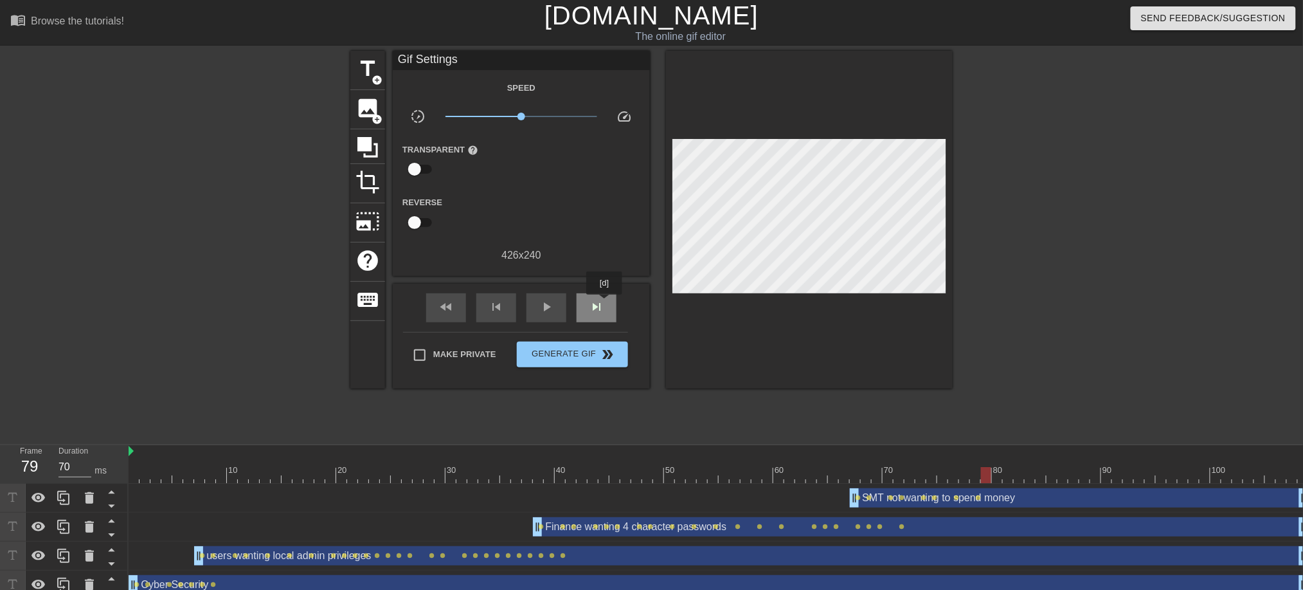
click at [605, 303] on div "skip_next" at bounding box center [597, 307] width 40 height 29
click at [611, 297] on div "skip_next" at bounding box center [597, 307] width 40 height 29
click at [607, 300] on div "skip_next" at bounding box center [597, 307] width 40 height 29
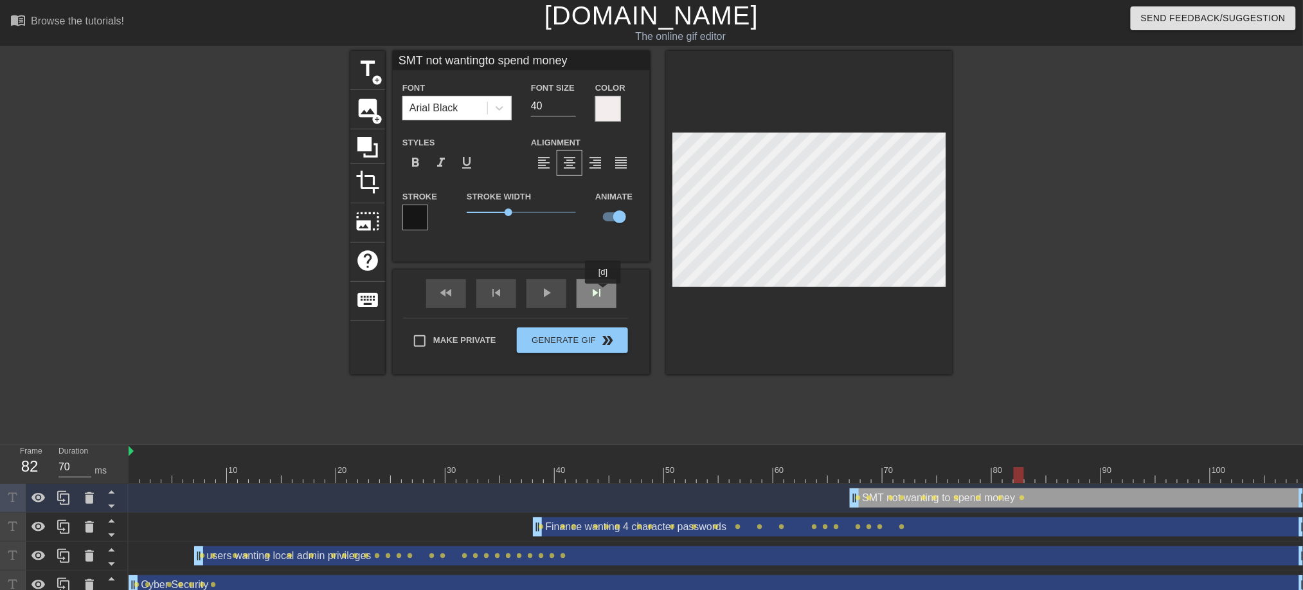
click at [604, 293] on div "skip_next" at bounding box center [597, 293] width 40 height 29
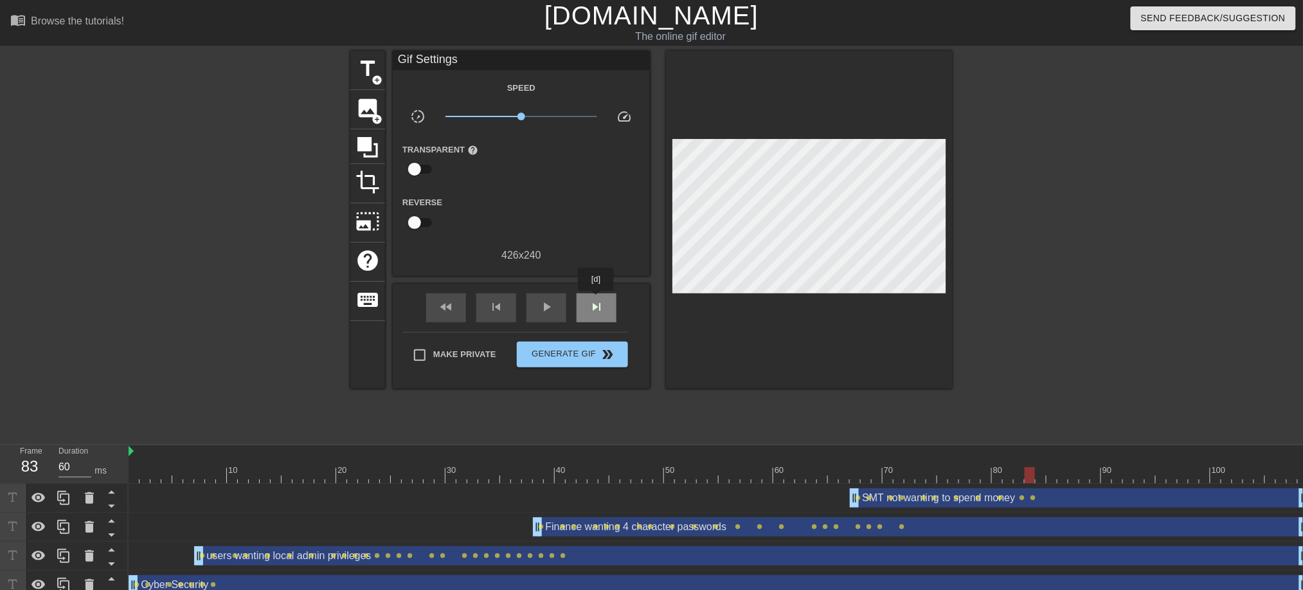
click at [597, 300] on span "skip_next" at bounding box center [596, 306] width 15 height 15
click at [606, 294] on div "skip_next" at bounding box center [597, 307] width 40 height 29
click at [608, 293] on div "skip_next" at bounding box center [597, 307] width 40 height 29
click at [613, 302] on div "skip_next" at bounding box center [597, 307] width 40 height 29
click at [606, 305] on div "skip_next" at bounding box center [597, 307] width 40 height 29
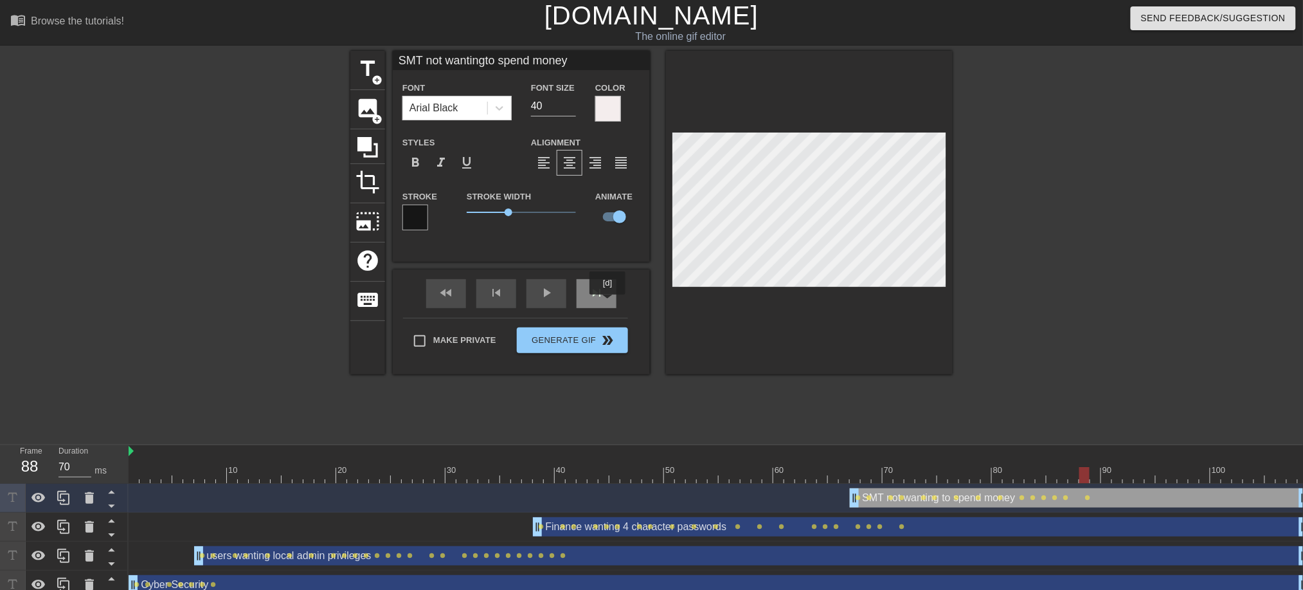
click at [611, 302] on div "skip_next" at bounding box center [597, 293] width 40 height 29
click at [597, 287] on div "fast_rewind skip_previous play_arrow skip_next" at bounding box center [522, 293] width 210 height 48
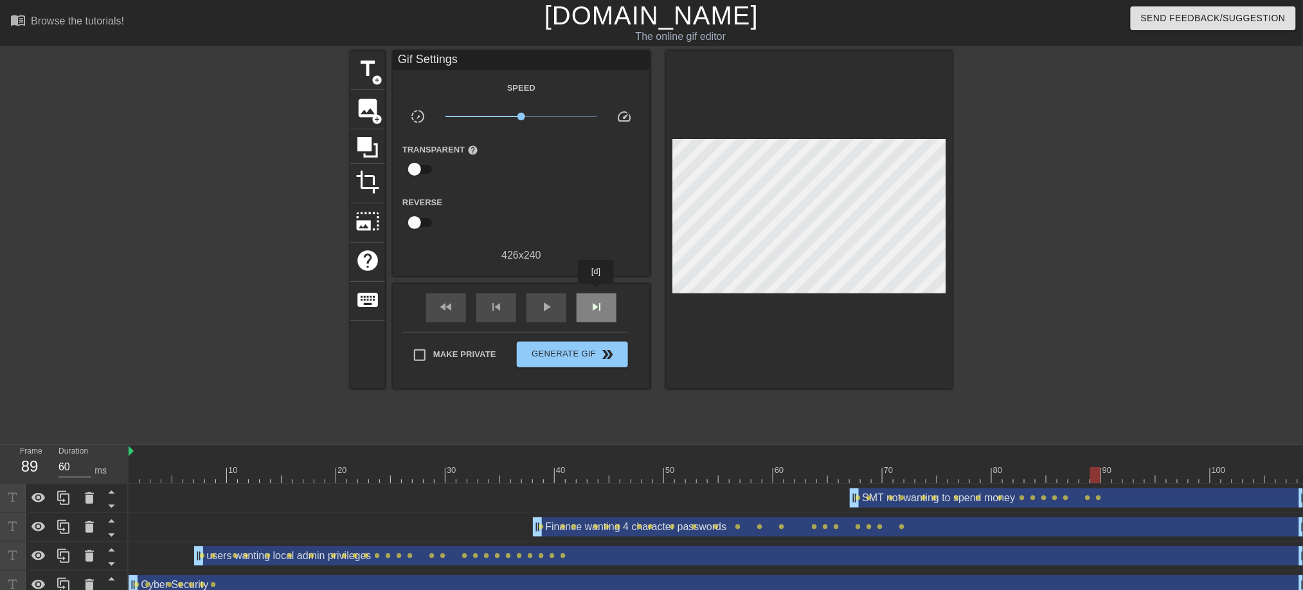
click at [597, 293] on div "skip_next" at bounding box center [597, 307] width 40 height 29
click at [606, 294] on div "skip_next" at bounding box center [597, 307] width 40 height 29
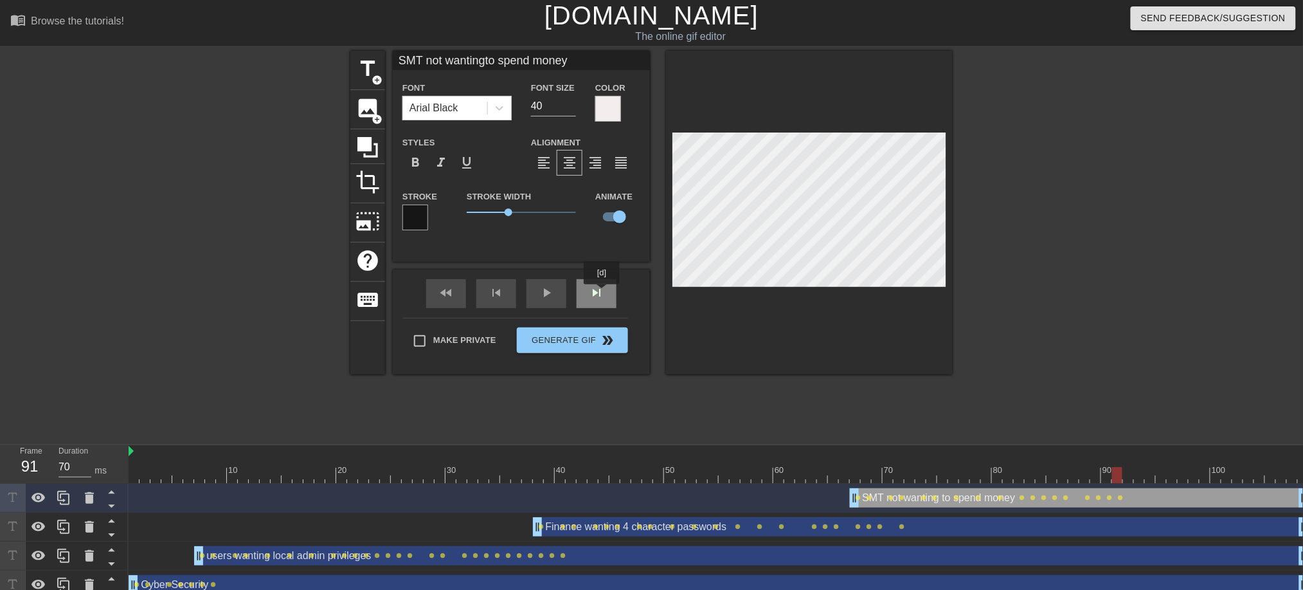
click at [601, 293] on div "skip_next" at bounding box center [597, 293] width 40 height 29
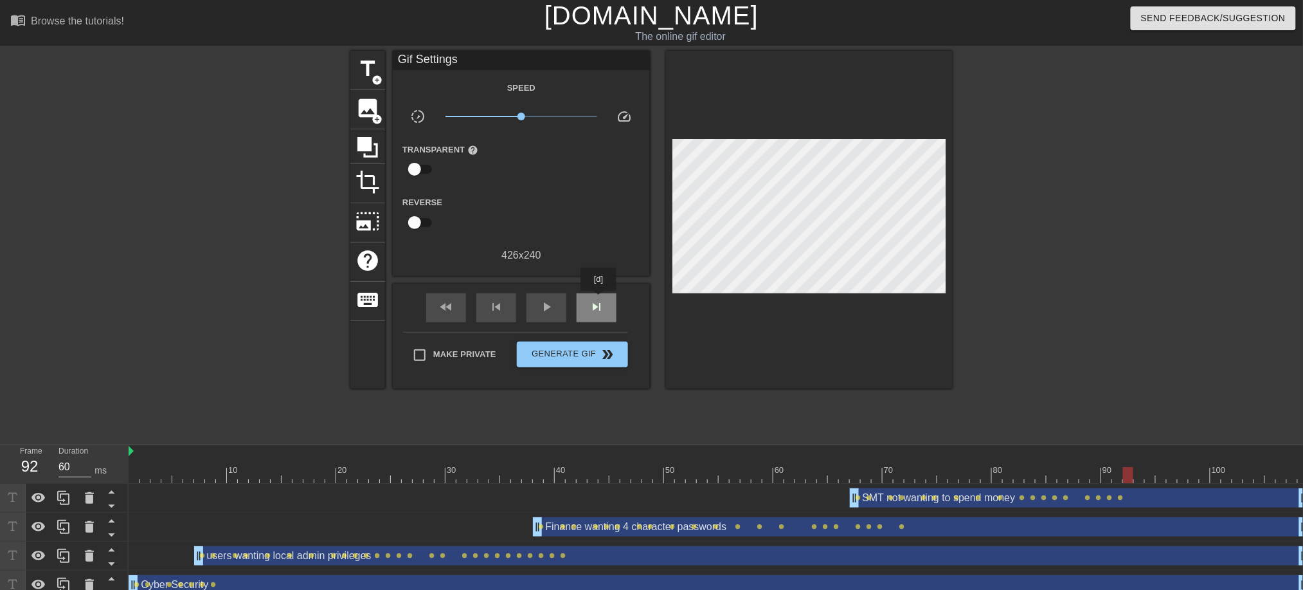
click at [599, 302] on span "skip_next" at bounding box center [596, 306] width 15 height 15
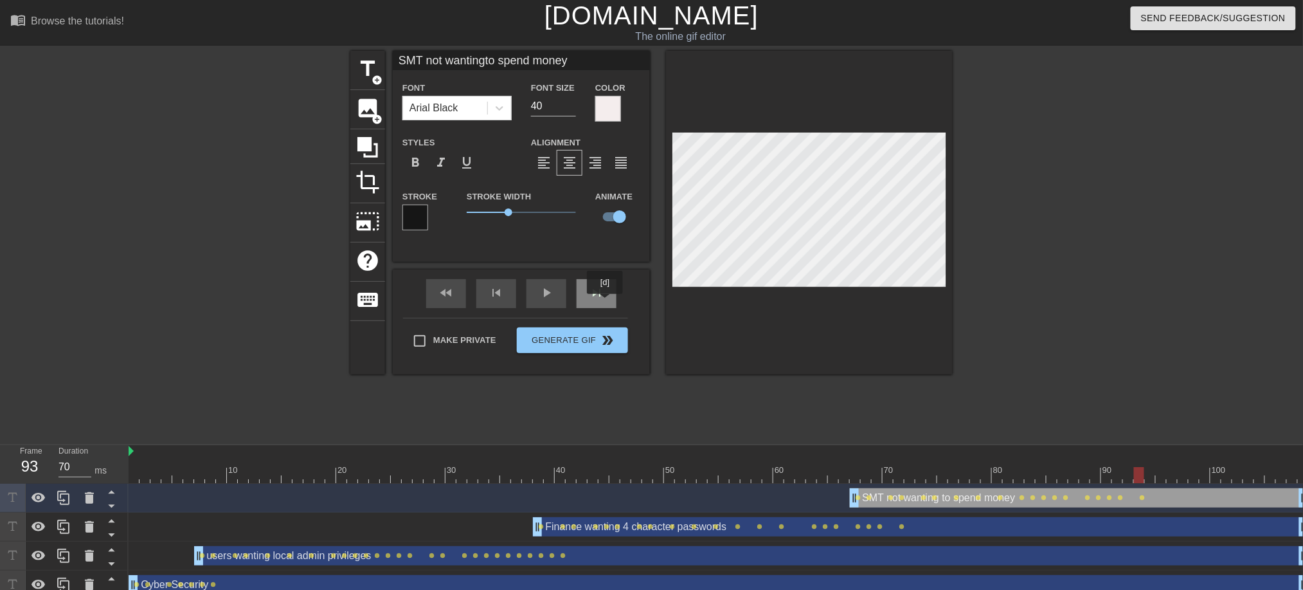
click at [606, 303] on div "skip_next" at bounding box center [597, 293] width 40 height 29
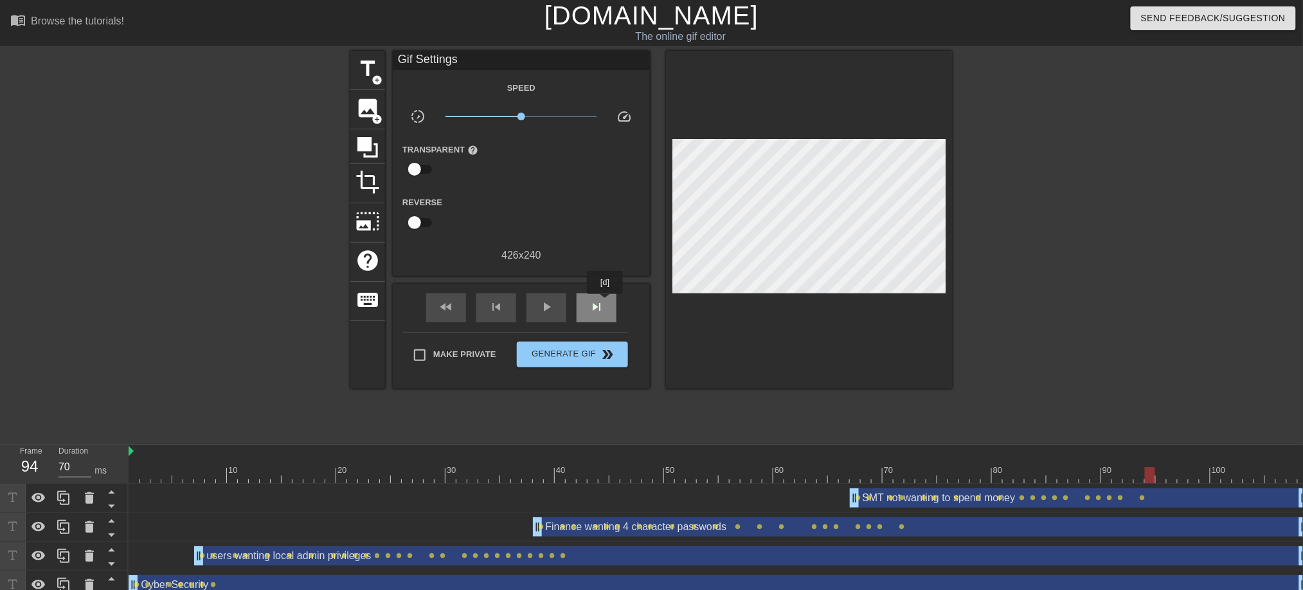
click at [606, 303] on div "skip_next" at bounding box center [597, 307] width 40 height 29
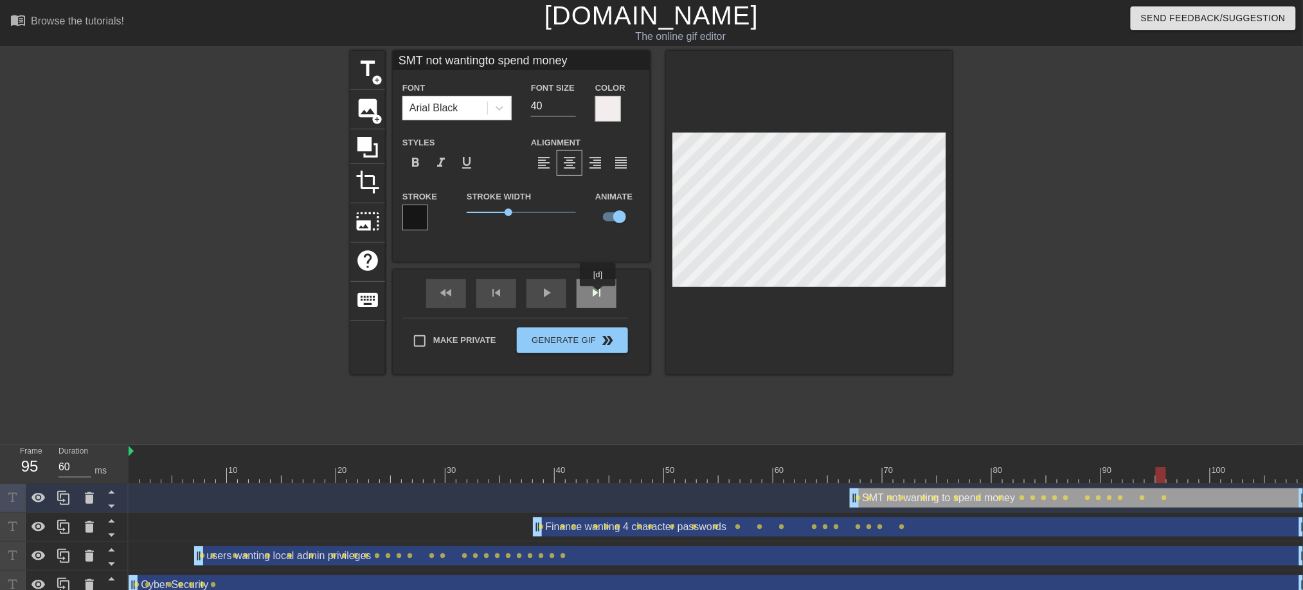
click at [599, 295] on div "skip_next" at bounding box center [597, 293] width 40 height 29
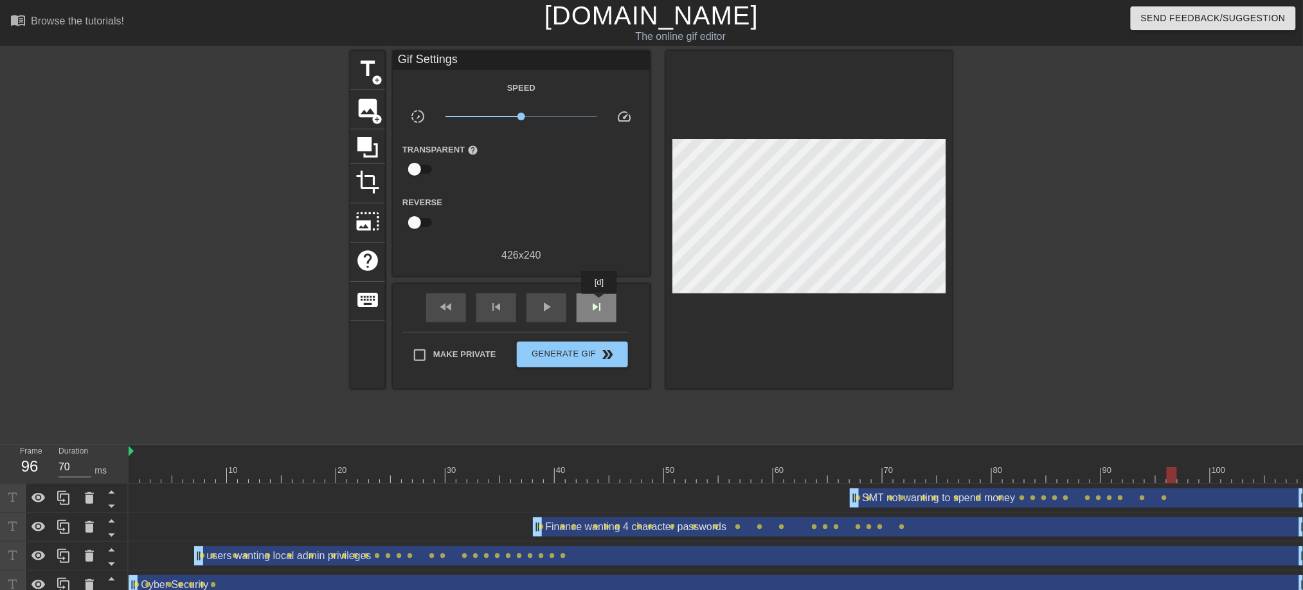
click at [600, 303] on span "skip_next" at bounding box center [596, 306] width 15 height 15
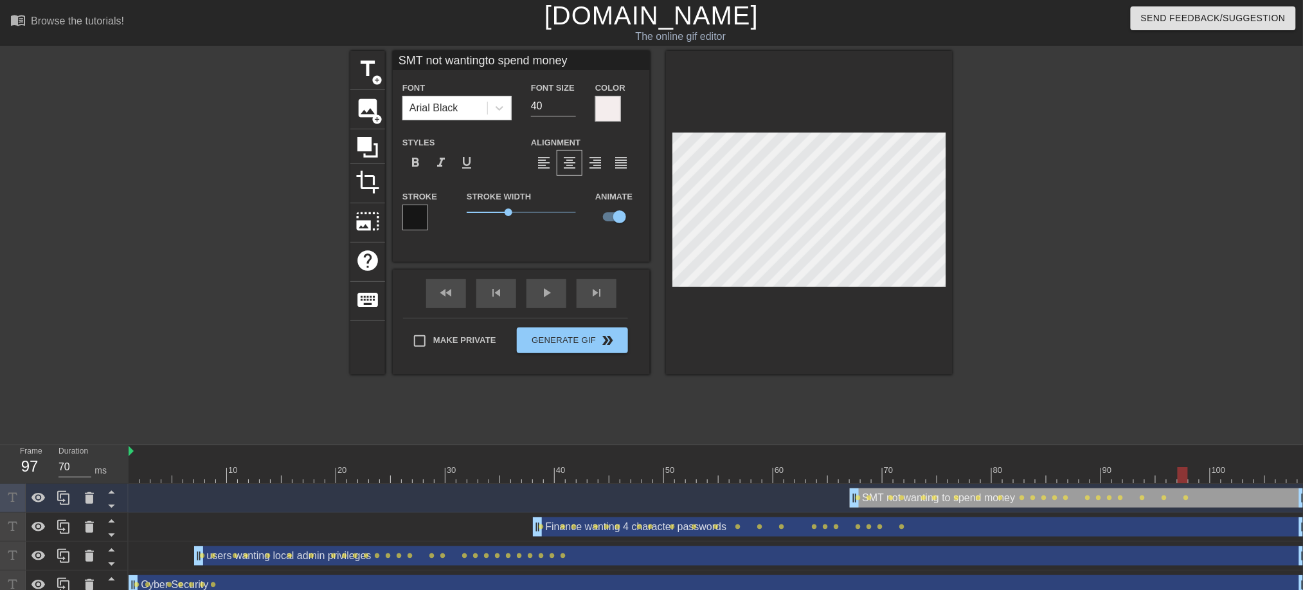
click at [617, 289] on div "fast_rewind skip_previous play_arrow skip_next" at bounding box center [522, 293] width 210 height 48
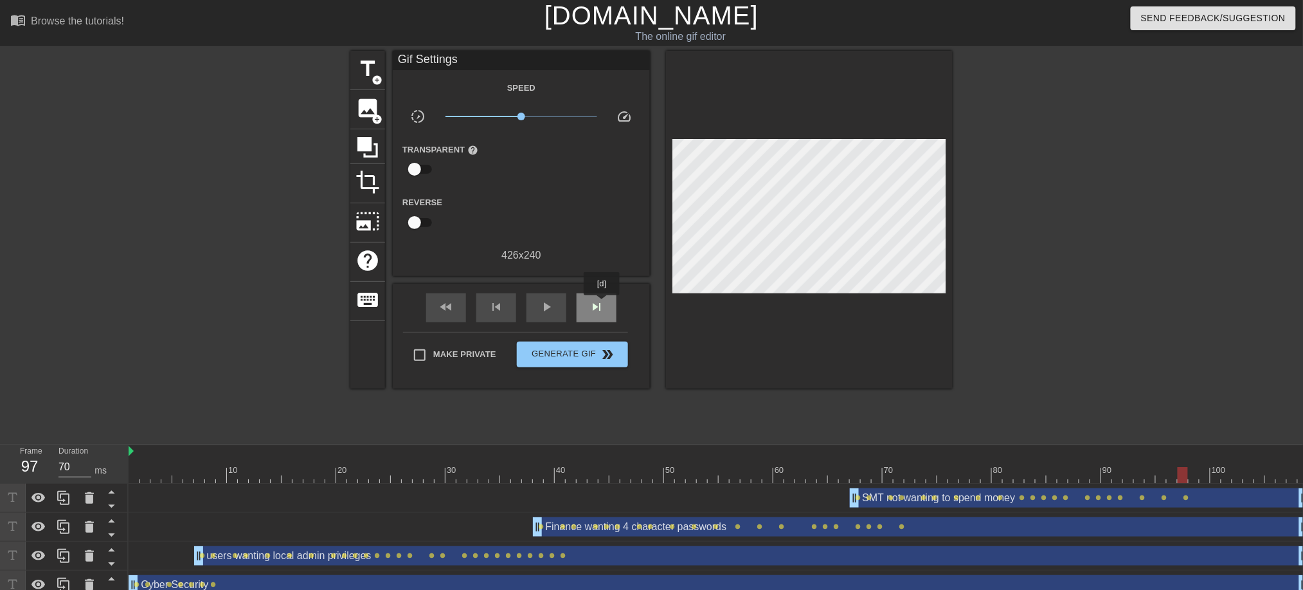
click at [602, 304] on span "skip_next" at bounding box center [596, 306] width 15 height 15
click at [604, 306] on div "skip_next" at bounding box center [597, 307] width 40 height 29
click at [608, 291] on div "fast_rewind skip_previous play_arrow skip_next" at bounding box center [522, 308] width 210 height 48
drag, startPoint x: 604, startPoint y: 298, endPoint x: 638, endPoint y: 295, distance: 34.2
click at [604, 299] on span "skip_next" at bounding box center [596, 306] width 15 height 15
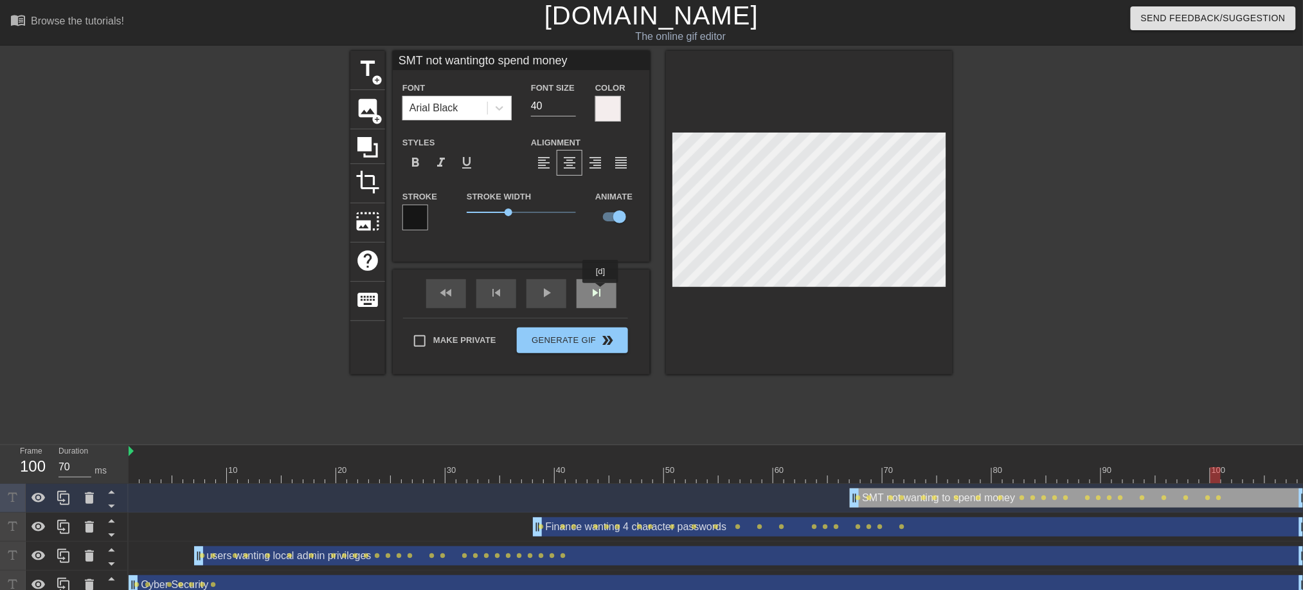
click at [601, 292] on div "skip_next" at bounding box center [597, 293] width 40 height 29
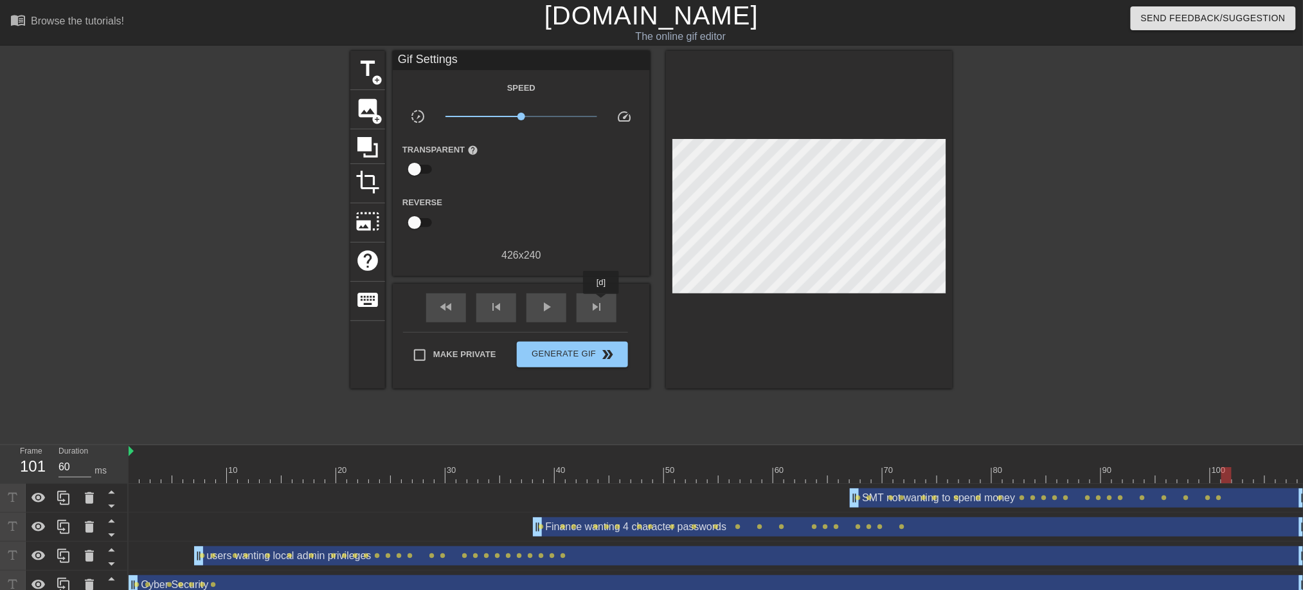
drag, startPoint x: 602, startPoint y: 304, endPoint x: 628, endPoint y: 293, distance: 27.9
click at [602, 305] on span "skip_next" at bounding box center [596, 306] width 15 height 15
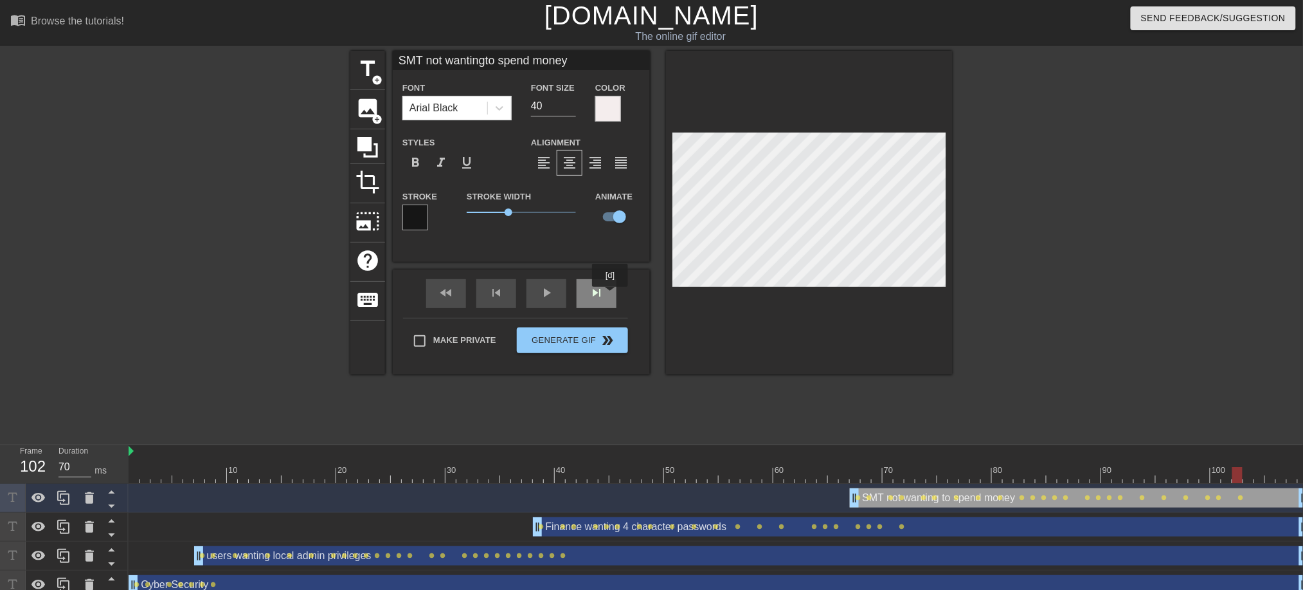
click at [611, 296] on div "skip_next" at bounding box center [597, 293] width 40 height 29
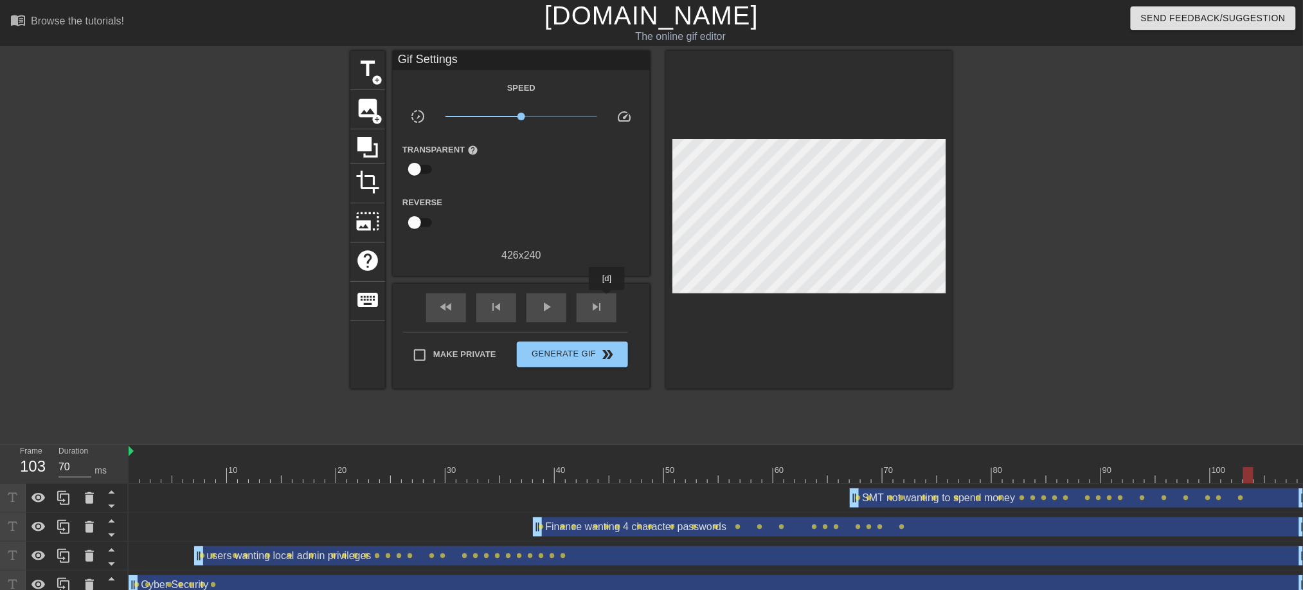
drag, startPoint x: 608, startPoint y: 299, endPoint x: 660, endPoint y: 285, distance: 53.8
click at [608, 299] on div "skip_next" at bounding box center [597, 307] width 40 height 29
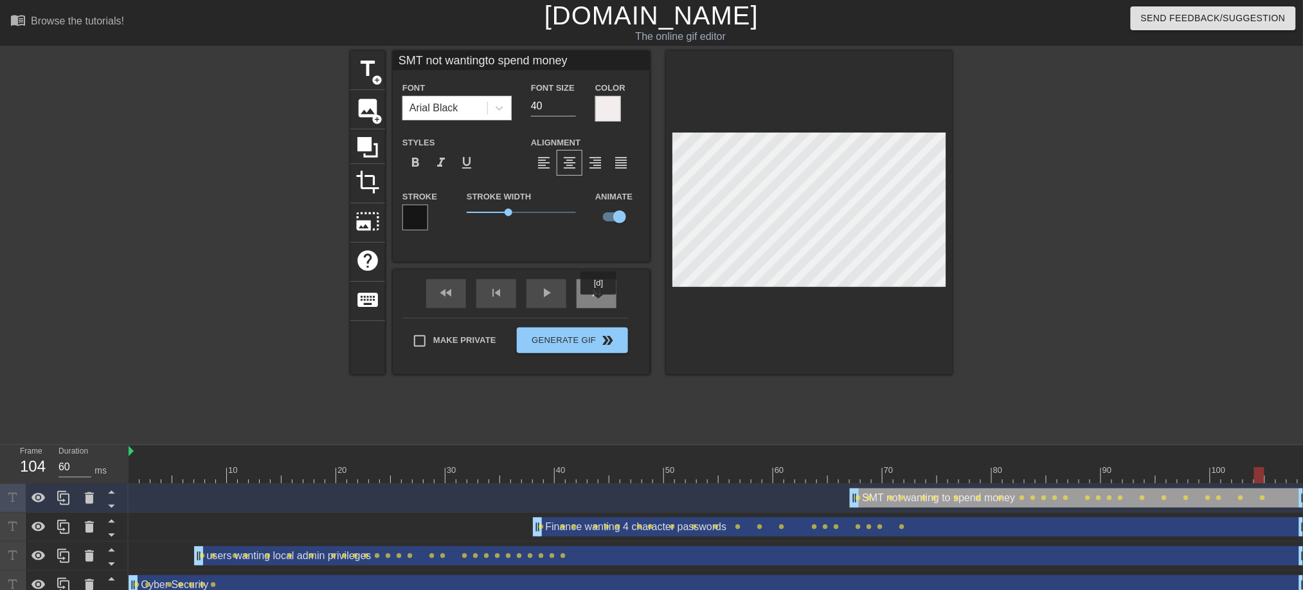
click at [599, 303] on div "skip_next" at bounding box center [597, 293] width 40 height 29
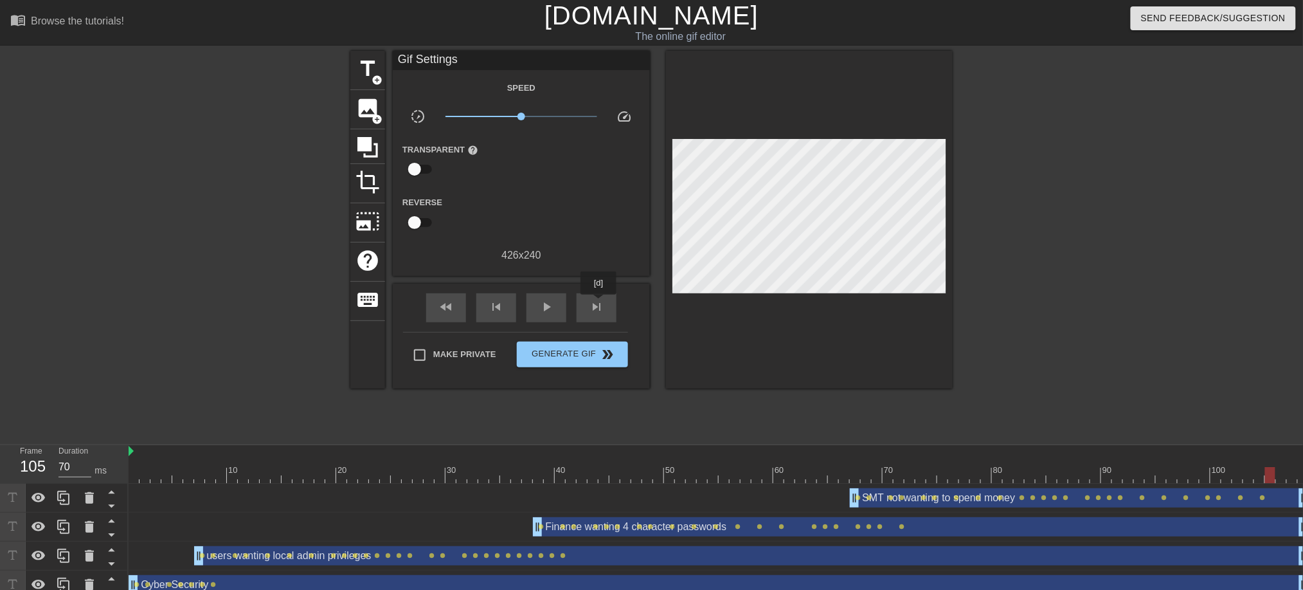
drag, startPoint x: 599, startPoint y: 303, endPoint x: 649, endPoint y: 286, distance: 52.5
click at [601, 303] on span "skip_next" at bounding box center [596, 306] width 15 height 15
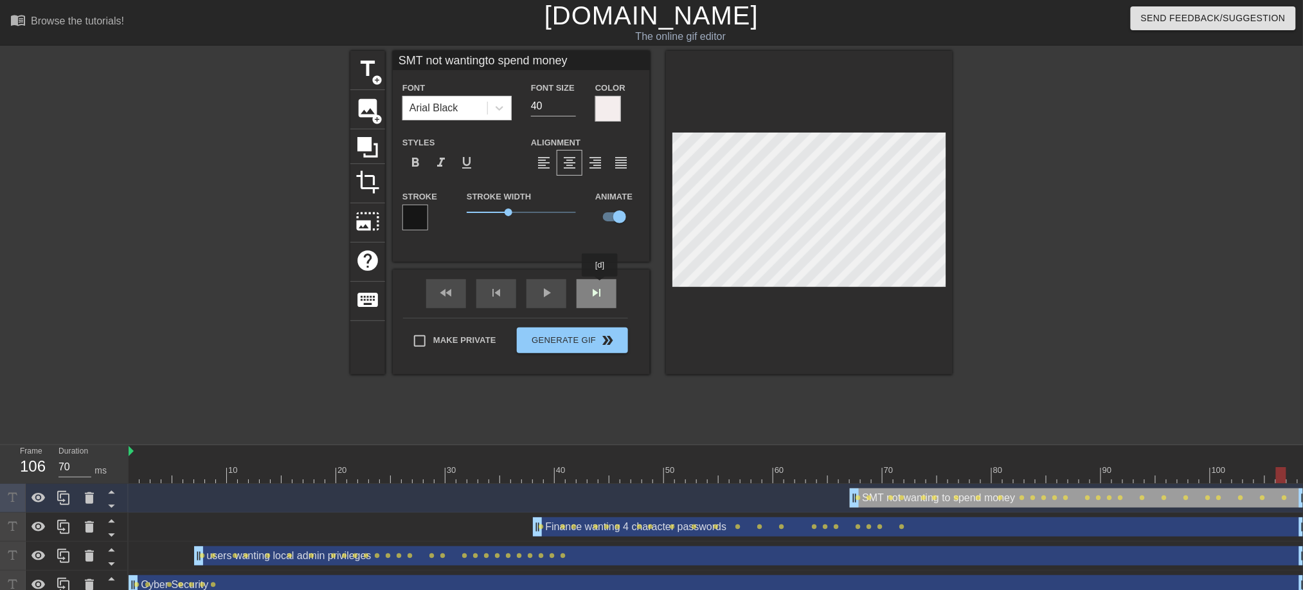
click at [601, 285] on div "fast_rewind skip_previous play_arrow skip_next" at bounding box center [522, 293] width 210 height 48
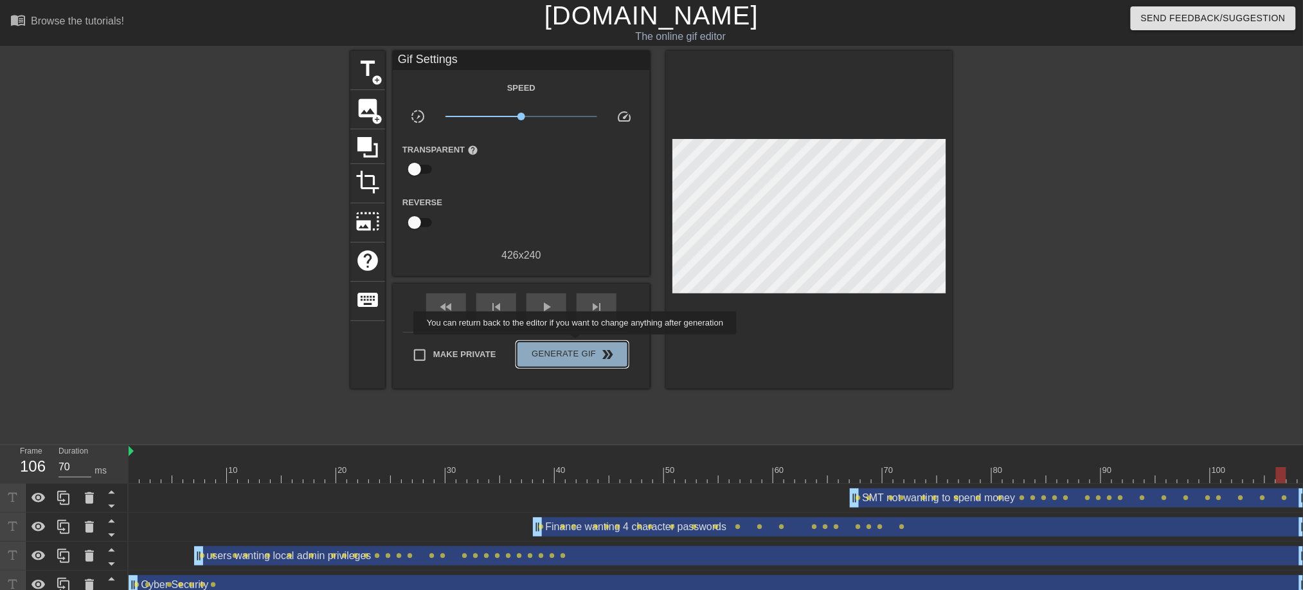
click at [577, 343] on button "Generate Gif double_arrow" at bounding box center [572, 354] width 111 height 26
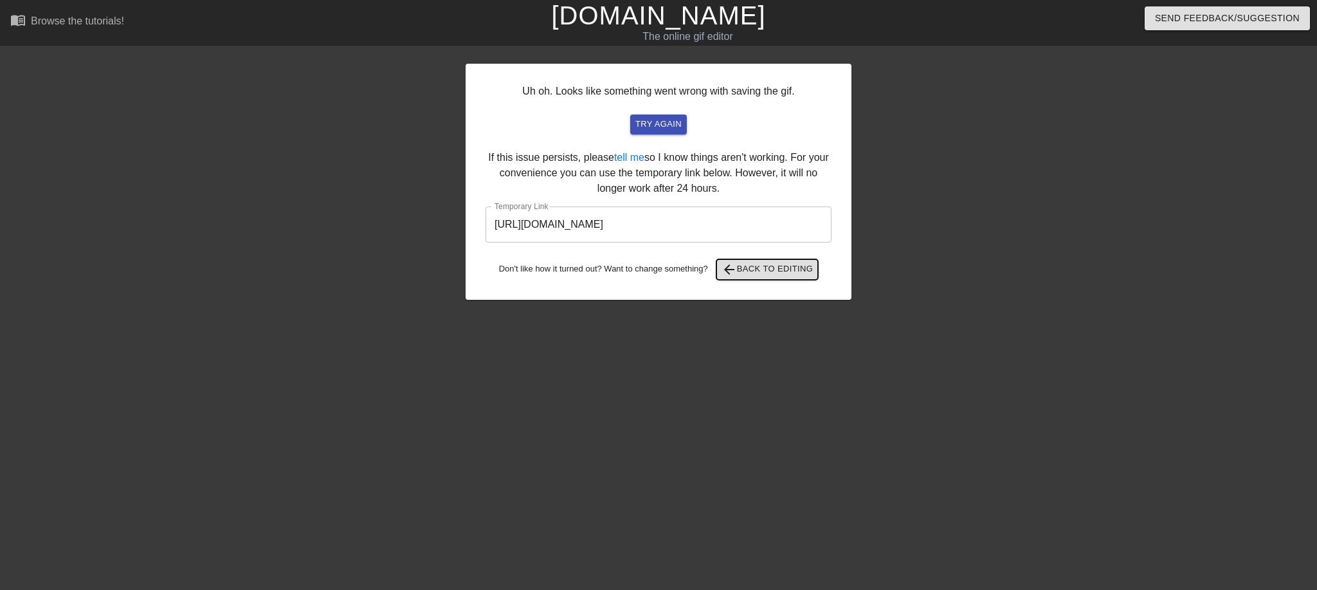
click at [776, 276] on span "arrow_back Back to Editing" at bounding box center [767, 269] width 92 height 15
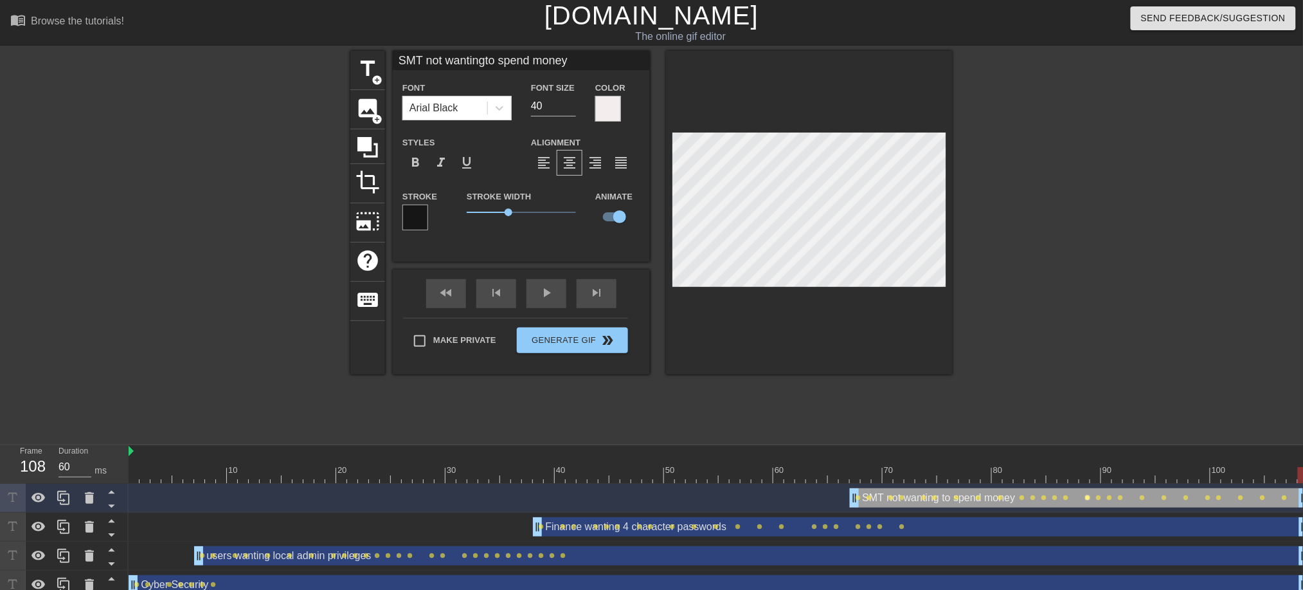
click at [1087, 497] on span "lens" at bounding box center [1088, 497] width 6 height 6
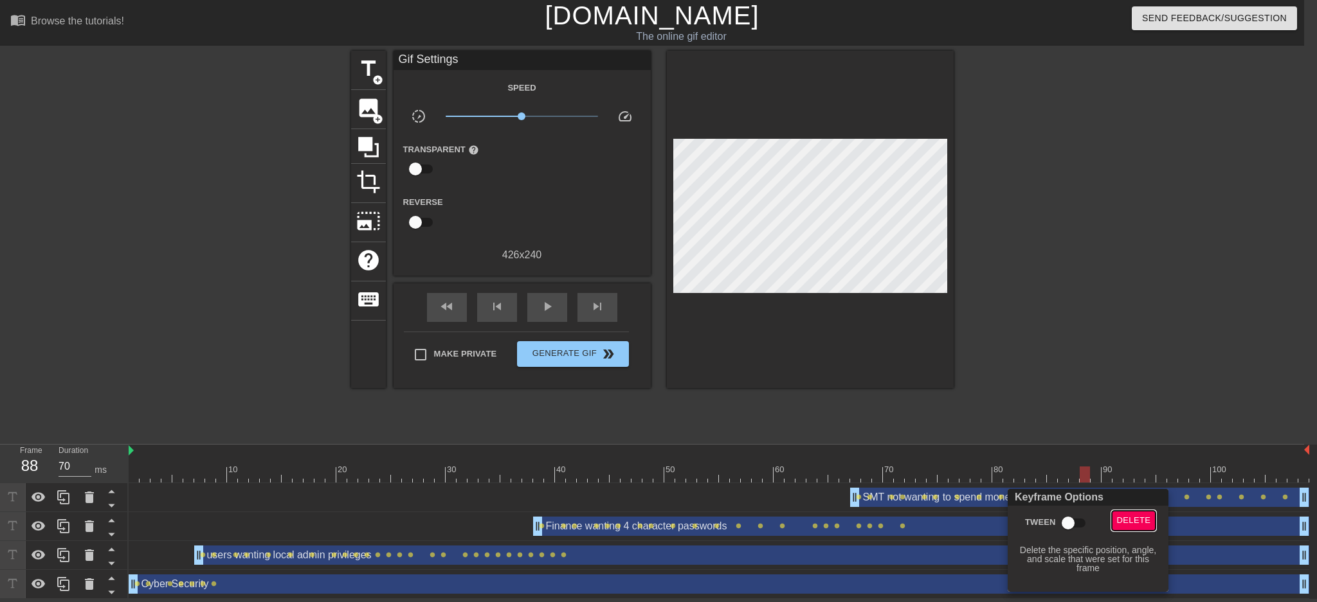
click at [1127, 522] on span "Delete" at bounding box center [1134, 521] width 34 height 15
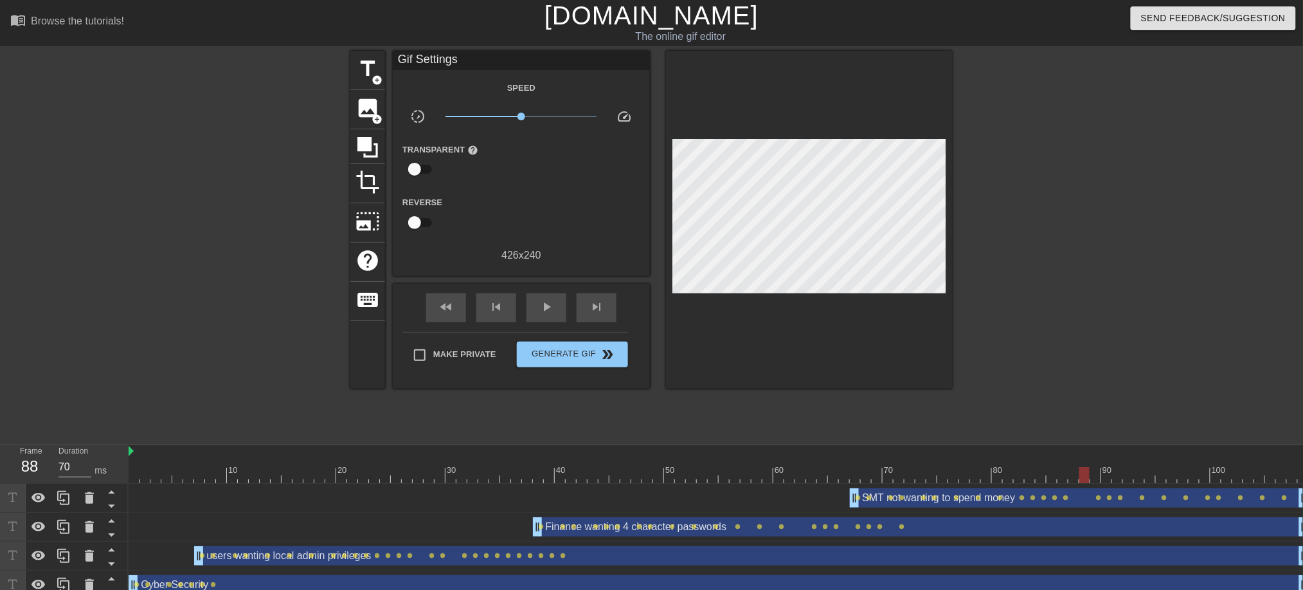
click at [1099, 501] on div "SMT not wanting to spend money drag_handle drag_handle" at bounding box center [1079, 497] width 459 height 19
click at [1098, 496] on span "lens" at bounding box center [1099, 497] width 6 height 6
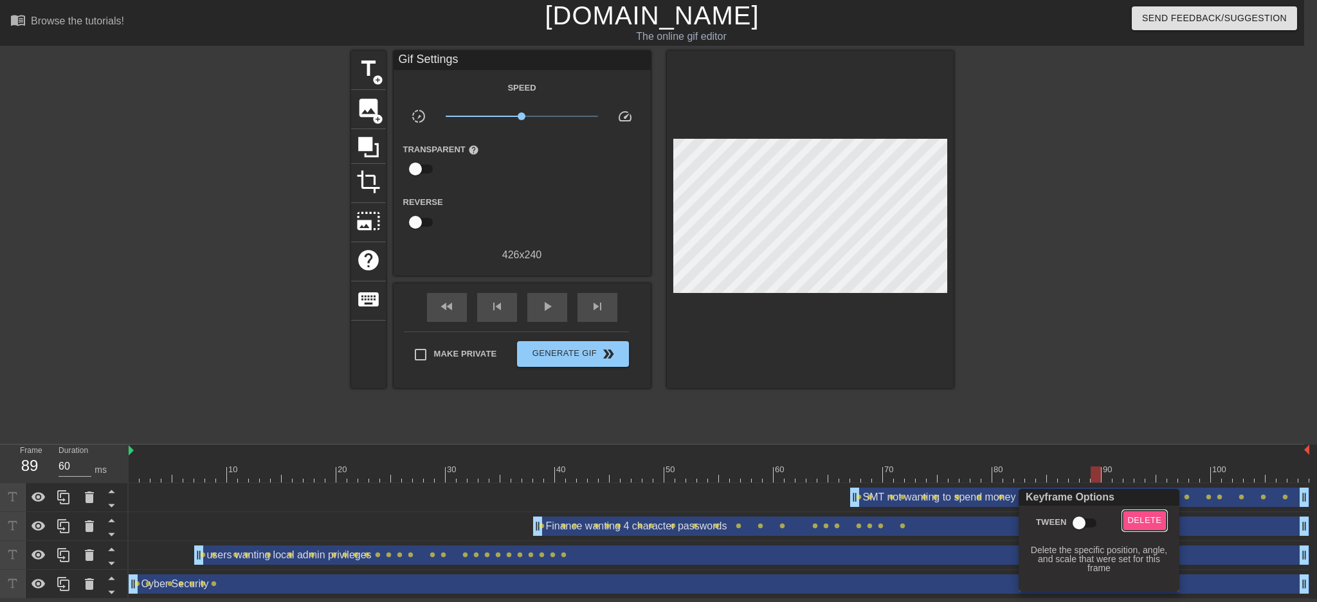
click at [1142, 522] on span "Delete" at bounding box center [1145, 521] width 34 height 15
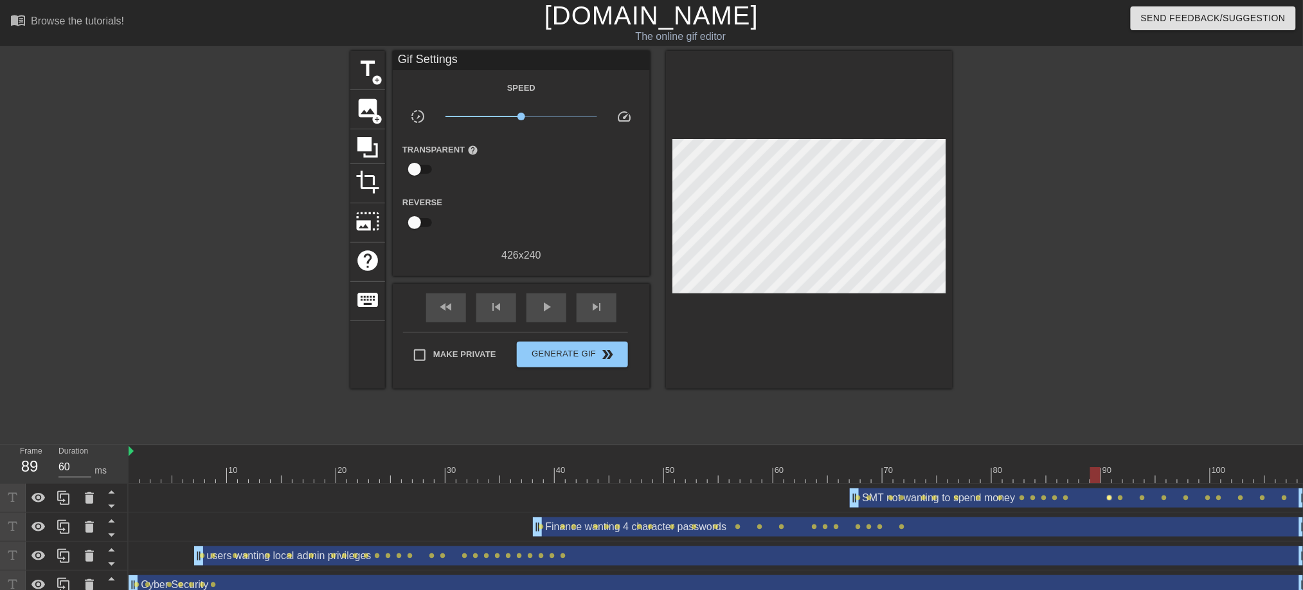
click at [1111, 498] on span "lens" at bounding box center [1110, 497] width 6 height 6
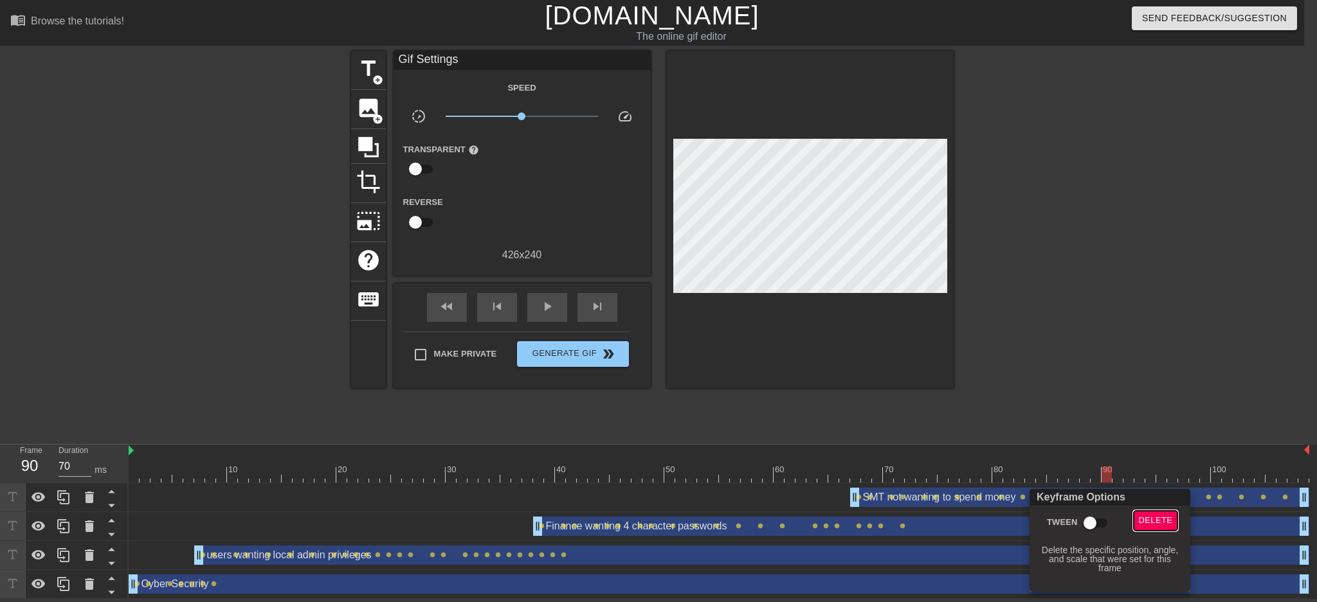
click at [1149, 518] on span "Delete" at bounding box center [1156, 521] width 34 height 15
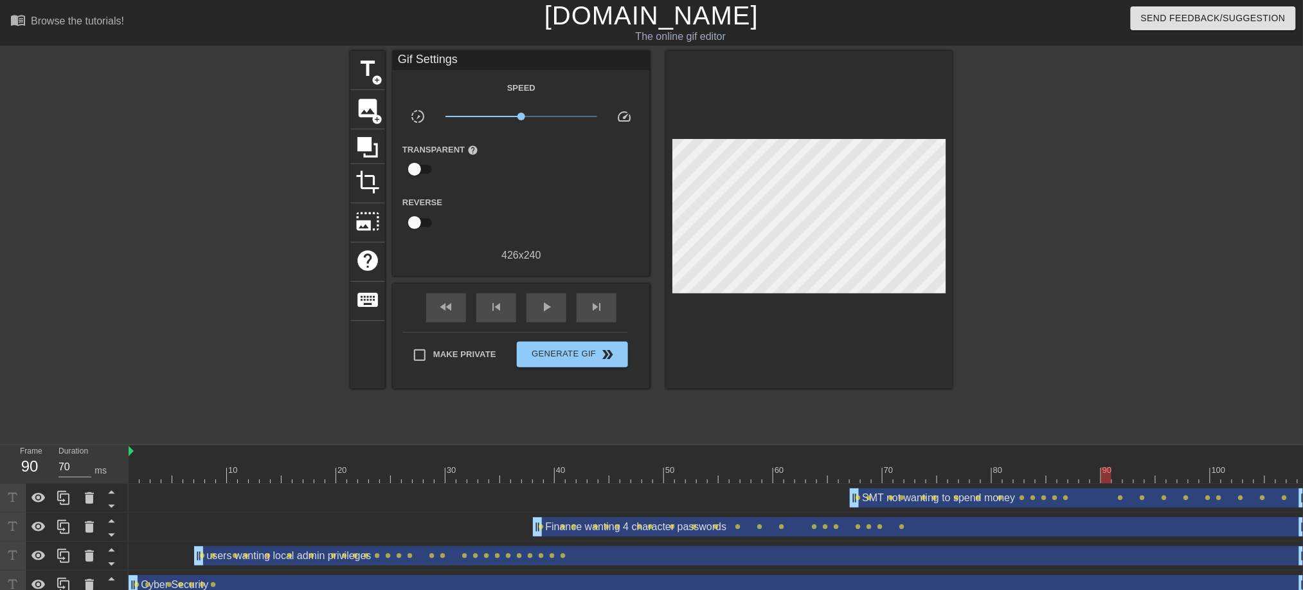
click at [1123, 502] on div "SMT not wanting to spend money drag_handle drag_handle" at bounding box center [1079, 497] width 459 height 19
click at [1121, 498] on span "lens" at bounding box center [1121, 497] width 6 height 6
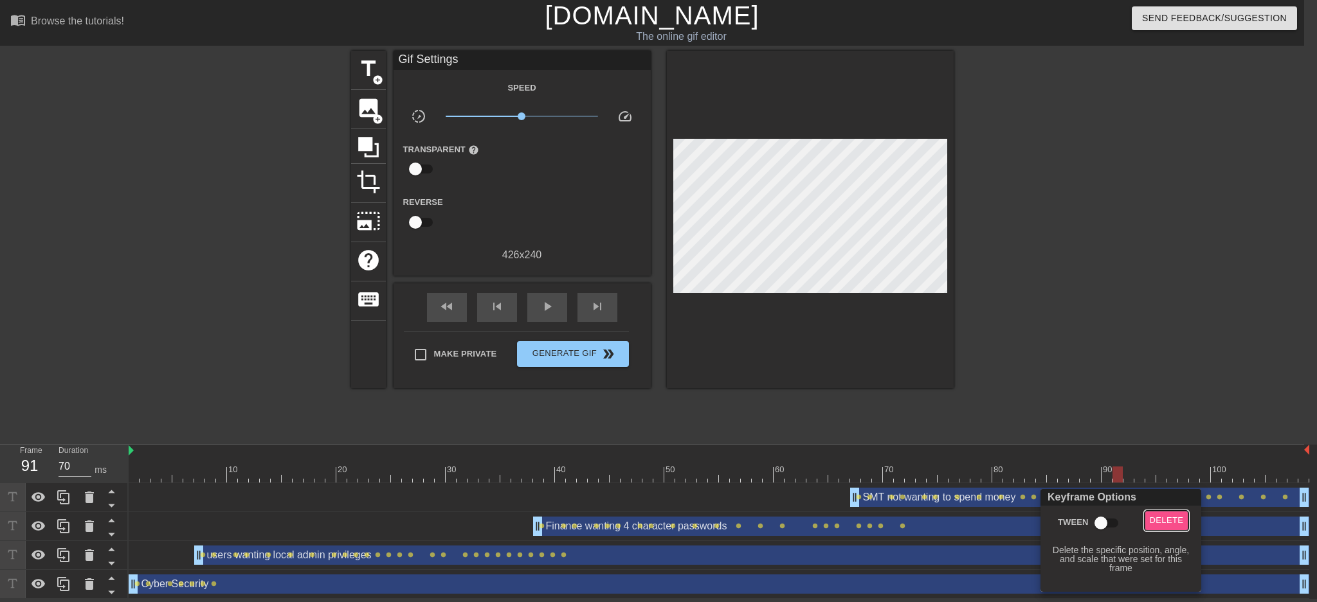
click at [1164, 522] on span "Delete" at bounding box center [1167, 521] width 34 height 15
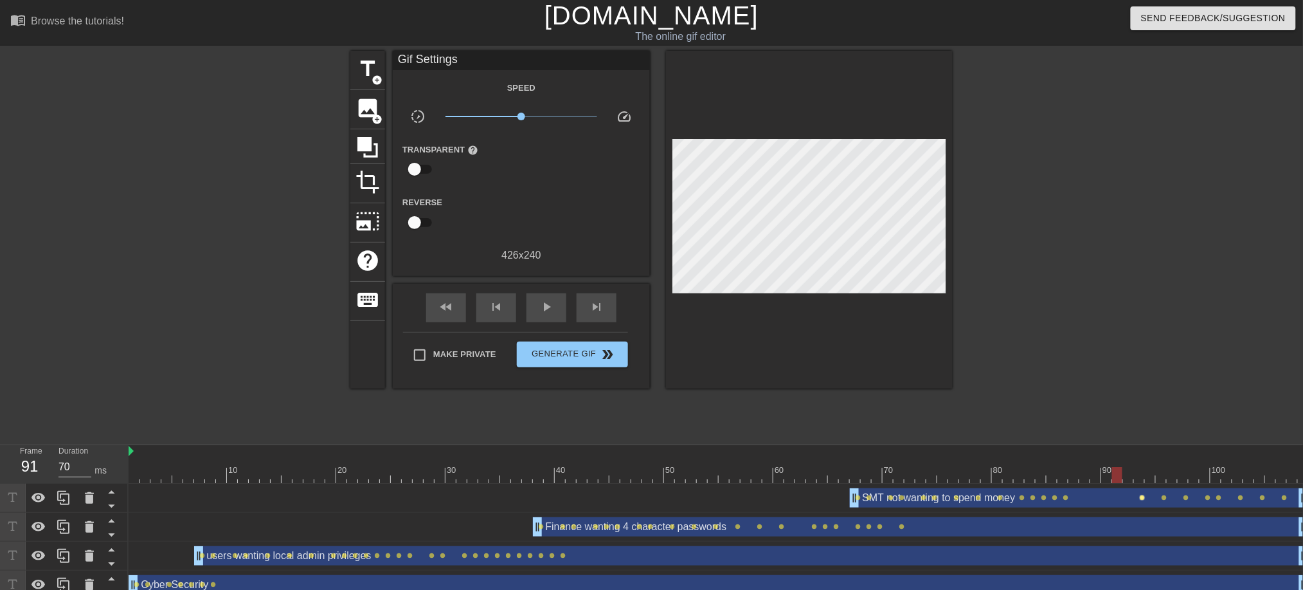
click at [1142, 498] on span "lens" at bounding box center [1143, 497] width 6 height 6
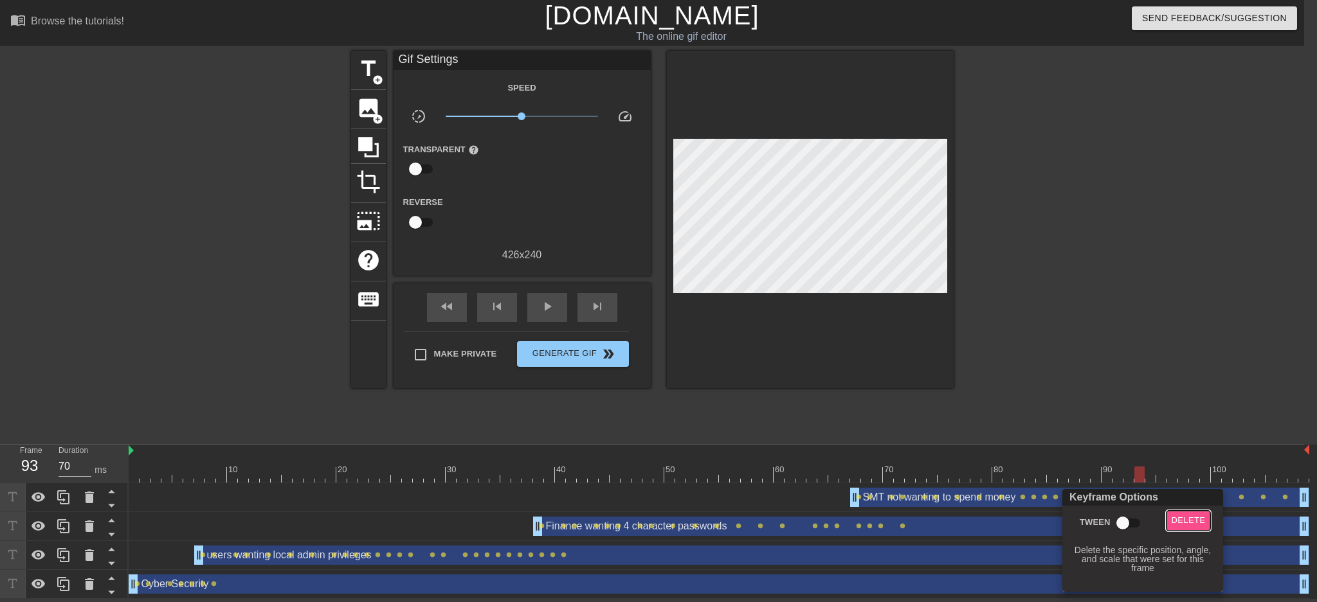
click at [1191, 517] on span "Delete" at bounding box center [1189, 521] width 34 height 15
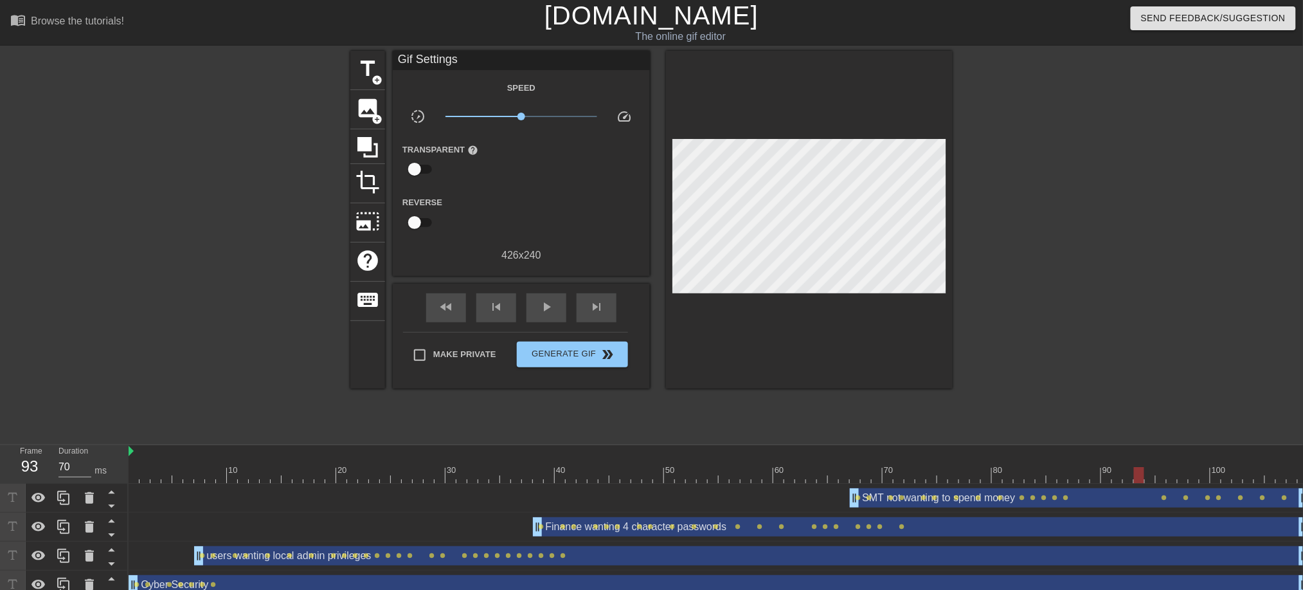
click at [1165, 500] on div "SMT not wanting to spend money drag_handle drag_handle" at bounding box center [1079, 497] width 459 height 19
click at [1165, 496] on span "lens" at bounding box center [1165, 497] width 6 height 6
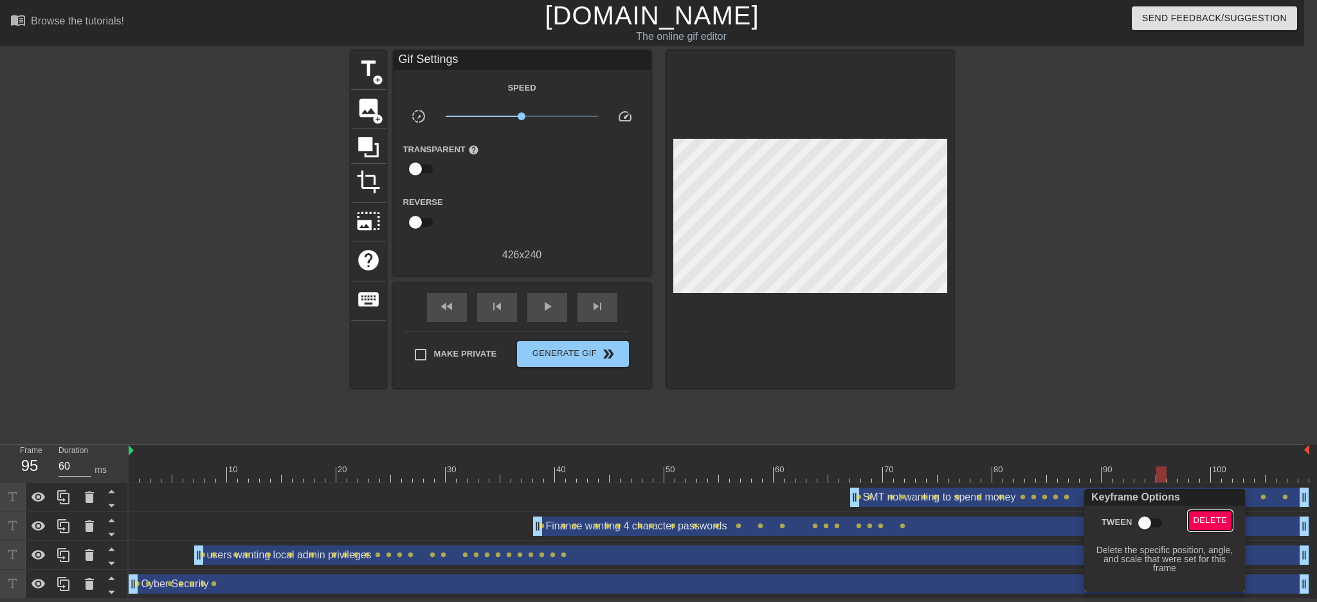
click at [1208, 526] on span "Delete" at bounding box center [1210, 521] width 34 height 15
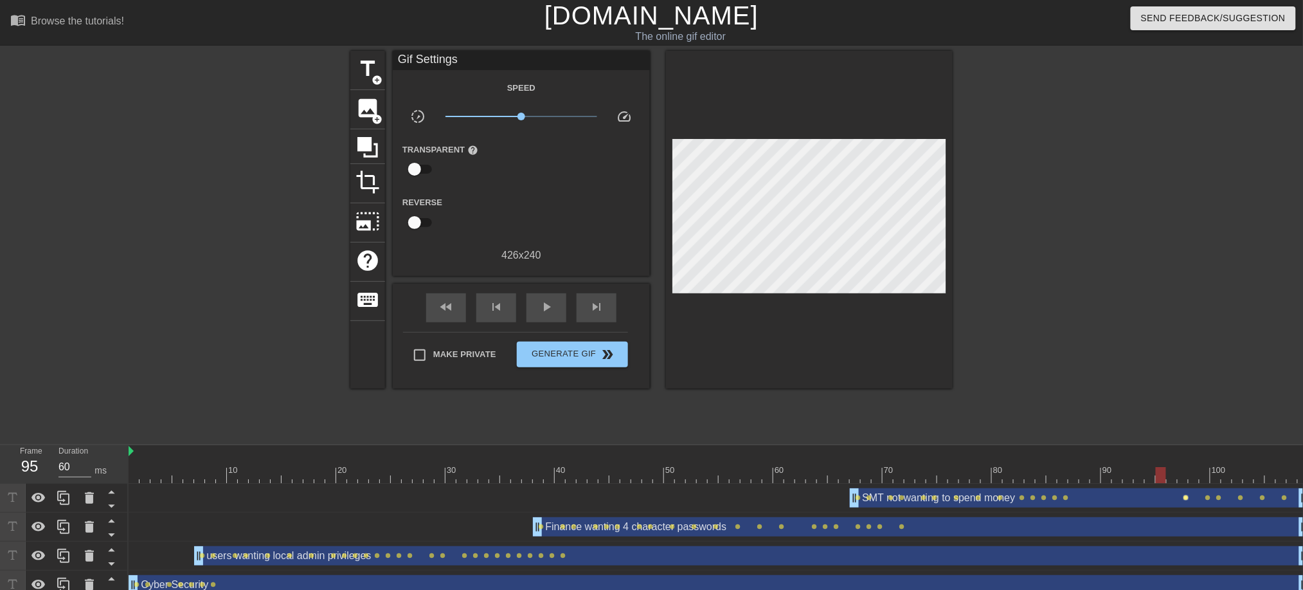
click at [1185, 499] on span "lens" at bounding box center [1187, 497] width 6 height 6
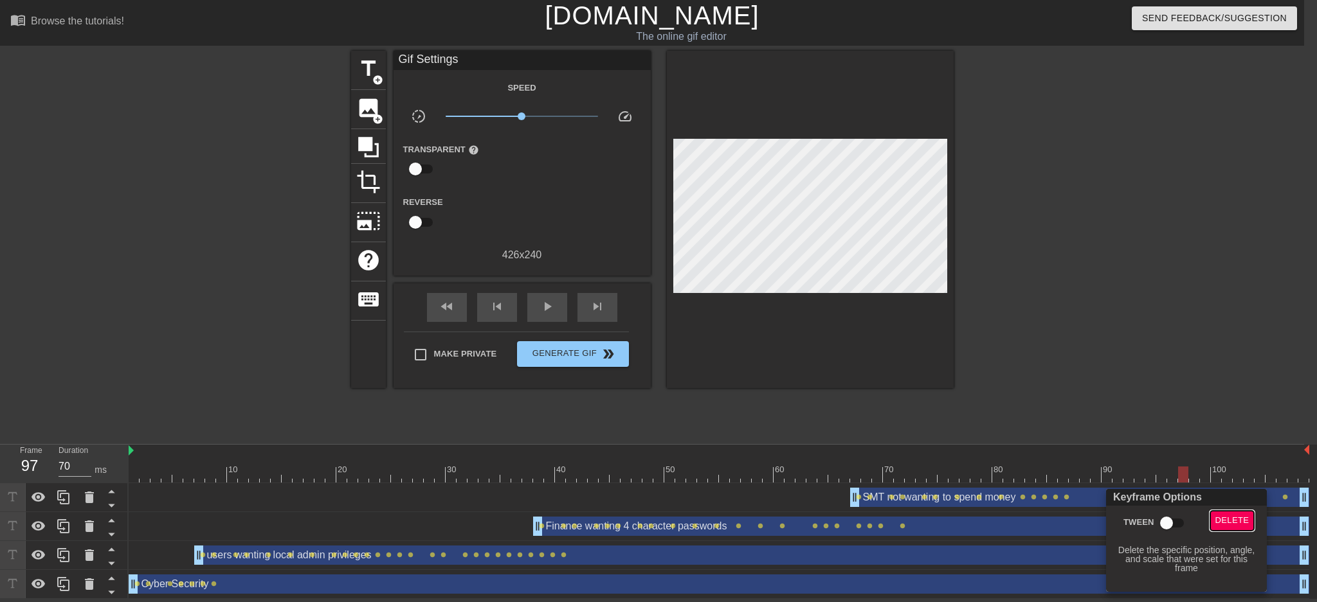
drag, startPoint x: 1227, startPoint y: 521, endPoint x: 1222, endPoint y: 513, distance: 9.6
click at [1227, 520] on span "Delete" at bounding box center [1232, 521] width 34 height 15
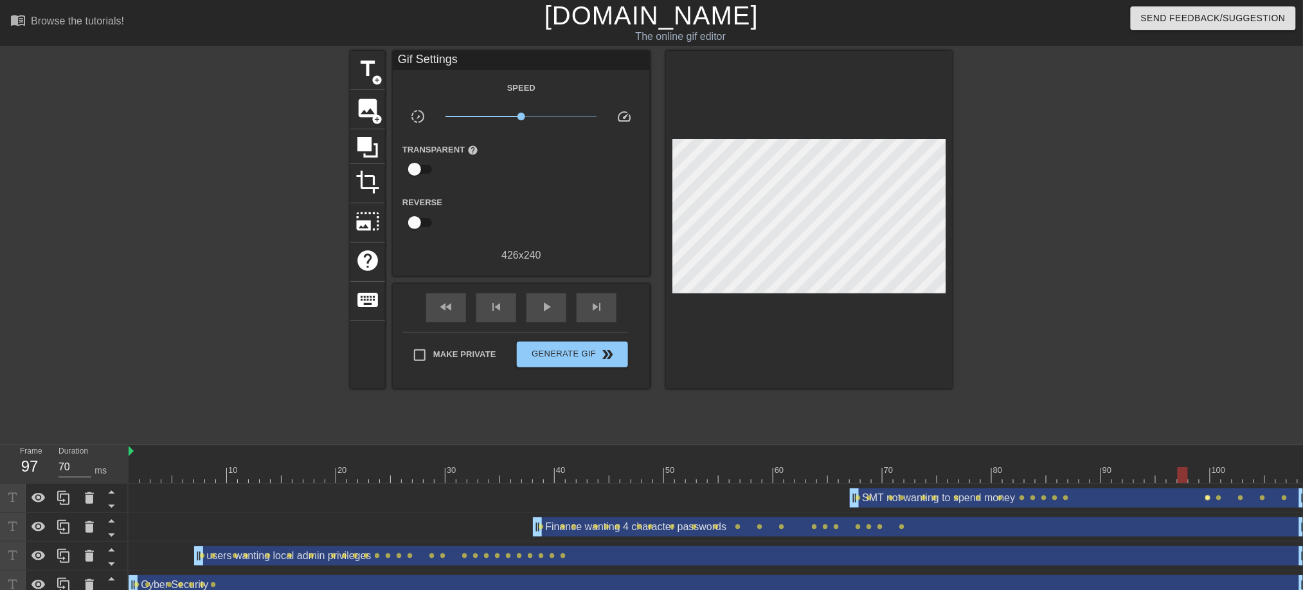
click at [1209, 498] on span "lens" at bounding box center [1209, 497] width 6 height 6
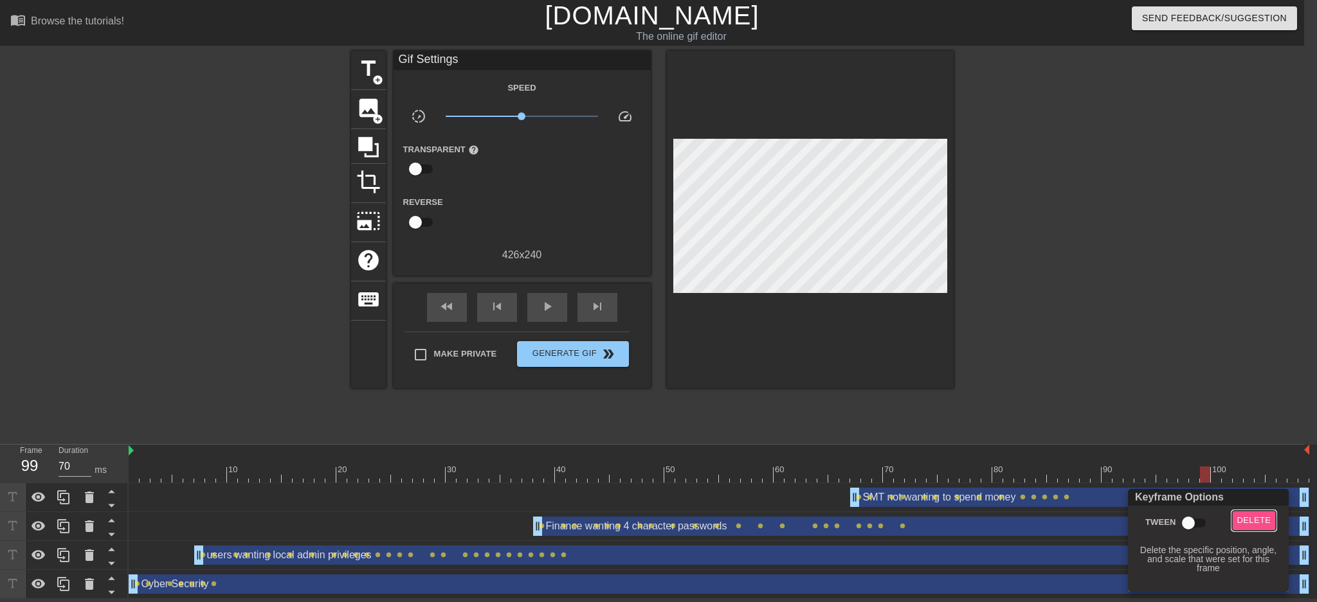
click at [1238, 523] on span "Delete" at bounding box center [1254, 521] width 34 height 15
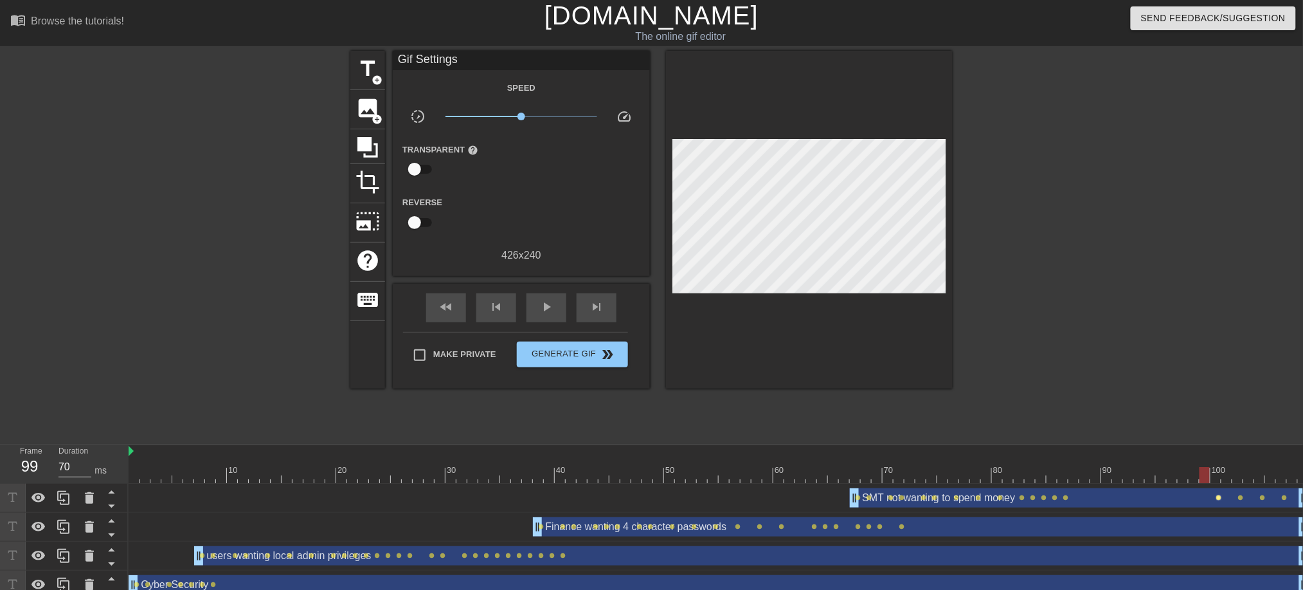
click at [1219, 497] on span "lens" at bounding box center [1220, 497] width 6 height 6
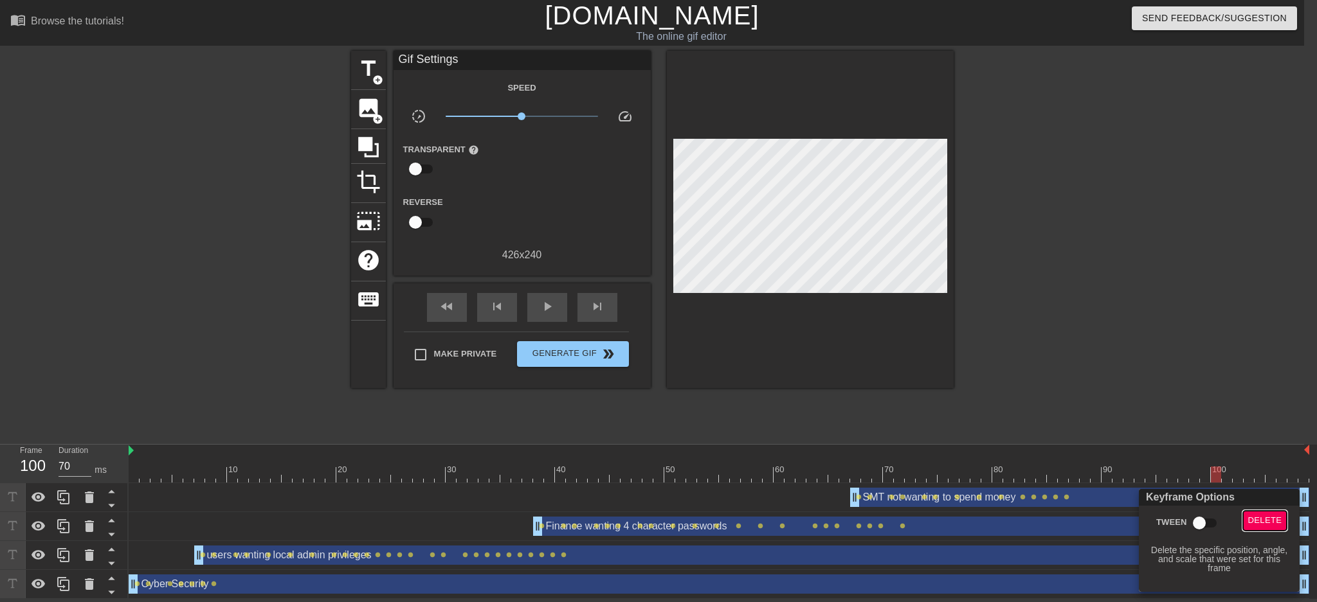
drag, startPoint x: 1261, startPoint y: 520, endPoint x: 1235, endPoint y: 500, distance: 33.4
click at [1260, 521] on span "Delete" at bounding box center [1265, 521] width 34 height 15
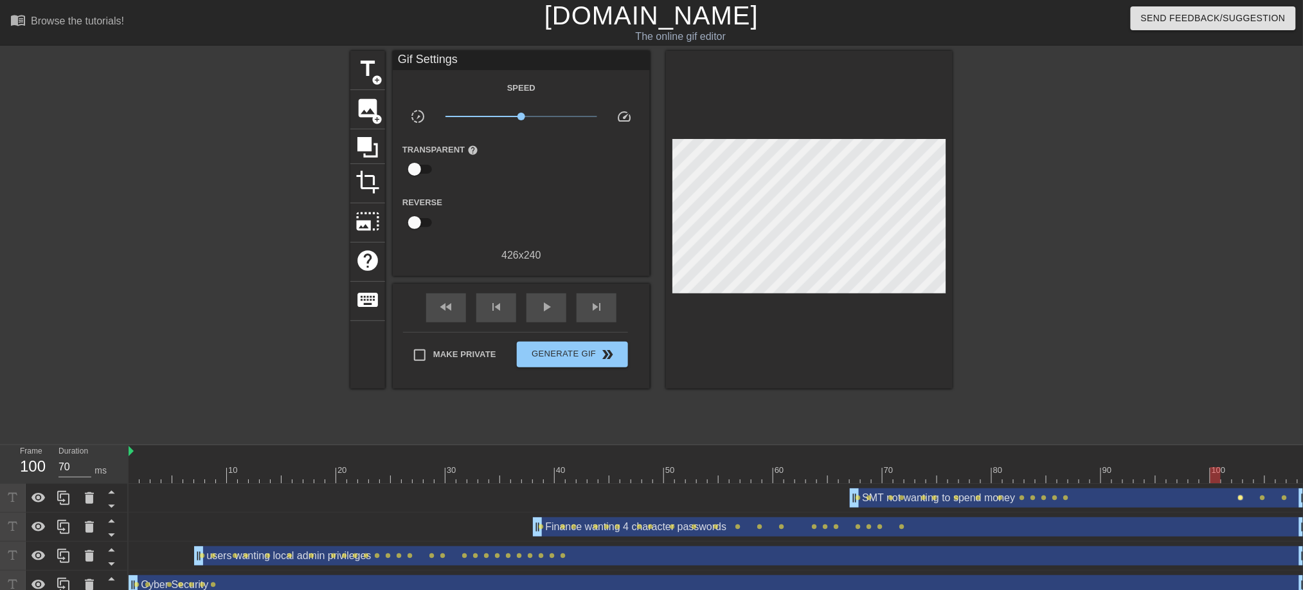
click at [1240, 498] on span "lens" at bounding box center [1241, 497] width 6 height 6
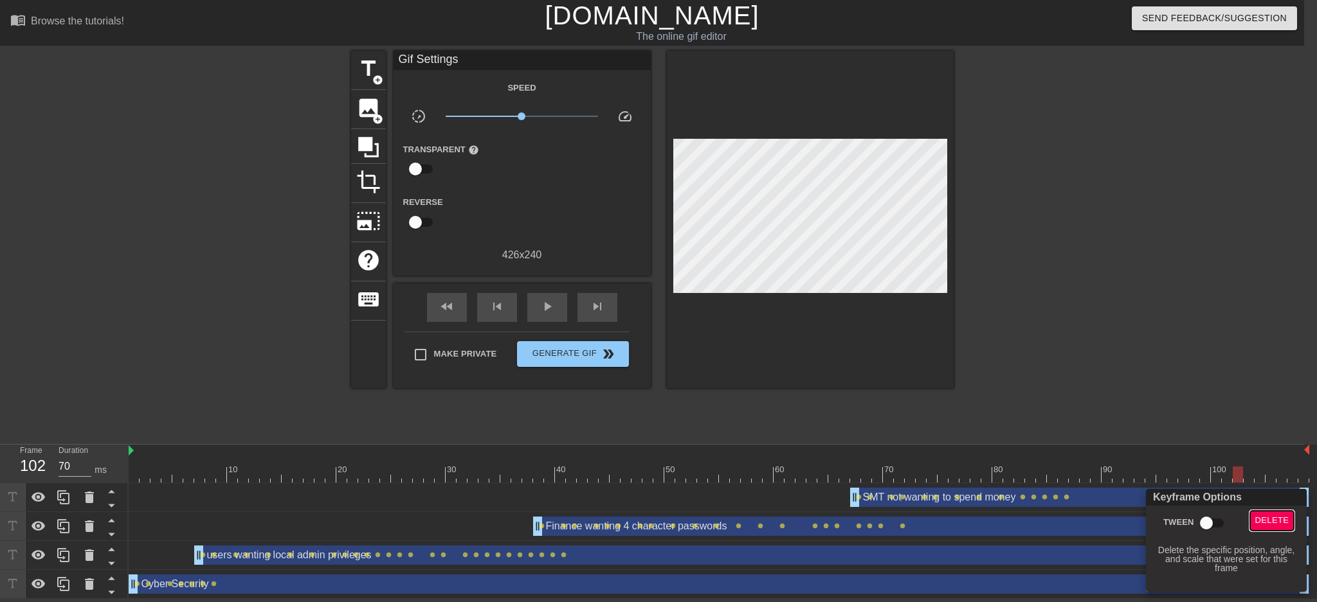
drag, startPoint x: 1273, startPoint y: 521, endPoint x: 1268, endPoint y: 515, distance: 7.7
click at [1272, 520] on span "Delete" at bounding box center [1272, 521] width 34 height 15
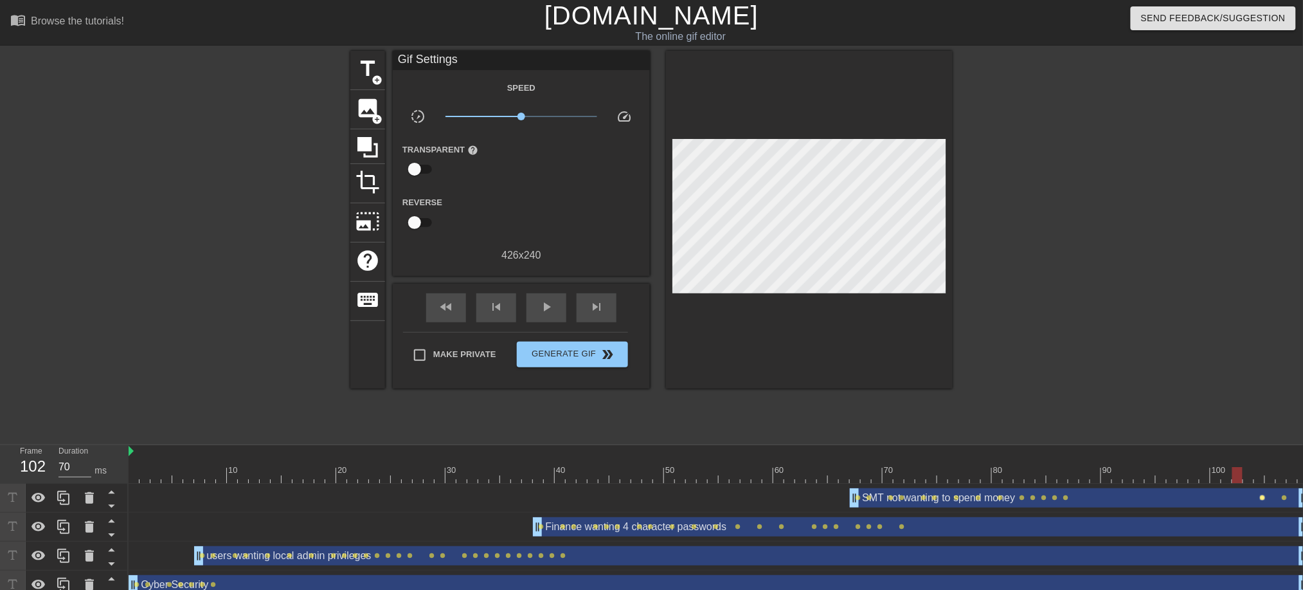
click at [1263, 499] on span "lens" at bounding box center [1263, 497] width 6 height 6
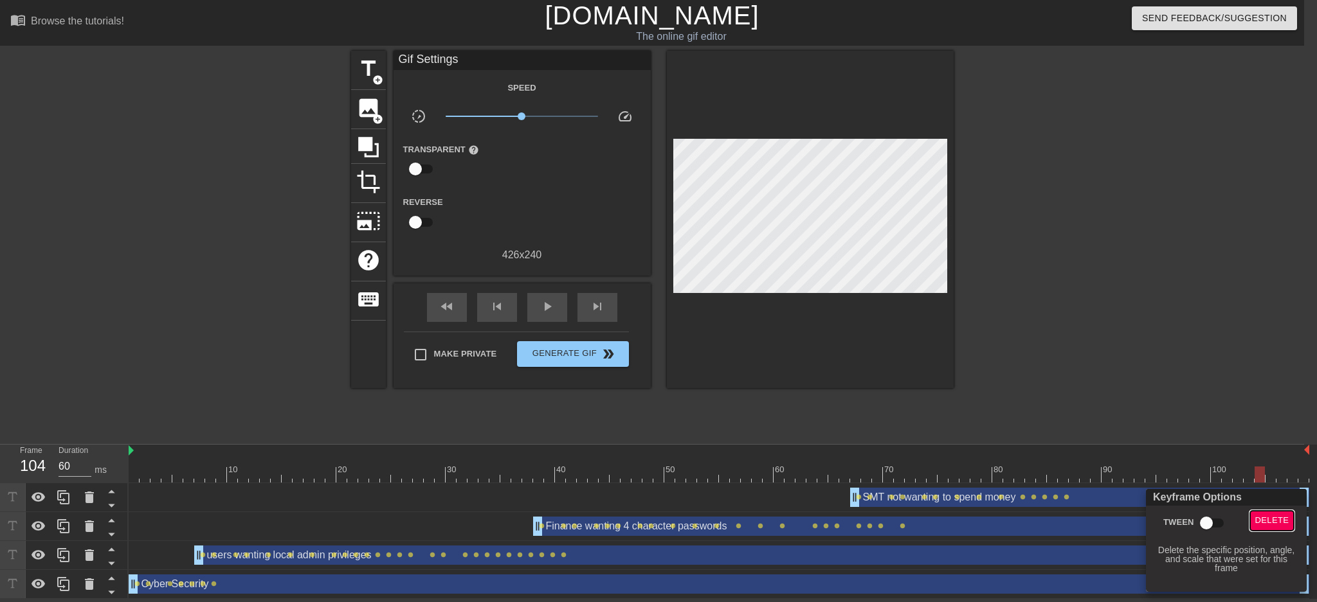
click at [1273, 525] on span "Delete" at bounding box center [1272, 521] width 34 height 15
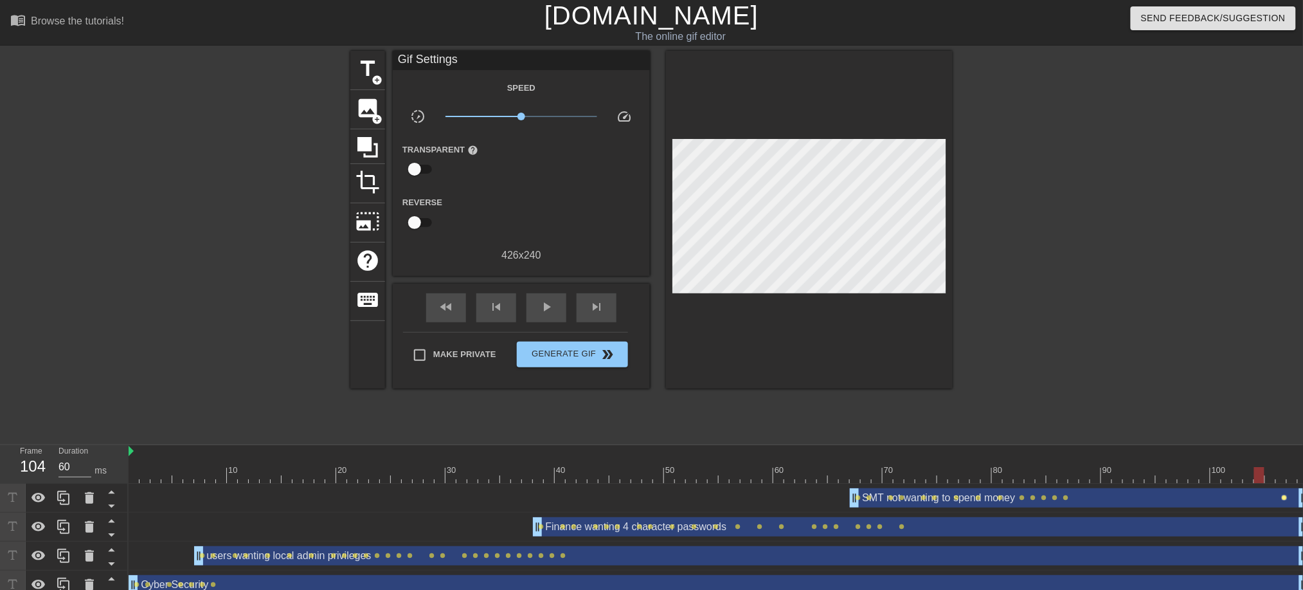
click at [1283, 499] on span "lens" at bounding box center [1285, 497] width 6 height 6
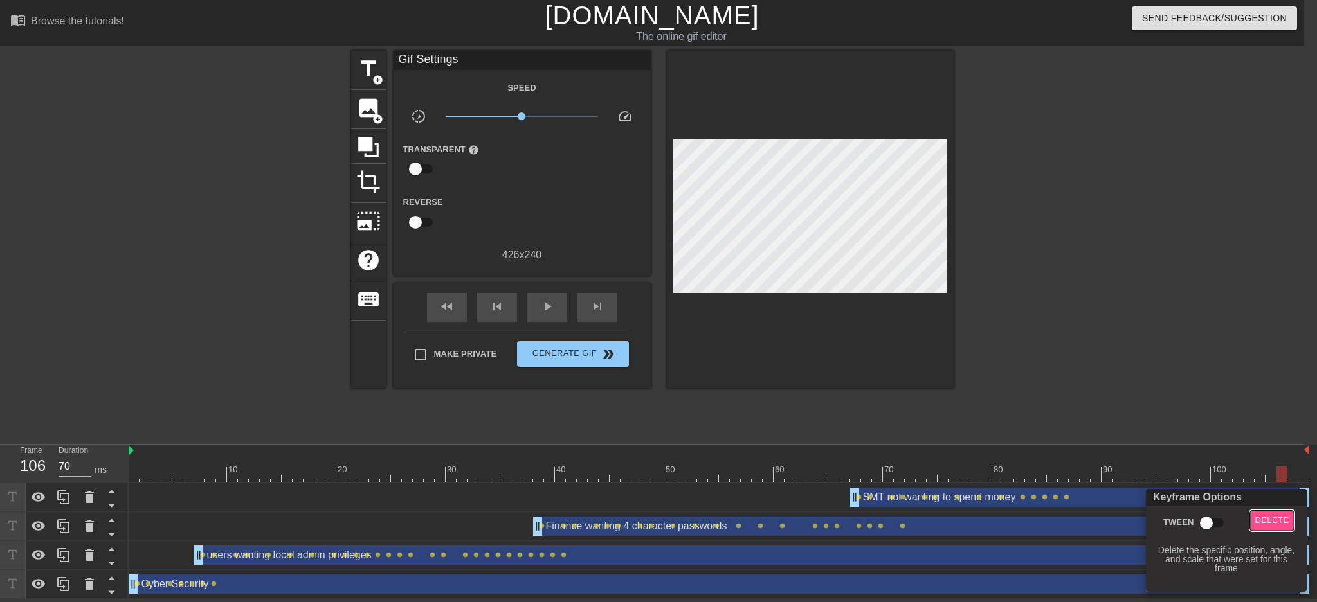
click at [1277, 515] on span "Delete" at bounding box center [1272, 521] width 34 height 15
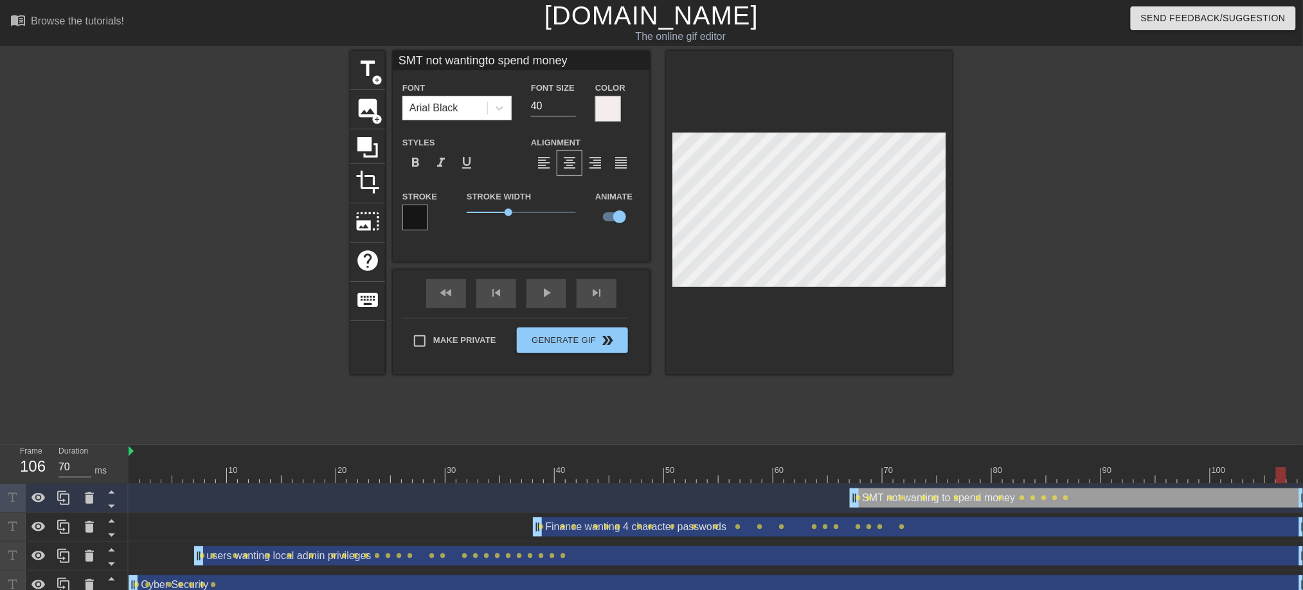
click at [939, 525] on div "Finance wanting 4 character passwords drag_handle drag_handle" at bounding box center [921, 526] width 776 height 19
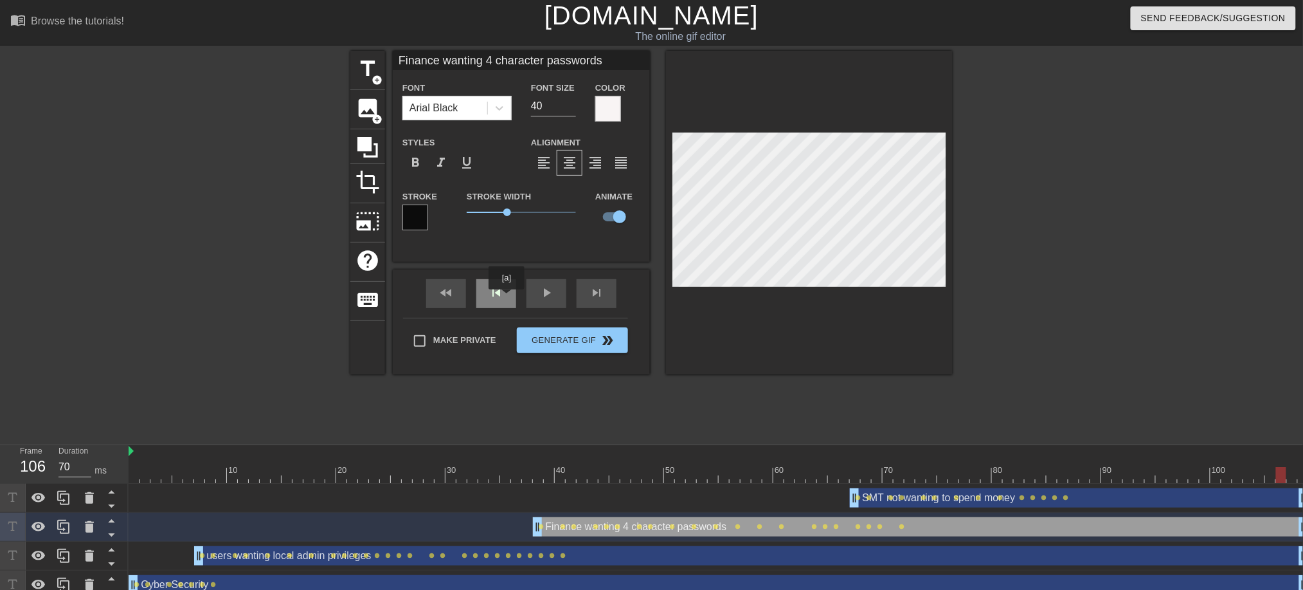
click at [503, 296] on div "skip_previous" at bounding box center [496, 293] width 40 height 29
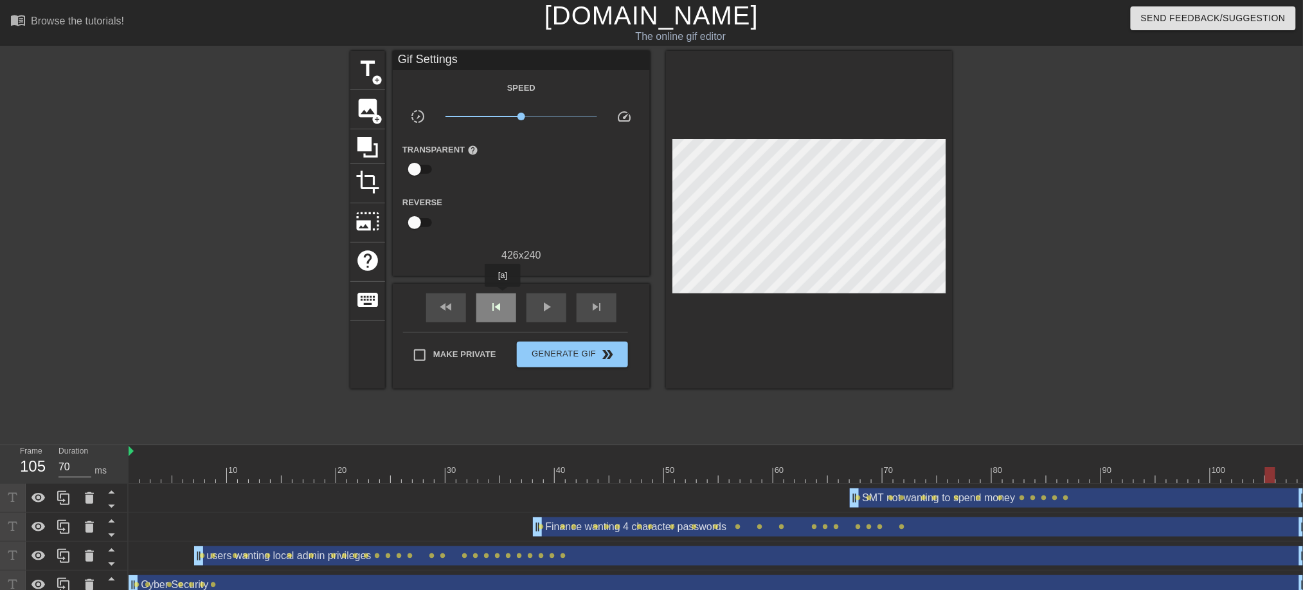
click at [503, 296] on div "skip_previous" at bounding box center [496, 307] width 40 height 29
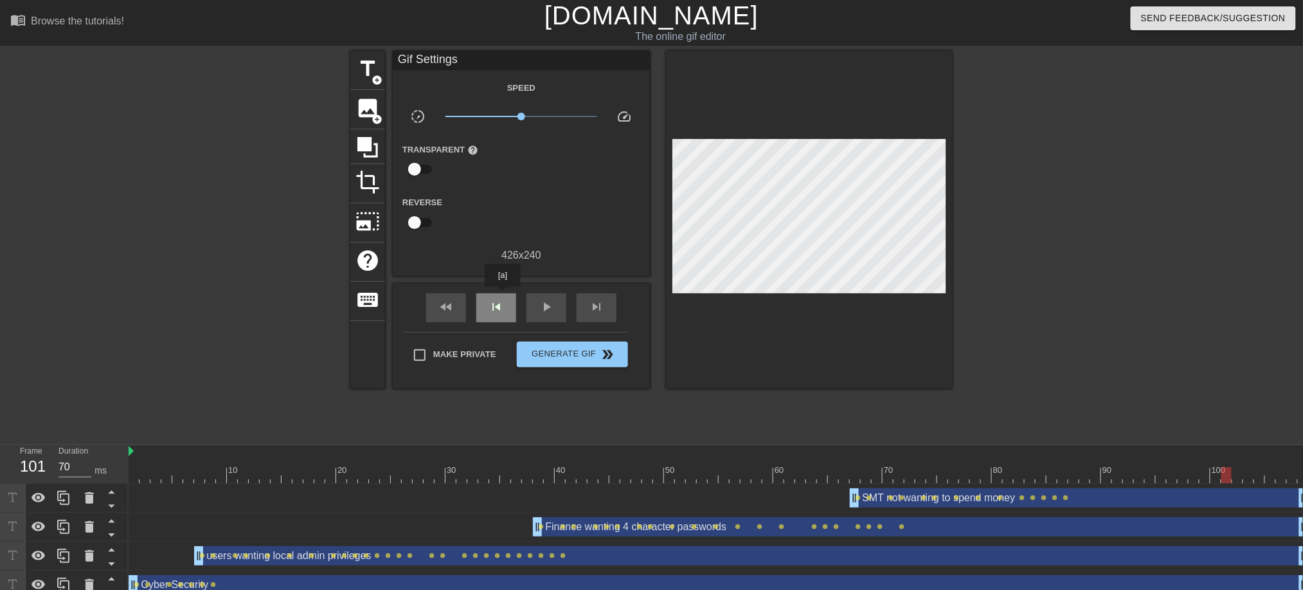
click at [503, 296] on div "skip_previous" at bounding box center [496, 307] width 40 height 29
drag, startPoint x: 1206, startPoint y: 473, endPoint x: 825, endPoint y: 476, distance: 381.3
click at [825, 476] on div at bounding box center [822, 475] width 10 height 16
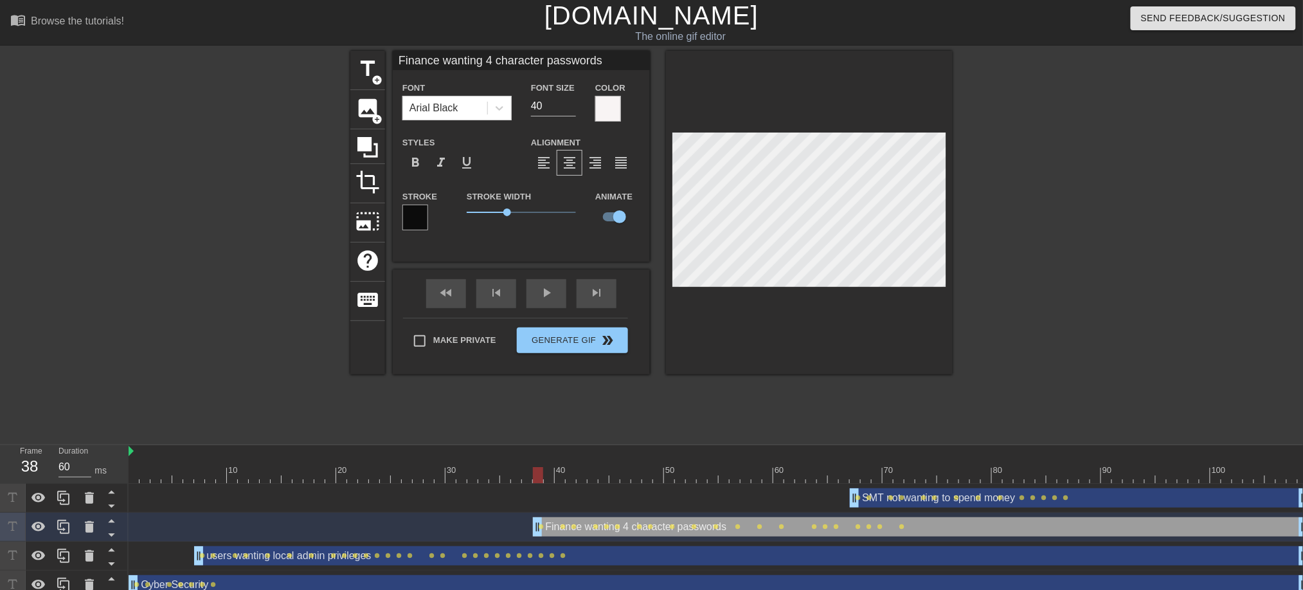
drag, startPoint x: 823, startPoint y: 472, endPoint x: 540, endPoint y: 491, distance: 283.5
click at [540, 491] on div "10 20 30 40 50 60 70 80 90 100 SMT not wanting to spend money drag_handle drag_…" at bounding box center [716, 522] width 1175 height 154
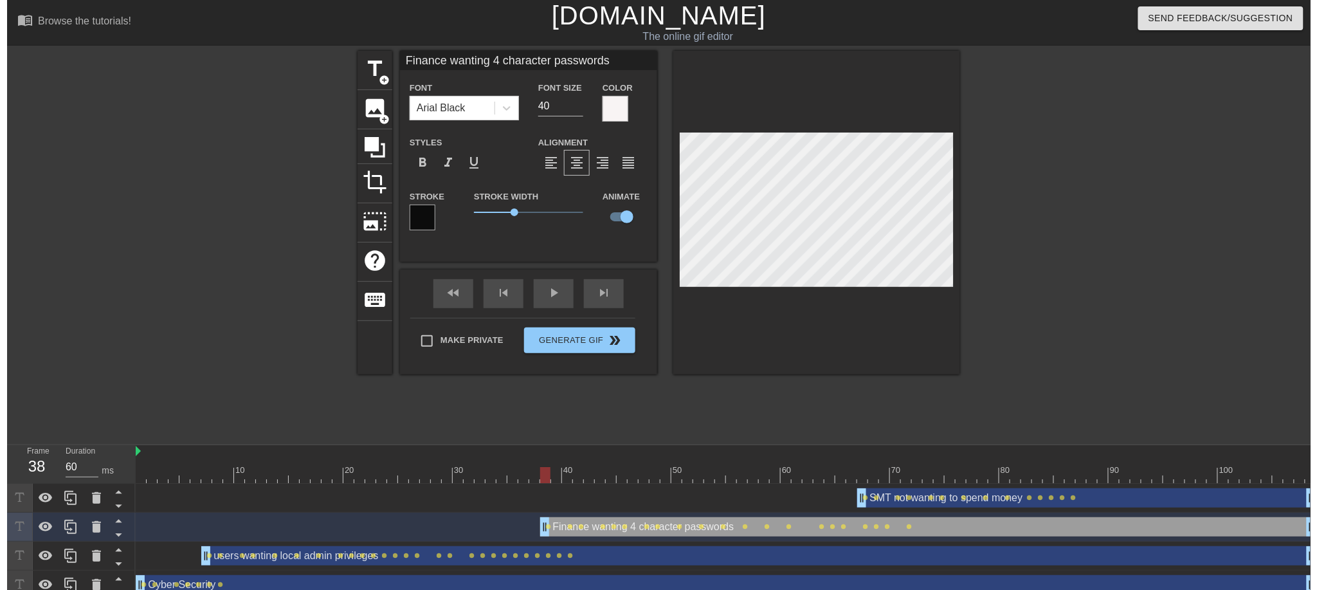
scroll to position [1, 5]
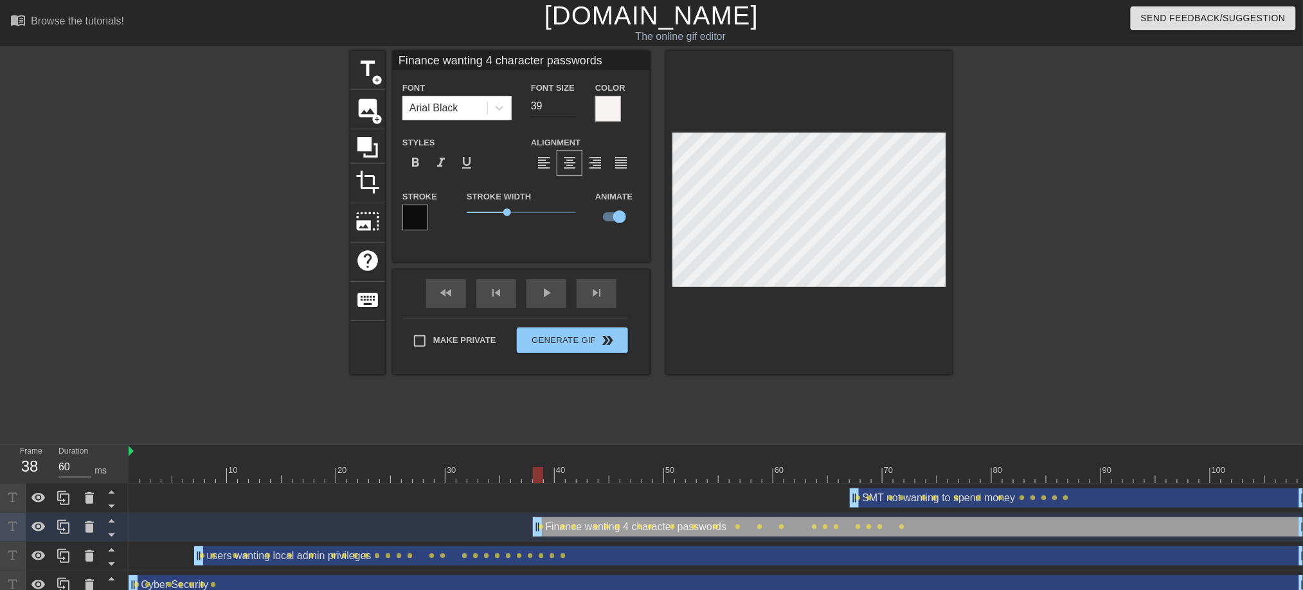
click at [572, 110] on input "39" at bounding box center [553, 106] width 45 height 21
click at [572, 110] on input "38" at bounding box center [553, 106] width 45 height 21
click at [572, 110] on input "37" at bounding box center [553, 106] width 45 height 21
click at [572, 110] on input "36" at bounding box center [553, 106] width 45 height 21
click at [572, 110] on input "35" at bounding box center [553, 106] width 45 height 21
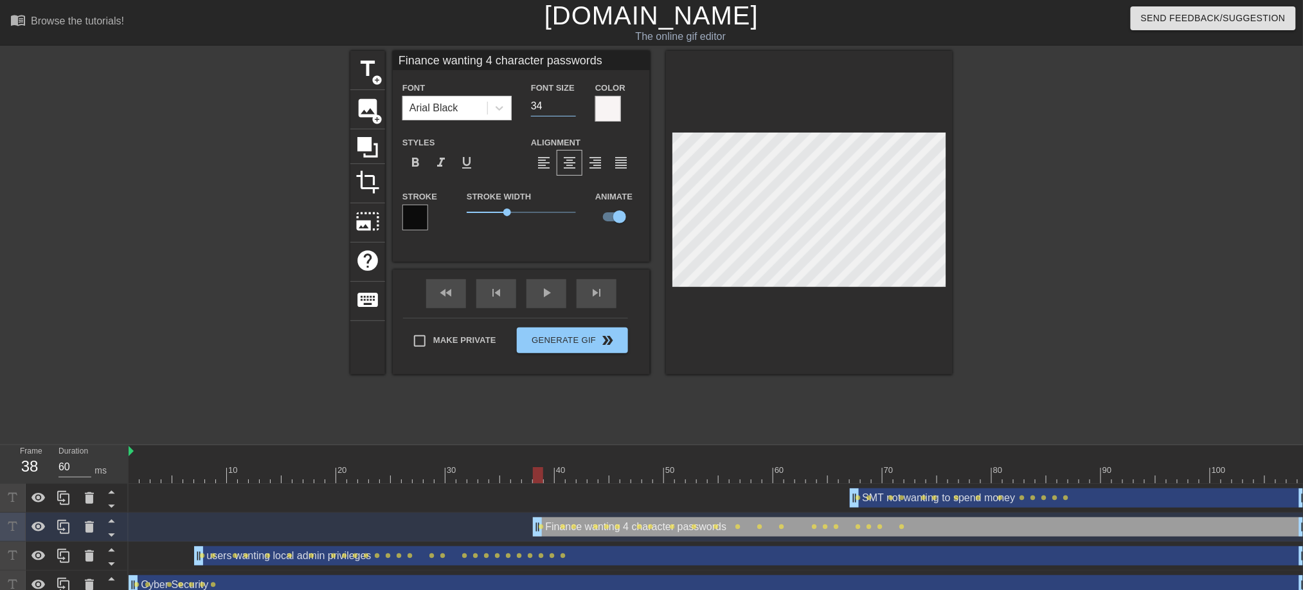
click at [571, 110] on input "34" at bounding box center [553, 106] width 45 height 21
click at [570, 110] on input "33" at bounding box center [553, 106] width 45 height 21
click at [570, 110] on input "32" at bounding box center [553, 106] width 45 height 21
click at [570, 110] on input "31" at bounding box center [553, 106] width 45 height 21
click at [570, 110] on input "30" at bounding box center [553, 106] width 45 height 21
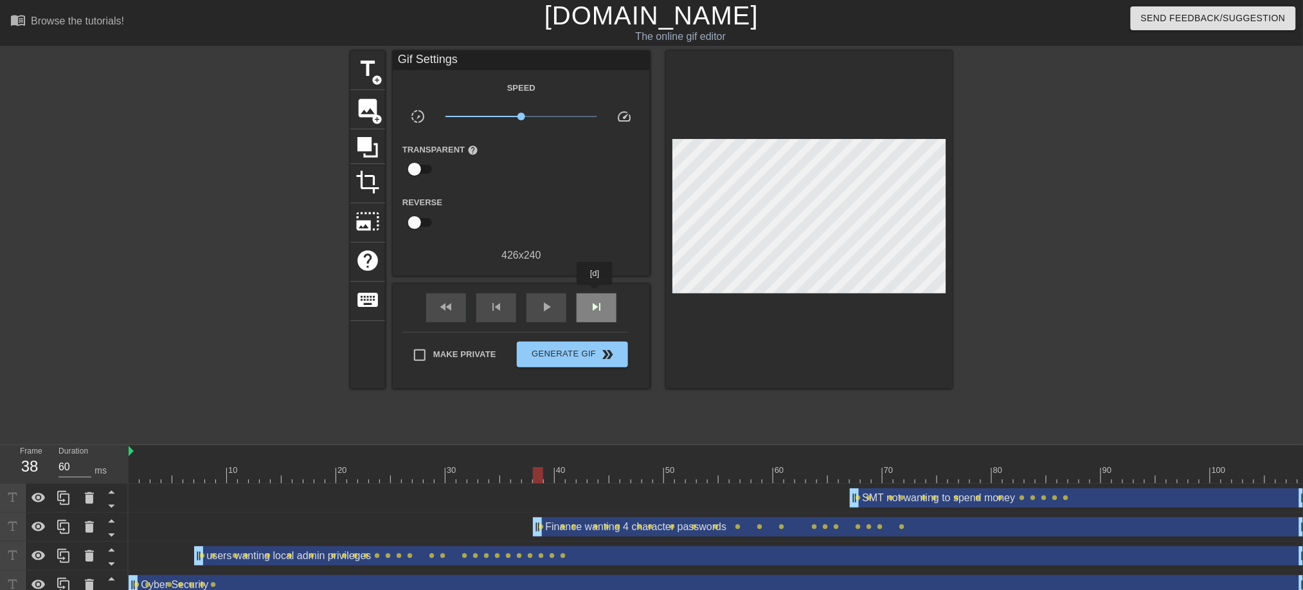
click at [595, 294] on div "skip_next" at bounding box center [597, 307] width 40 height 29
click at [595, 295] on div "skip_next" at bounding box center [597, 307] width 40 height 29
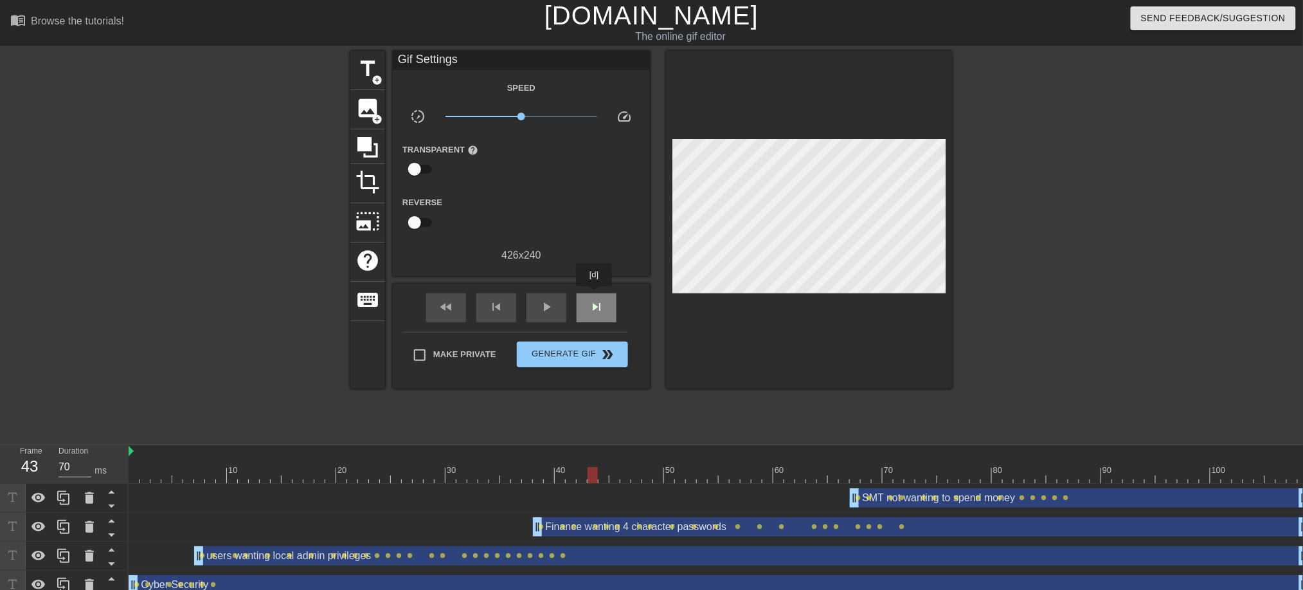
click at [595, 295] on div "skip_next" at bounding box center [597, 307] width 40 height 29
click at [495, 303] on span "skip_previous" at bounding box center [496, 306] width 15 height 15
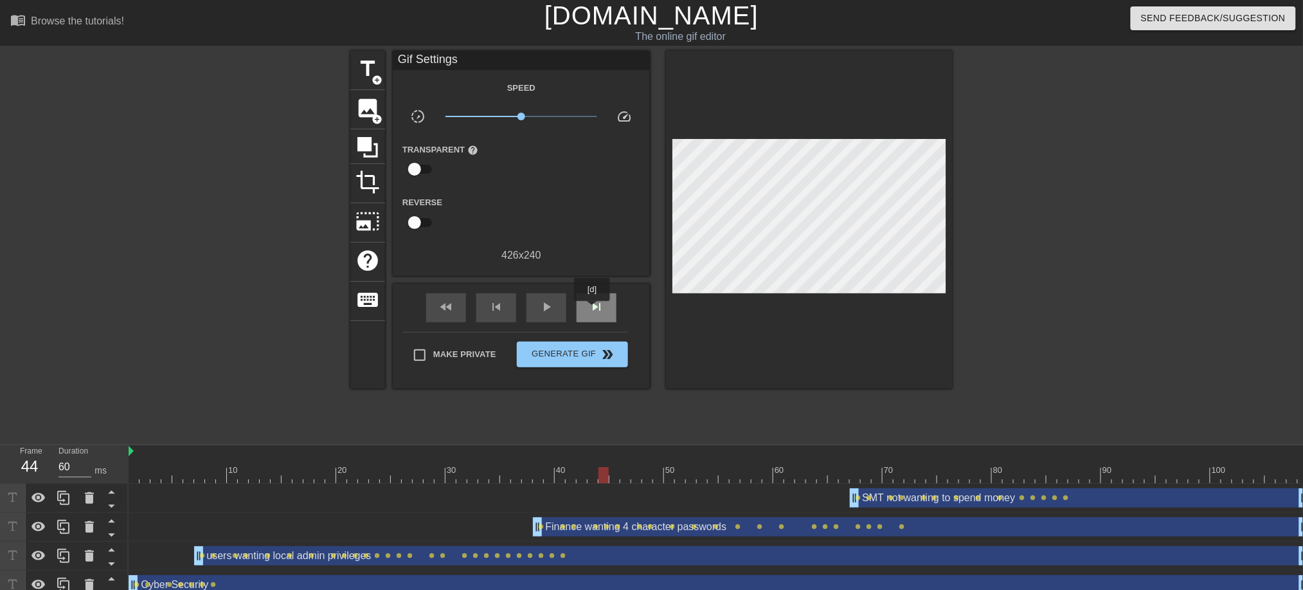
click at [593, 310] on span "skip_next" at bounding box center [596, 306] width 15 height 15
click at [616, 525] on span "lens" at bounding box center [618, 526] width 6 height 6
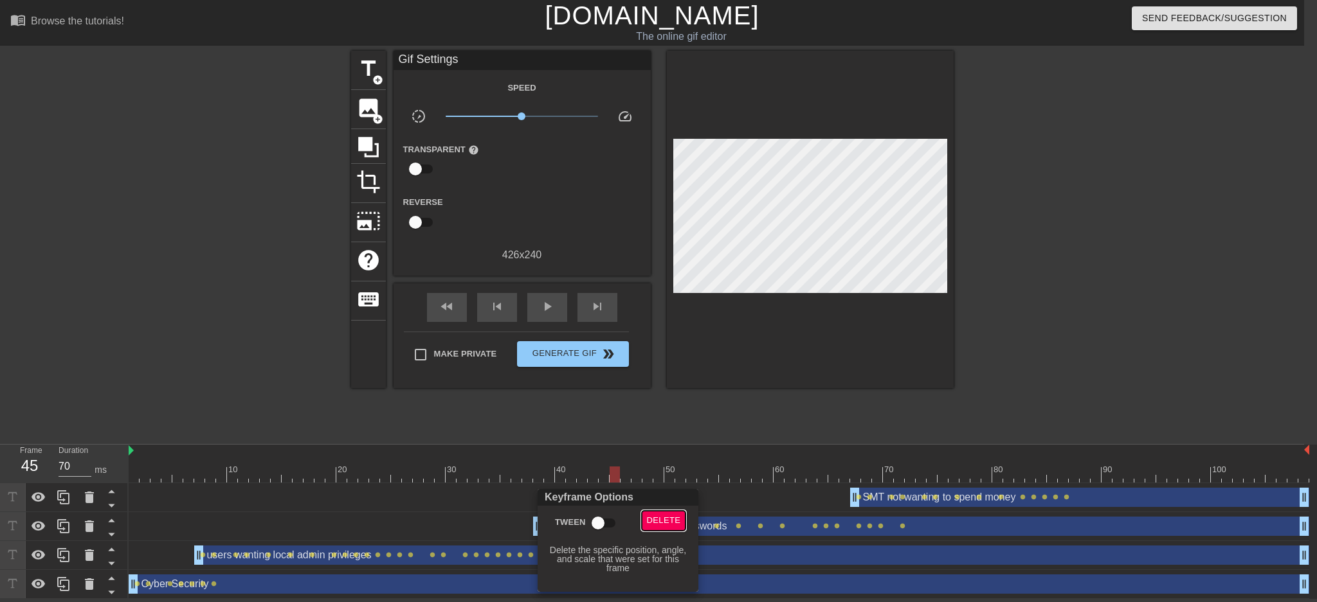
click at [673, 520] on span "Delete" at bounding box center [664, 521] width 34 height 15
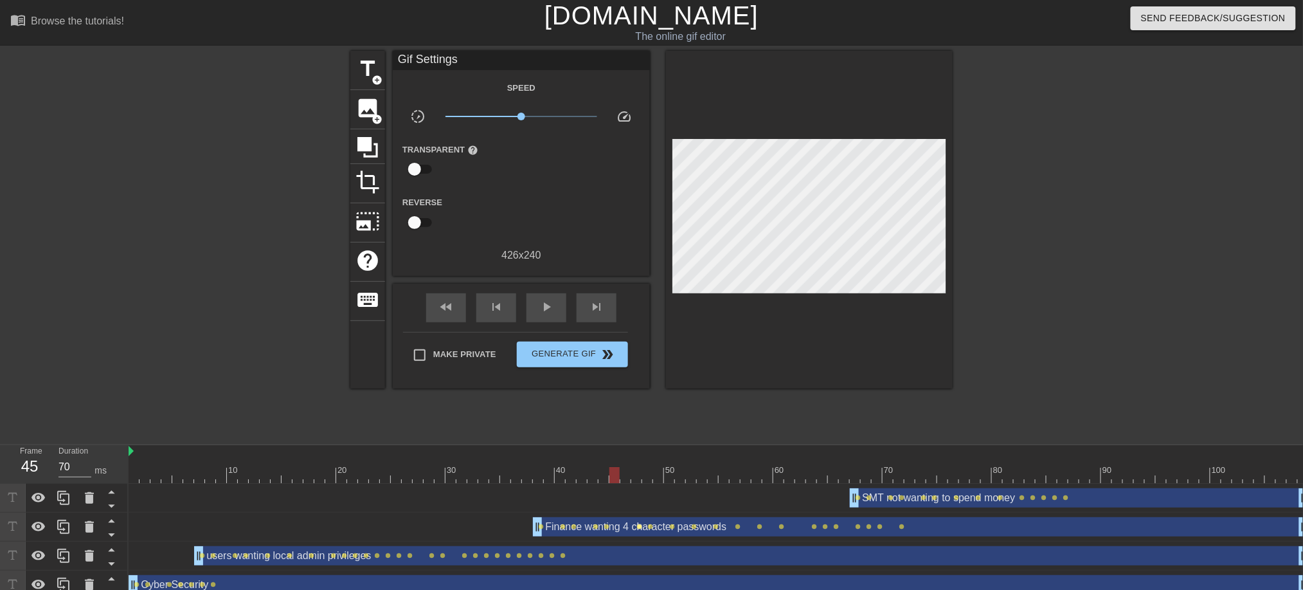
click at [638, 524] on span "lens" at bounding box center [640, 526] width 6 height 6
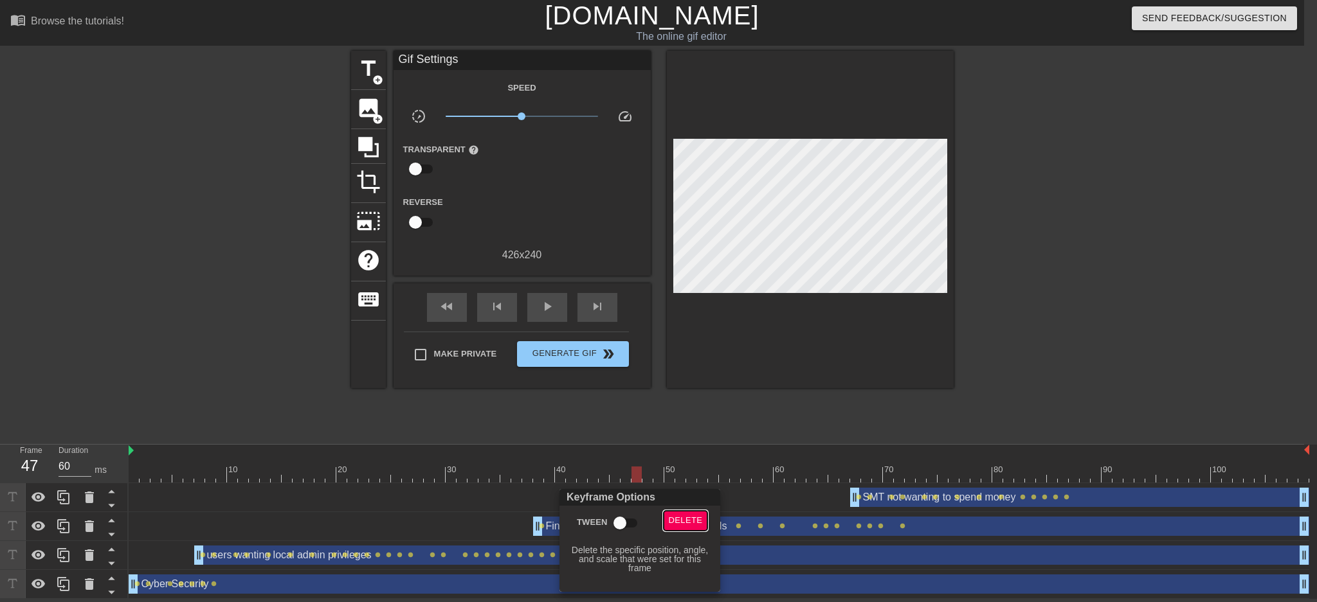
click at [681, 517] on span "Delete" at bounding box center [686, 521] width 34 height 15
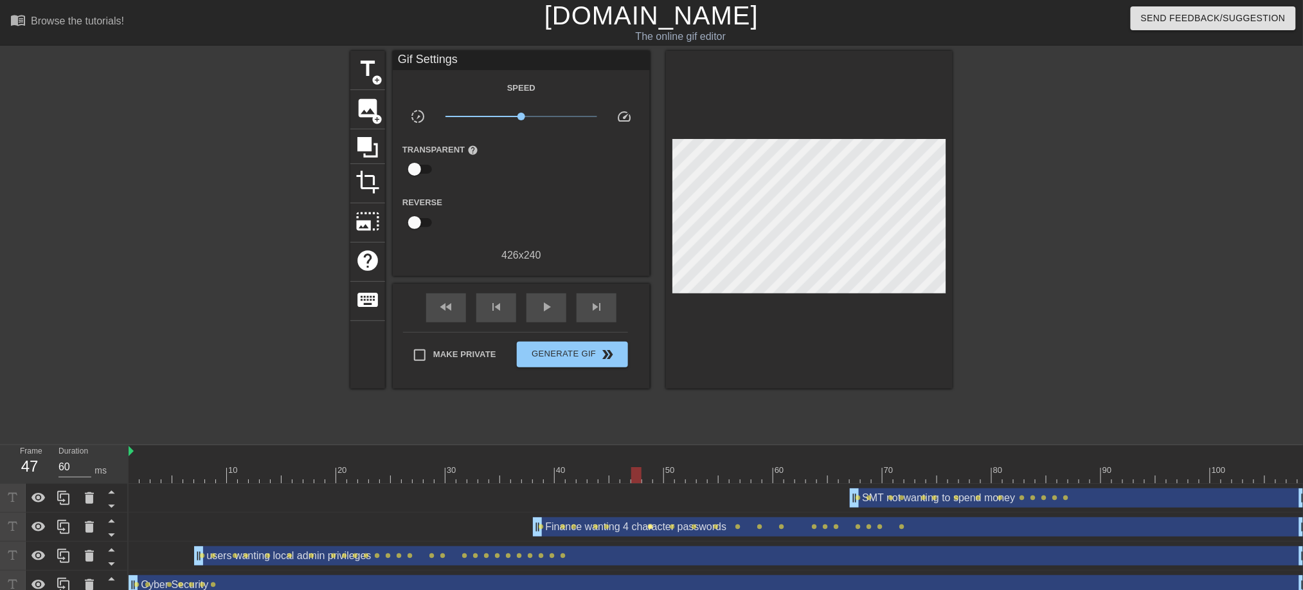
click at [651, 523] on span "lens" at bounding box center [651, 526] width 6 height 6
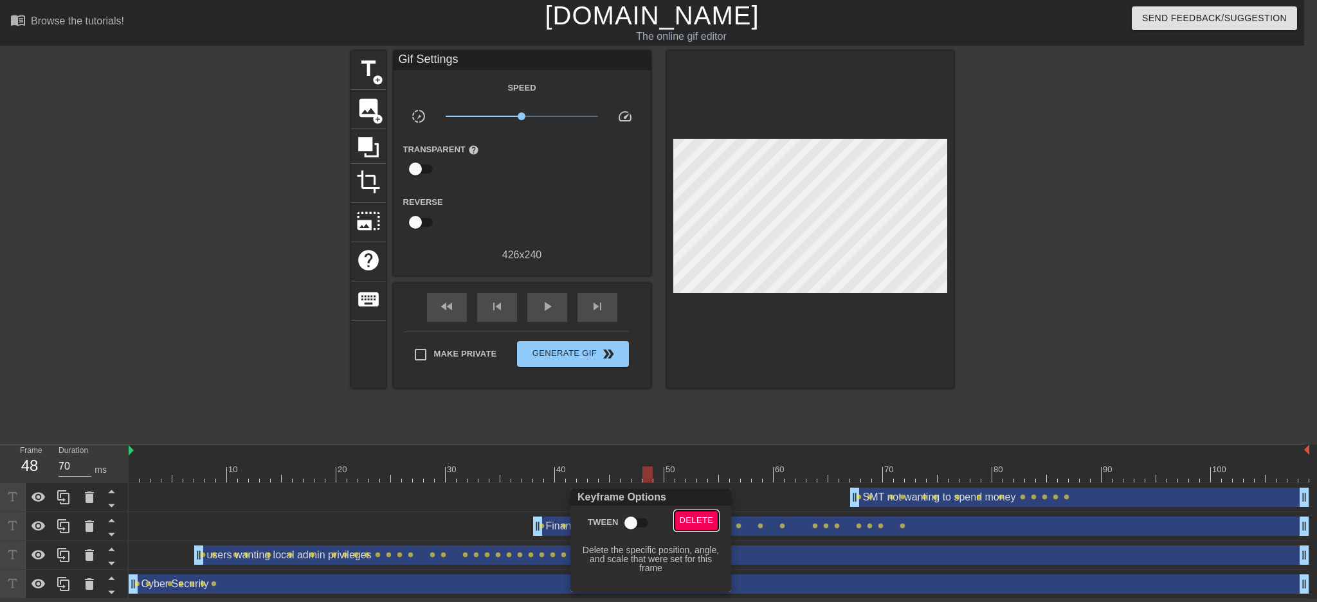
click at [696, 518] on span "Delete" at bounding box center [697, 521] width 34 height 15
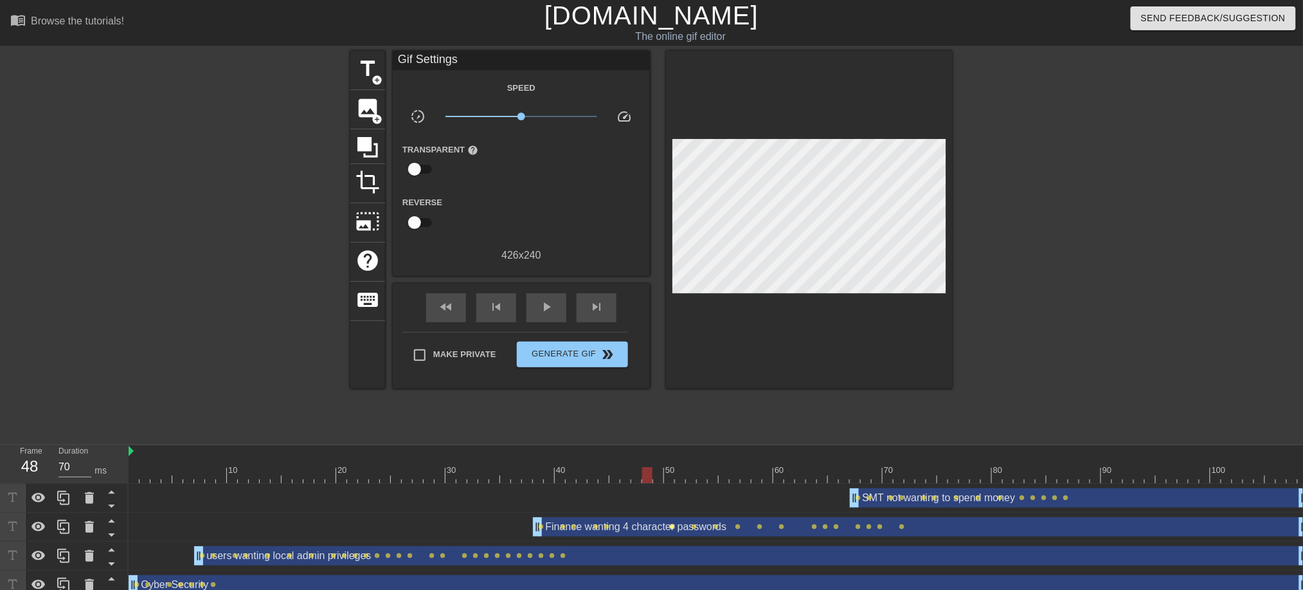
click at [673, 524] on span "lens" at bounding box center [673, 526] width 6 height 6
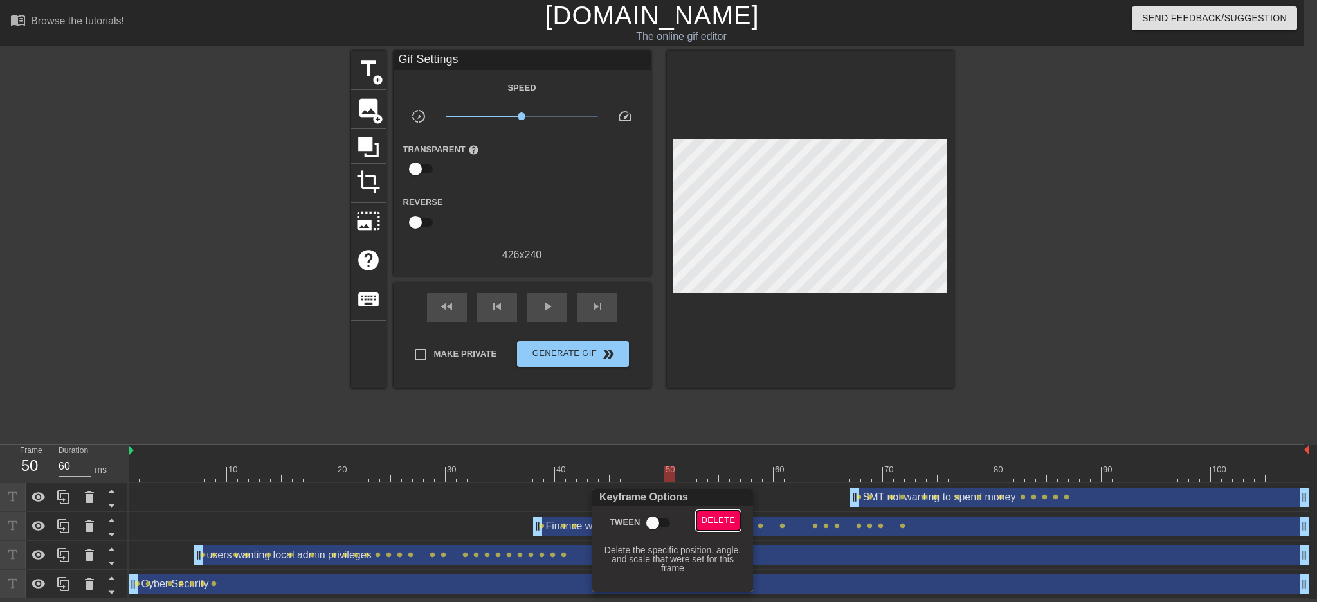
click at [712, 516] on span "Delete" at bounding box center [718, 521] width 34 height 15
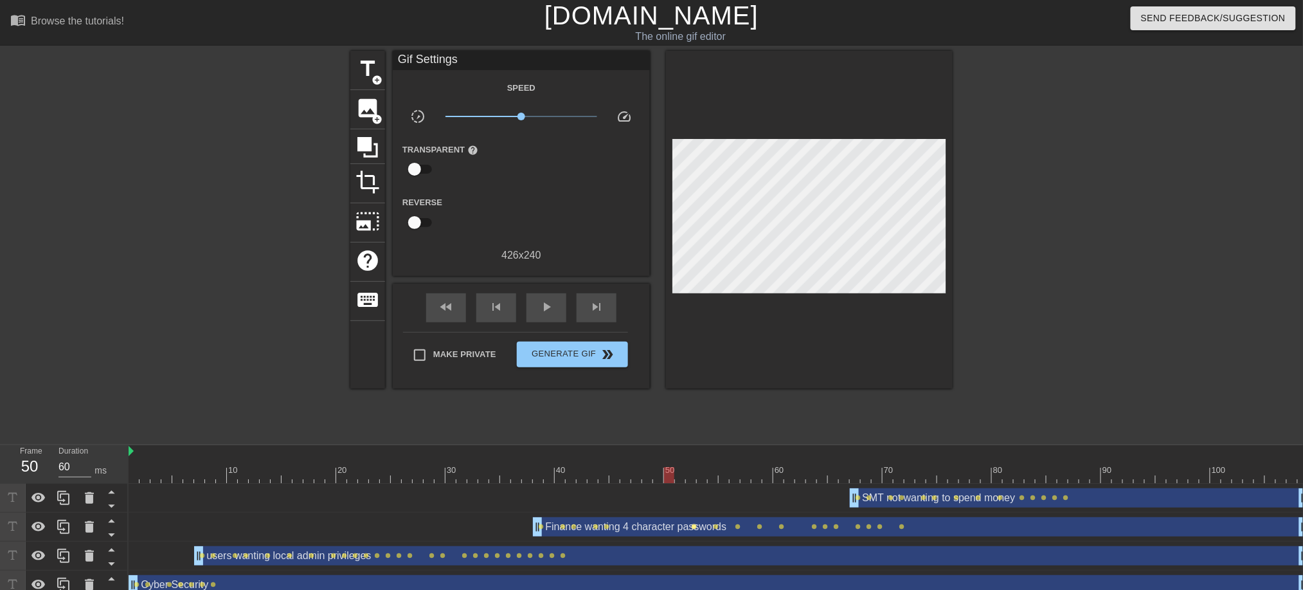
click at [692, 525] on span "lens" at bounding box center [695, 526] width 6 height 6
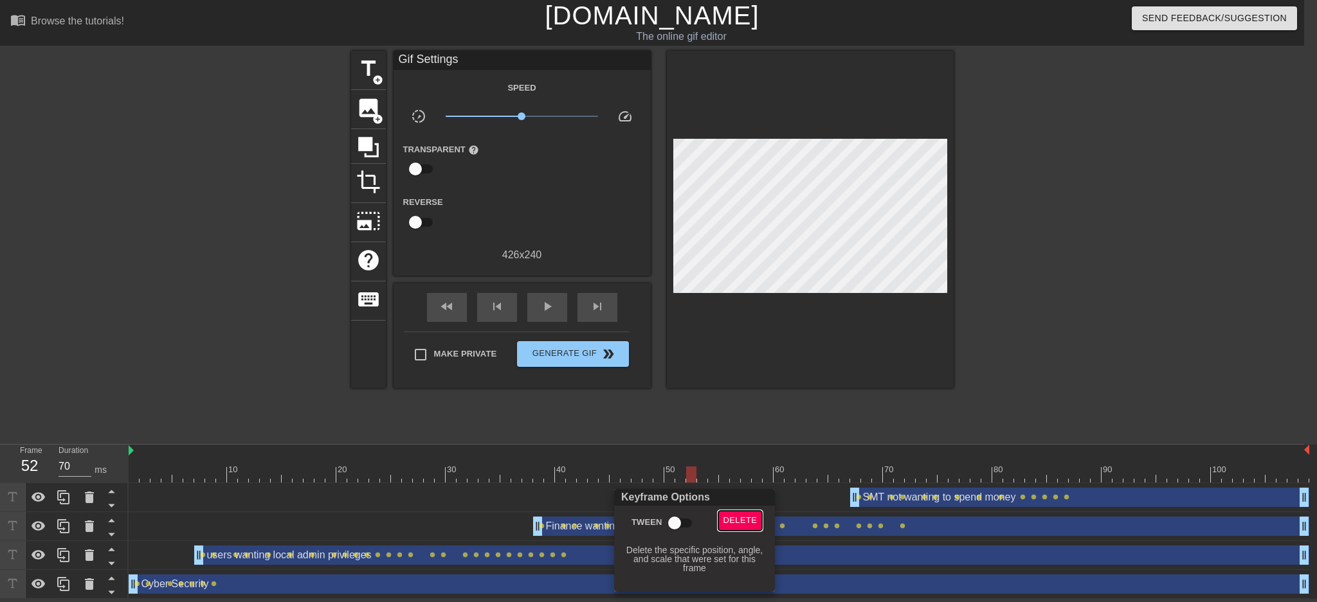
click at [745, 520] on span "Delete" at bounding box center [740, 521] width 34 height 15
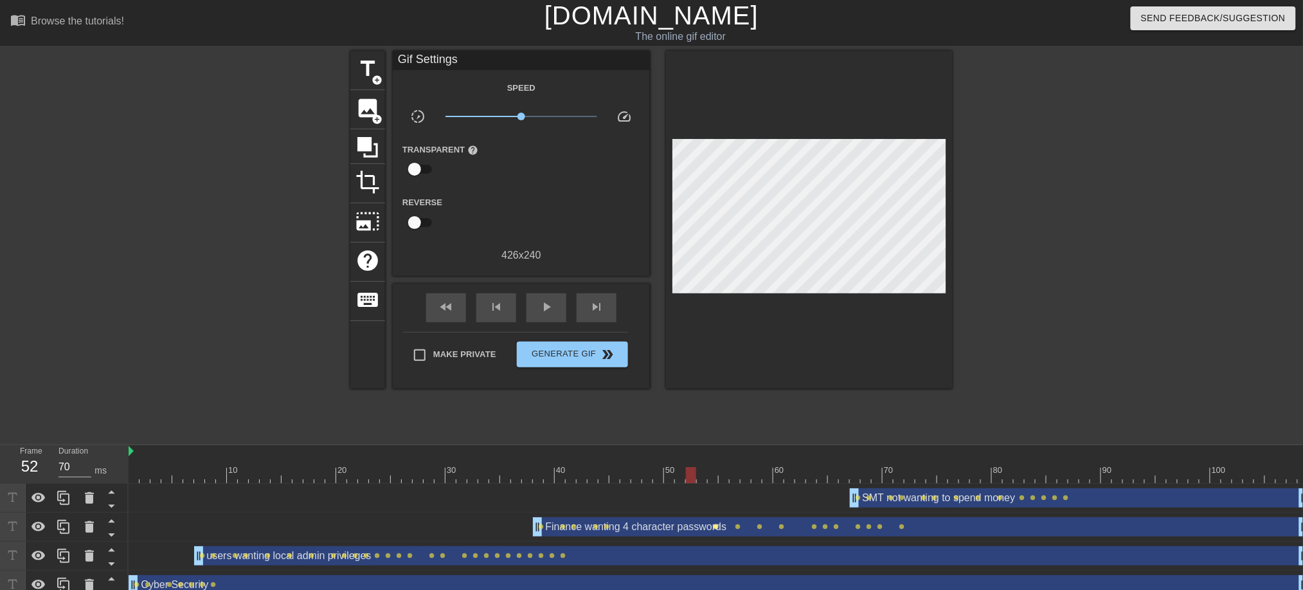
click at [716, 529] on span "lens" at bounding box center [717, 526] width 6 height 6
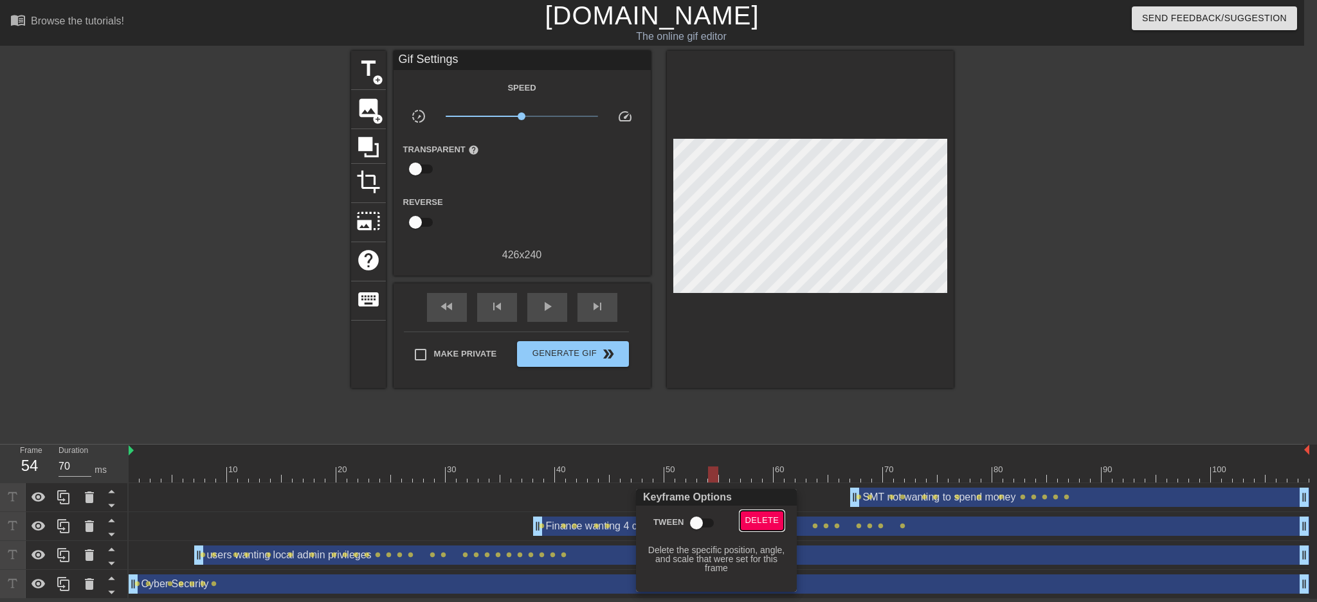
click at [764, 521] on span "Delete" at bounding box center [762, 521] width 34 height 15
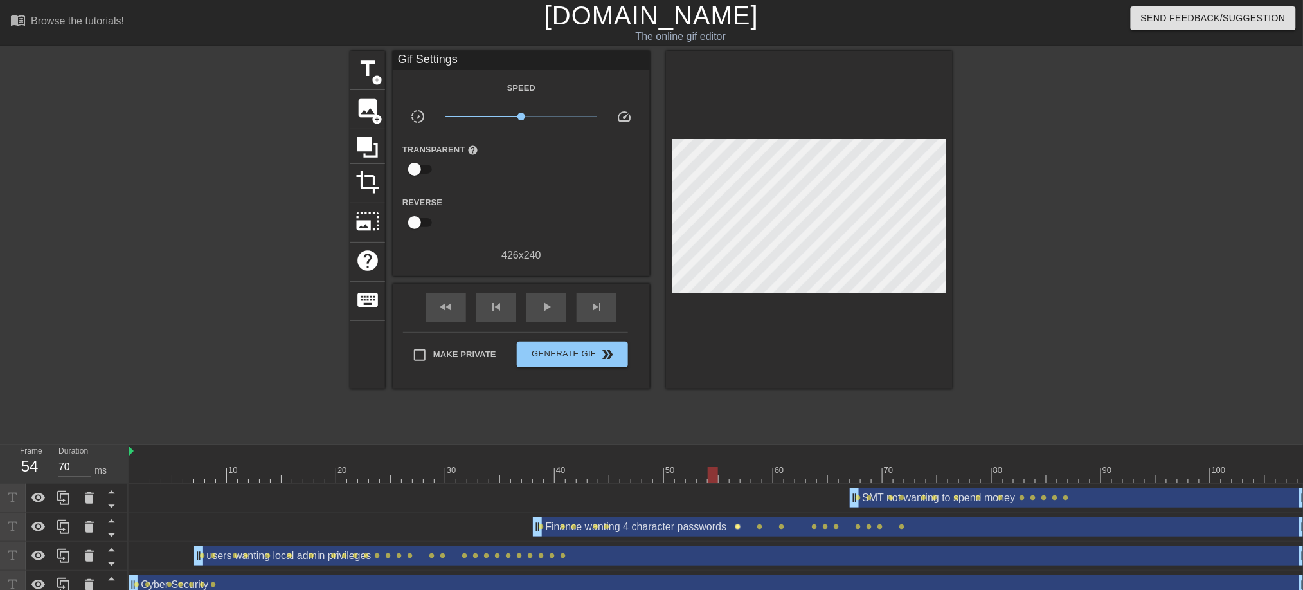
click at [737, 527] on span "lens" at bounding box center [739, 526] width 6 height 6
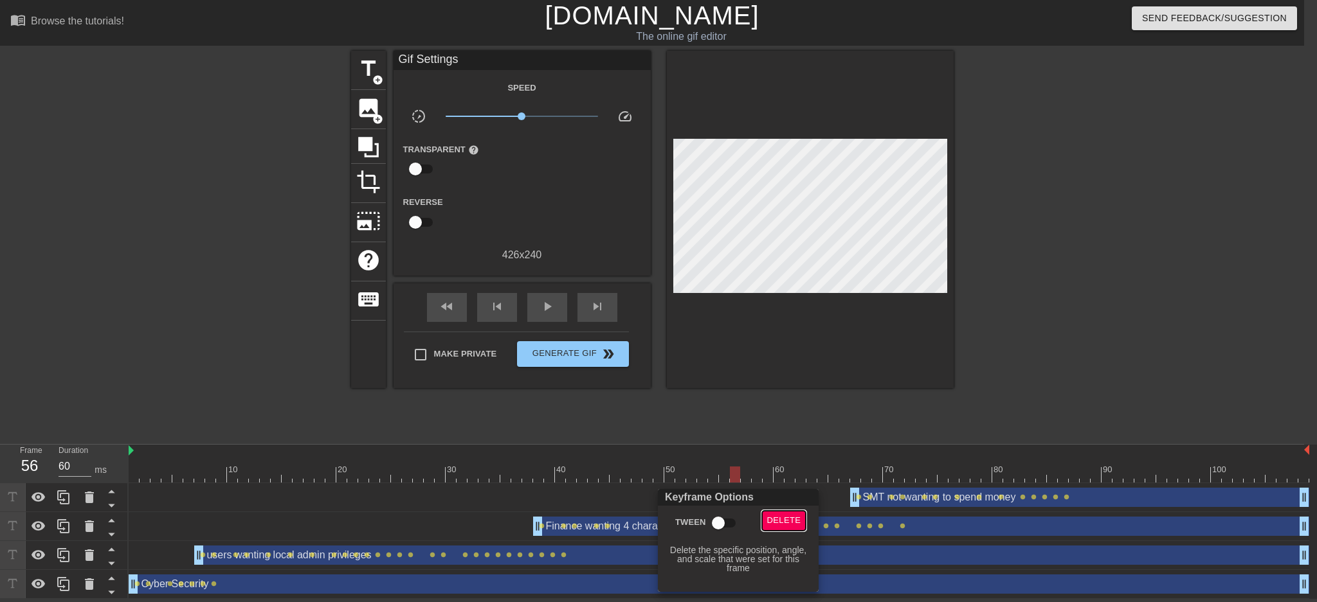
click at [786, 515] on span "Delete" at bounding box center [784, 521] width 34 height 15
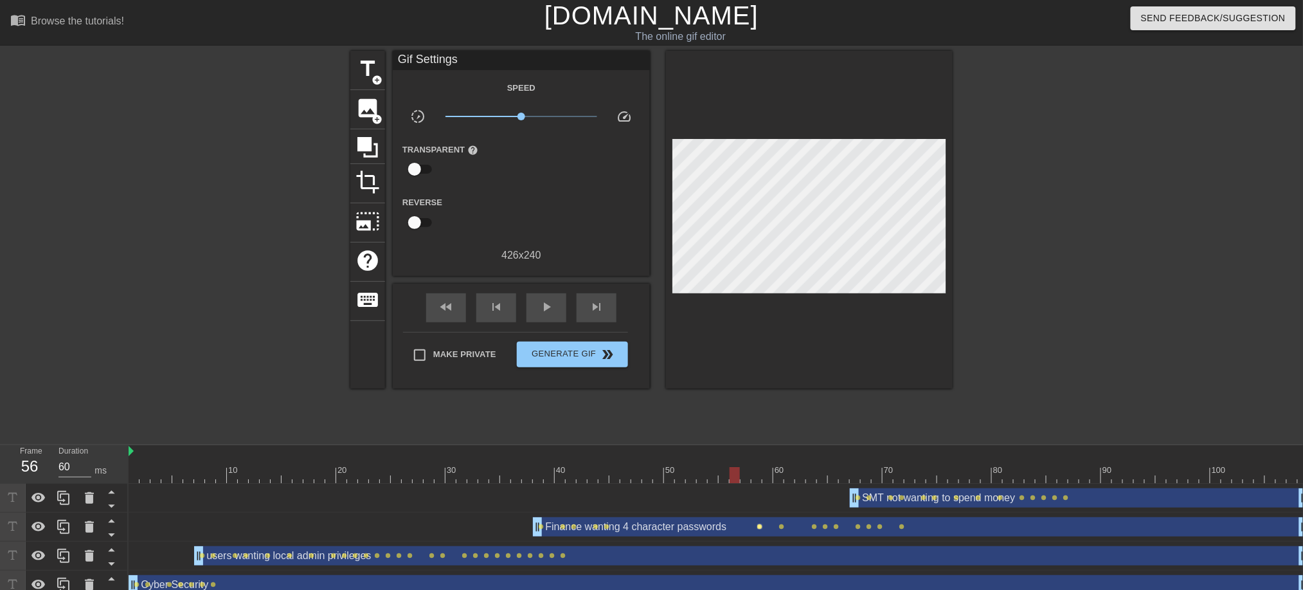
click at [761, 527] on span "lens" at bounding box center [760, 526] width 6 height 6
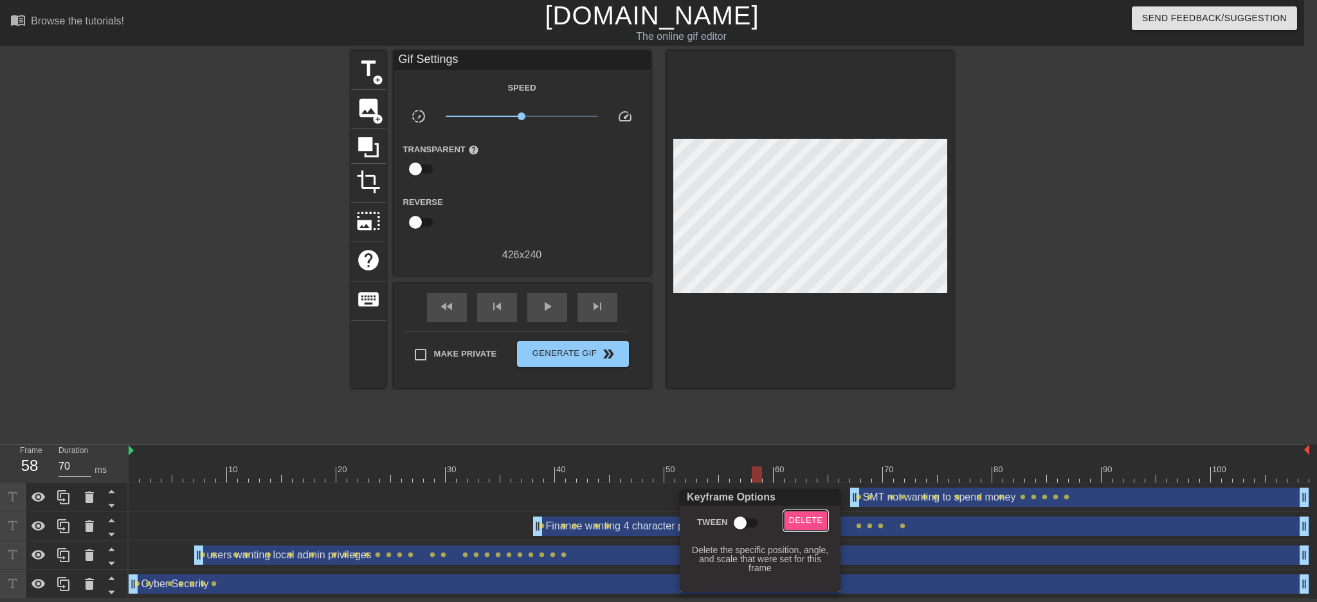
click at [806, 517] on span "Delete" at bounding box center [806, 521] width 34 height 15
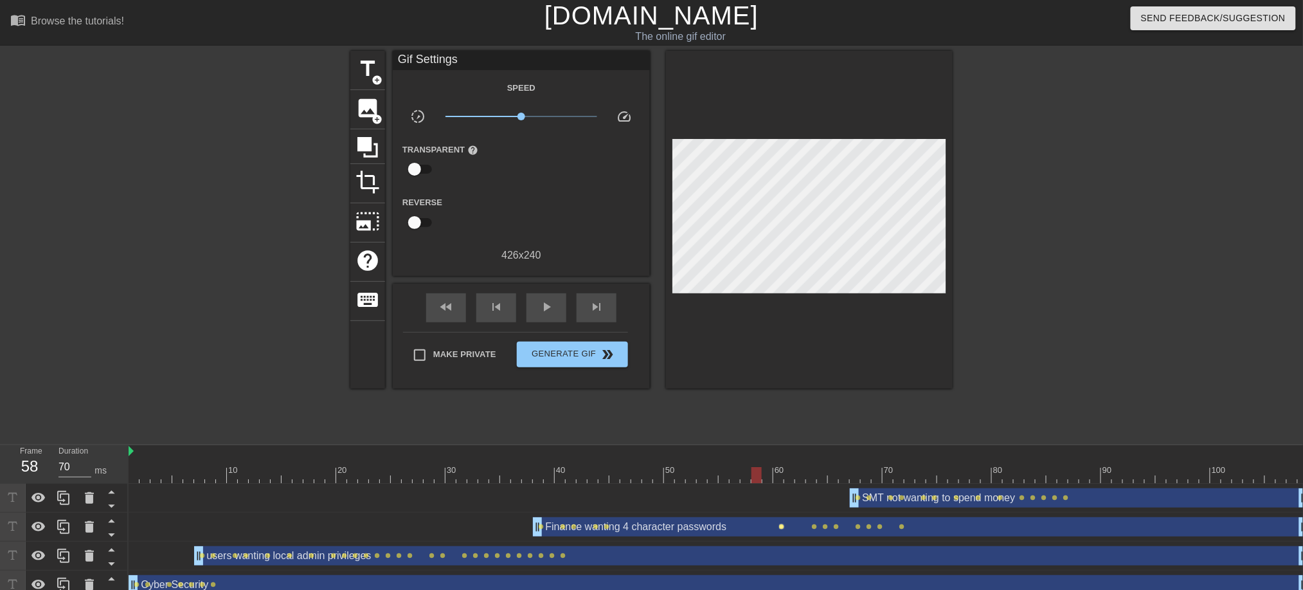
click at [782, 525] on span "lens" at bounding box center [782, 526] width 6 height 6
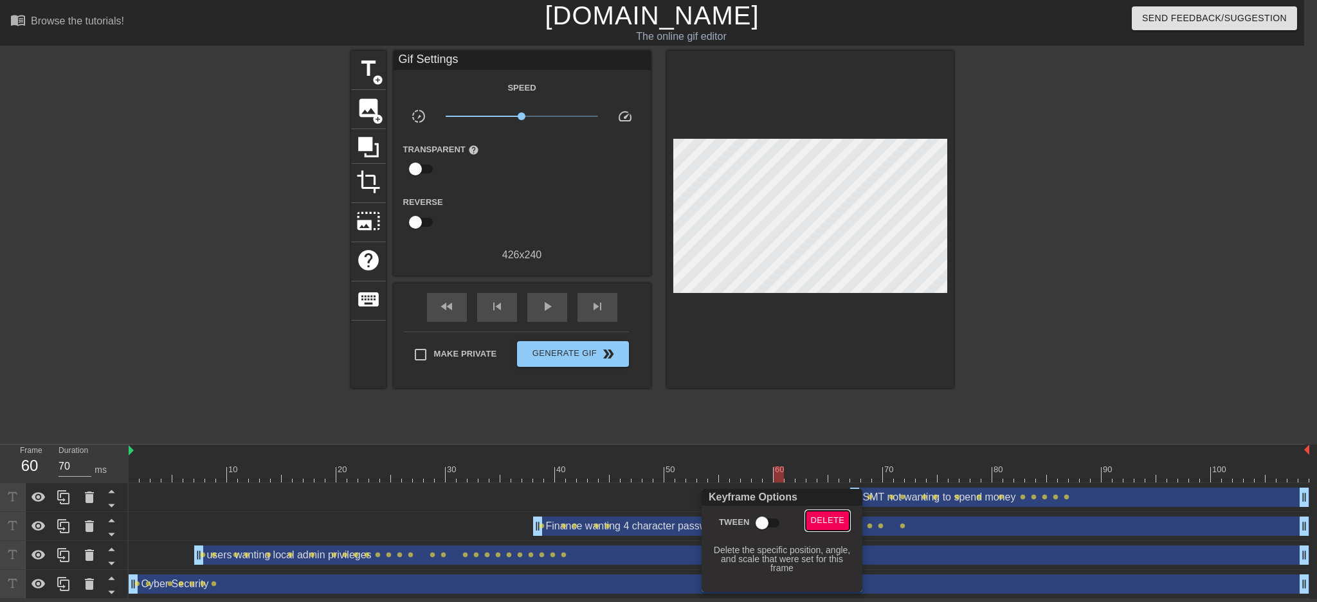
click at [831, 522] on span "Delete" at bounding box center [828, 521] width 34 height 15
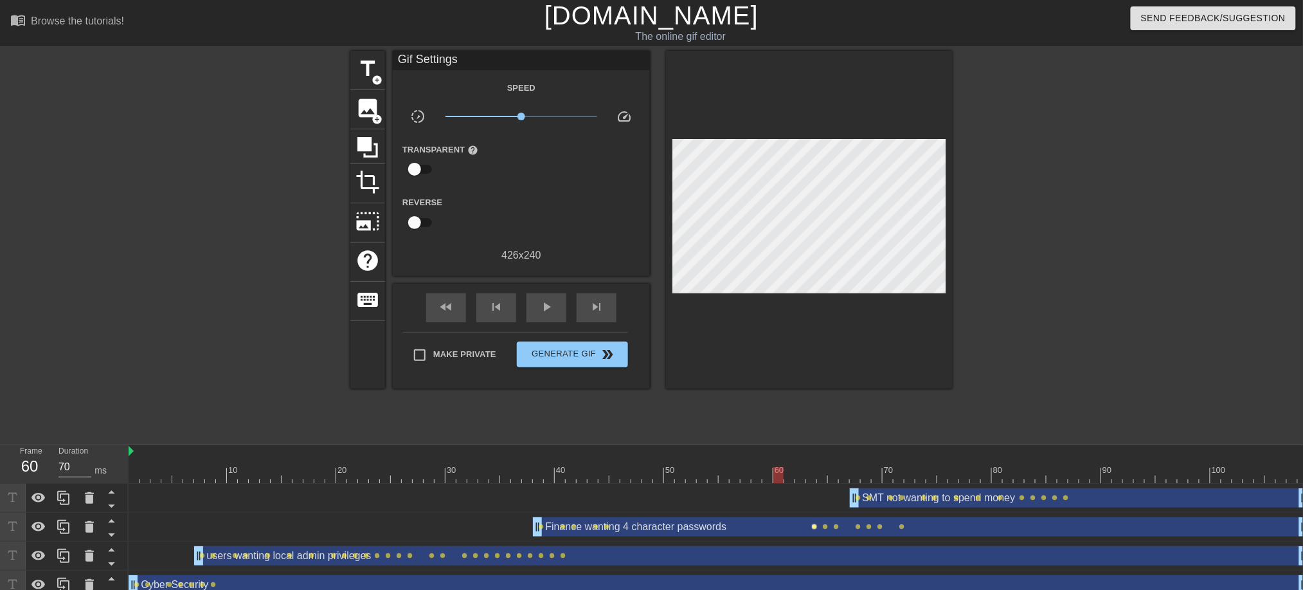
click at [813, 529] on span "lens" at bounding box center [815, 526] width 6 height 6
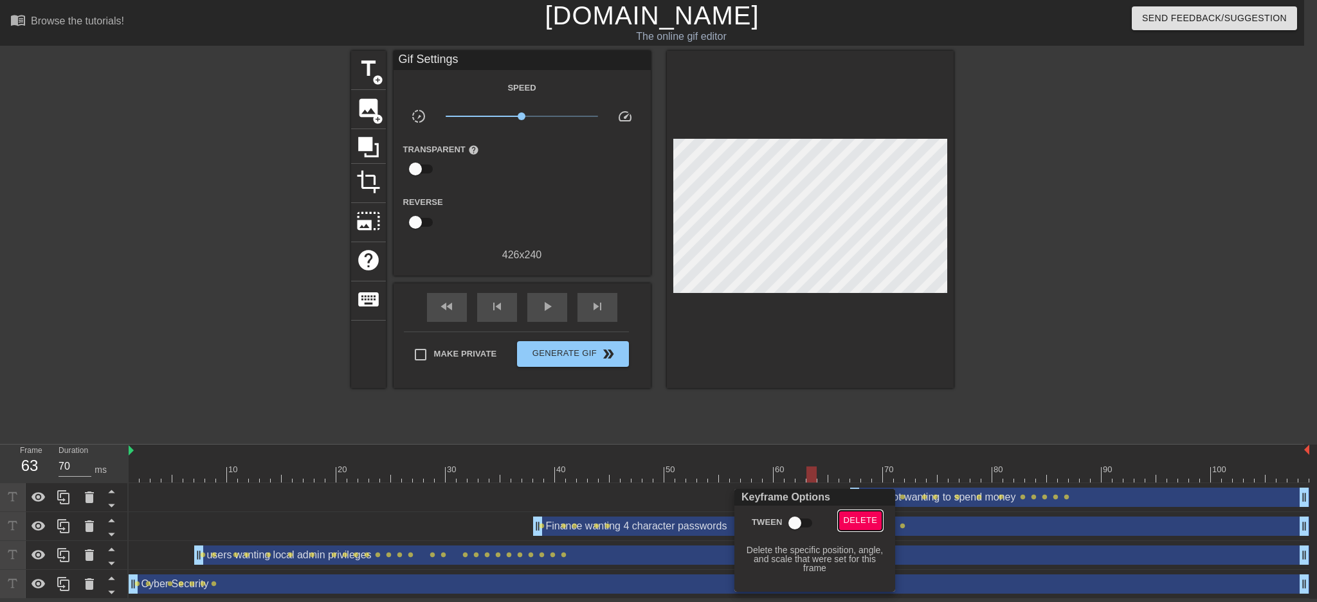
click at [855, 518] on span "Delete" at bounding box center [861, 521] width 34 height 15
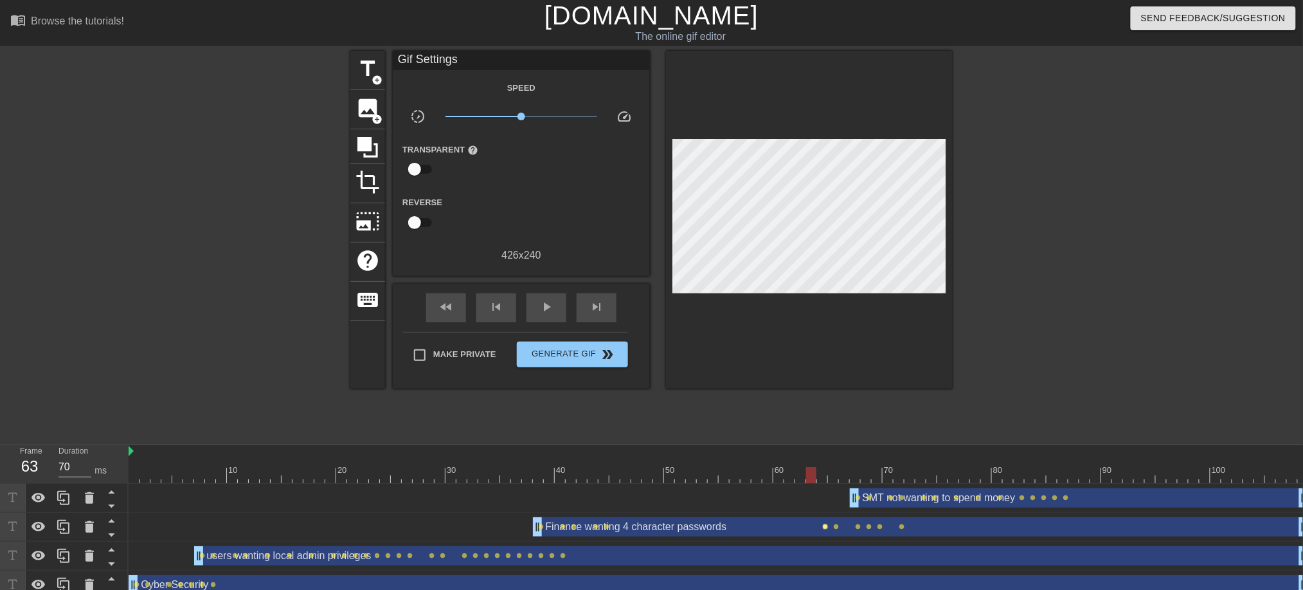
click at [826, 524] on span "lens" at bounding box center [826, 526] width 6 height 6
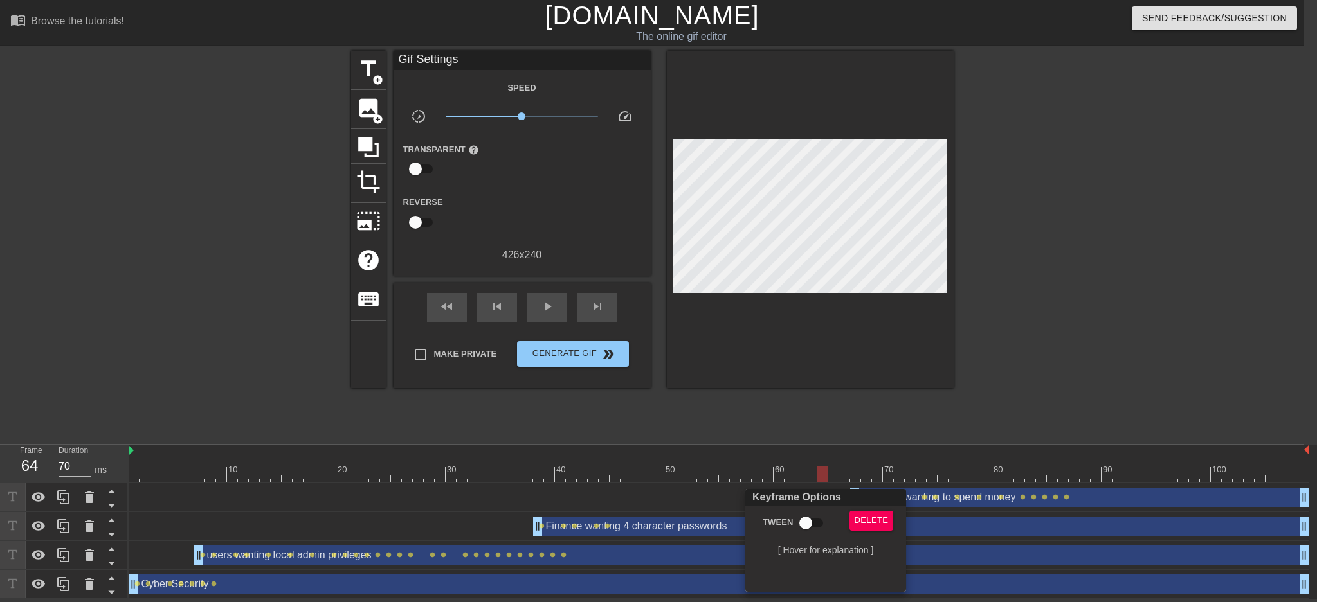
drag, startPoint x: 1049, startPoint y: 352, endPoint x: 1002, endPoint y: 370, distance: 50.3
click at [1050, 352] on div at bounding box center [658, 301] width 1317 height 602
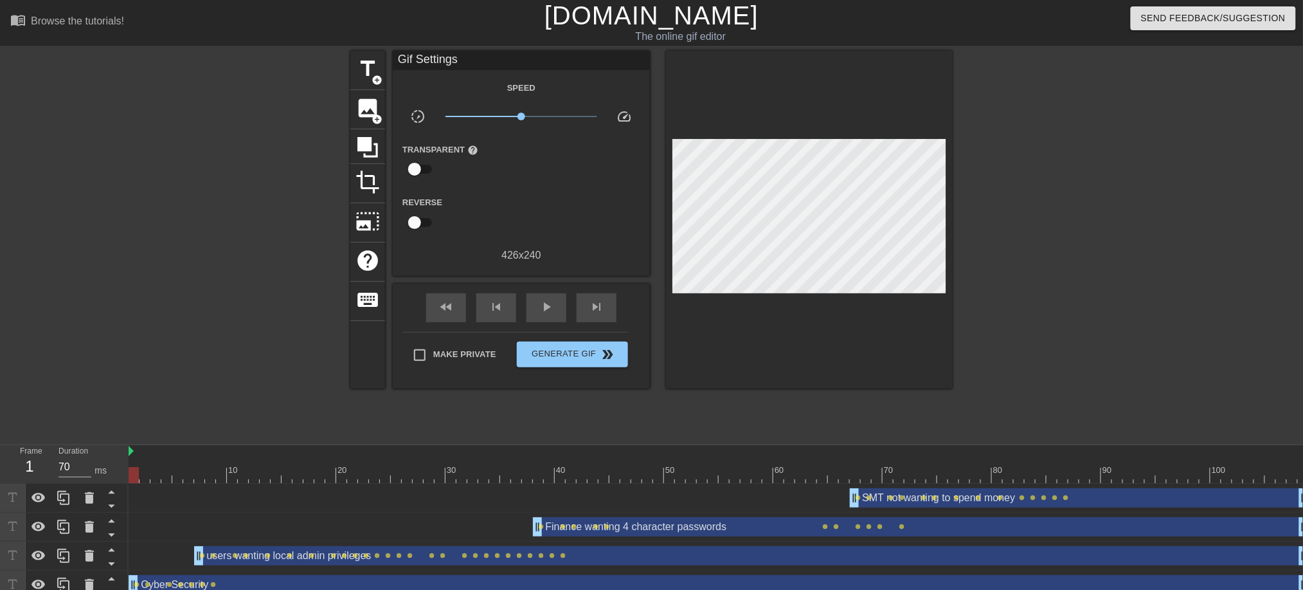
drag, startPoint x: 808, startPoint y: 470, endPoint x: 134, endPoint y: 487, distance: 674.1
click at [134, 487] on div "10 20 30 40 50 60 70 80 90 100 SMT not wanting to spend money drag_handle drag_…" at bounding box center [716, 522] width 1175 height 154
click at [577, 361] on button "Generate Gif double_arrow" at bounding box center [572, 354] width 111 height 26
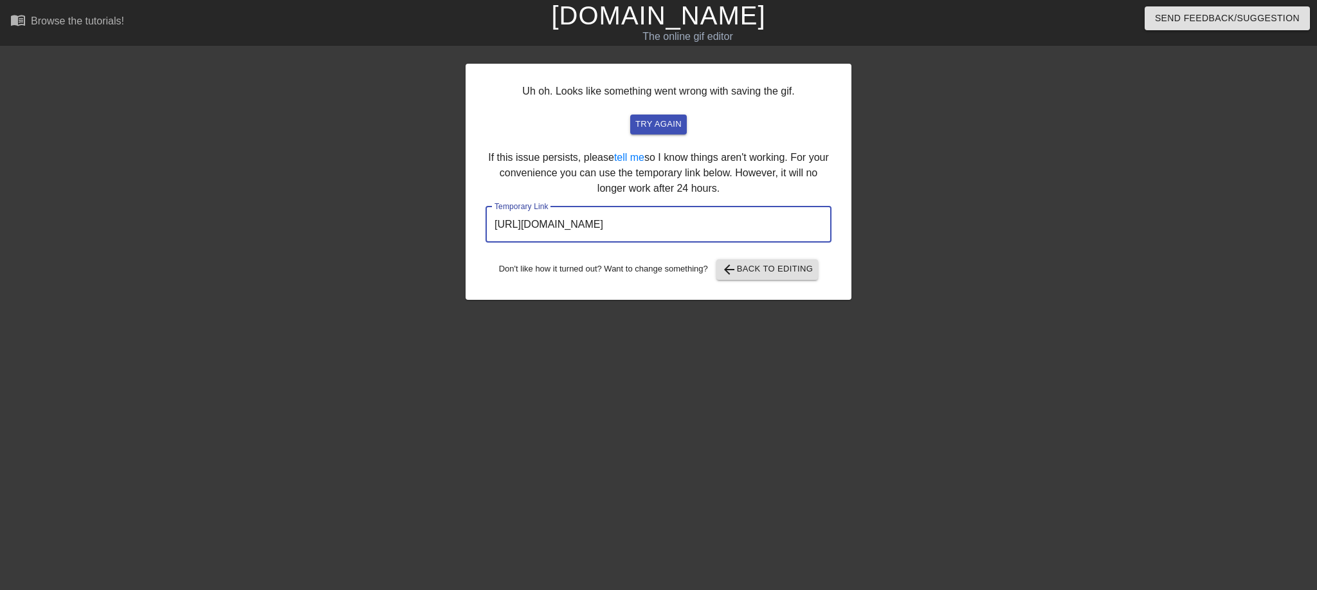
click at [691, 231] on input "[URL][DOMAIN_NAME]" at bounding box center [658, 224] width 346 height 36
